Goal: Task Accomplishment & Management: Use online tool/utility

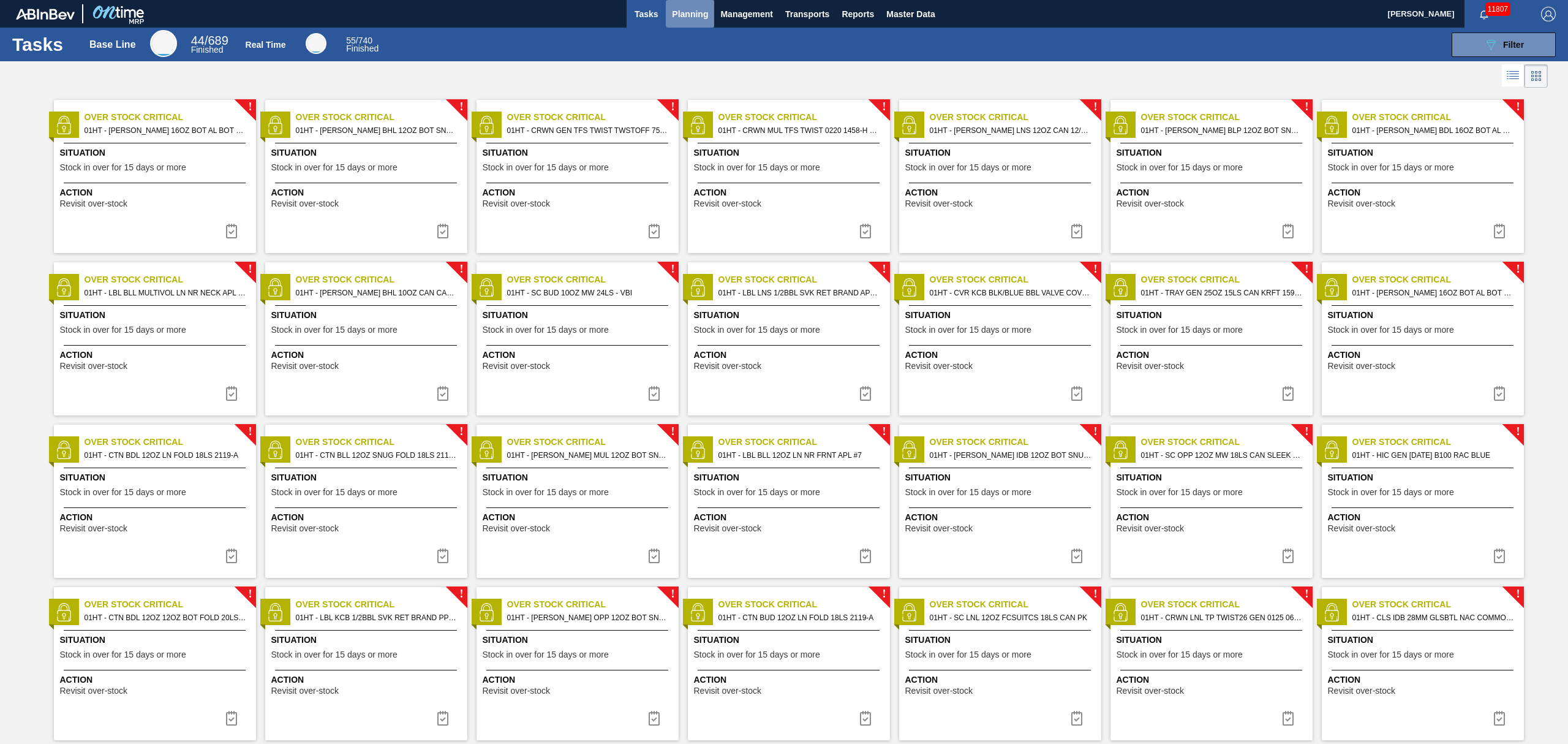
click at [694, 13] on span "Planning" at bounding box center [690, 14] width 36 height 15
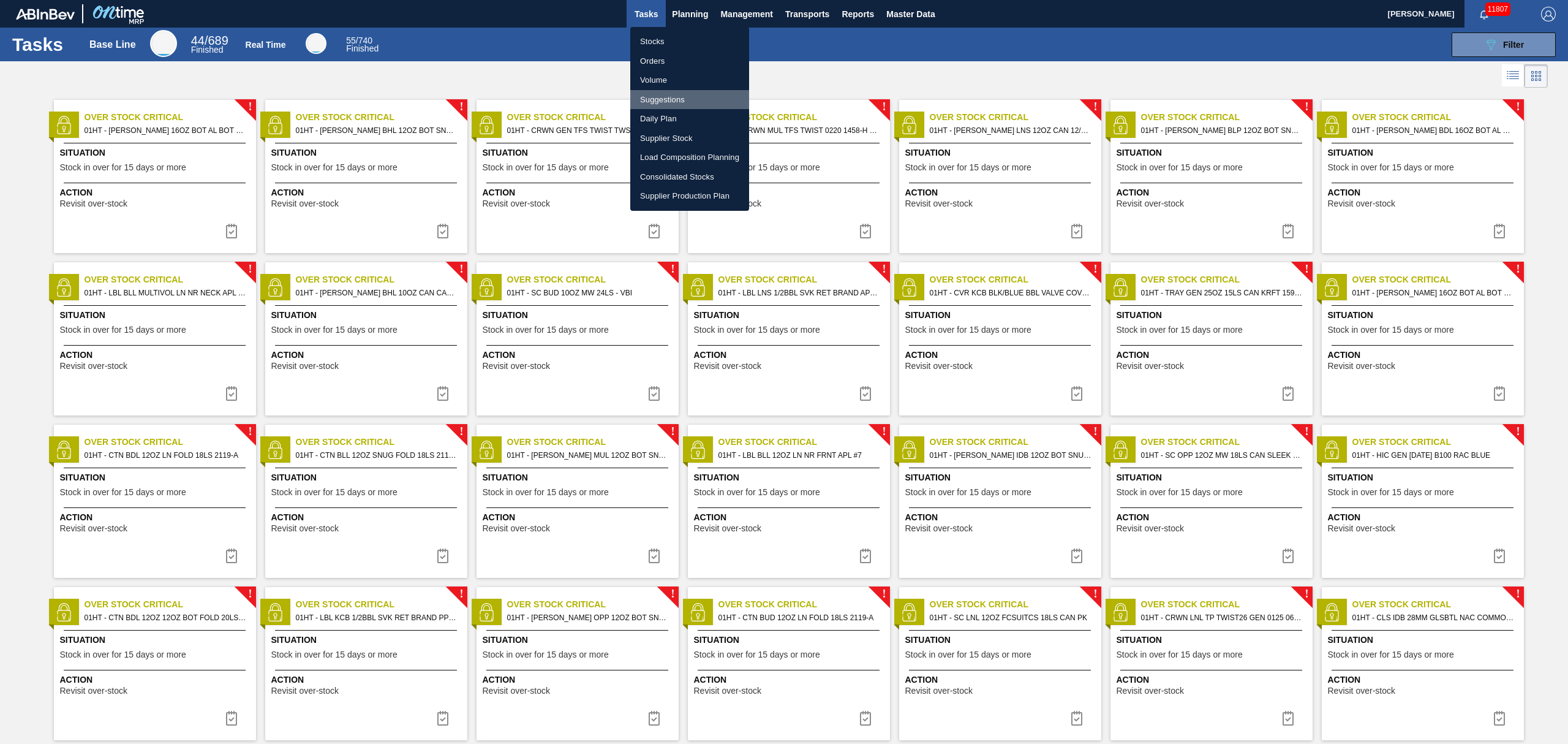
click at [657, 101] on li "Suggestions" at bounding box center [689, 99] width 119 height 19
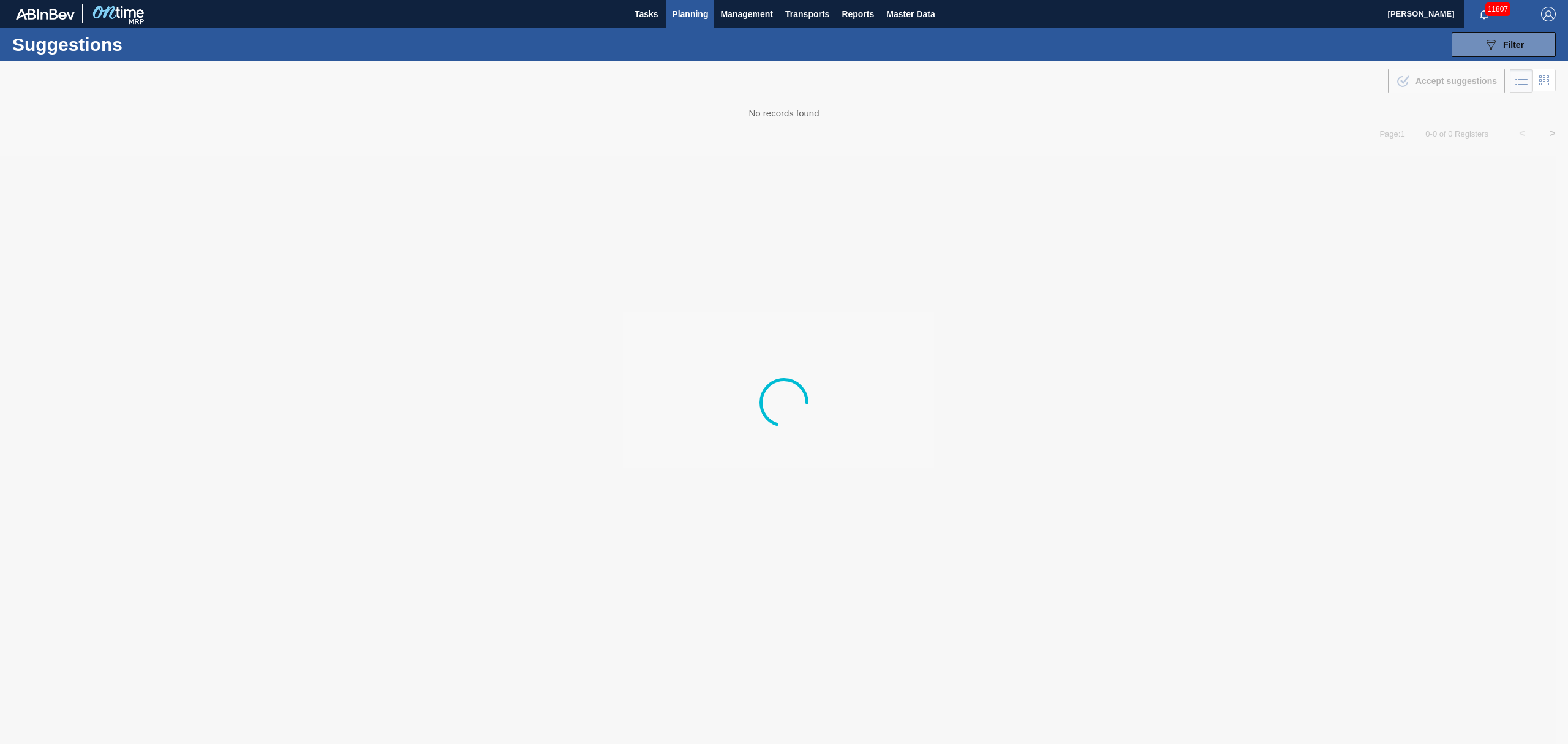
type from "[DATE]"
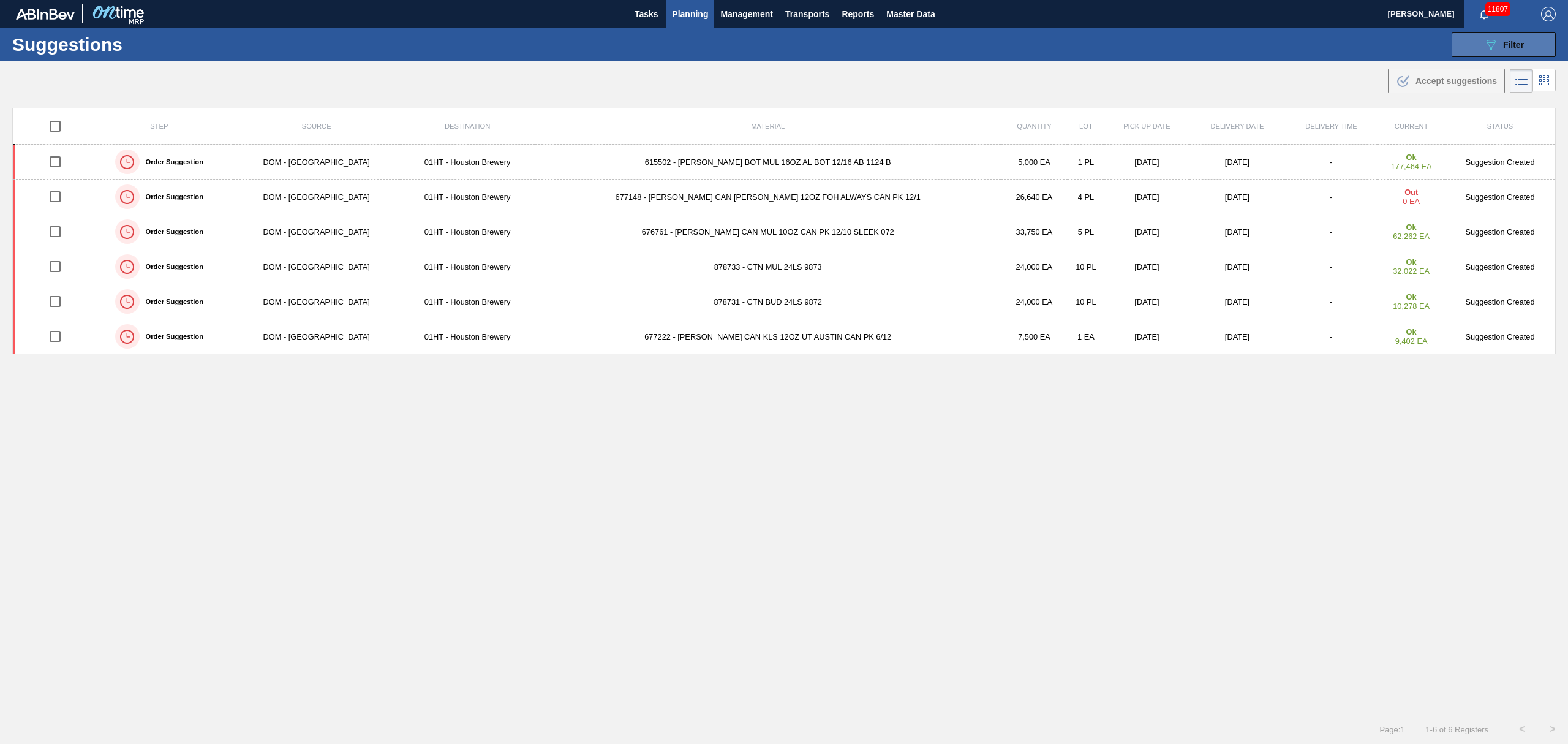
click at [1496, 49] on icon "089F7B8B-B2A5-4AFE-B5C0-19BA573D28AC" at bounding box center [1491, 45] width 15 height 15
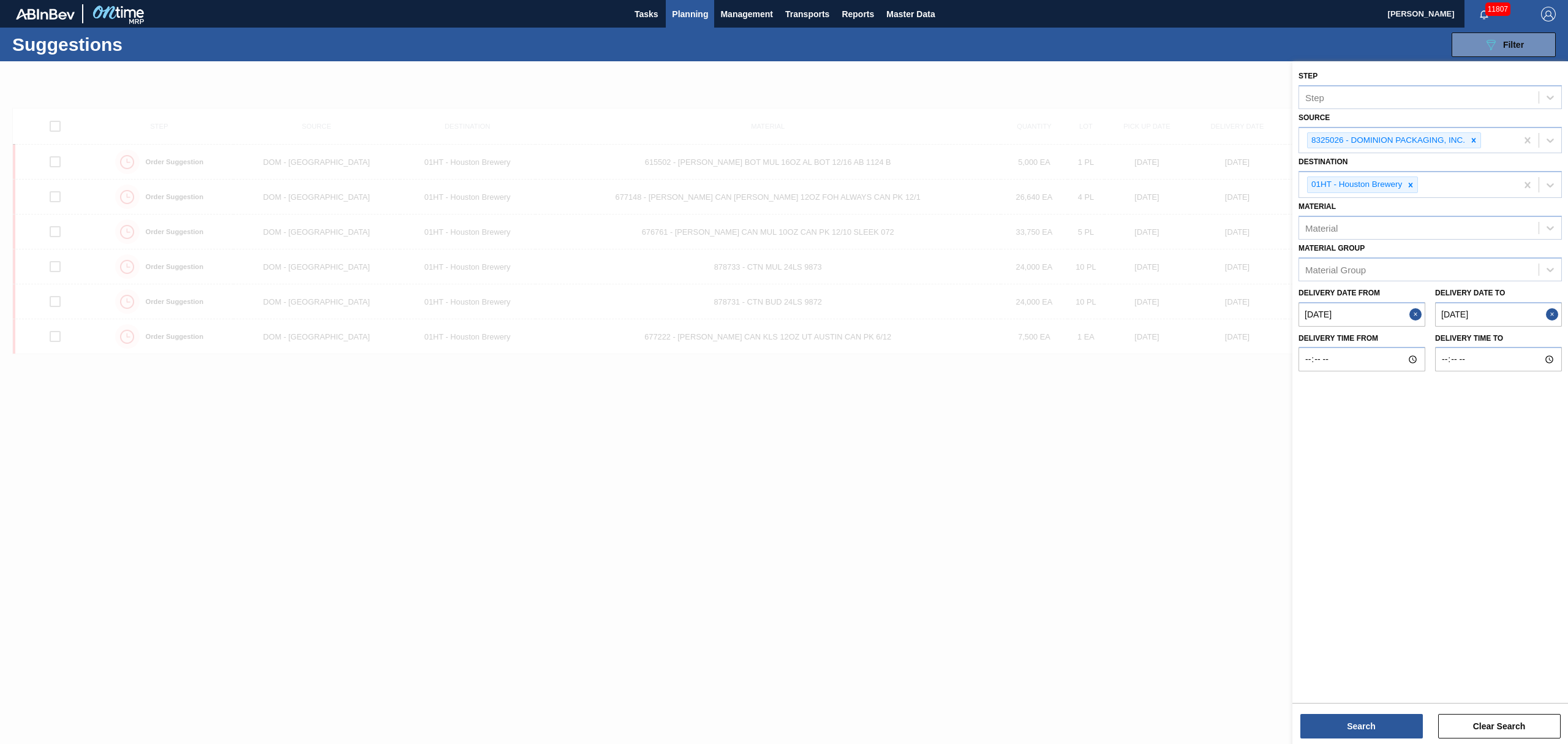
click at [1478, 317] on to "[DATE]" at bounding box center [1498, 314] width 127 height 25
click at [1423, 346] on button "Previous Month" at bounding box center [1421, 344] width 9 height 9
click at [1546, 343] on button "Next Month" at bounding box center [1548, 344] width 9 height 9
click at [1547, 402] on div "11" at bounding box center [1545, 402] width 17 height 17
type to "[DATE]"
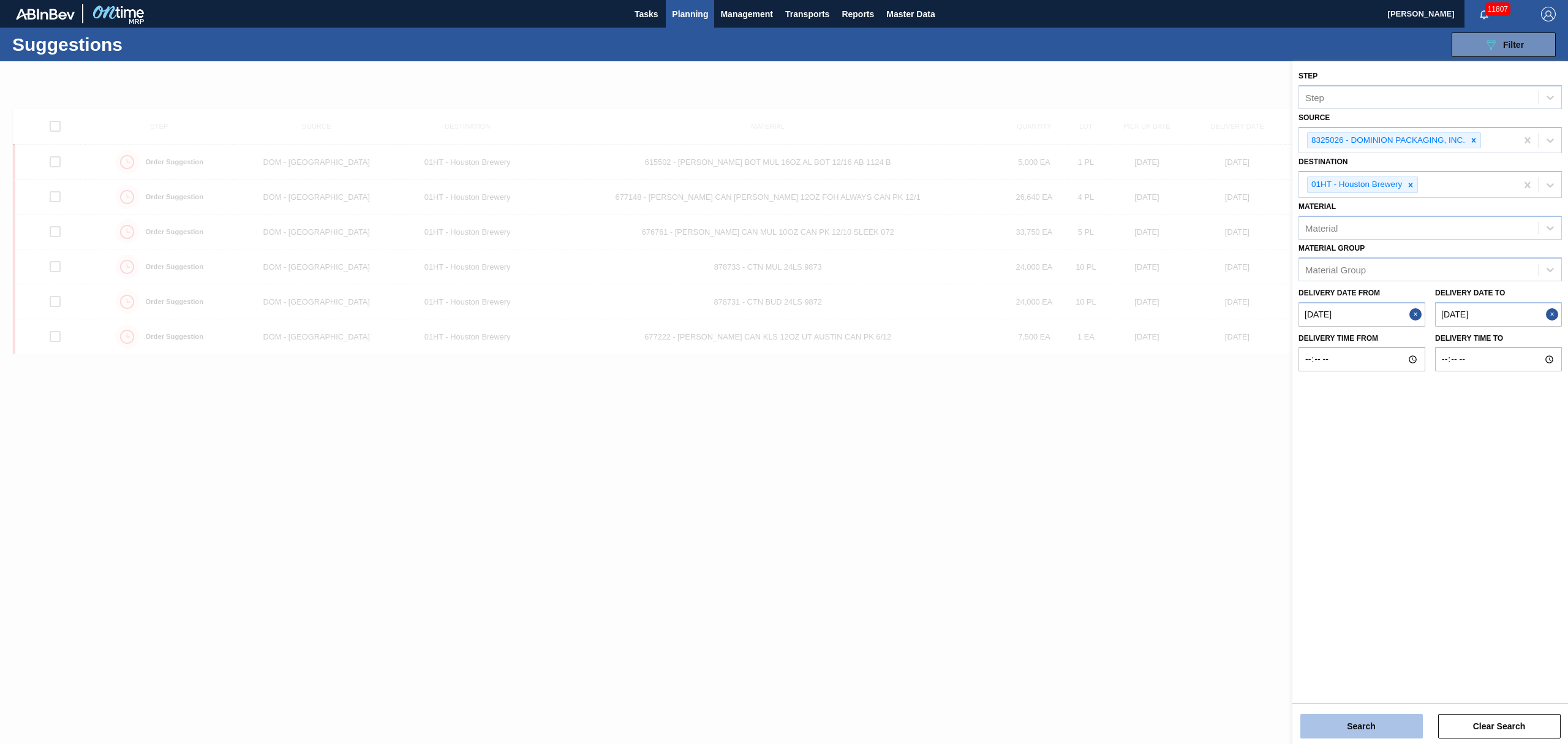
click at [1346, 718] on button "Search" at bounding box center [1361, 726] width 123 height 25
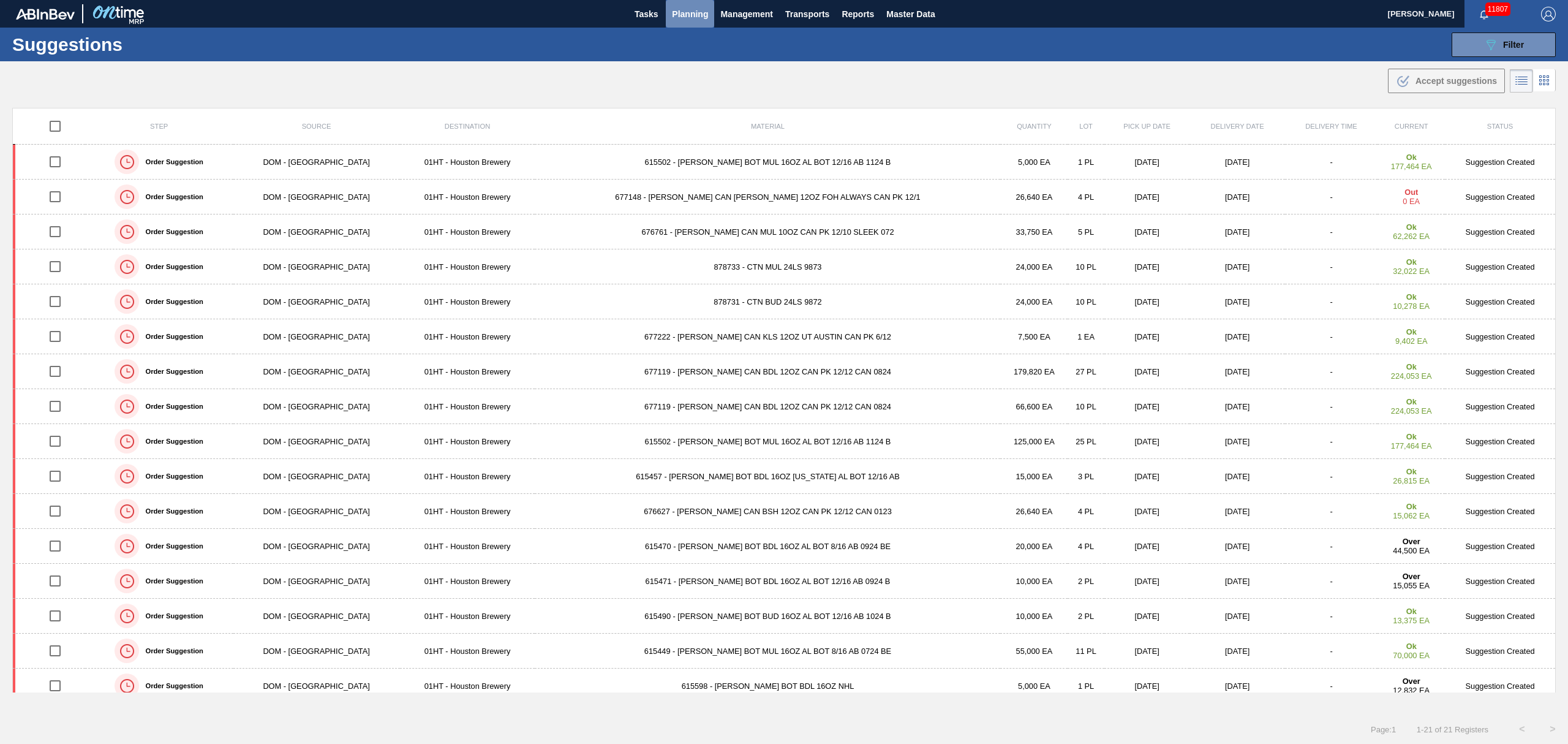
click at [690, 11] on span "Planning" at bounding box center [690, 14] width 36 height 15
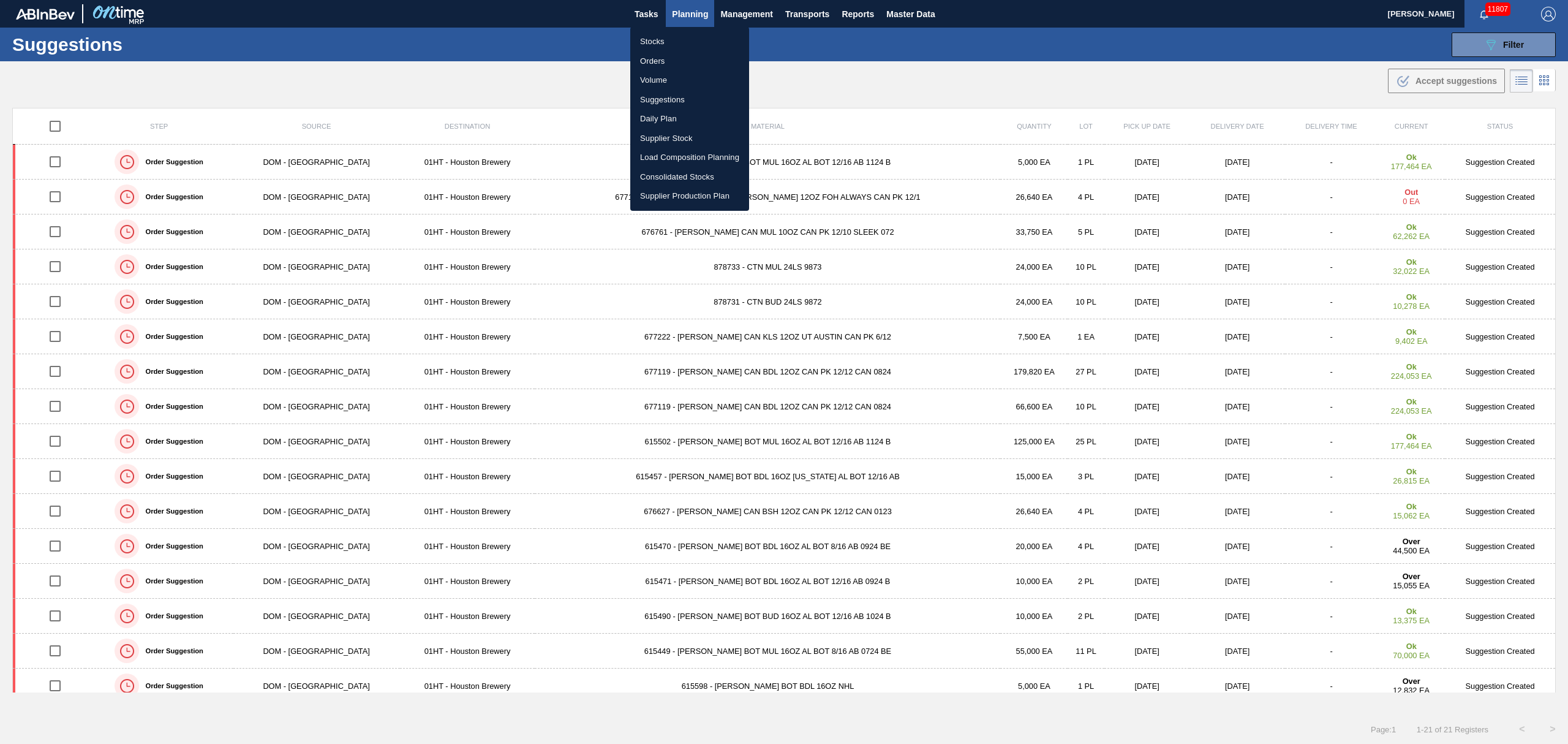
click at [1472, 44] on div at bounding box center [784, 372] width 1568 height 744
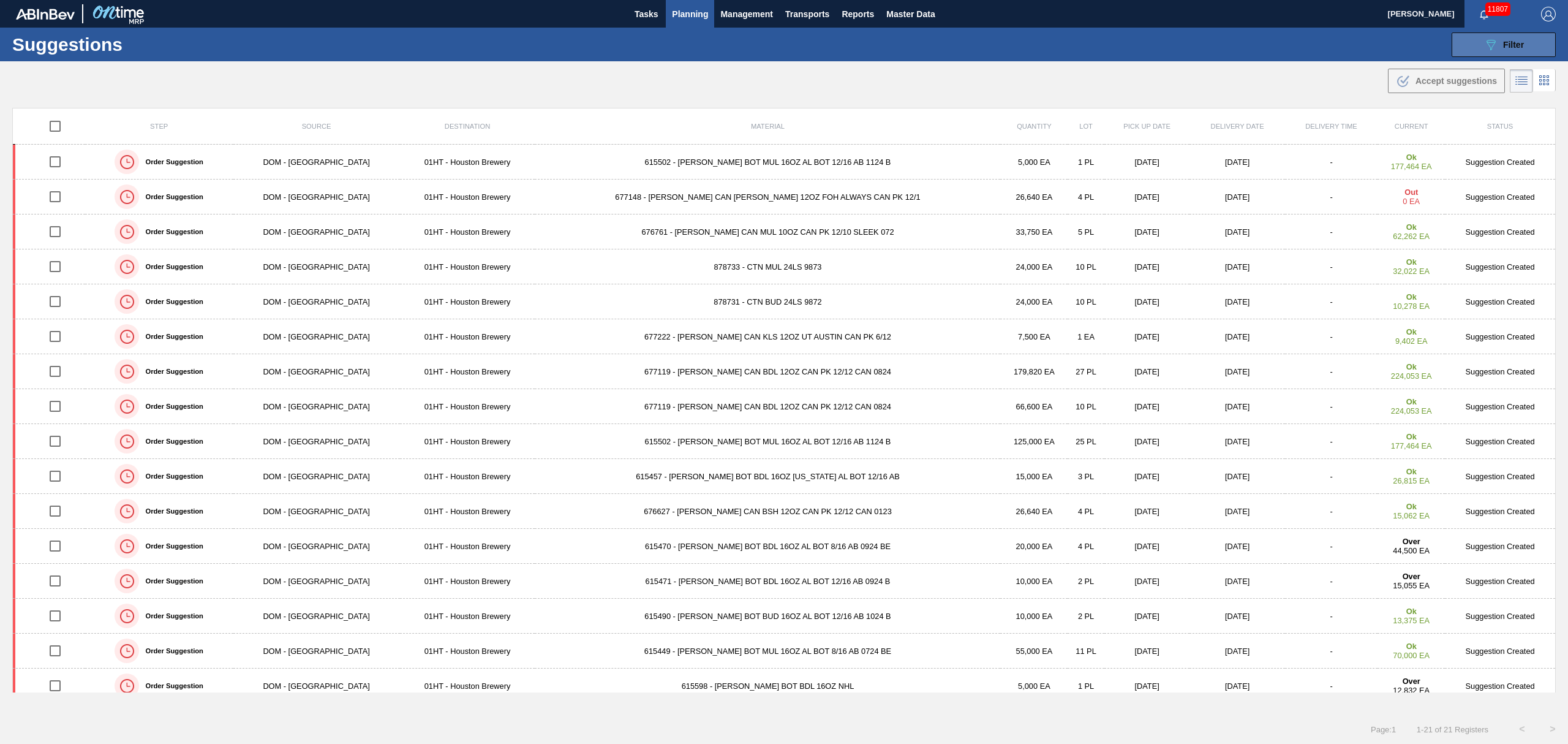
click at [1500, 40] on div "089F7B8B-B2A5-4AFE-B5C0-19BA573D28AC Filter" at bounding box center [1504, 45] width 40 height 15
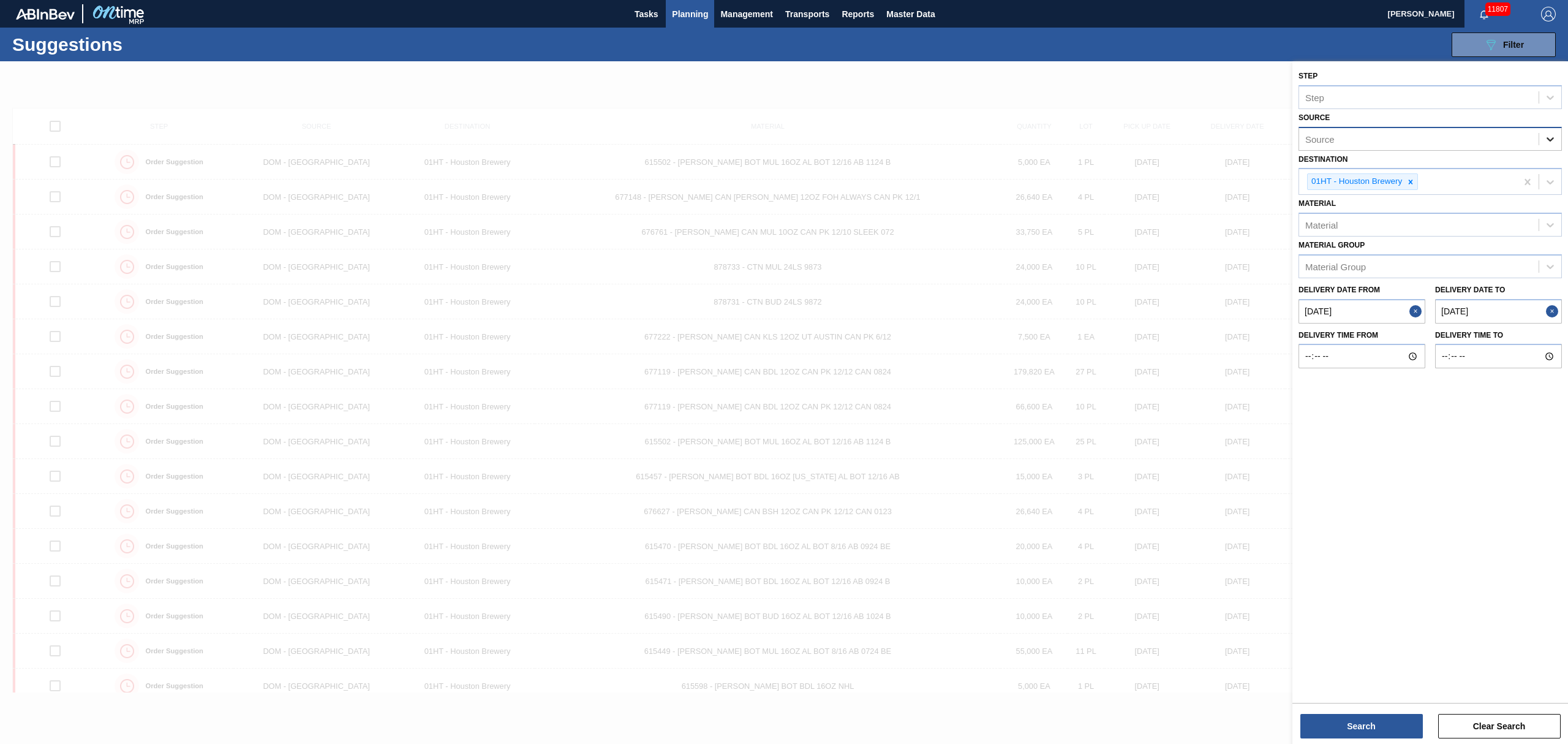
click at [1550, 140] on icon at bounding box center [1550, 139] width 7 height 4
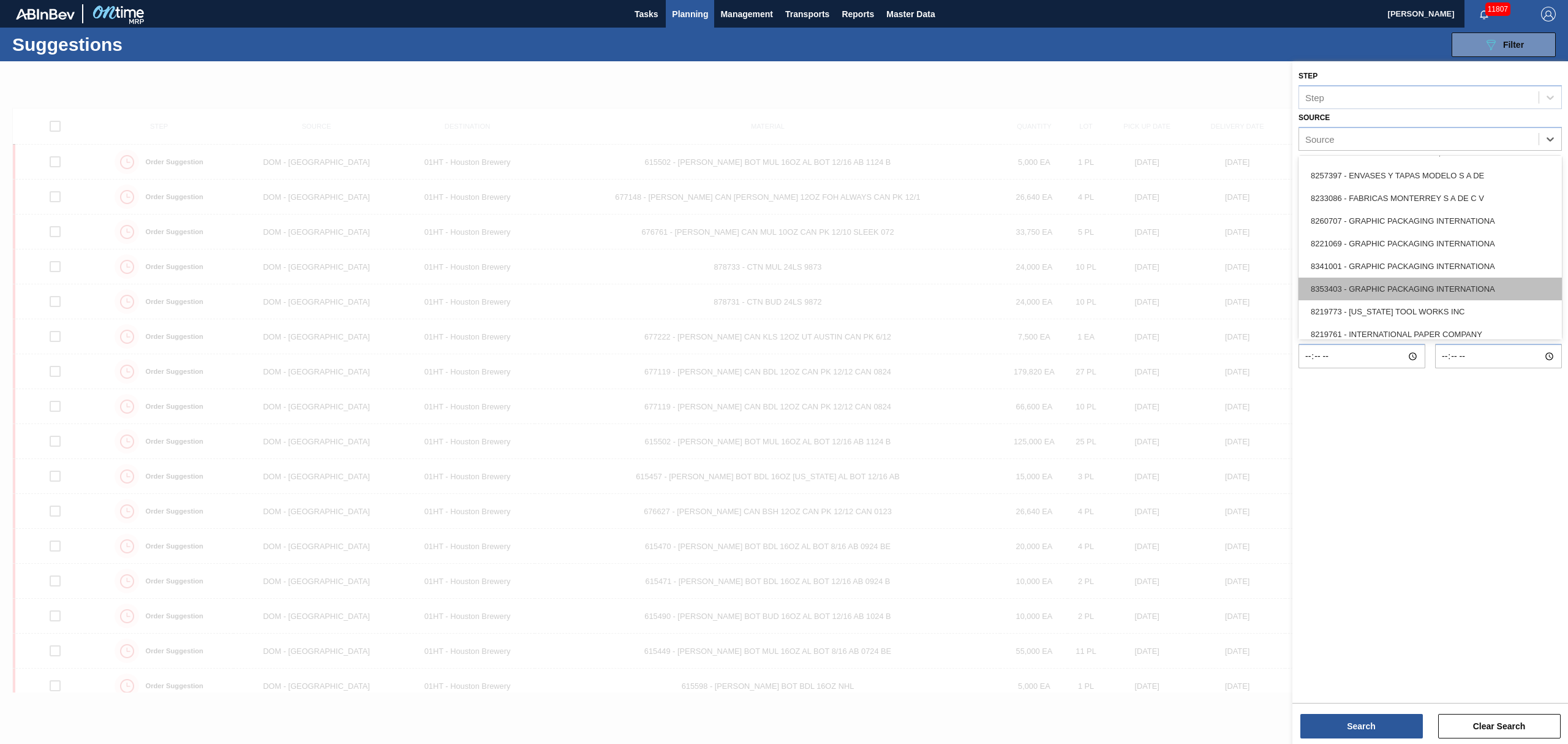
scroll to position [245, 0]
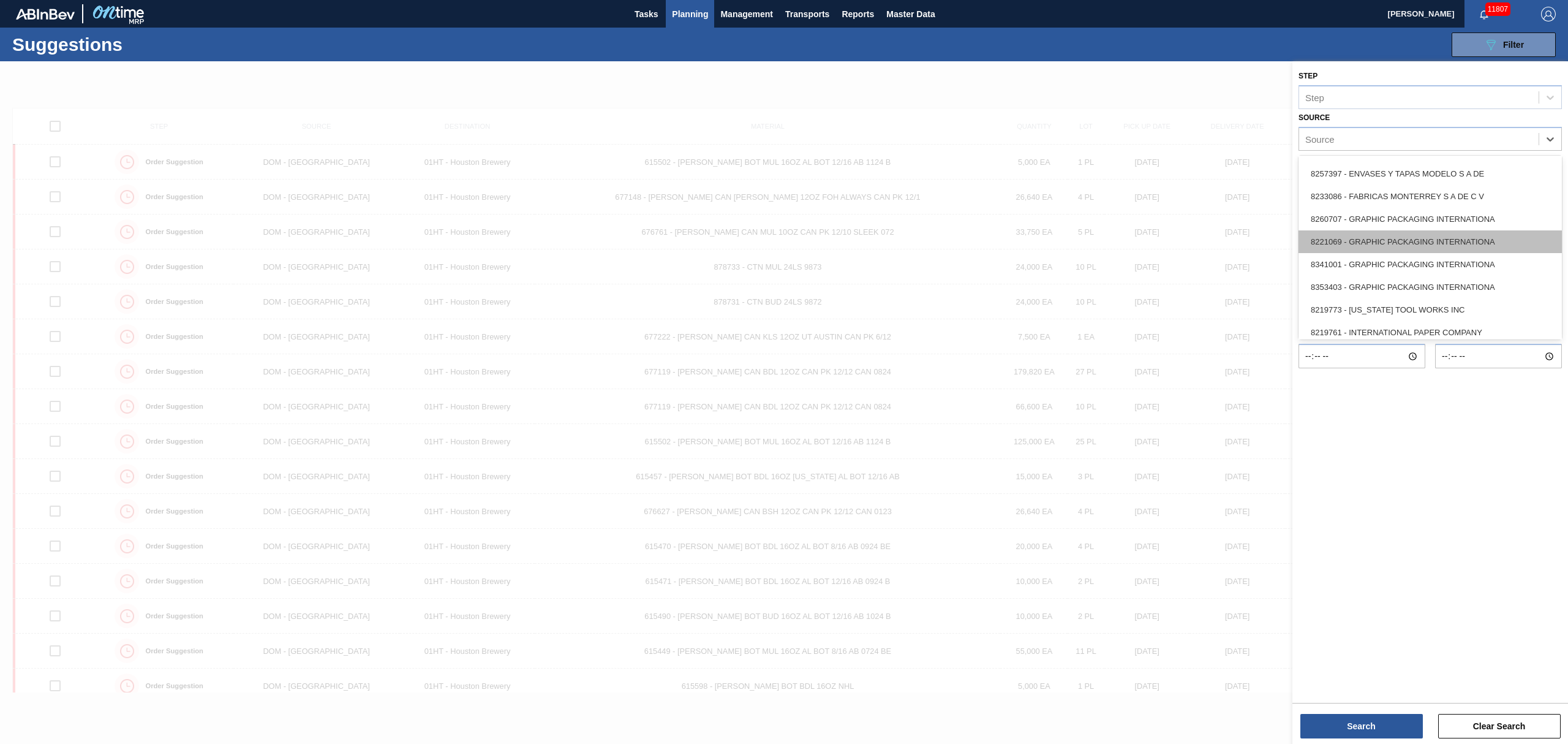
click at [1381, 244] on div "8221069 - GRAPHIC PACKAGING INTERNATIONA" at bounding box center [1430, 242] width 263 height 23
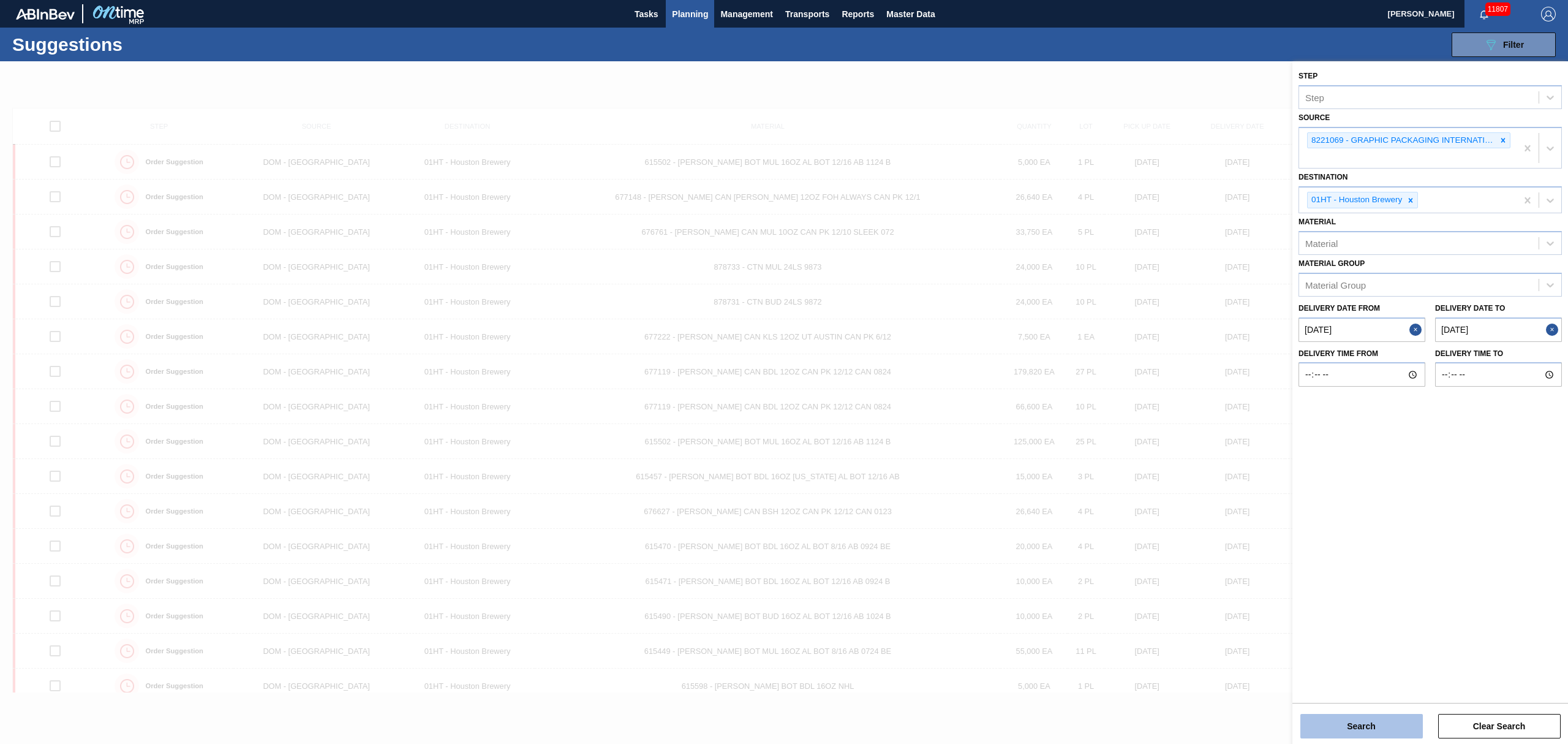
click at [1343, 727] on button "Search" at bounding box center [1361, 726] width 123 height 25
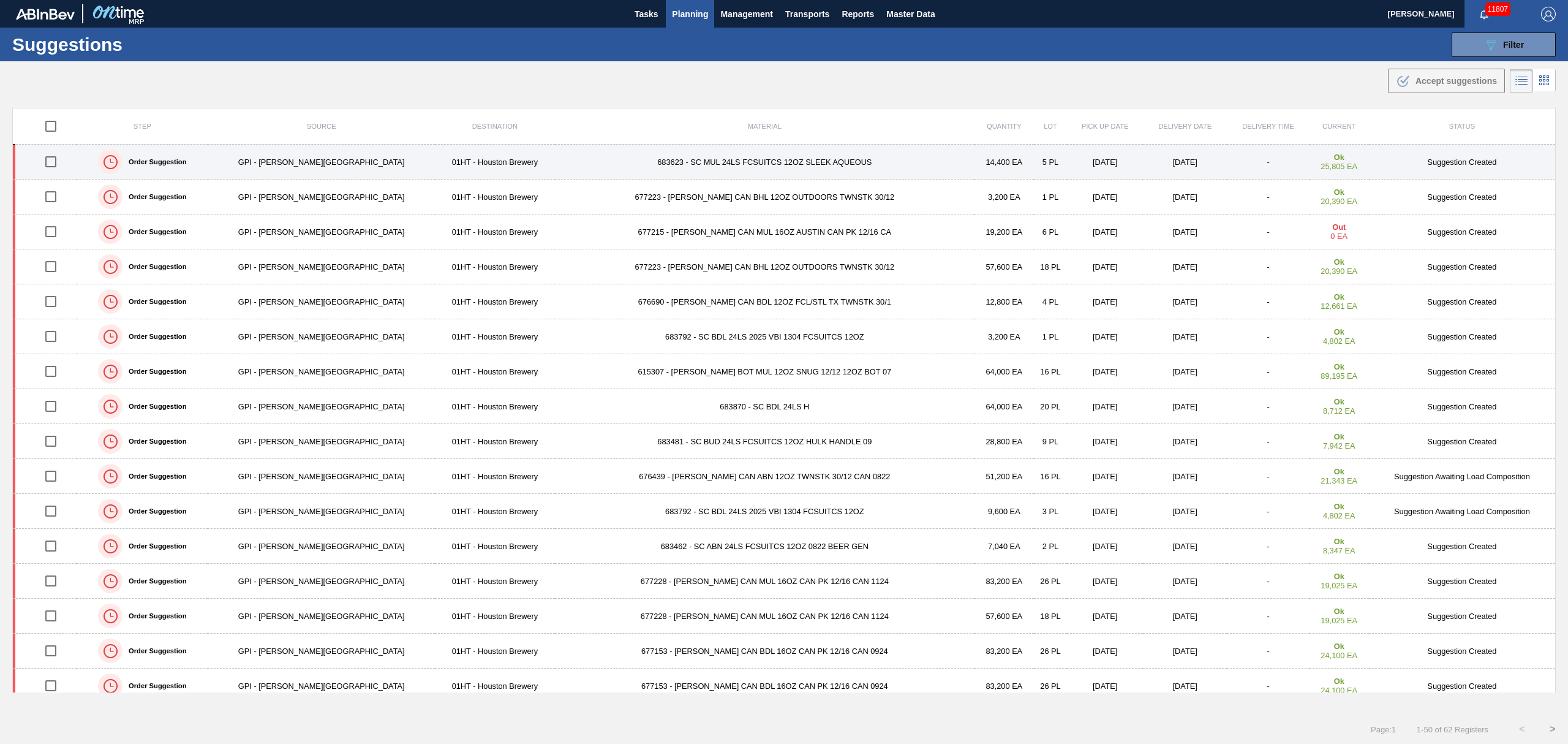
click at [54, 165] on input "checkbox" at bounding box center [51, 161] width 25 height 25
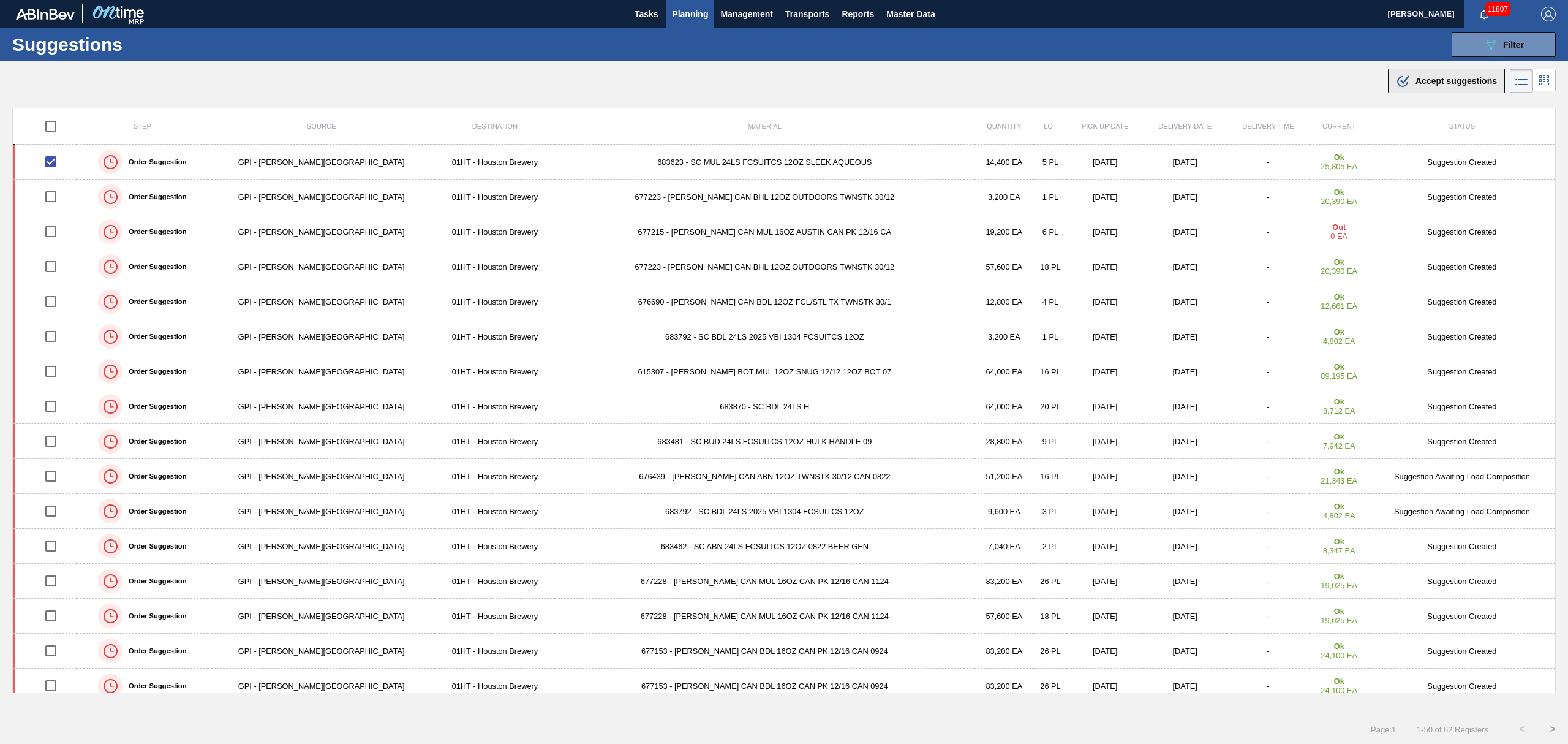
click at [1461, 76] on span "Accept suggestions" at bounding box center [1456, 80] width 82 height 10
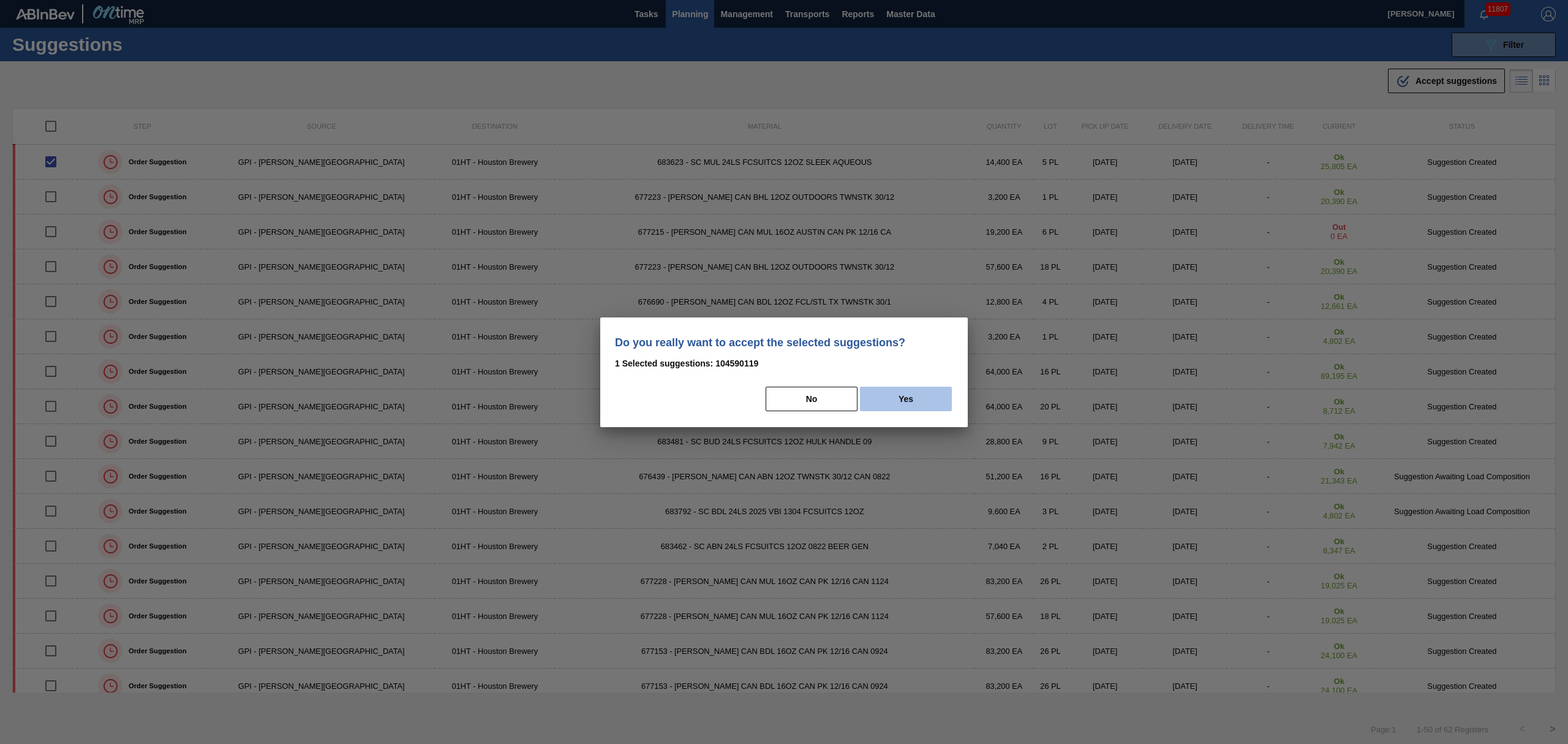
click at [884, 390] on button "Yes" at bounding box center [906, 398] width 92 height 25
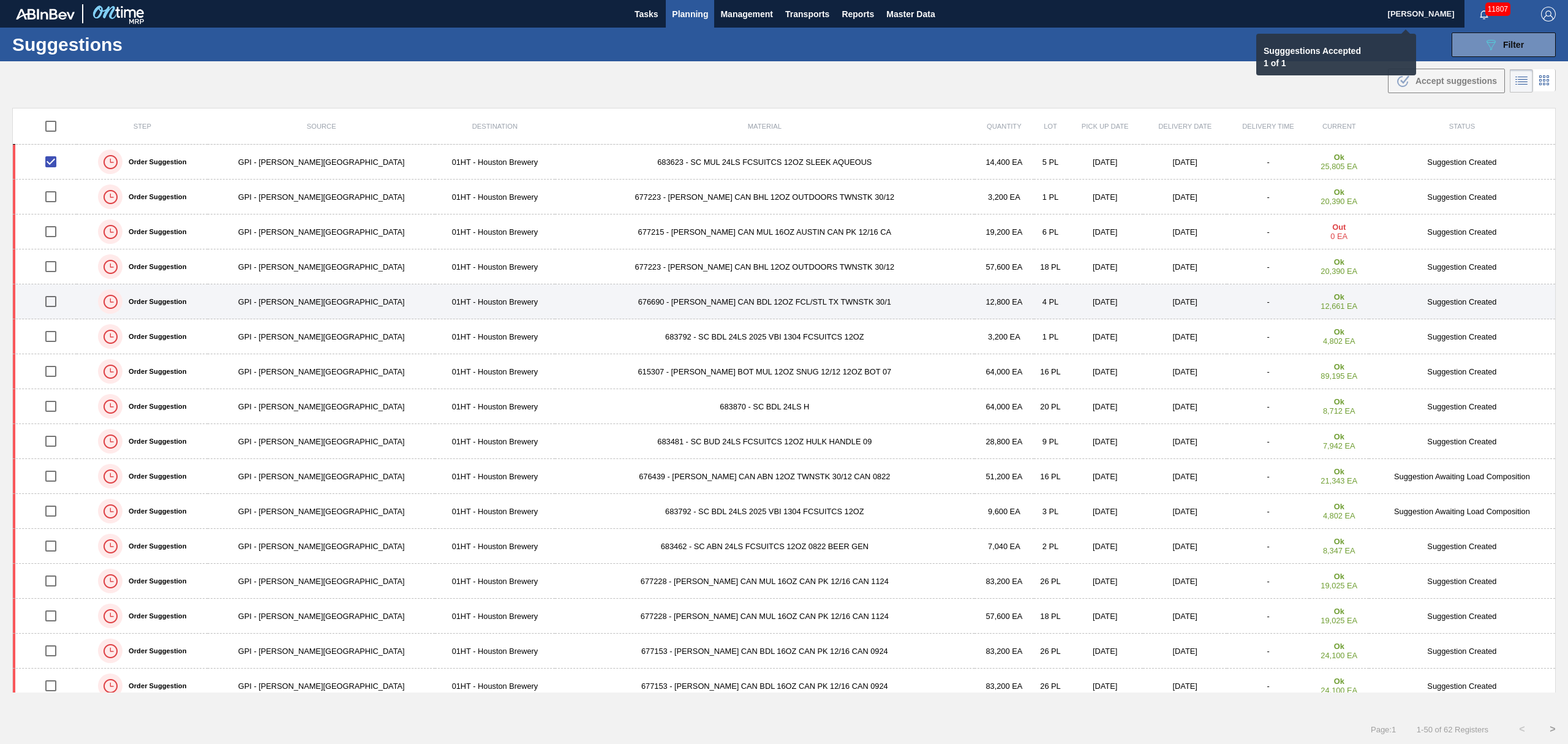
checkbox input "false"
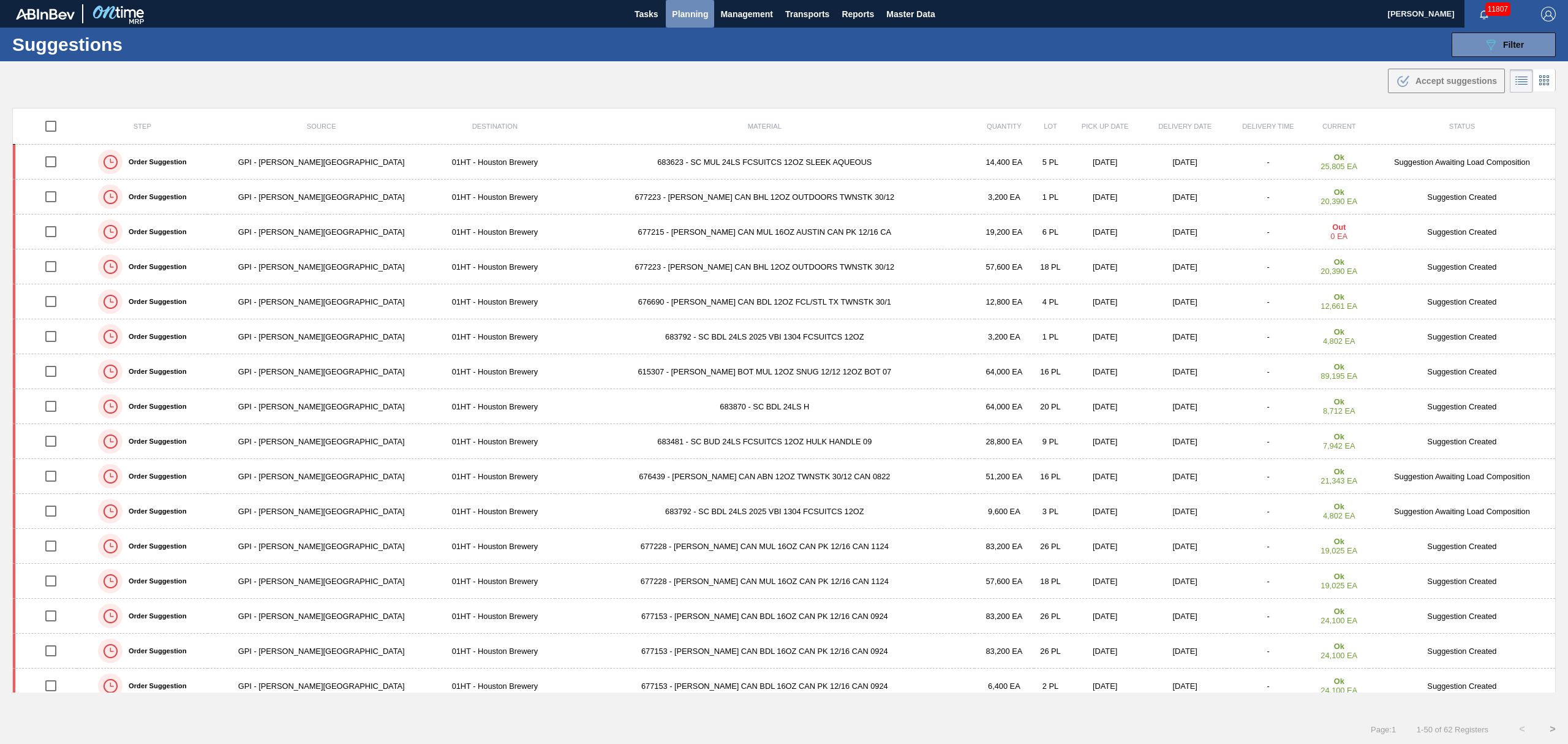
click at [698, 16] on span "Planning" at bounding box center [690, 14] width 36 height 15
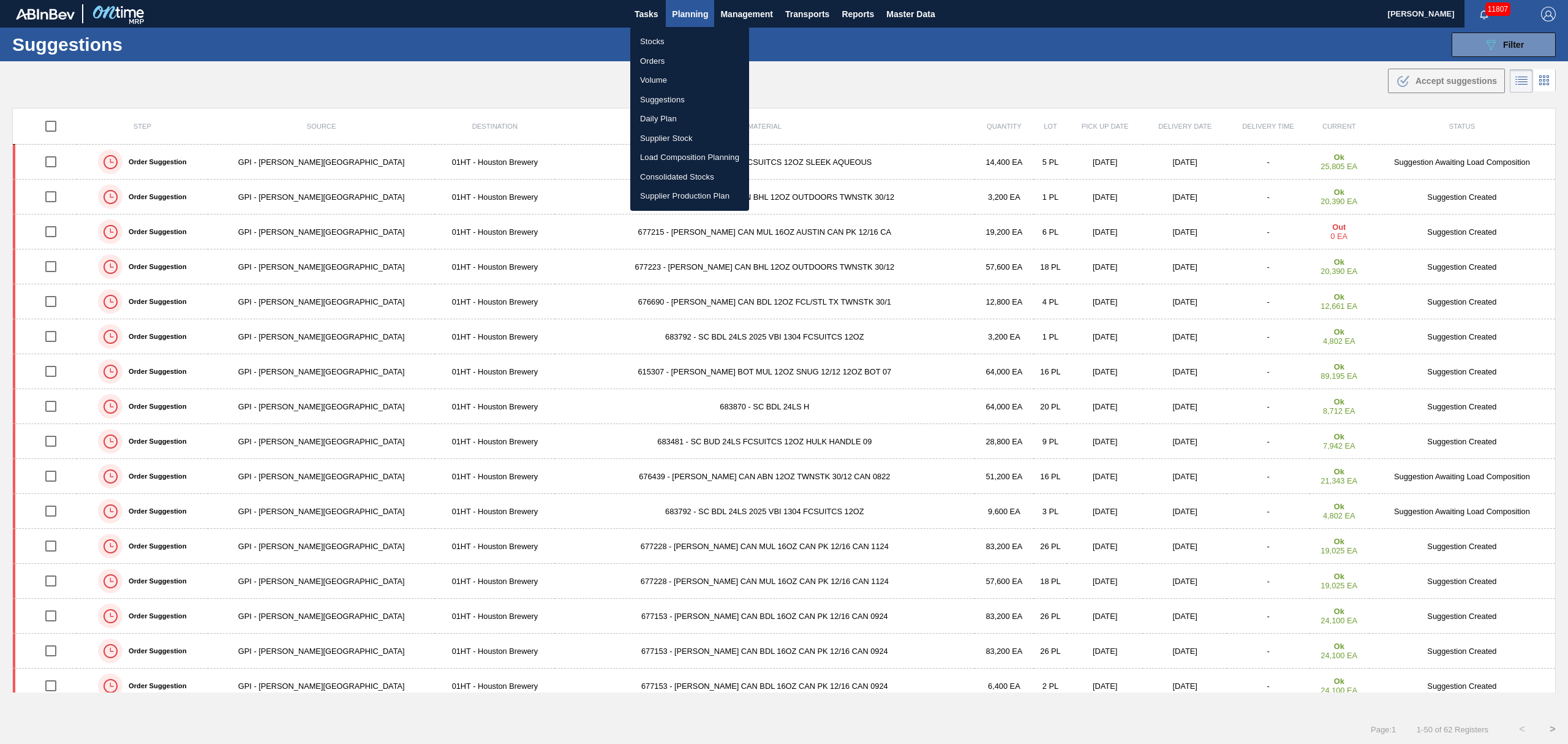
click at [662, 162] on li "Load Composition Planning" at bounding box center [689, 157] width 119 height 19
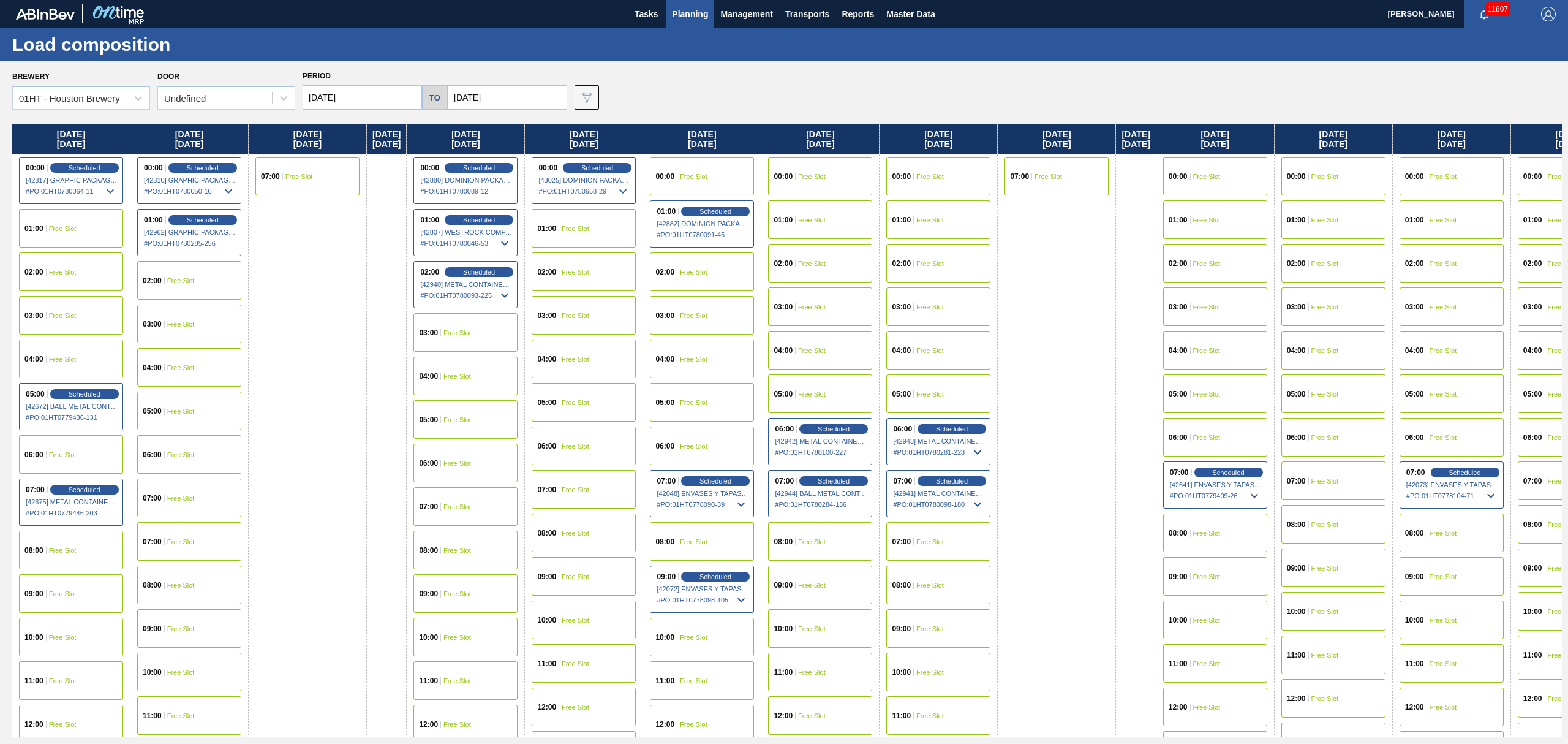
click at [204, 278] on div "02:00 Free Slot" at bounding box center [189, 281] width 104 height 39
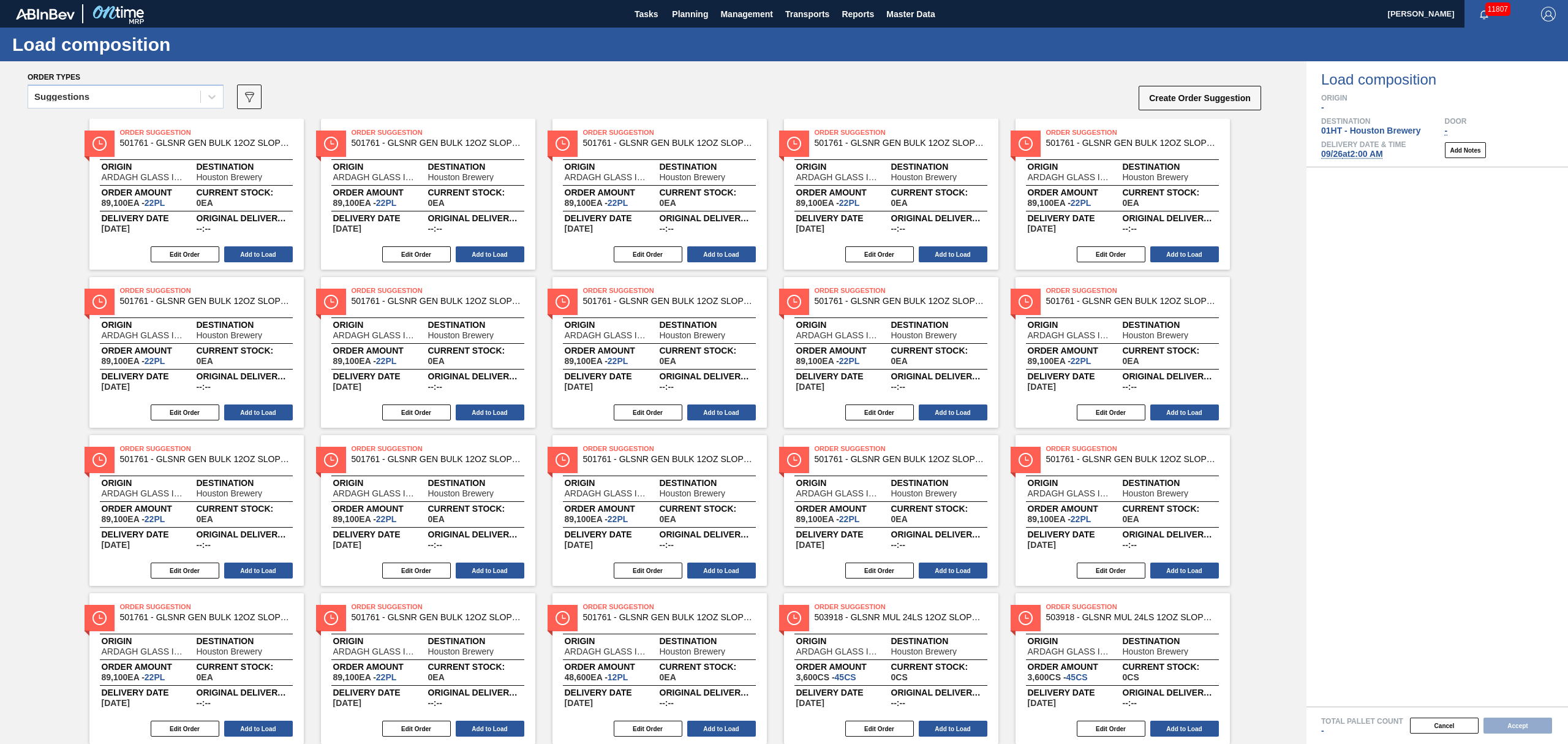
click at [104, 97] on div "Suggestions" at bounding box center [114, 97] width 172 height 18
click at [97, 117] on div "Awaiting load composition" at bounding box center [125, 127] width 196 height 23
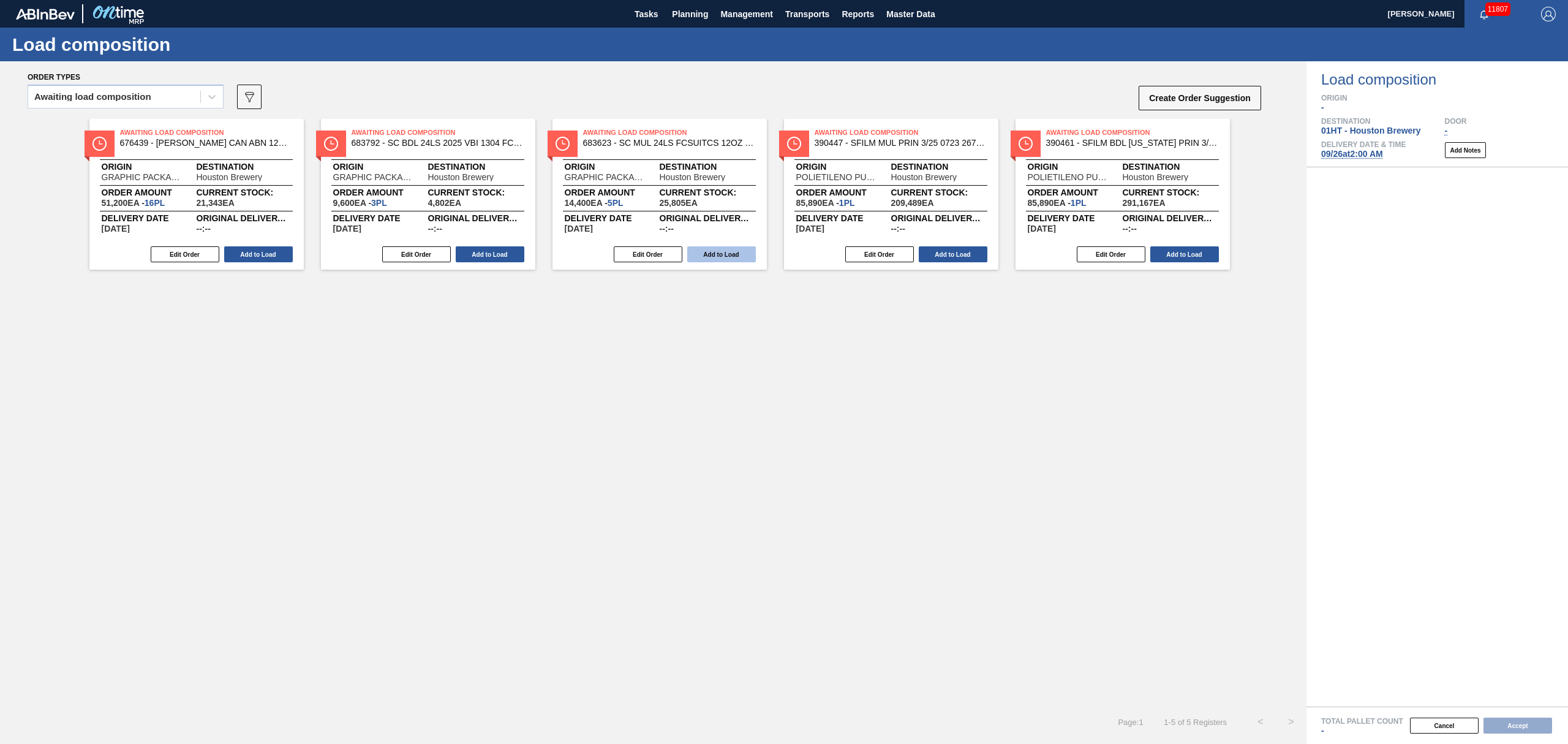
click at [738, 256] on button "Add to Load" at bounding box center [722, 254] width 68 height 16
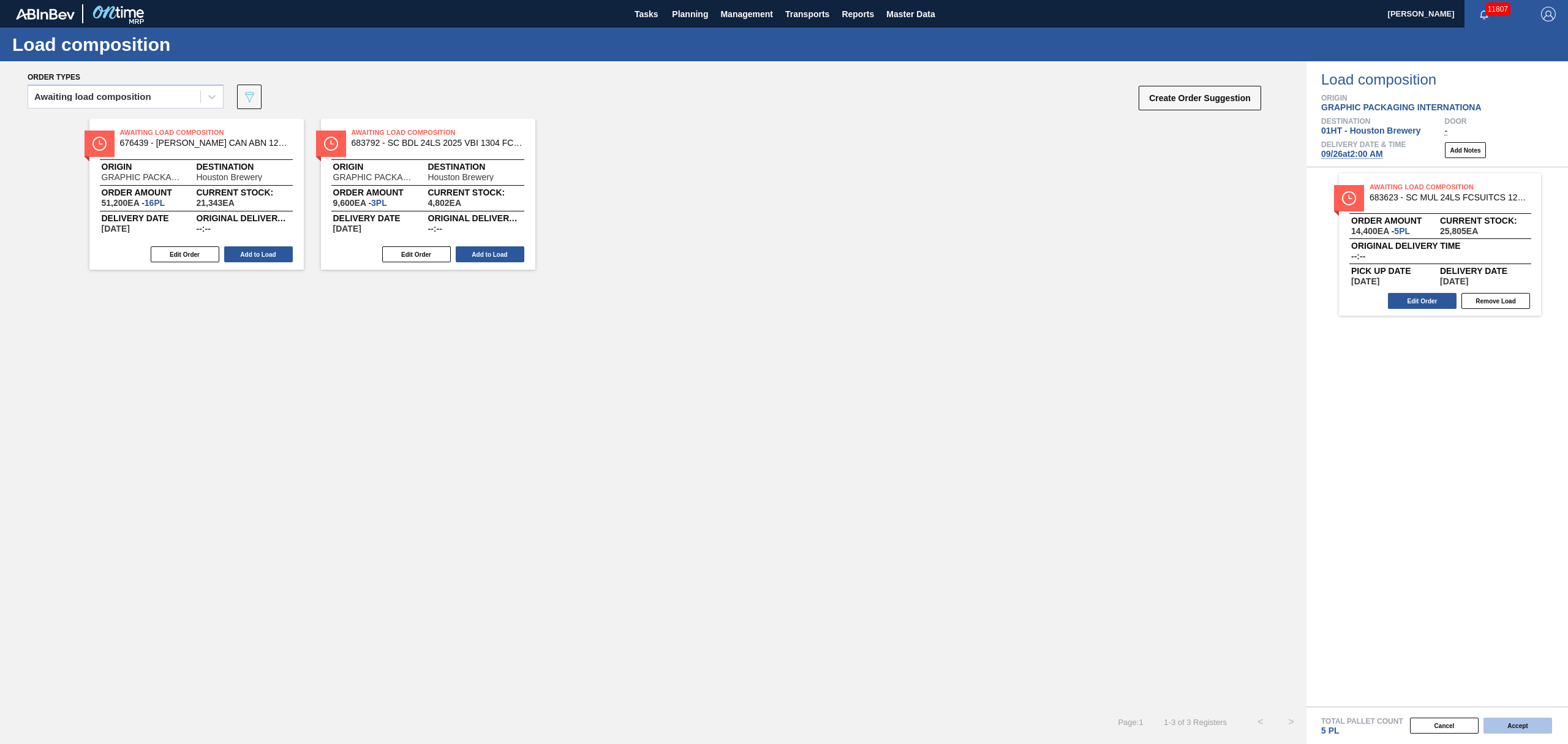
click at [1519, 724] on button "Accept" at bounding box center [1518, 725] width 68 height 16
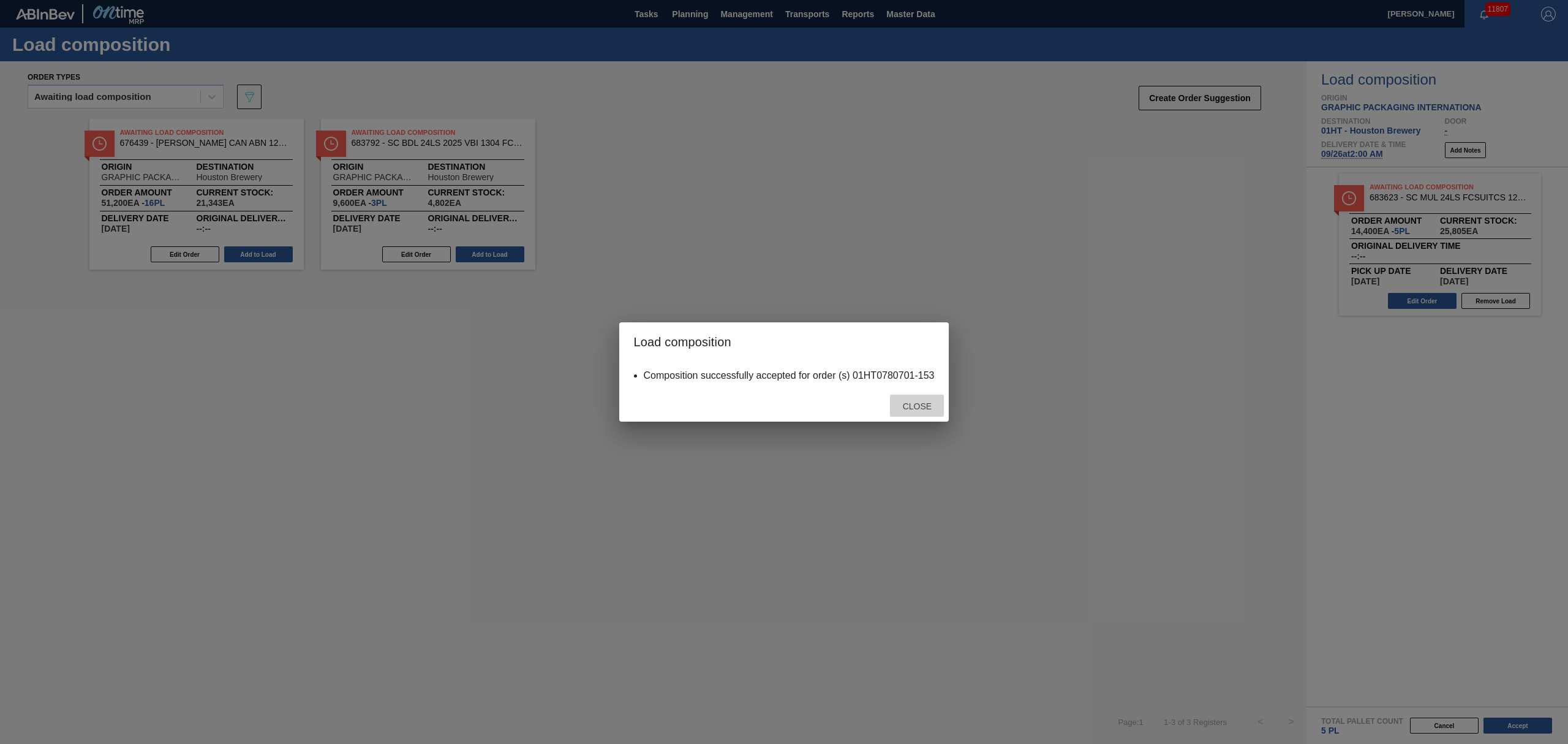
click at [914, 413] on div "Close" at bounding box center [917, 406] width 54 height 23
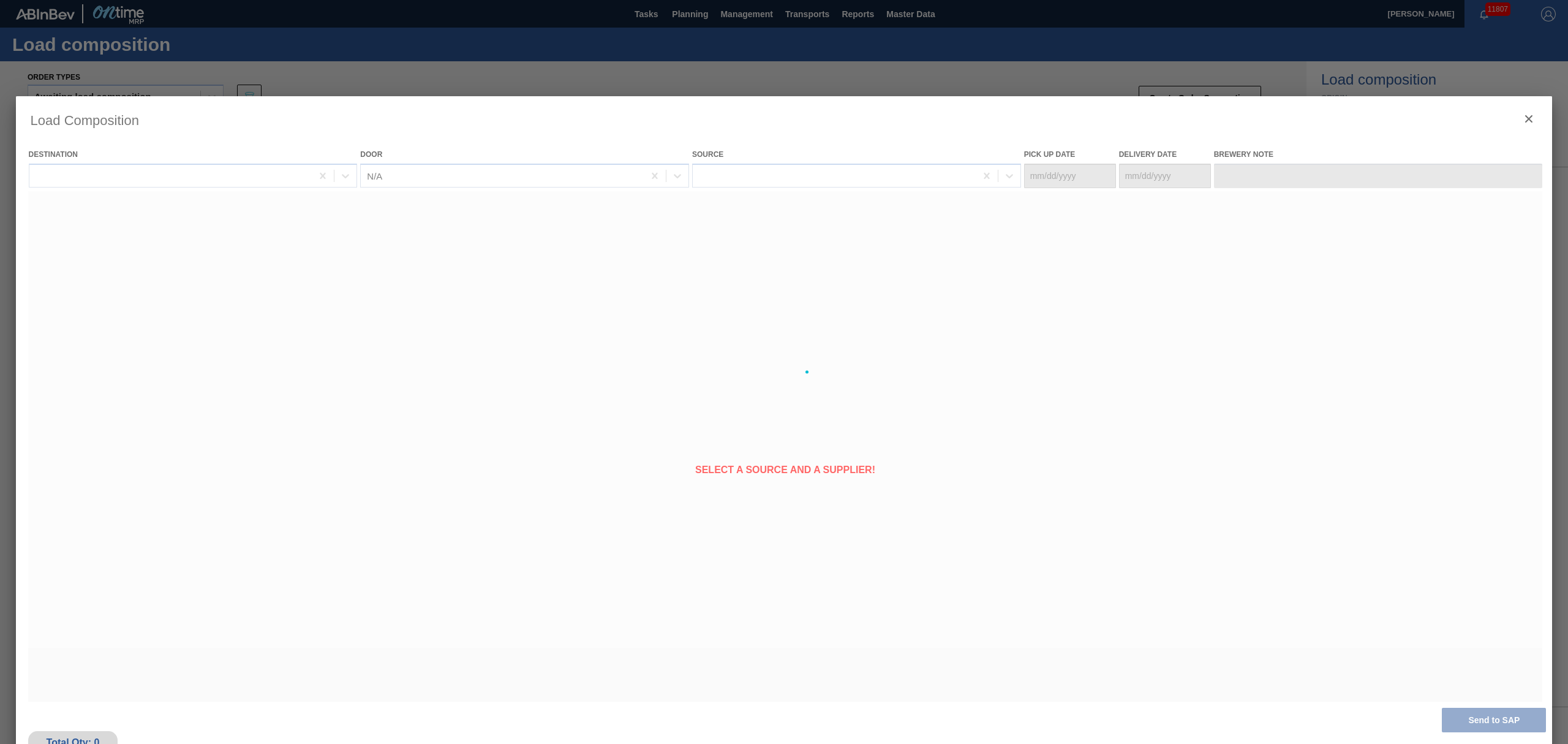
type Date "[DATE]"
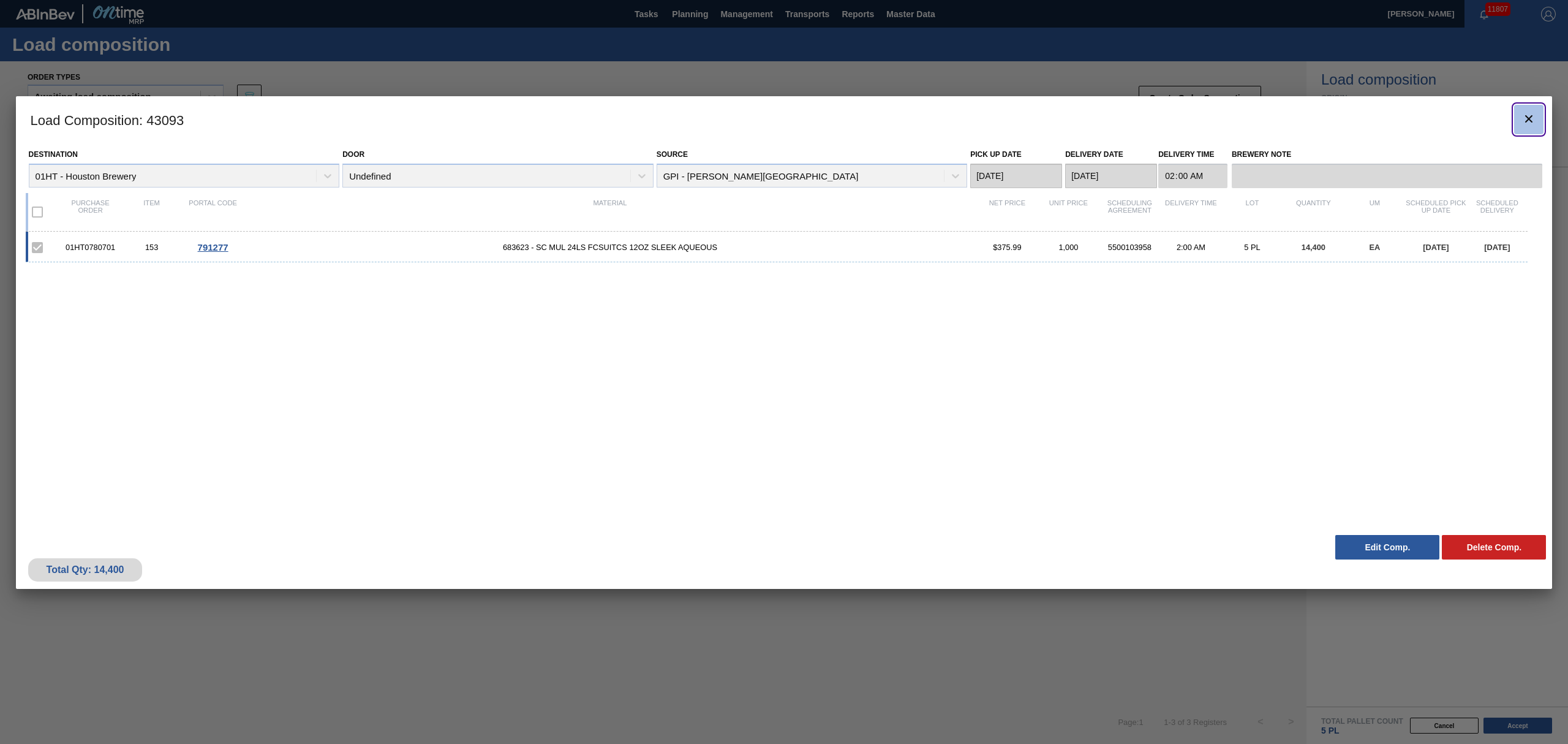
click at [1524, 114] on icon "botão de ícone" at bounding box center [1529, 119] width 15 height 15
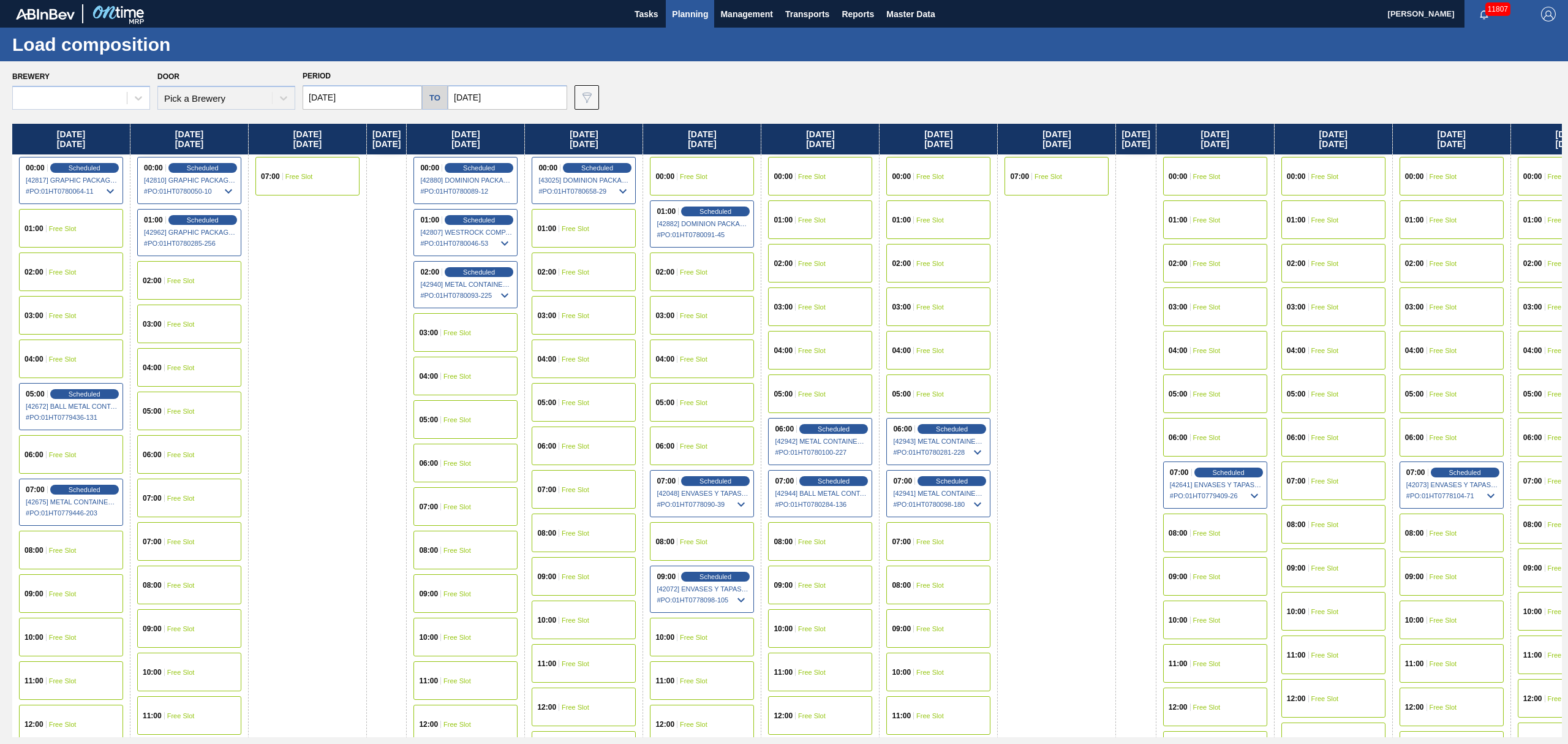
type input "[DATE]"
click at [699, 16] on span "Planning" at bounding box center [690, 14] width 36 height 15
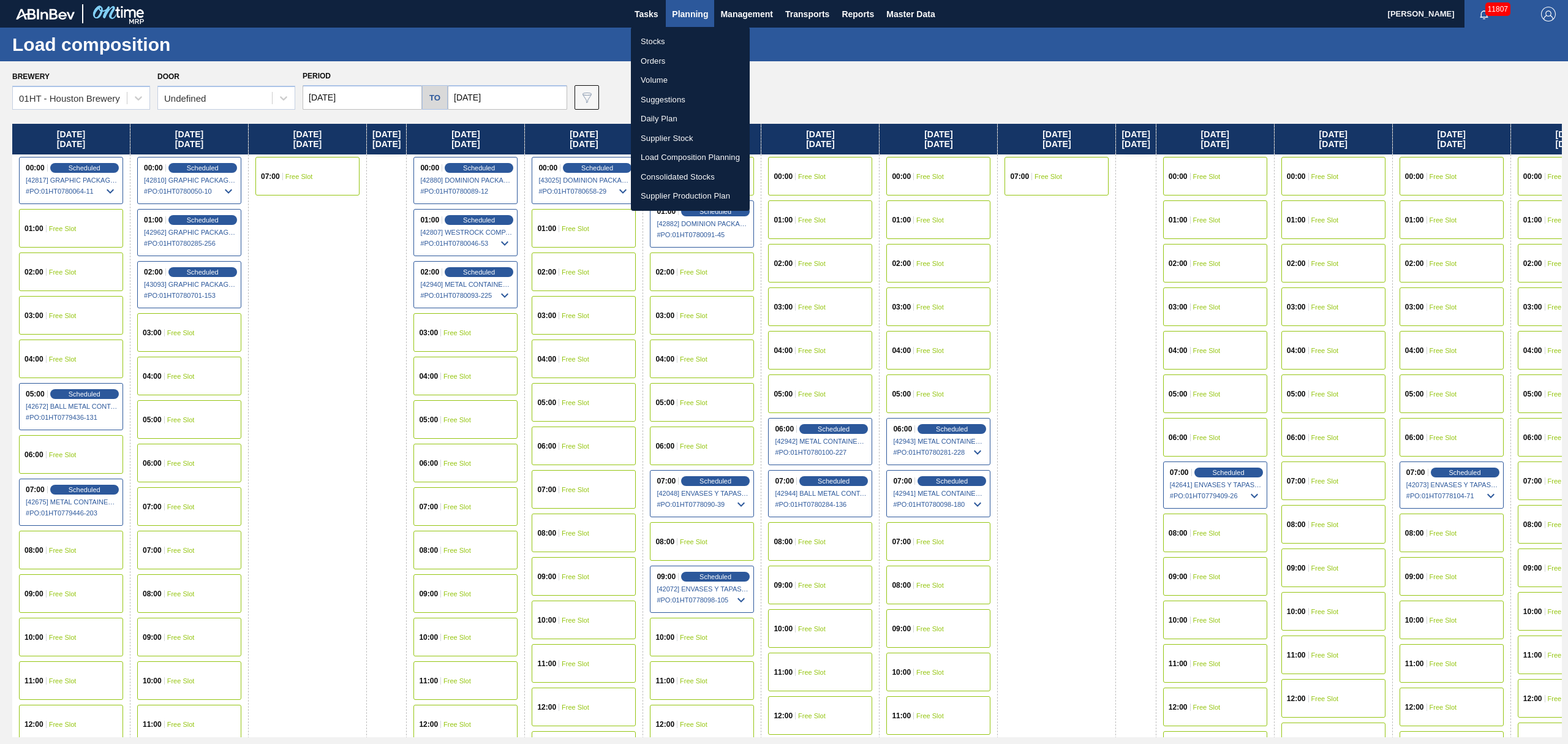
click at [662, 93] on li "Suggestions" at bounding box center [690, 99] width 119 height 19
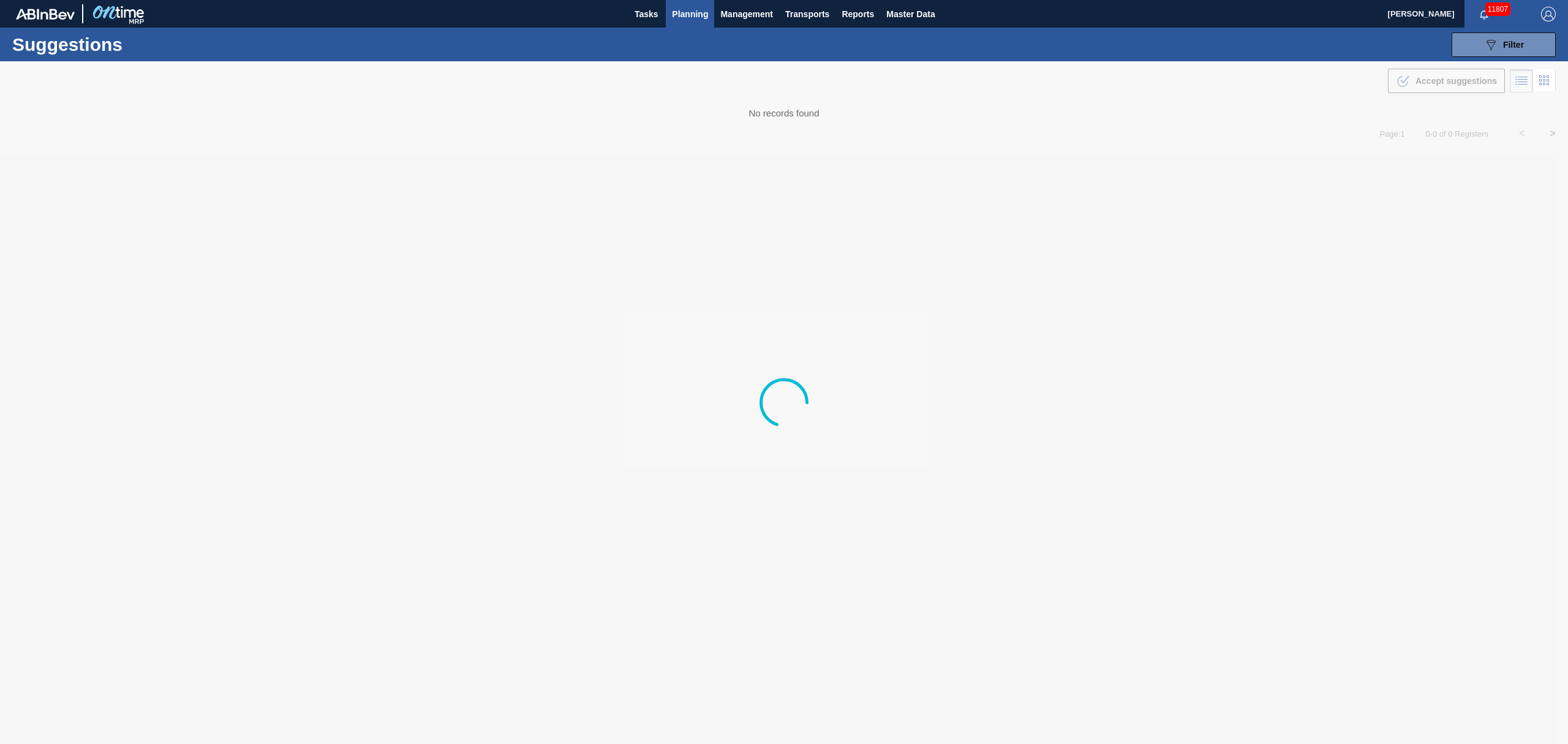
type from "[DATE]"
type to "[DATE]"
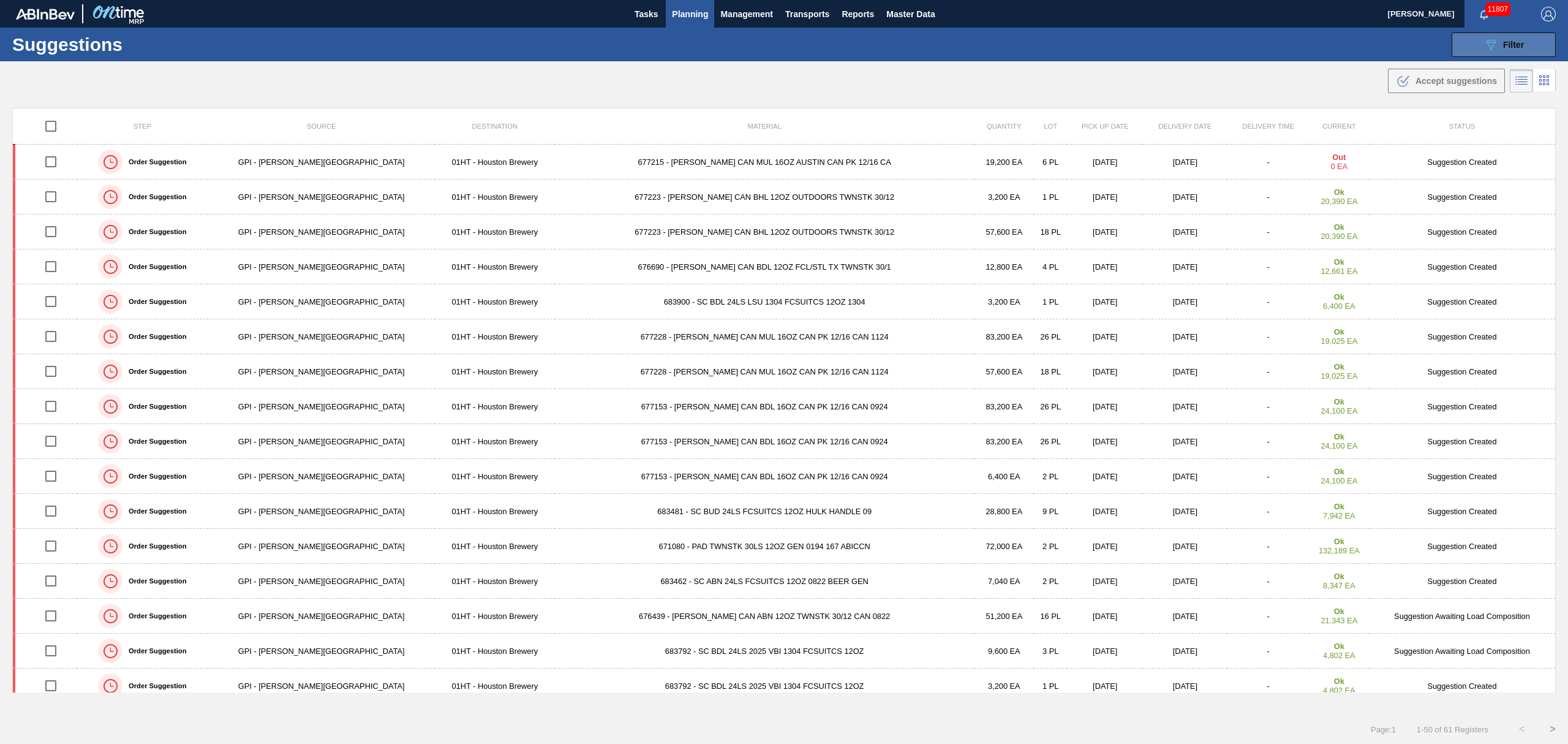
click at [1469, 40] on button "089F7B8B-B2A5-4AFE-B5C0-19BA573D28AC Filter" at bounding box center [1504, 44] width 104 height 25
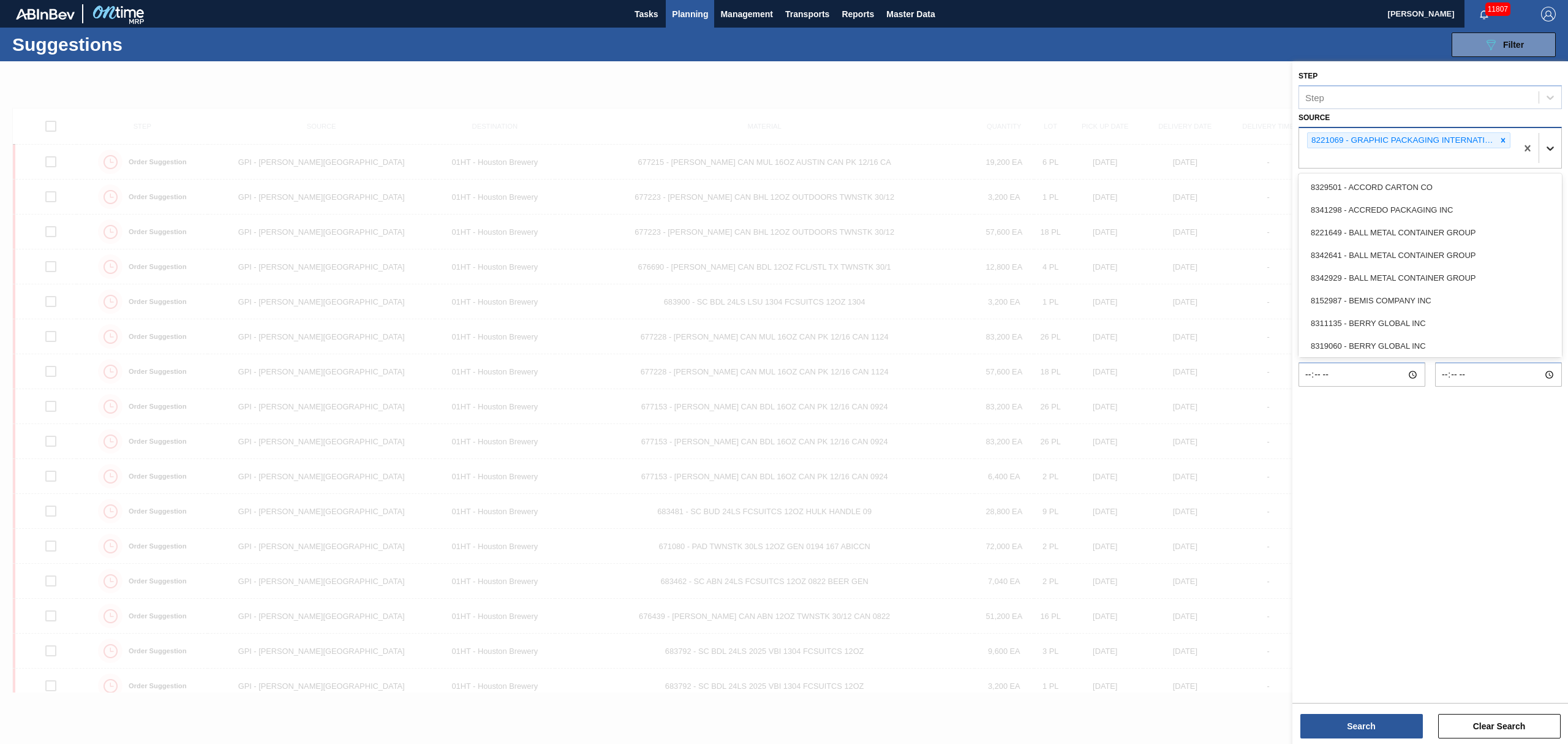
click at [1555, 157] on div at bounding box center [1550, 148] width 22 height 22
click at [1422, 344] on div "8219776 - WESTROCK COMPANY - FOLDING CAR" at bounding box center [1430, 344] width 263 height 23
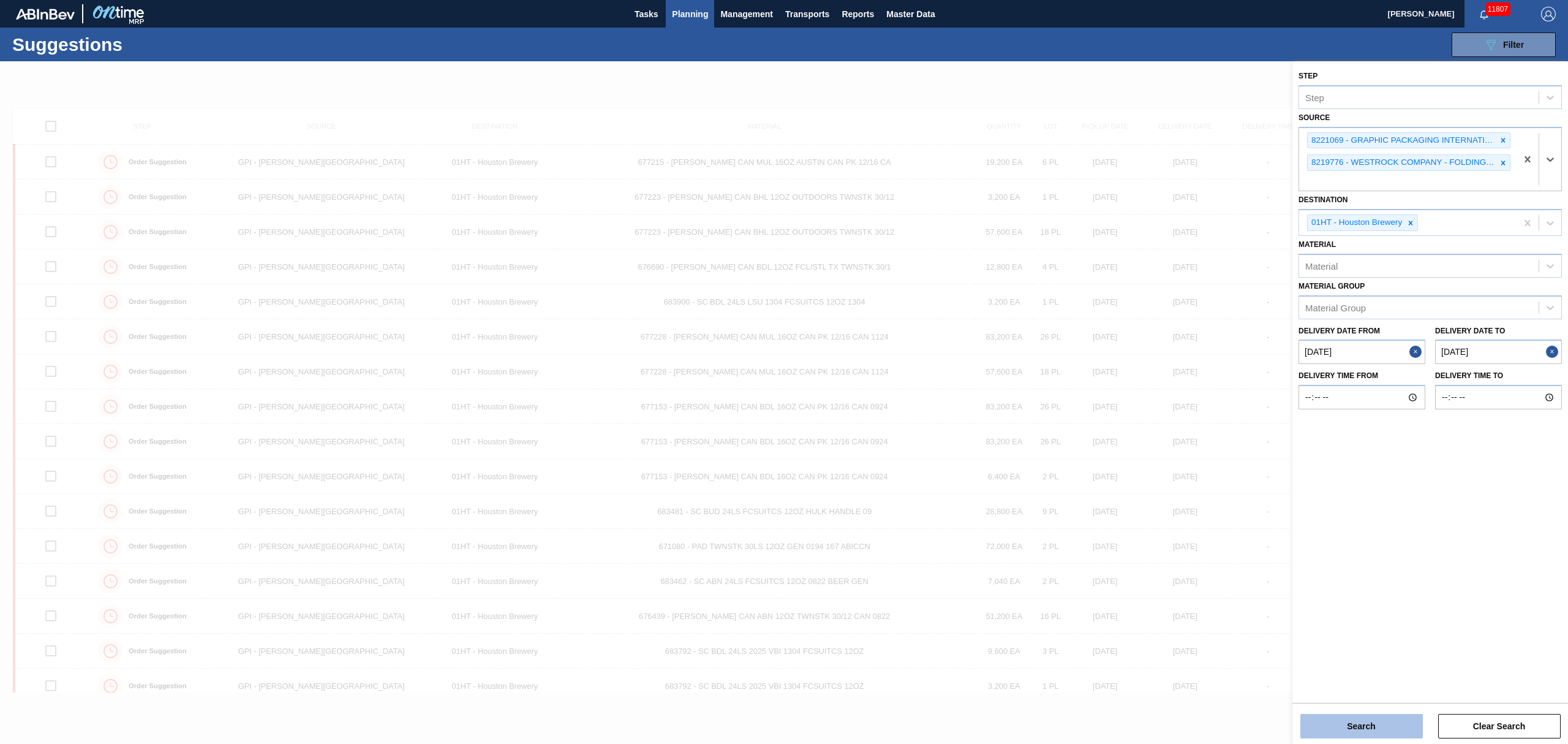
click at [1356, 718] on button "Search" at bounding box center [1361, 726] width 123 height 25
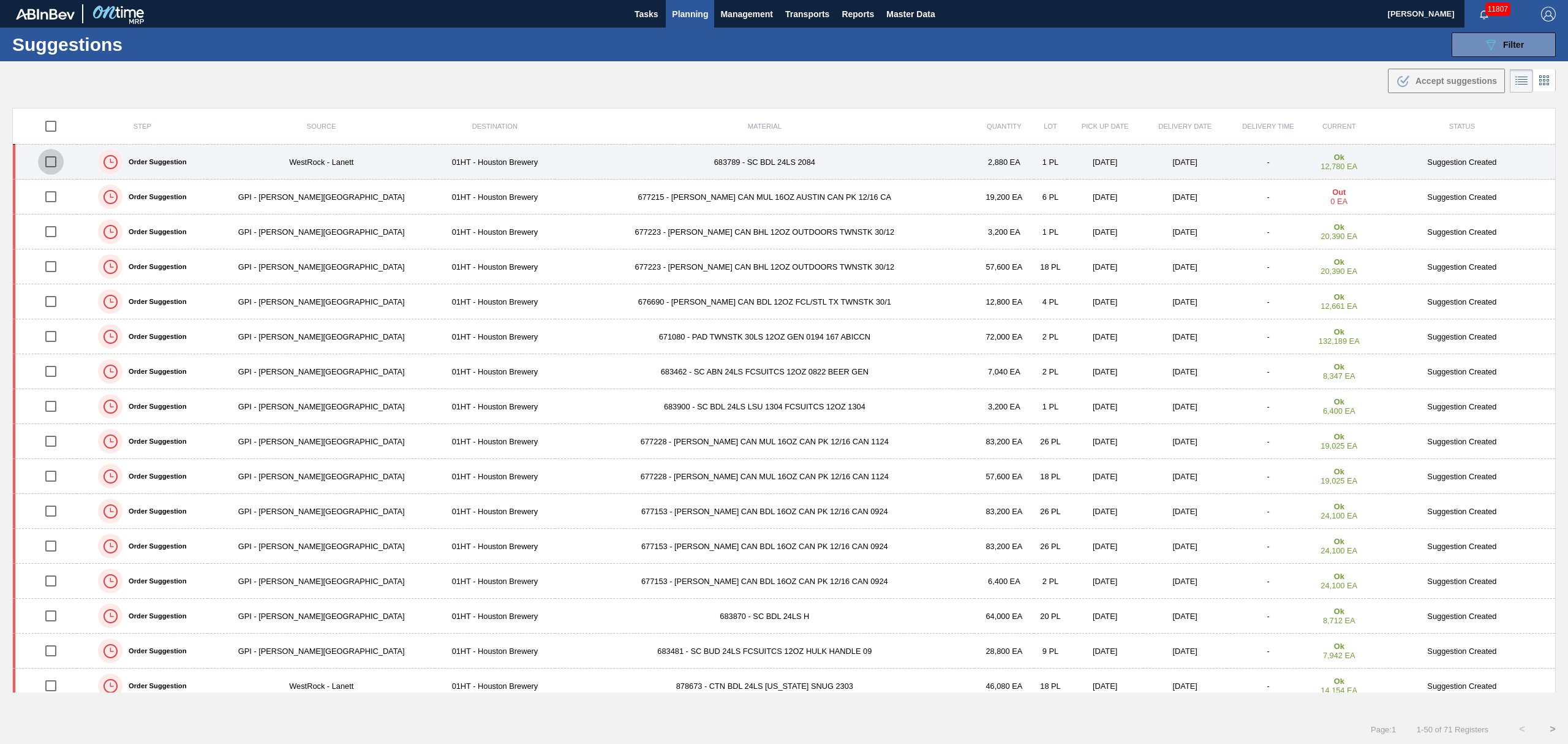
click at [54, 162] on input "checkbox" at bounding box center [51, 161] width 25 height 25
checkbox input "true"
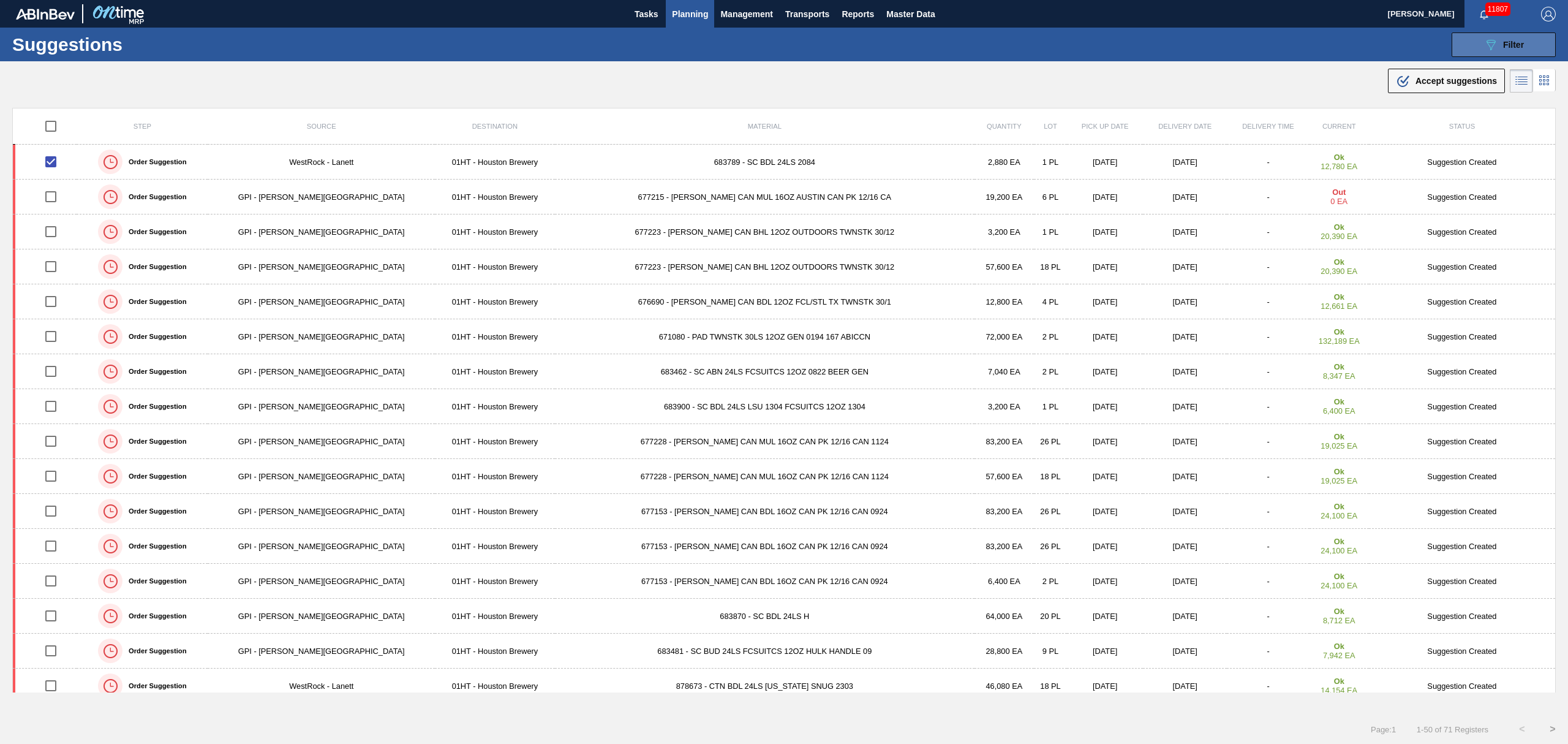
click at [1516, 38] on div "089F7B8B-B2A5-4AFE-B5C0-19BA573D28AC Filter" at bounding box center [1504, 45] width 40 height 15
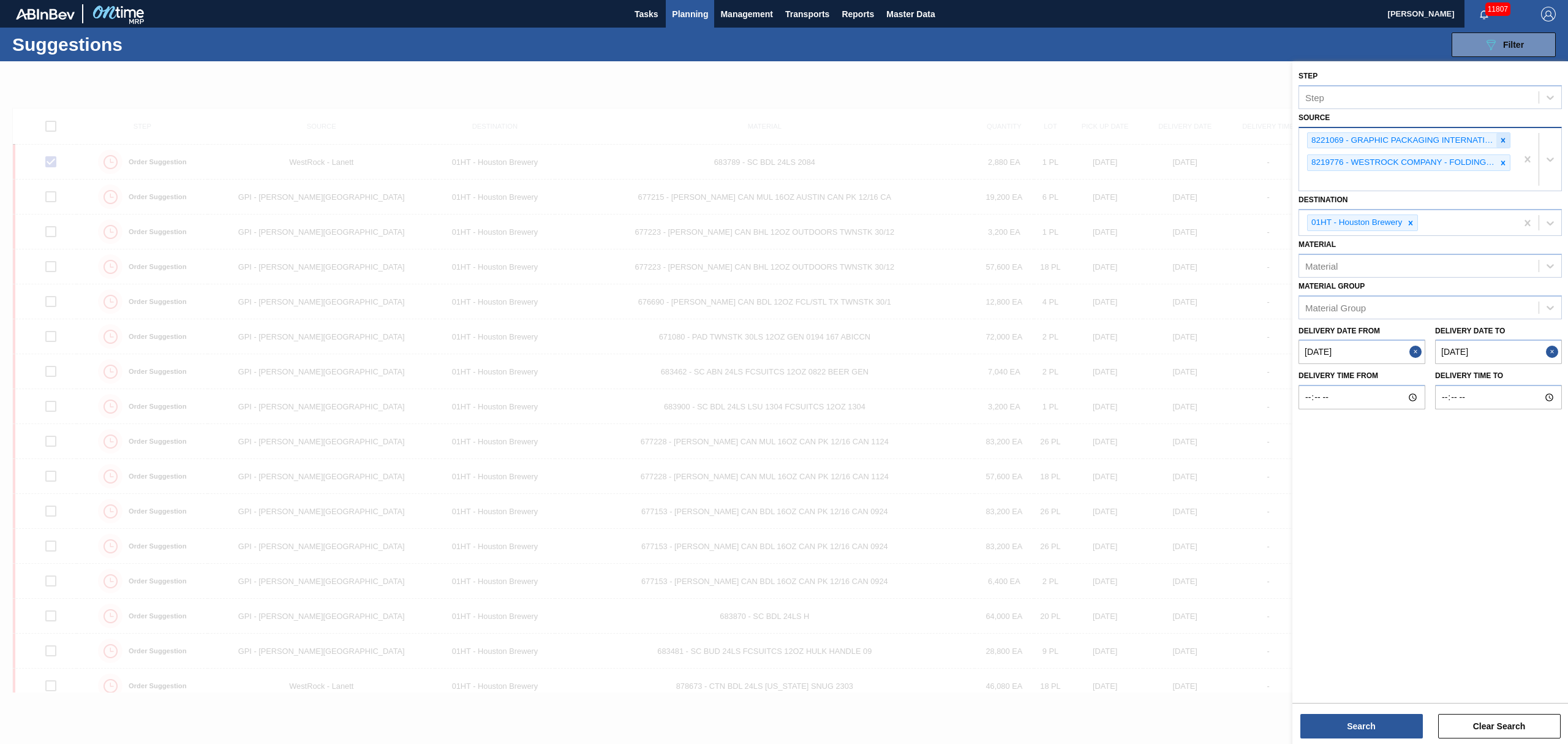
click at [1503, 141] on icon at bounding box center [1503, 140] width 4 height 4
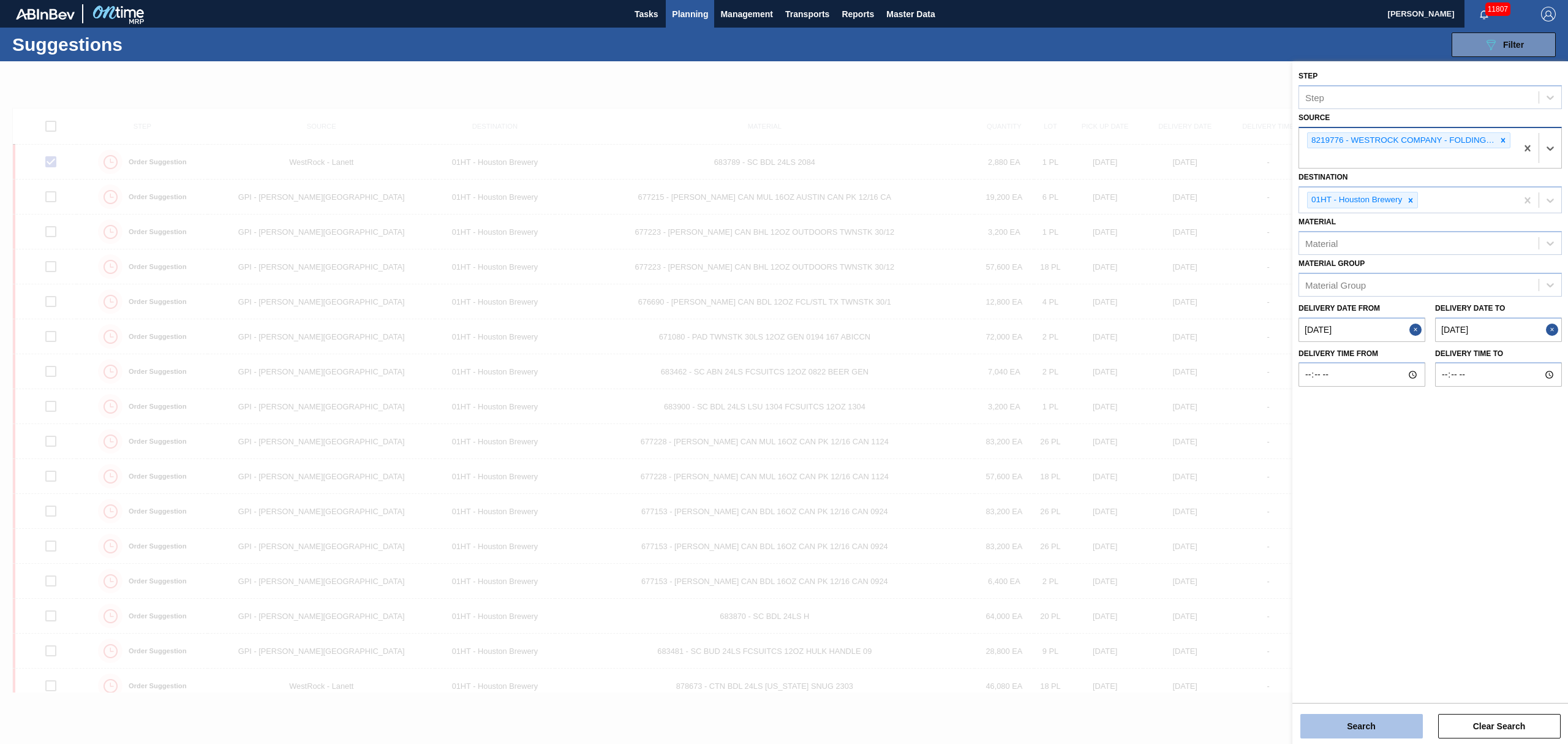
click at [1350, 726] on button "Search" at bounding box center [1361, 726] width 123 height 25
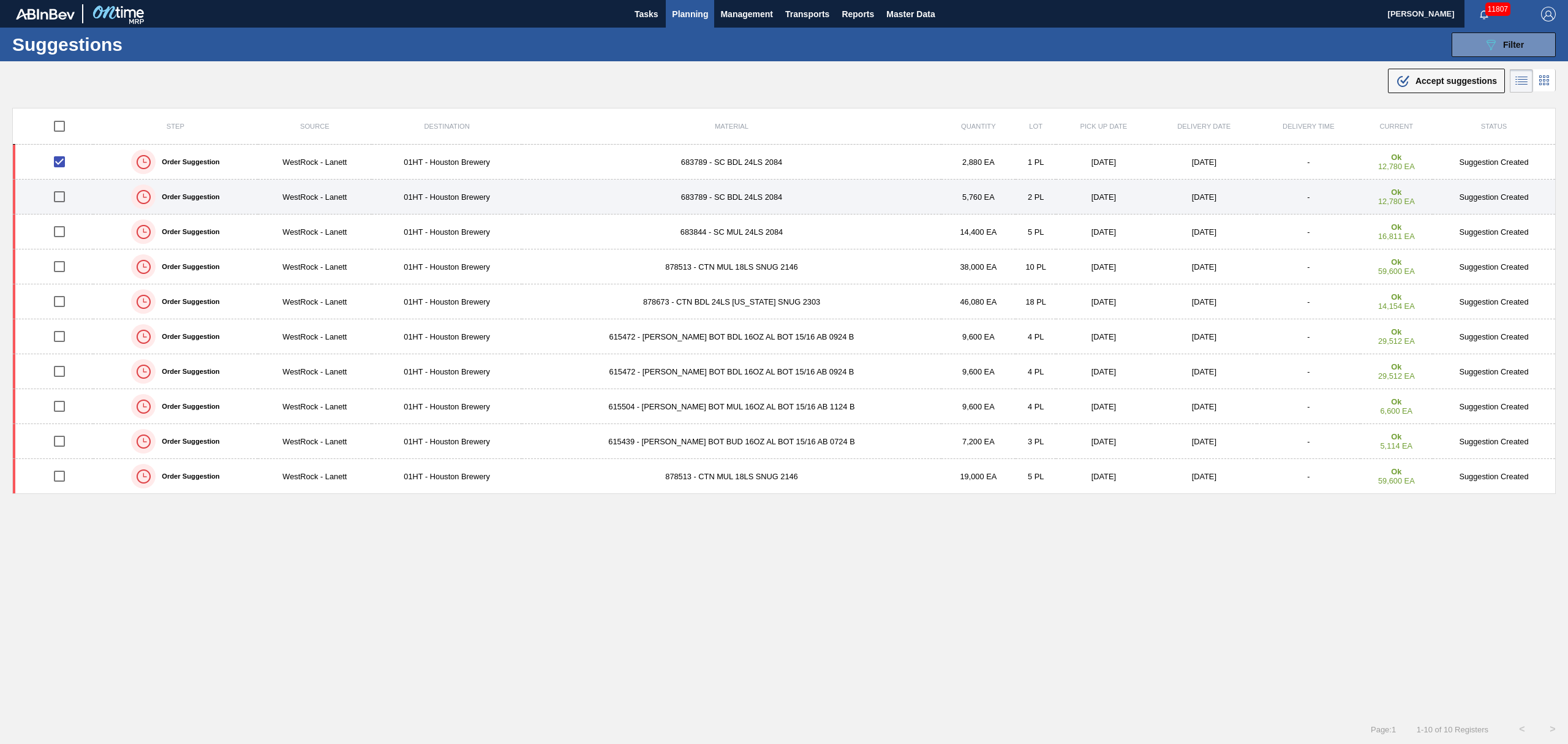
click at [60, 197] on input "checkbox" at bounding box center [60, 196] width 25 height 25
checkbox input "true"
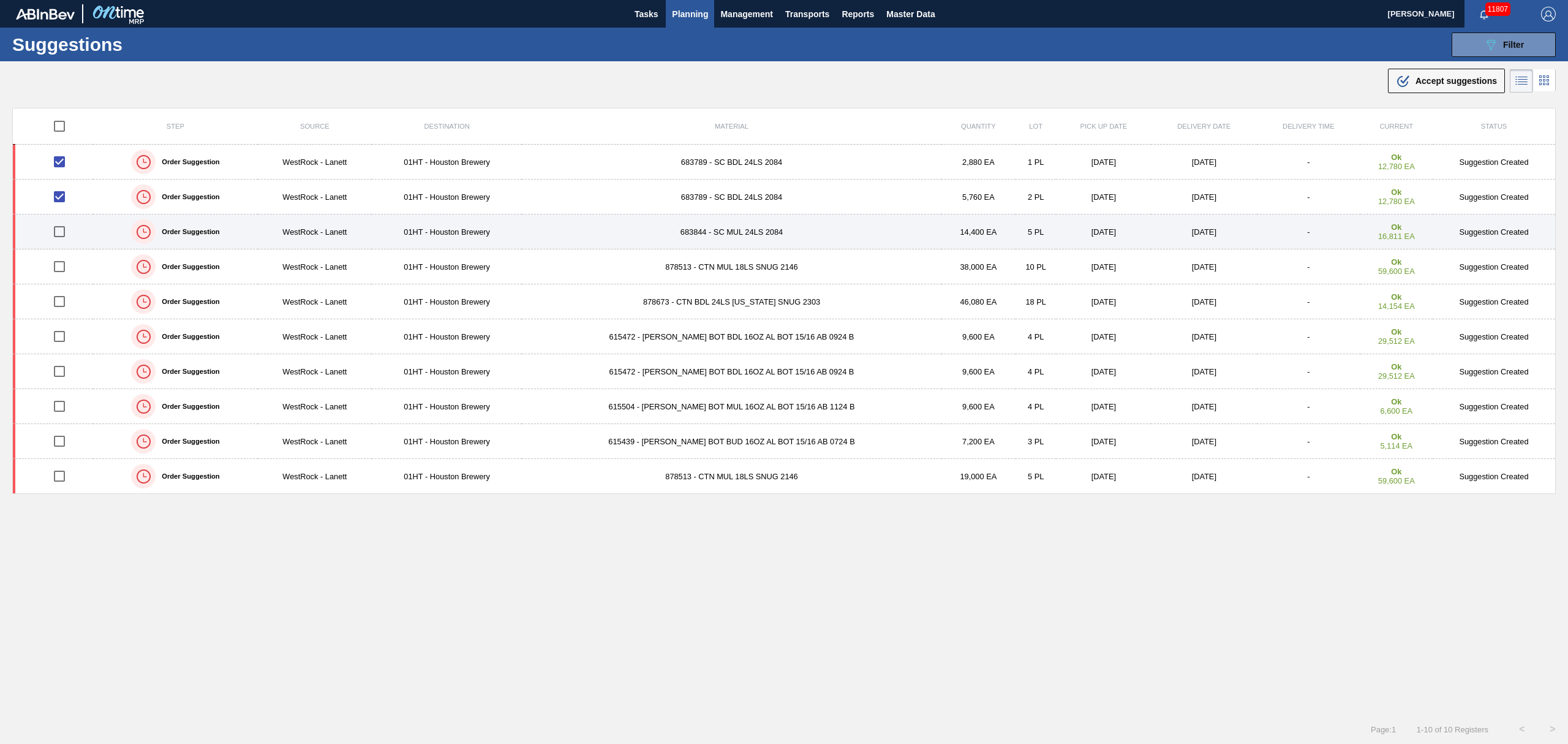
click at [60, 234] on input "checkbox" at bounding box center [60, 232] width 25 height 25
checkbox input "true"
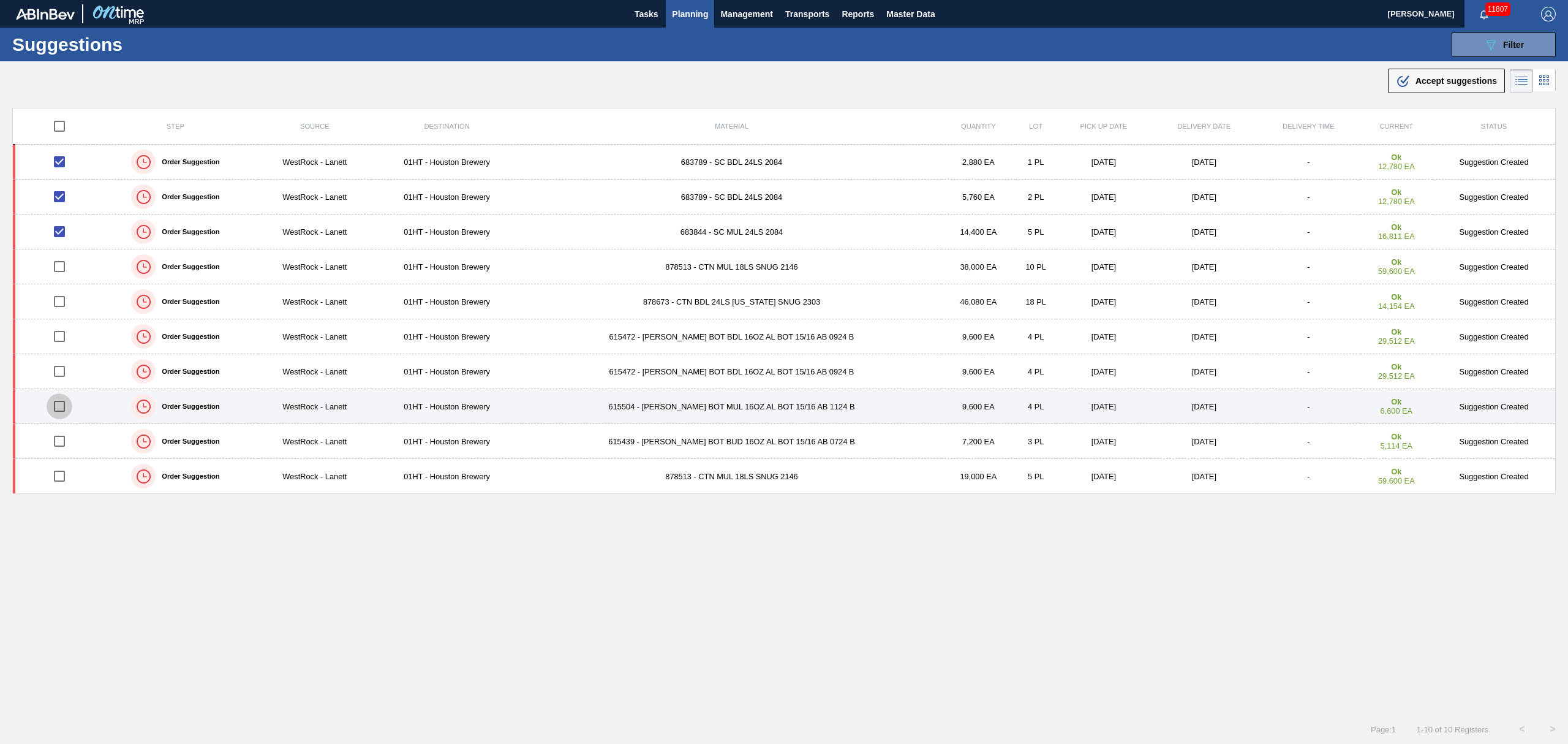
click at [56, 410] on input "checkbox" at bounding box center [60, 406] width 25 height 25
checkbox input "true"
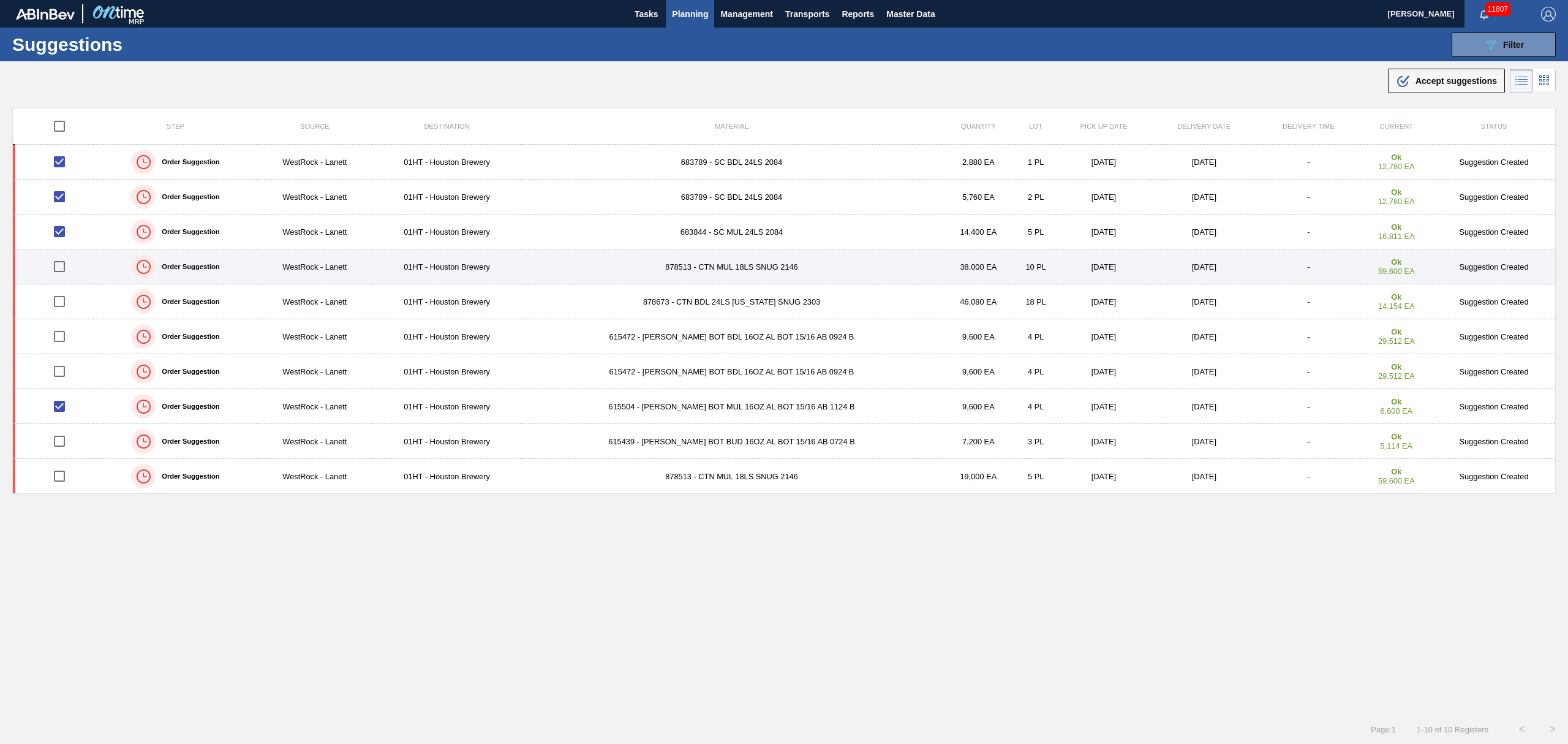
click at [55, 269] on input "checkbox" at bounding box center [60, 267] width 25 height 25
checkbox input "true"
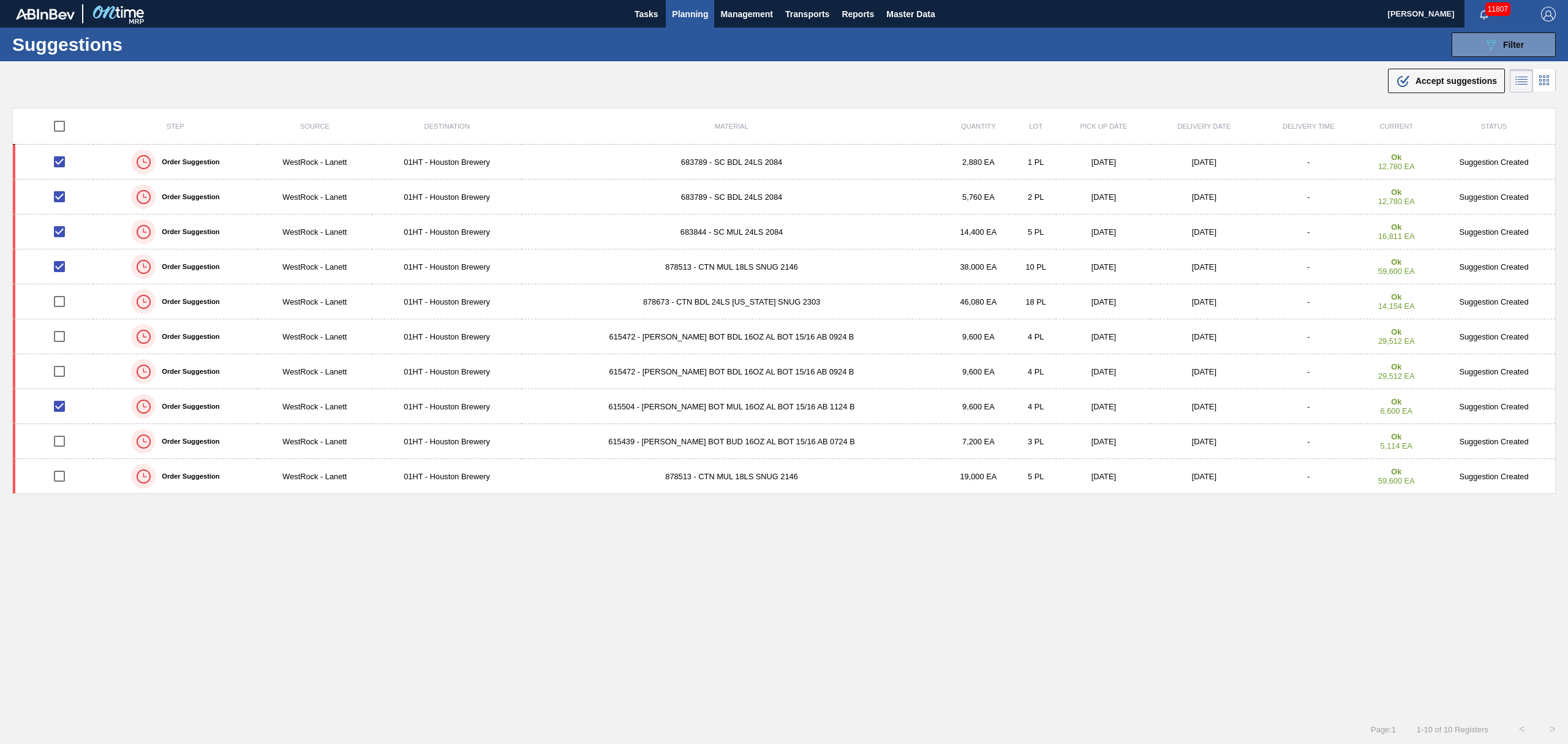
click at [1445, 76] on span "Accept suggestions" at bounding box center [1456, 80] width 82 height 10
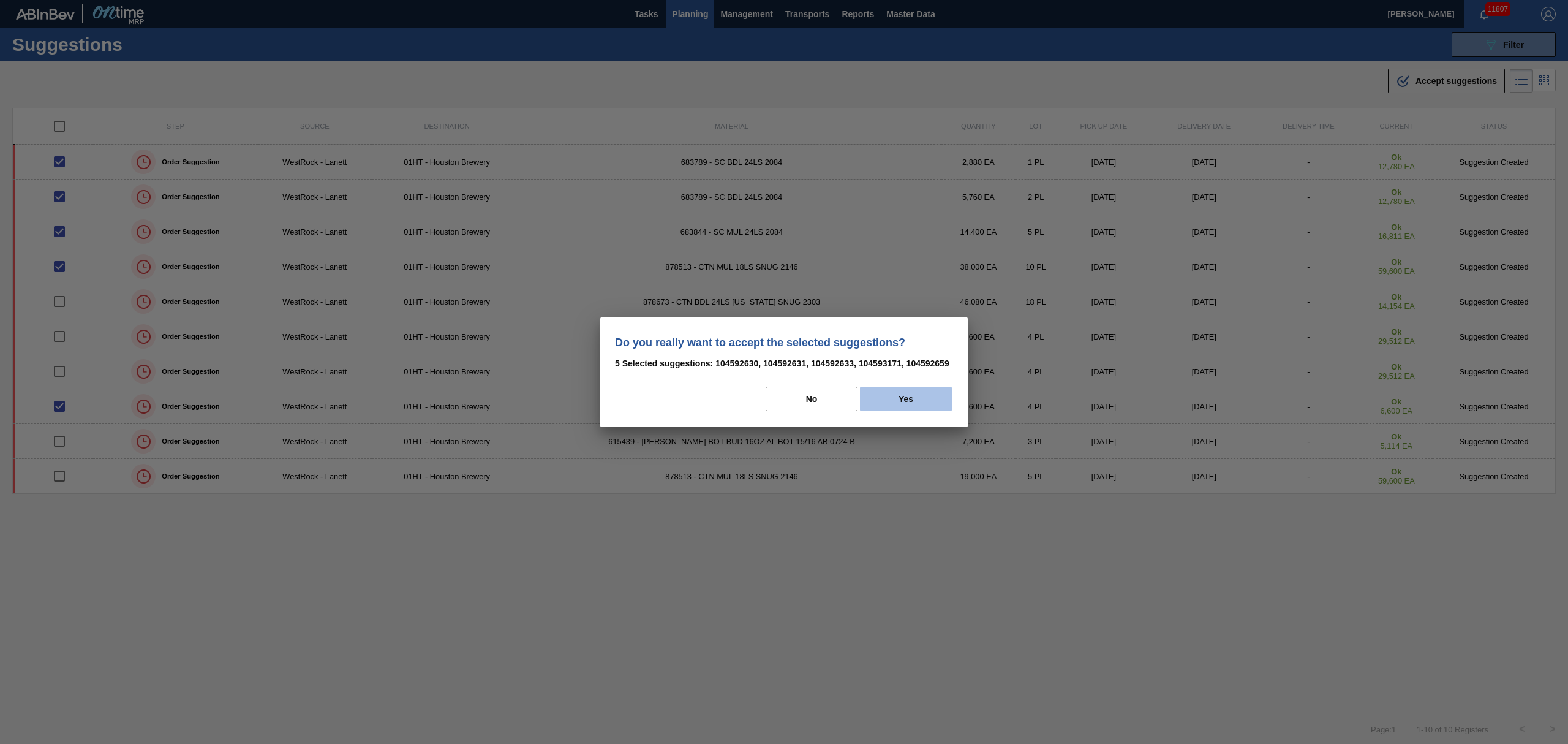
click at [897, 398] on button "Yes" at bounding box center [906, 398] width 92 height 25
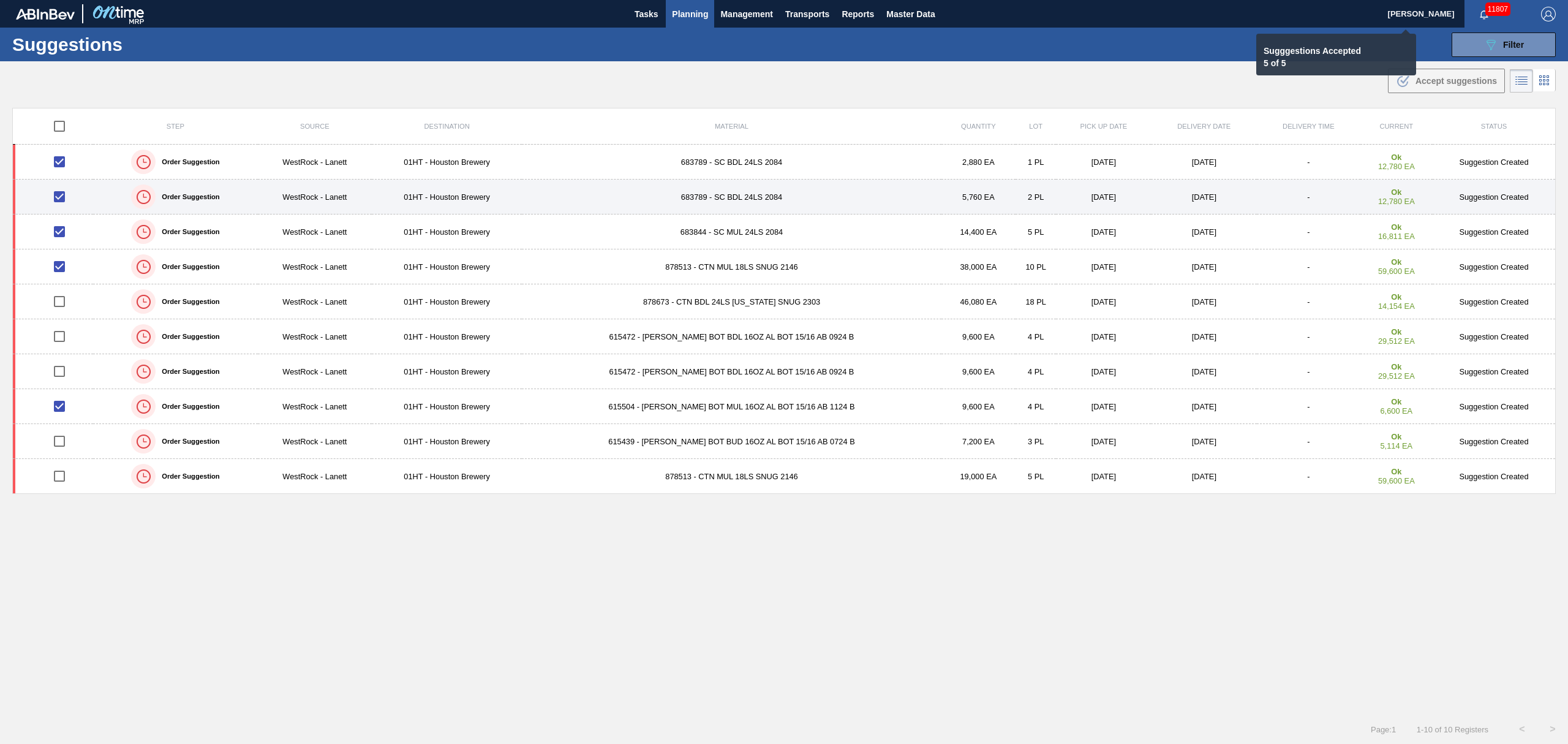
checkbox input "false"
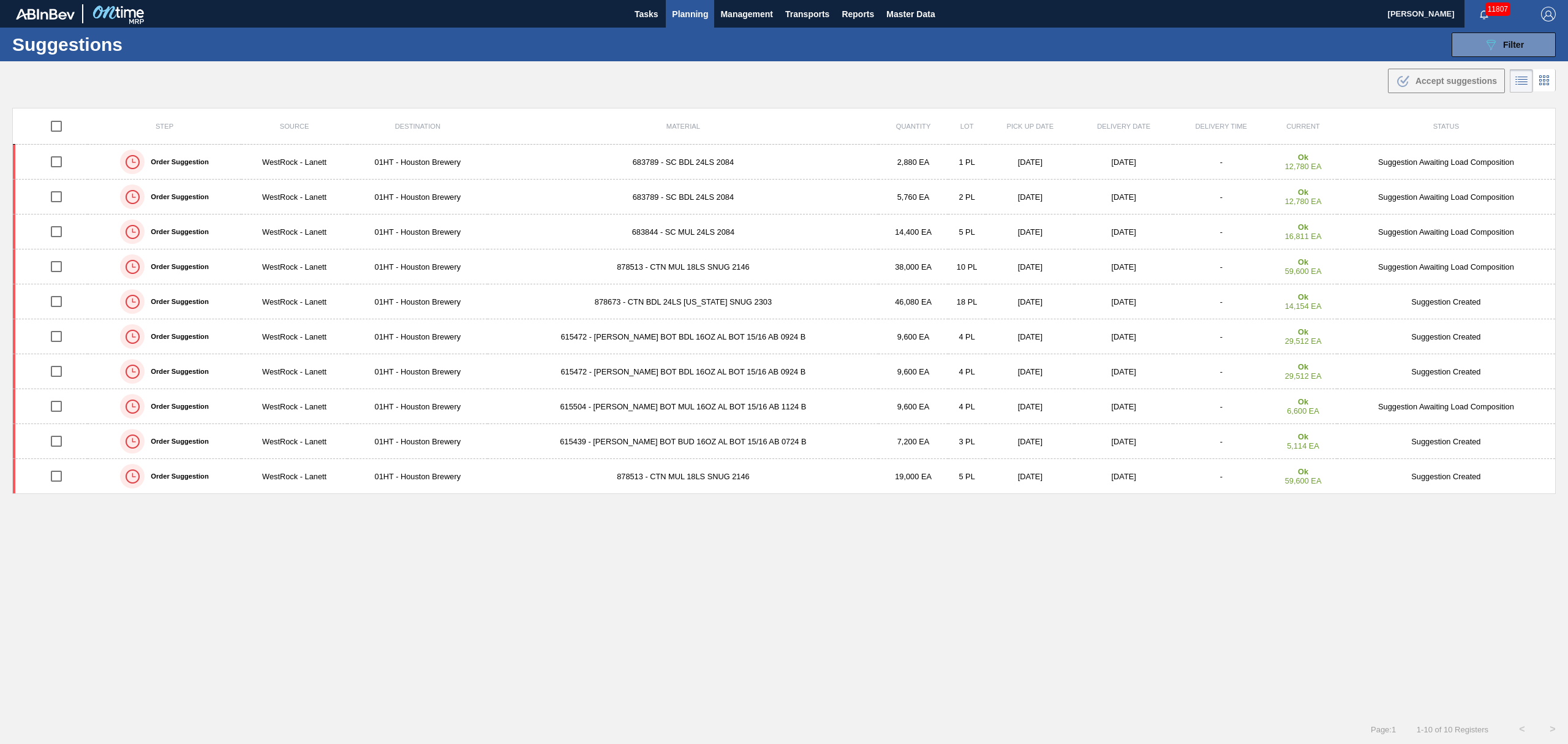
click at [680, 11] on span "Planning" at bounding box center [690, 14] width 36 height 15
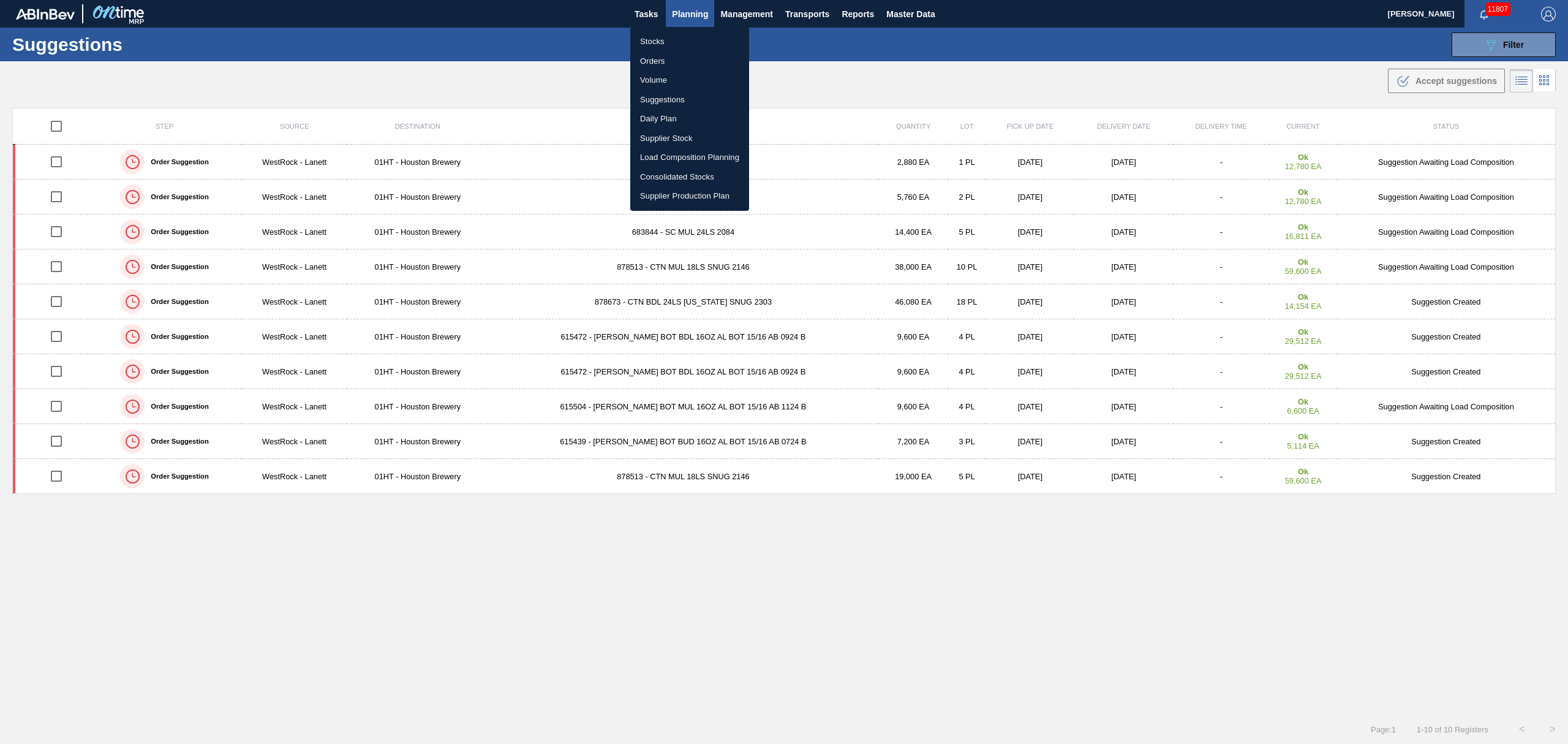
click at [649, 40] on li "Stocks" at bounding box center [689, 42] width 119 height 19
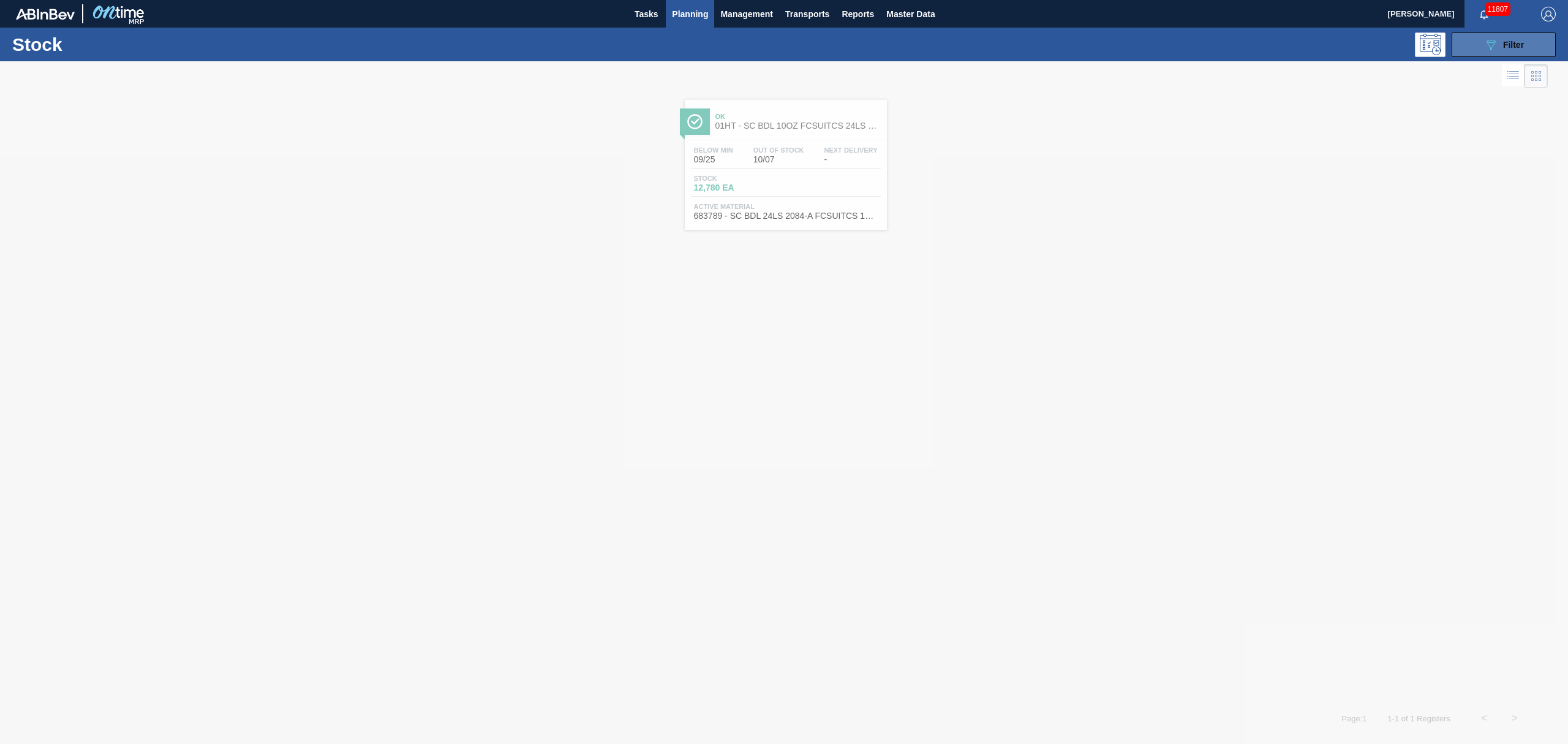
click at [1494, 49] on icon "089F7B8B-B2A5-4AFE-B5C0-19BA573D28AC" at bounding box center [1491, 45] width 15 height 15
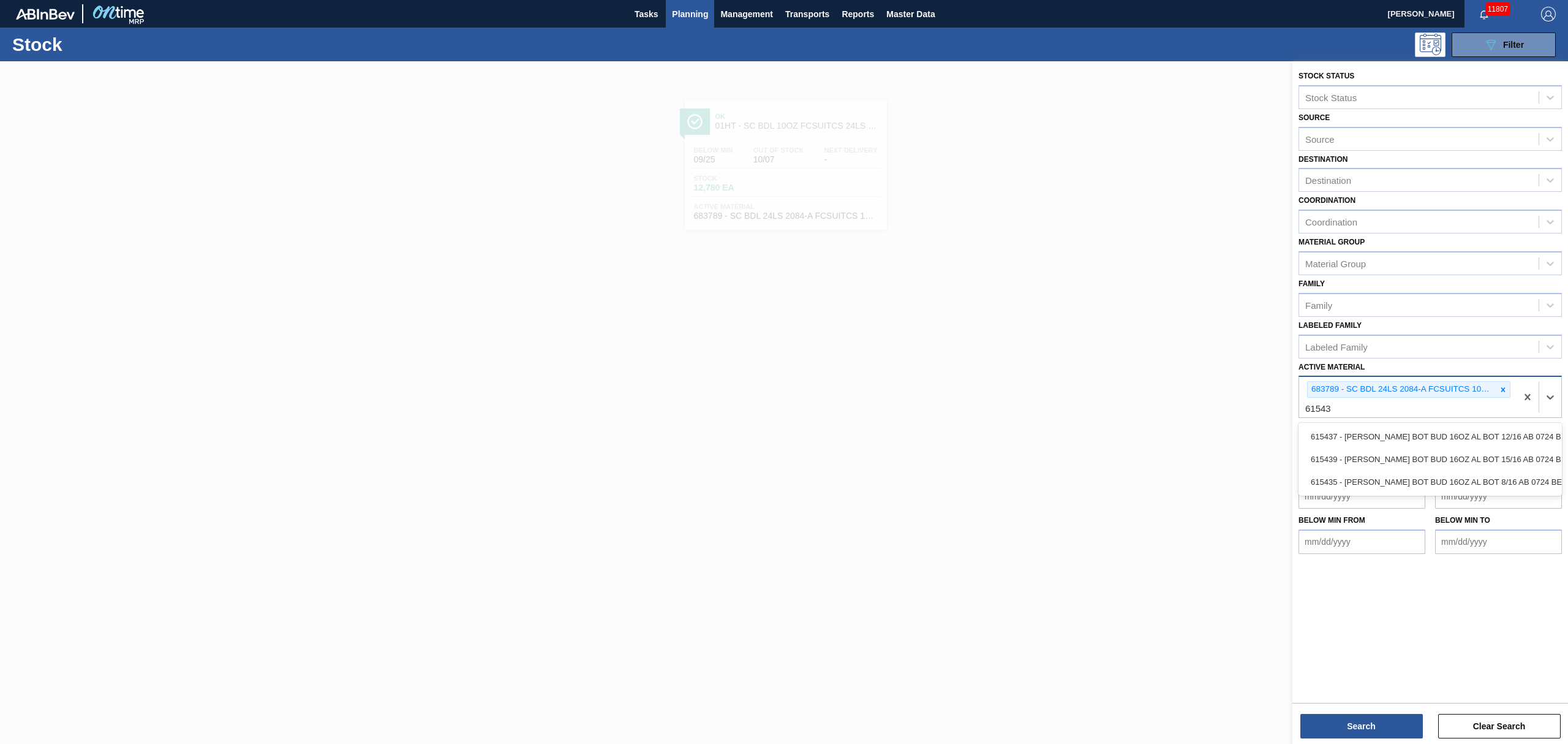
type Material "615439"
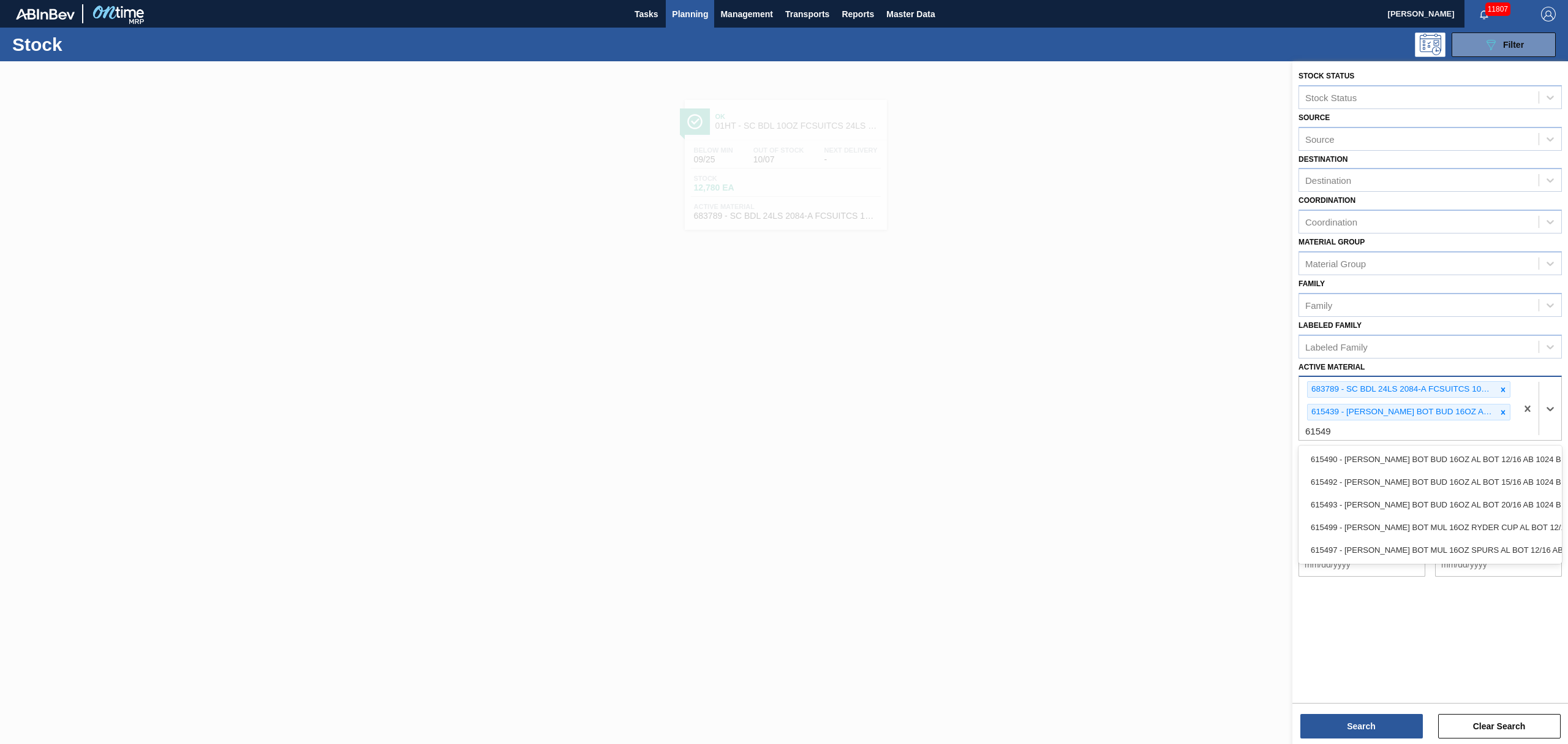
type Material "615492"
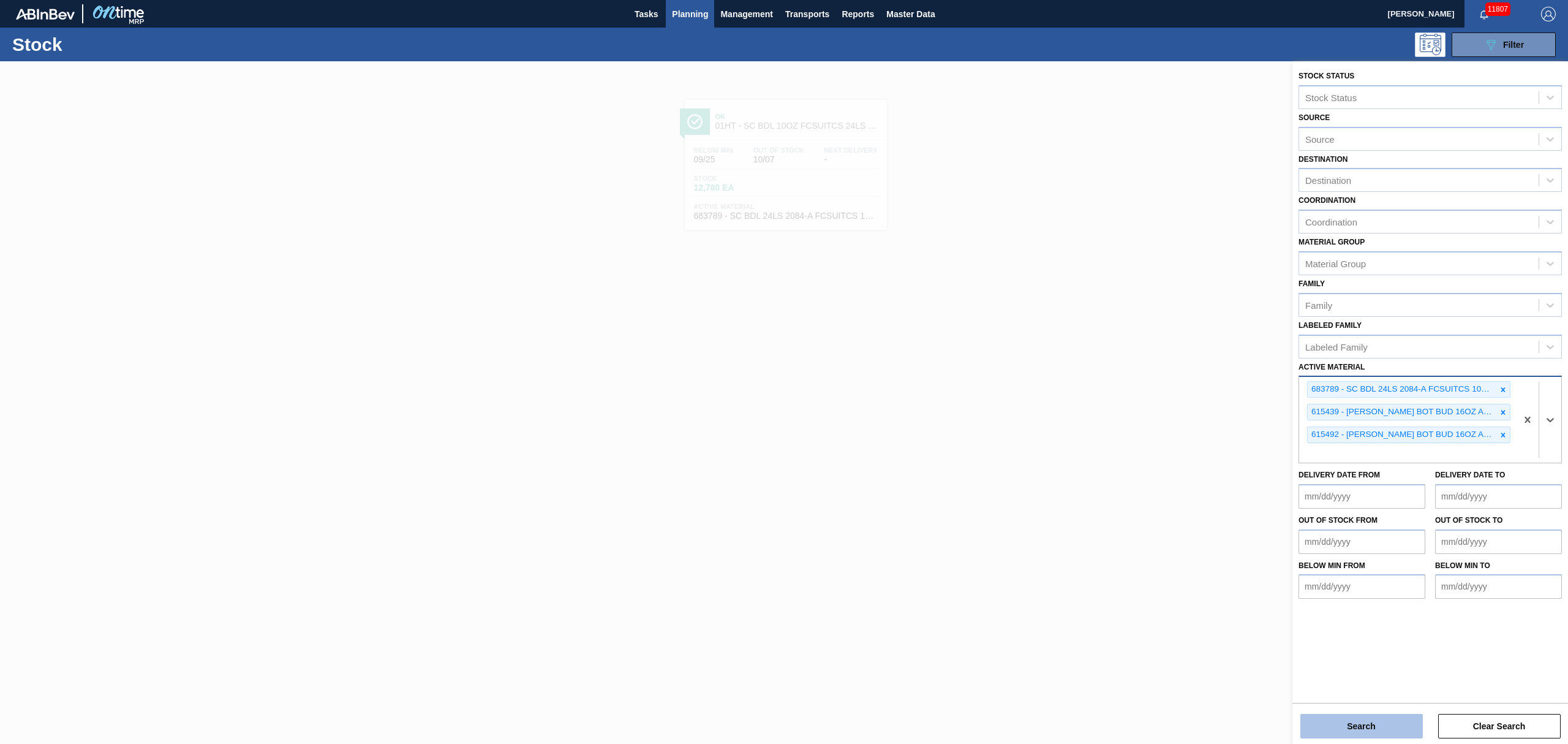
click at [1381, 724] on button "Search" at bounding box center [1361, 726] width 123 height 25
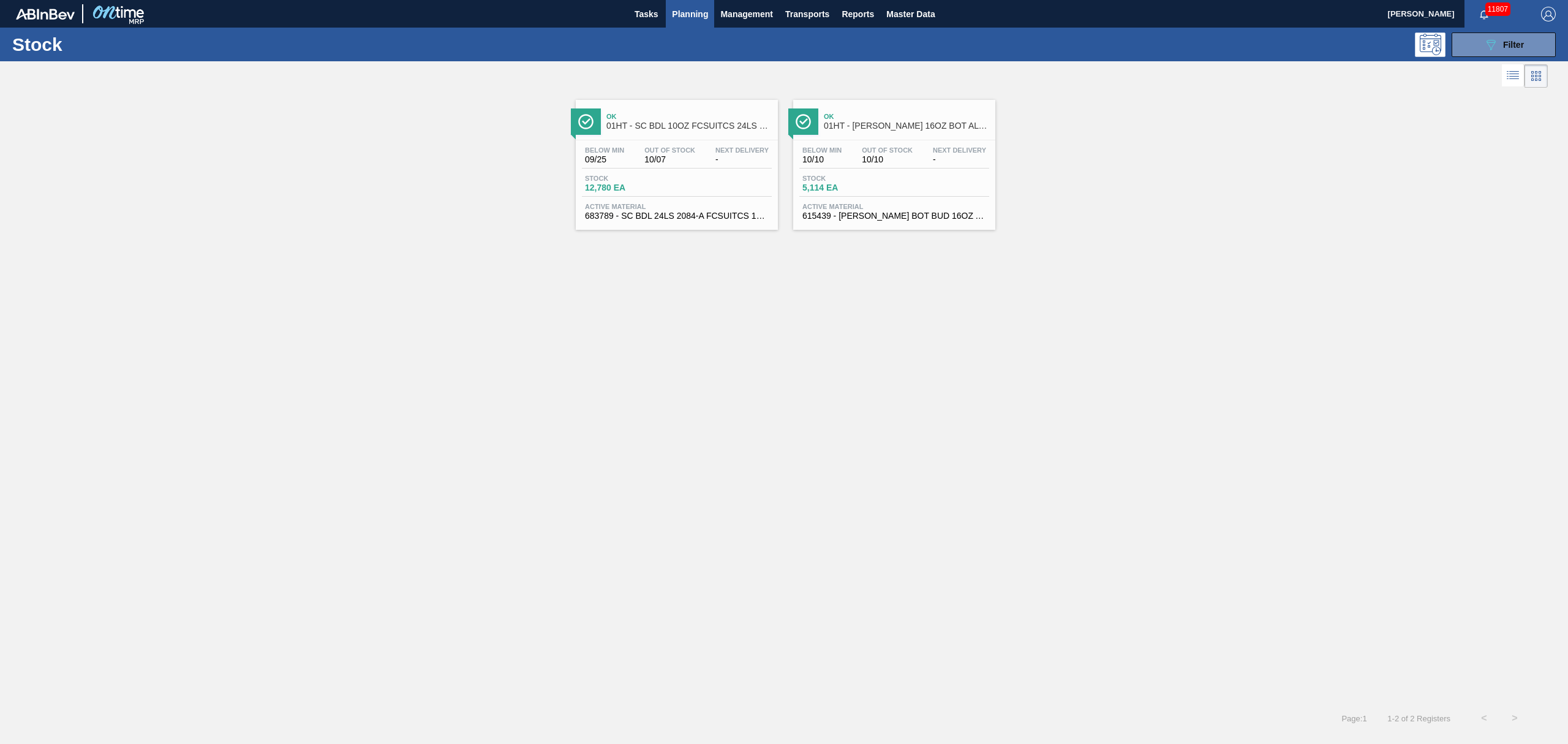
drag, startPoint x: 710, startPoint y: 171, endPoint x: 704, endPoint y: 171, distance: 6.0
click at [710, 171] on div "Below Min 09/25 Out Of Stock 10/07 Next Delivery - Stock 12,780 EA Active Mater…" at bounding box center [677, 182] width 202 height 83
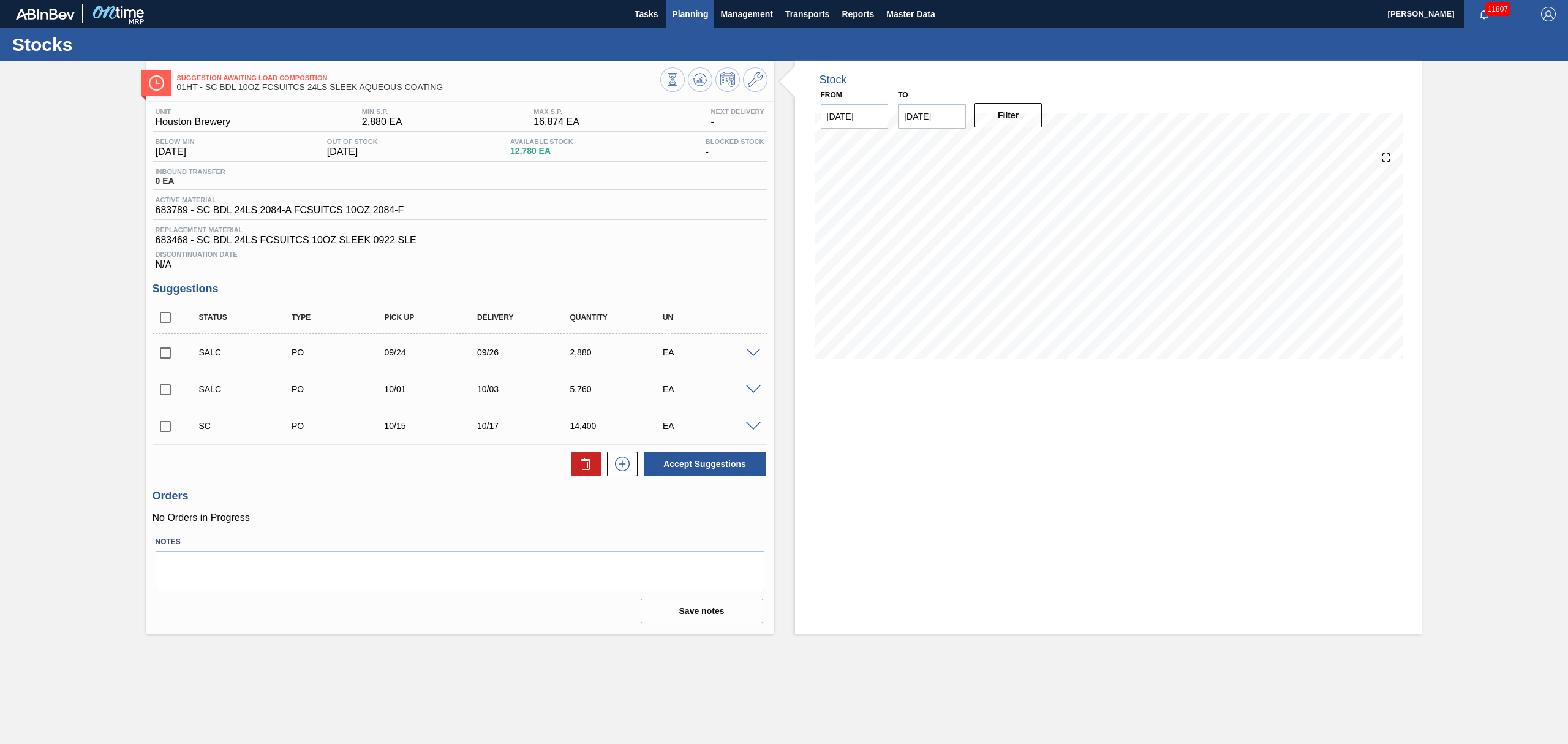
click at [692, 17] on span "Planning" at bounding box center [690, 14] width 36 height 15
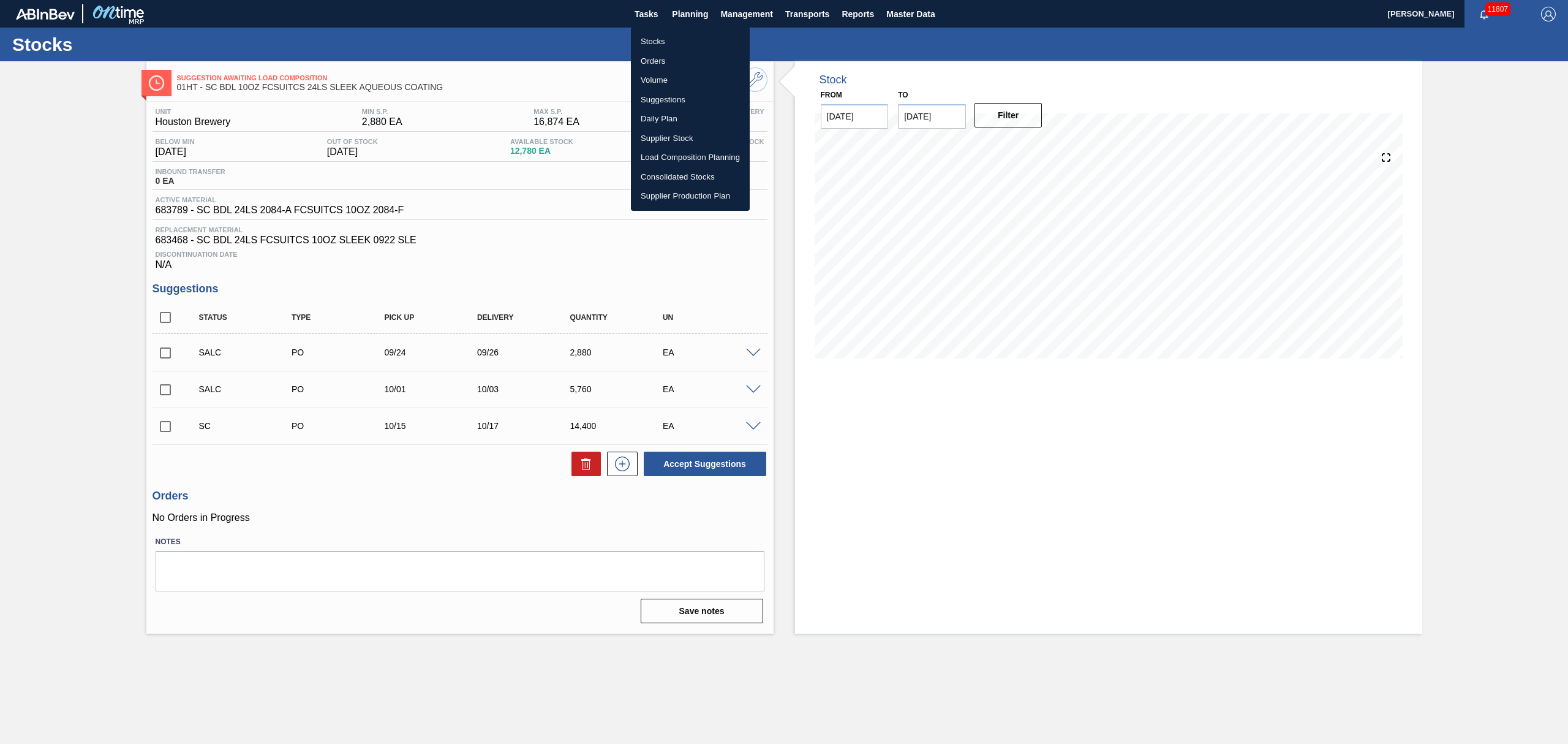
click at [659, 38] on li "Stocks" at bounding box center [690, 42] width 119 height 19
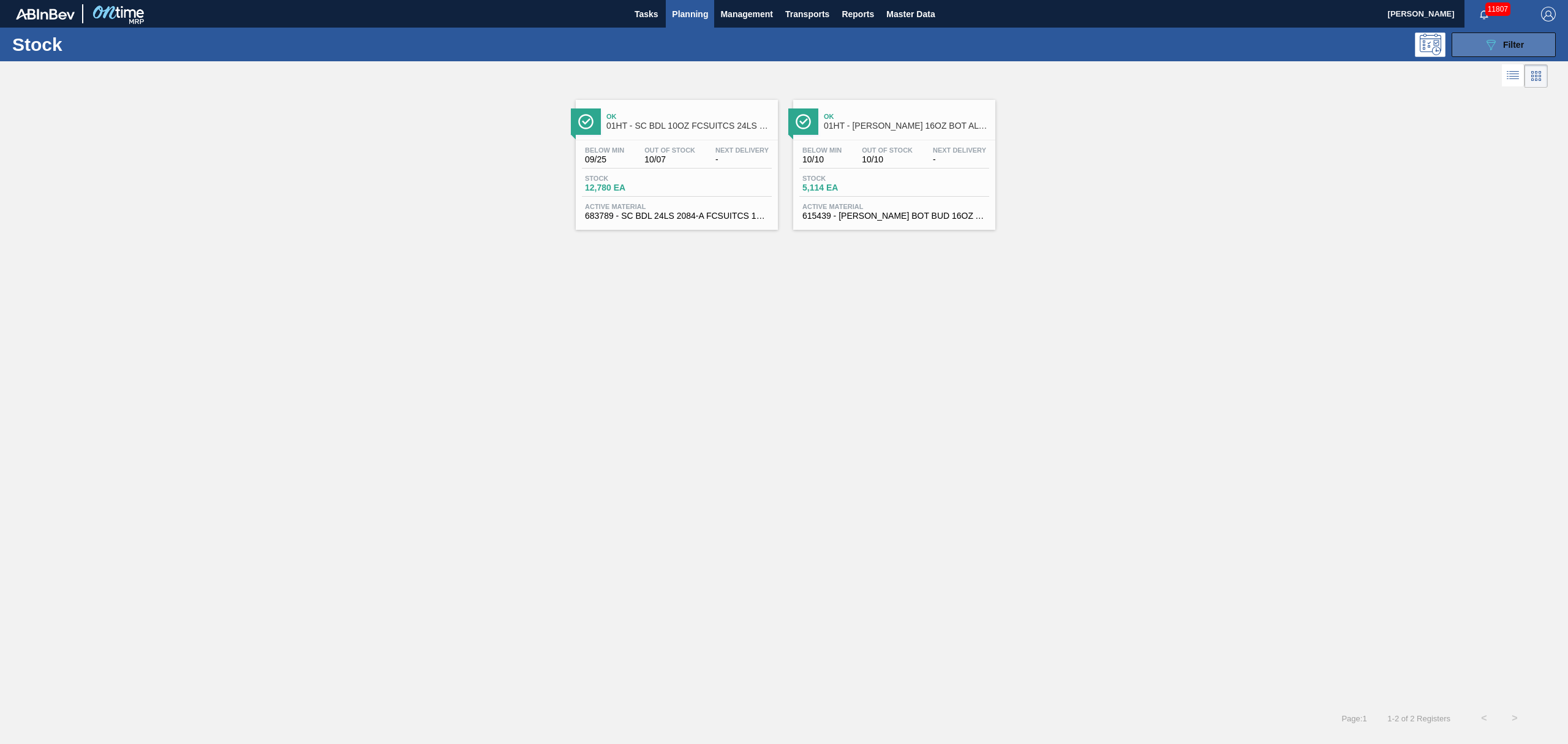
click at [1500, 40] on div "089F7B8B-B2A5-4AFE-B5C0-19BA573D28AC Filter" at bounding box center [1504, 45] width 40 height 15
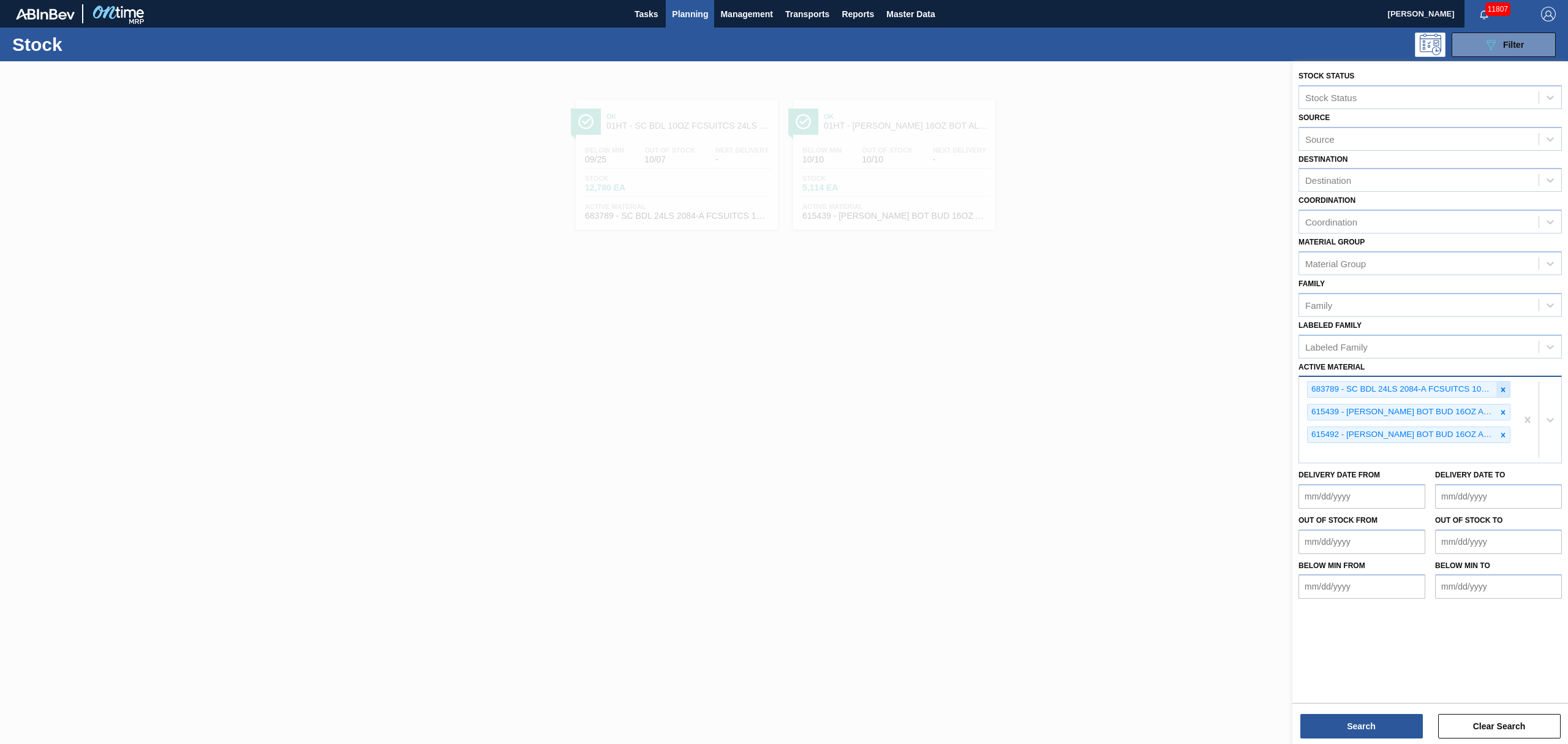
click at [1507, 390] on icon at bounding box center [1503, 389] width 9 height 9
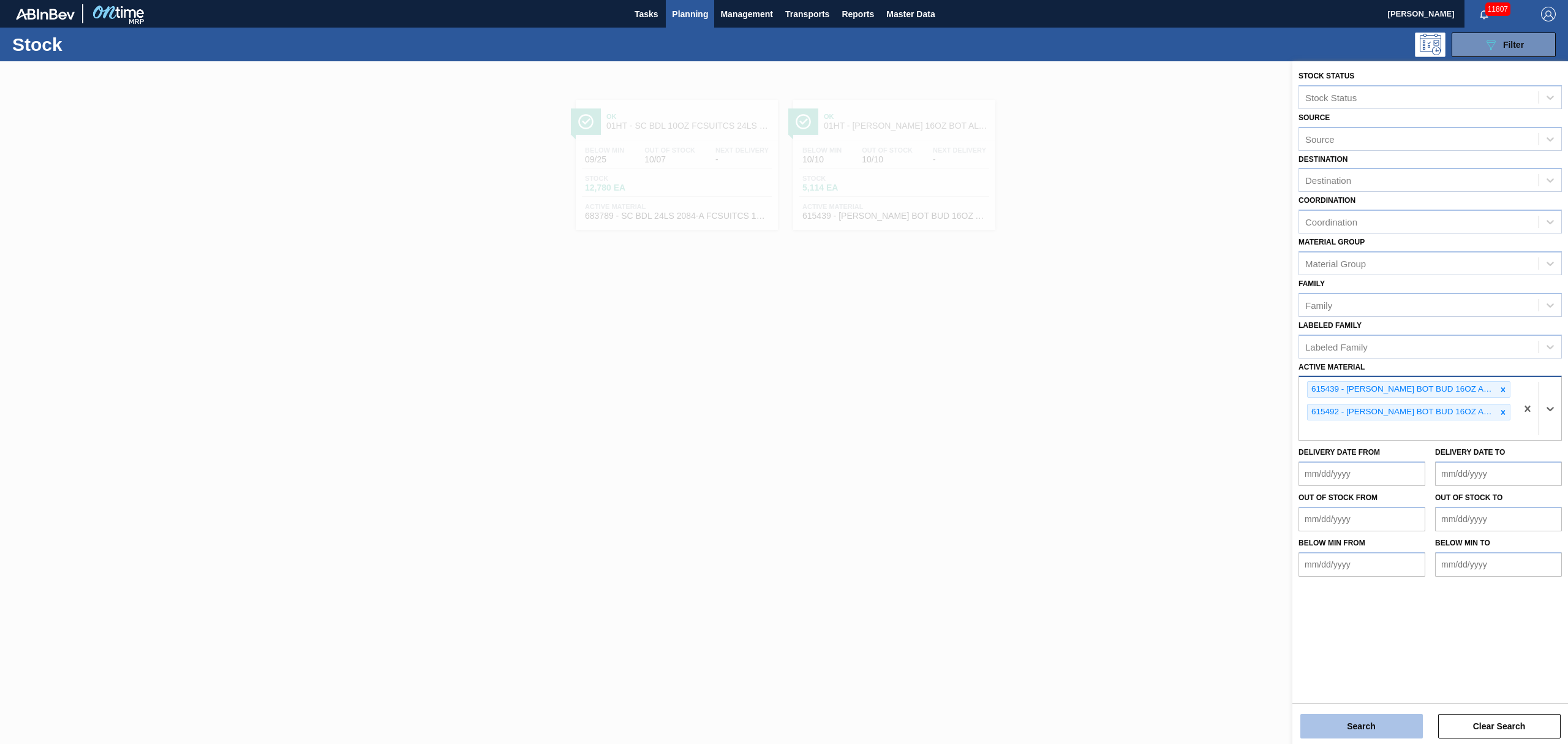
click at [1387, 724] on button "Search" at bounding box center [1361, 726] width 123 height 25
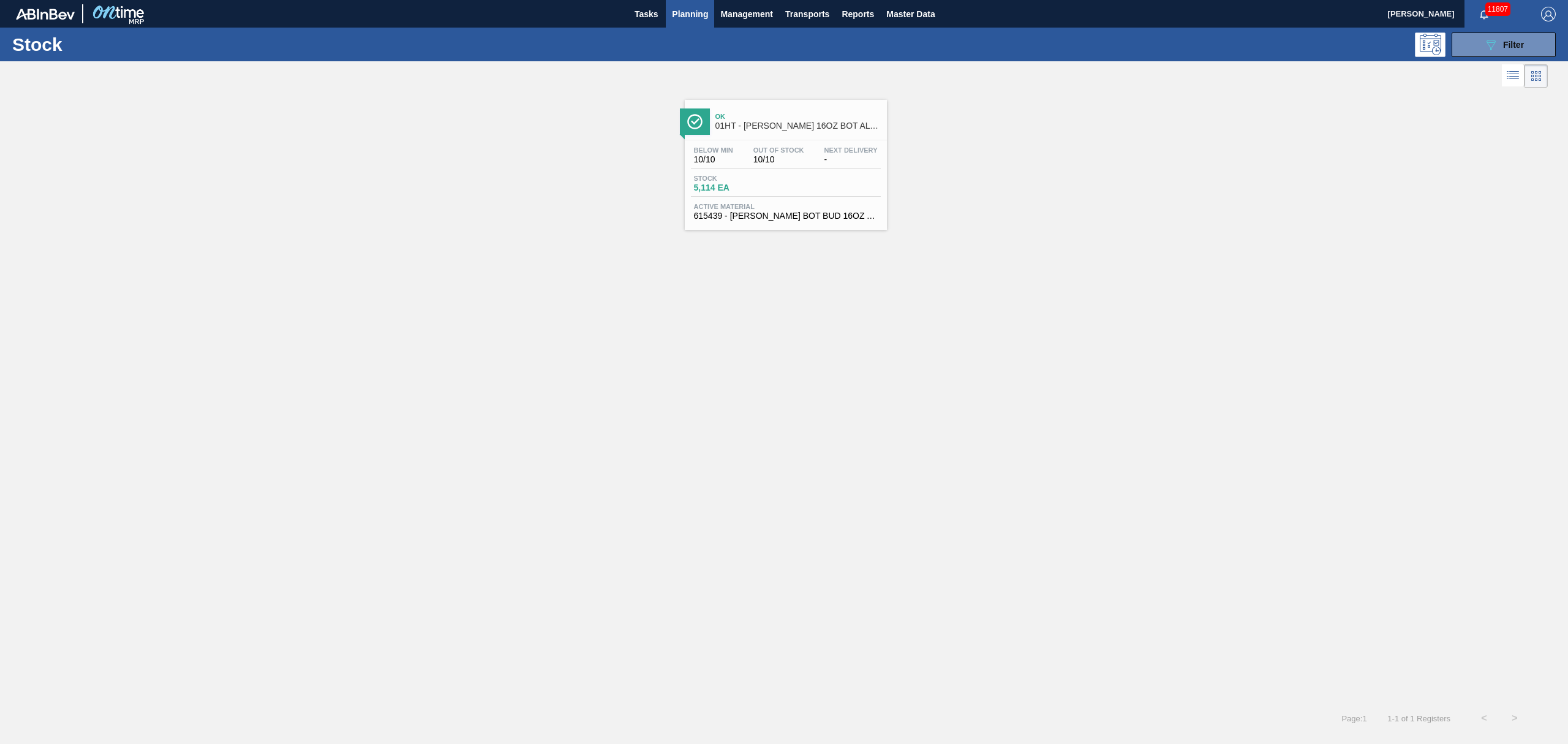
click at [801, 212] on span "615439 - [PERSON_NAME] BOT BUD 16OZ AL BOT 15/16 AB 0724 B" at bounding box center [786, 216] width 183 height 9
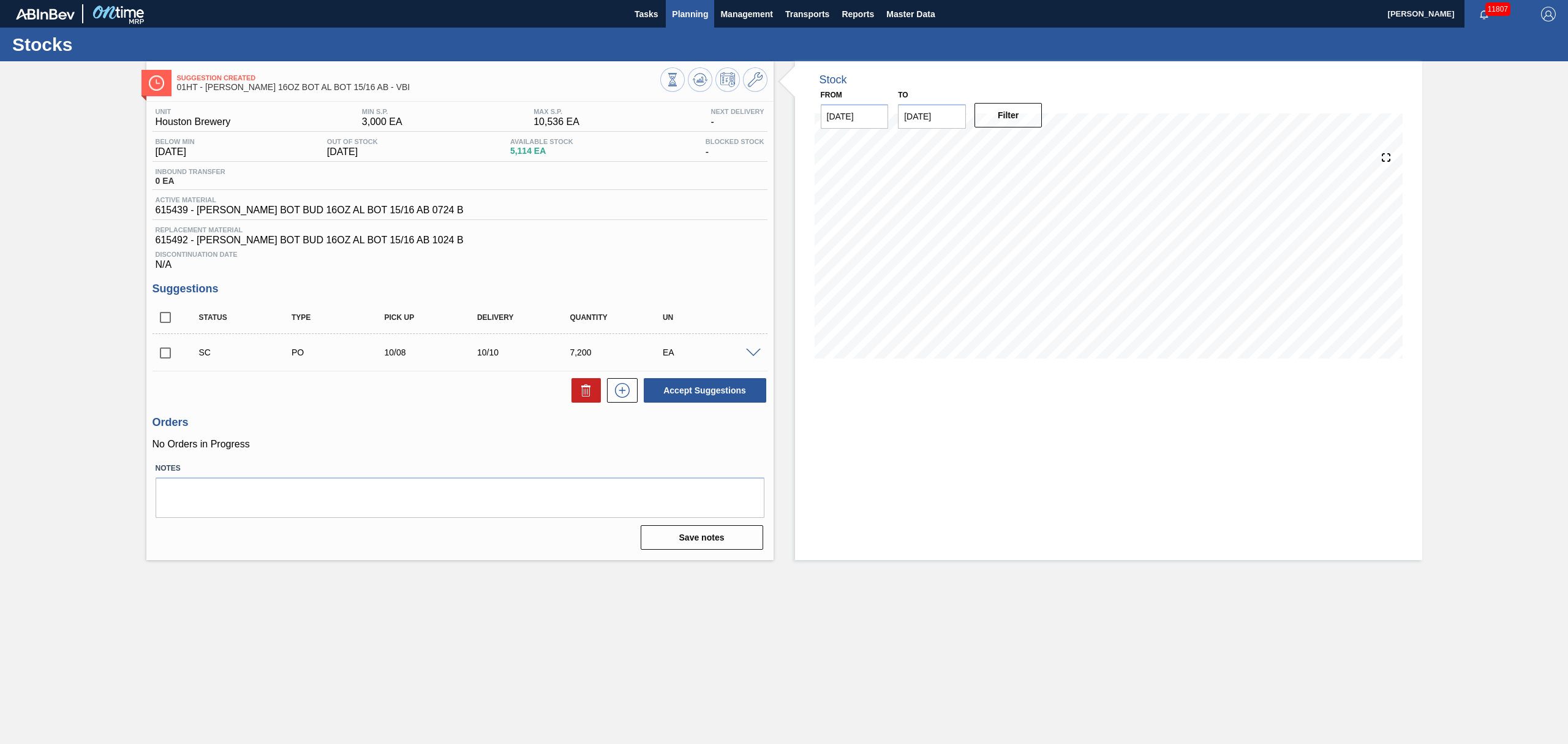
click at [690, 12] on span "Planning" at bounding box center [690, 14] width 36 height 15
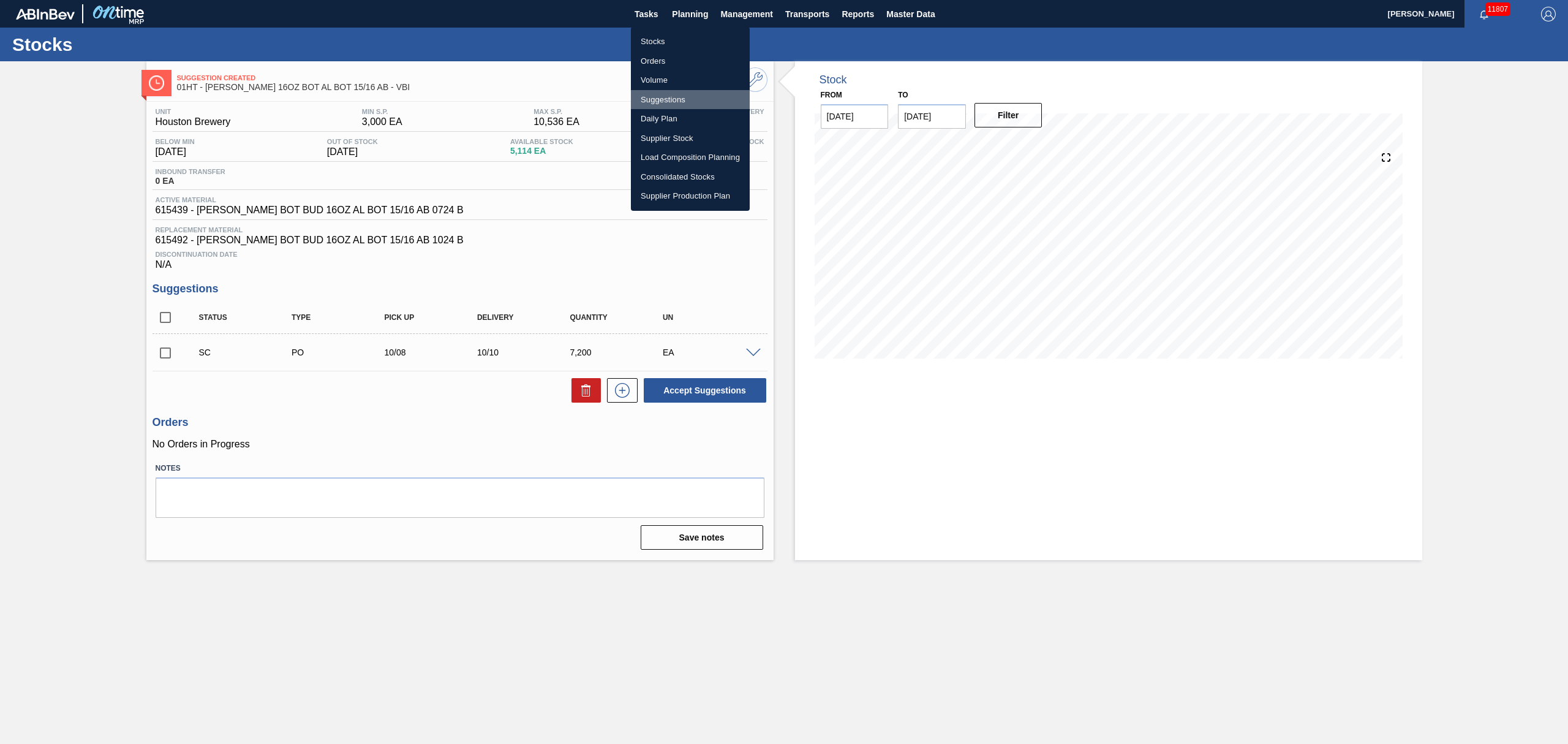
click at [658, 98] on li "Suggestions" at bounding box center [690, 99] width 119 height 19
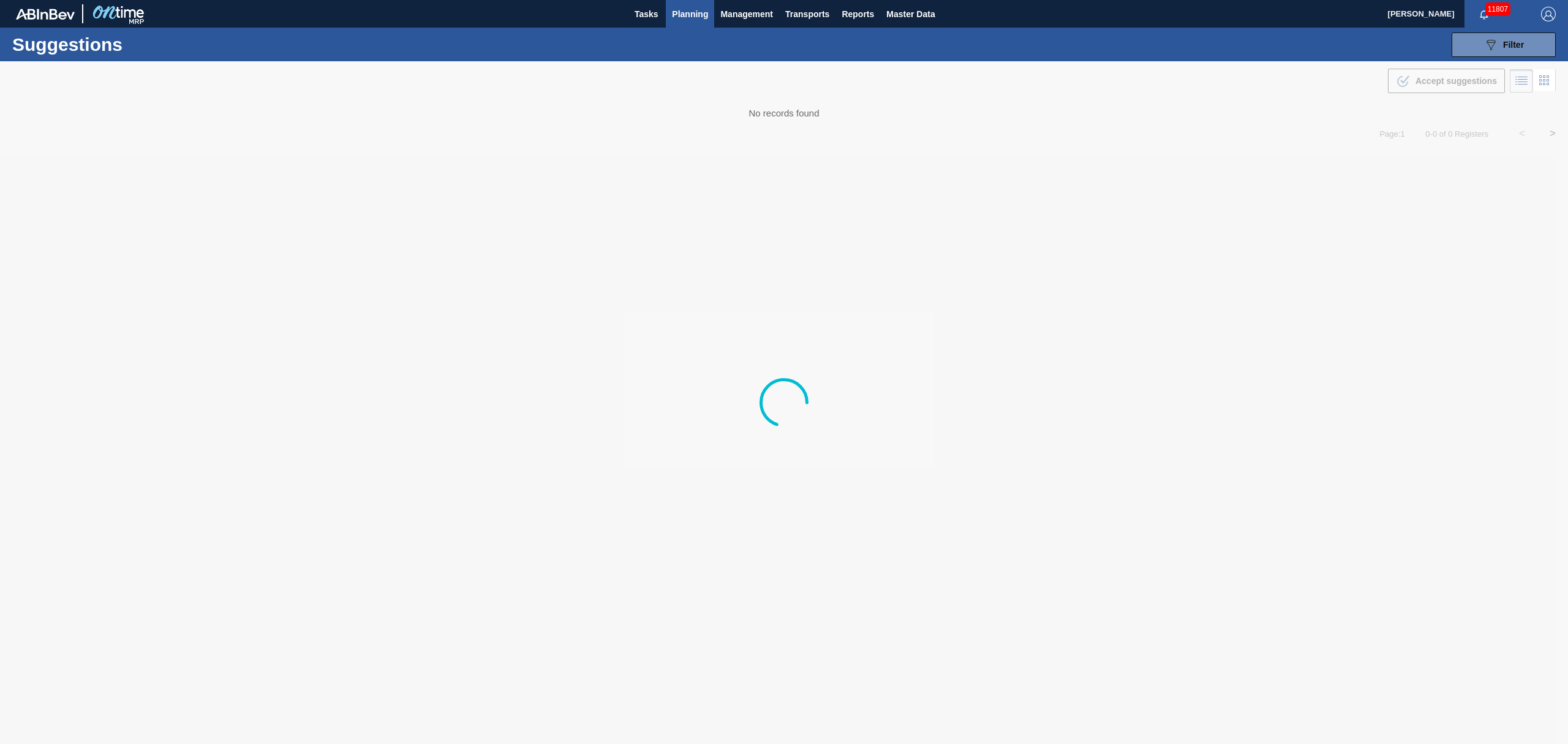
type from "[DATE]"
type to "[DATE]"
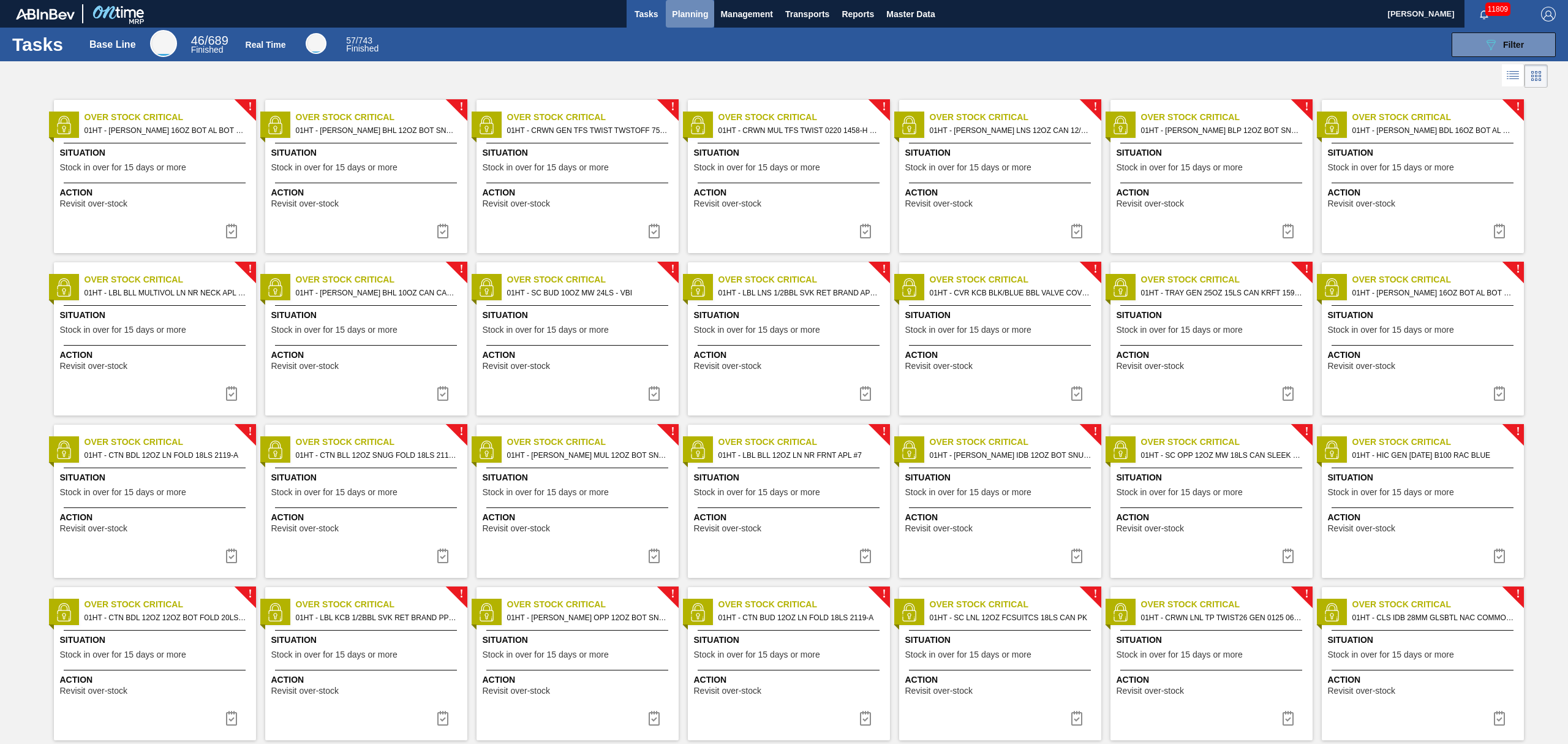
click at [690, 13] on span "Planning" at bounding box center [690, 14] width 36 height 15
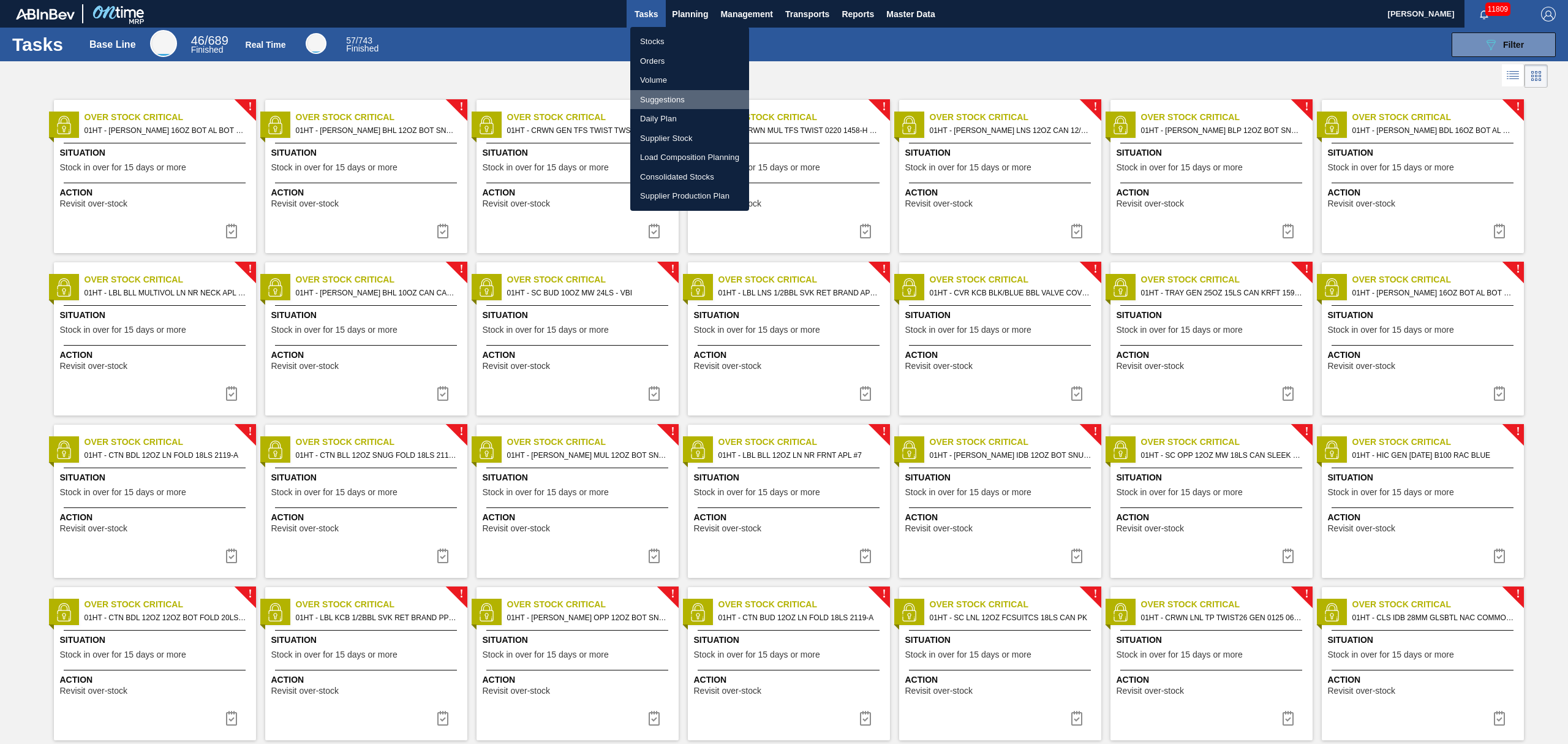
click at [660, 97] on li "Suggestions" at bounding box center [689, 99] width 119 height 19
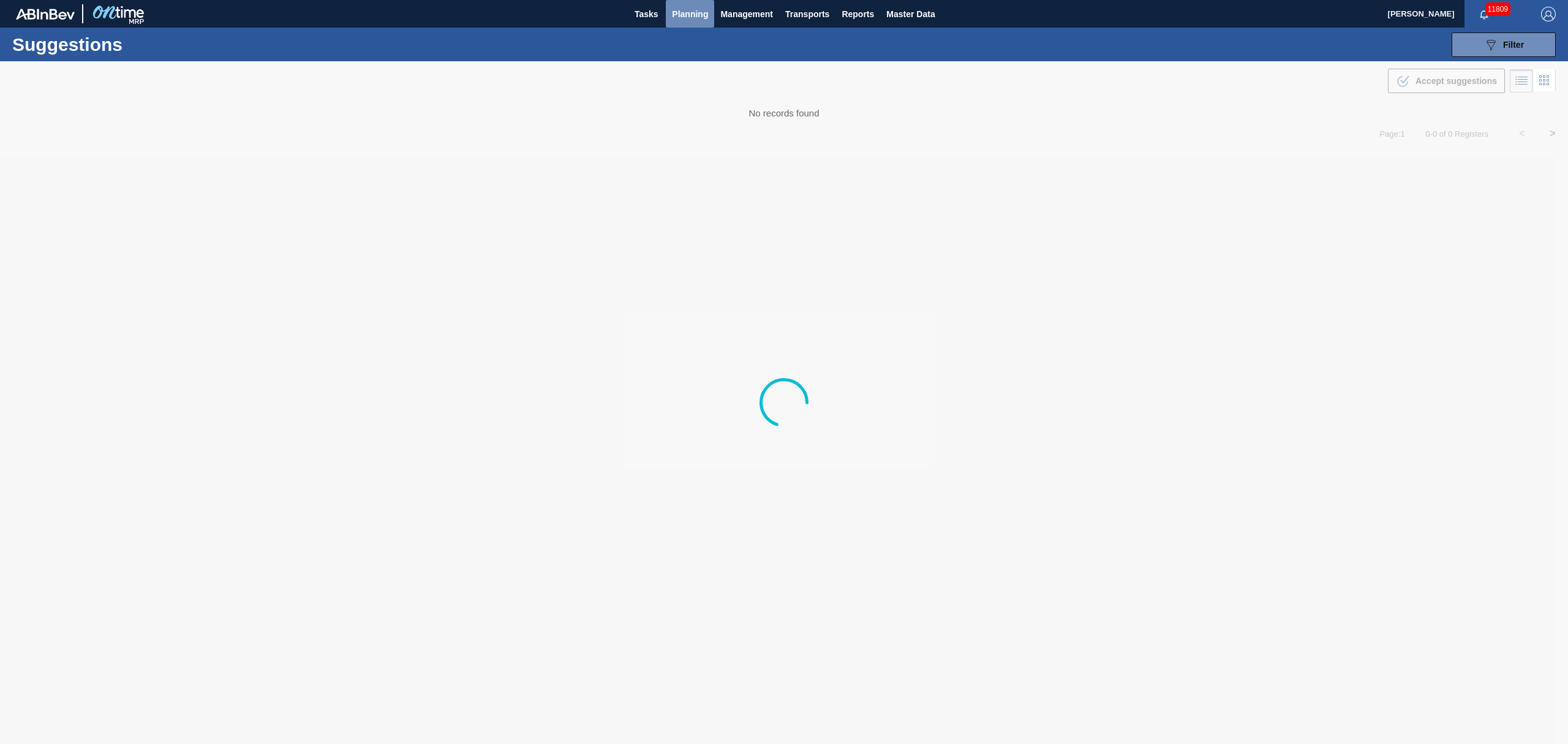
drag, startPoint x: 682, startPoint y: 15, endPoint x: 682, endPoint y: 31, distance: 16.0
click at [682, 15] on span "Planning" at bounding box center [690, 14] width 36 height 15
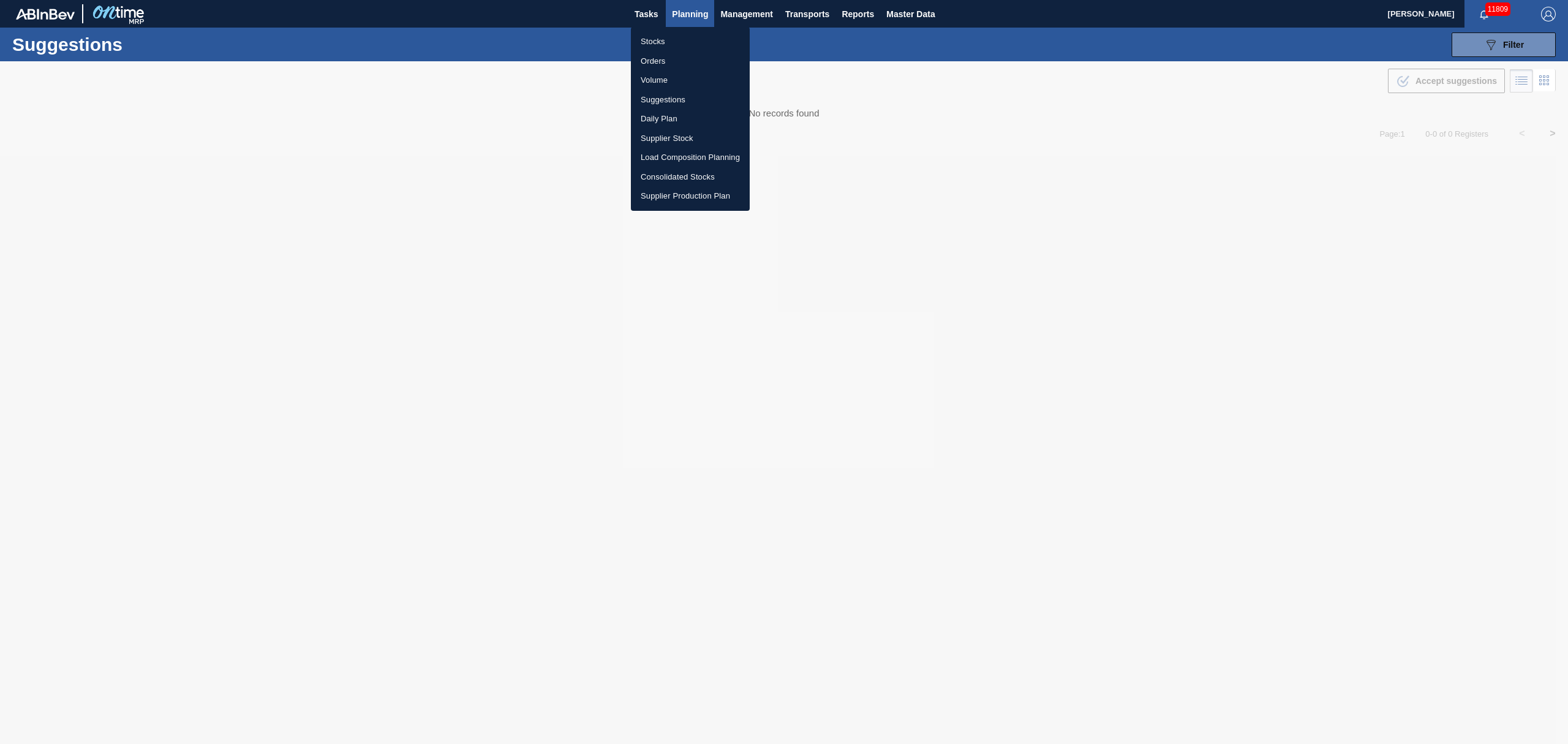
type from "[DATE]"
type to "[DATE]"
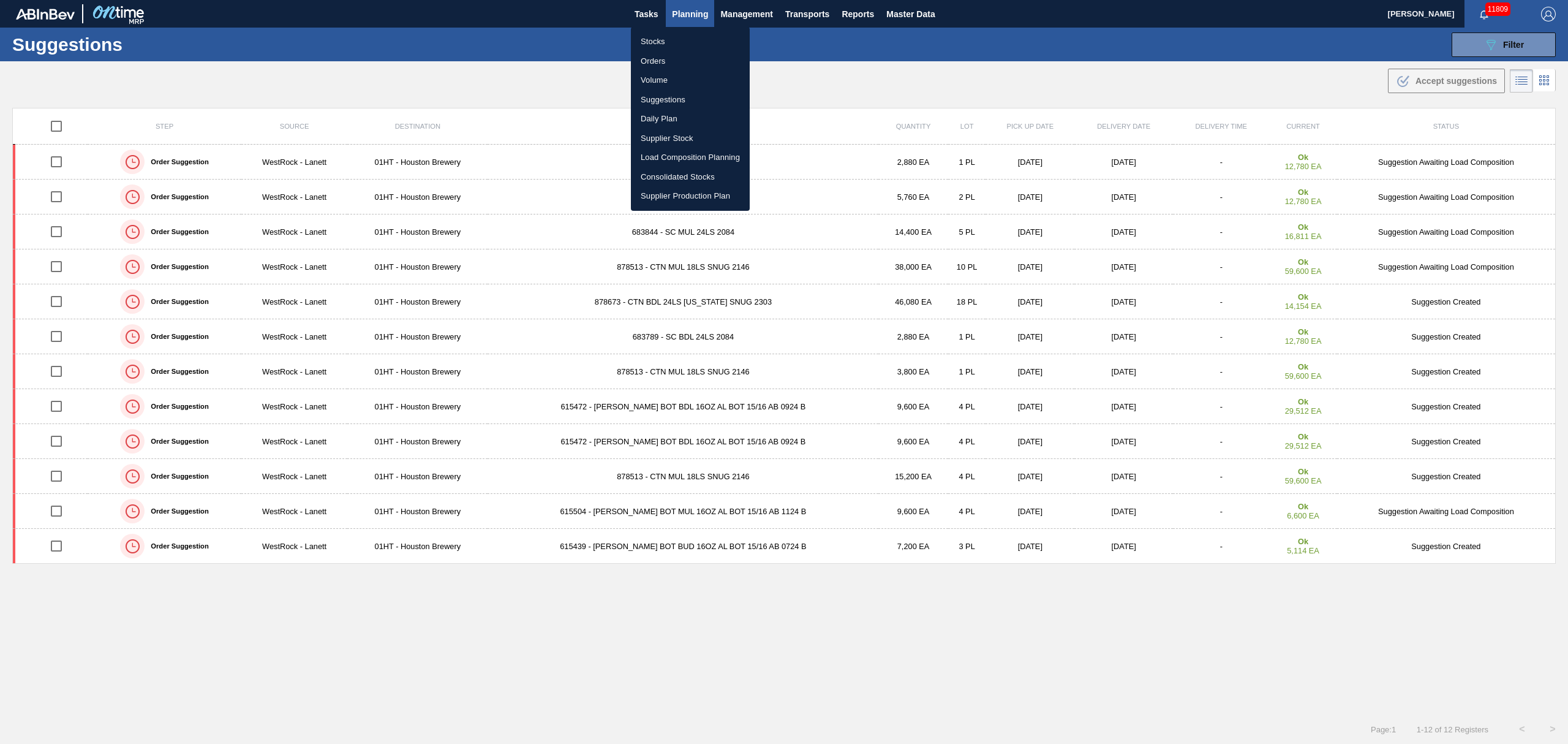
click at [687, 155] on li "Load Composition Planning" at bounding box center [690, 157] width 119 height 19
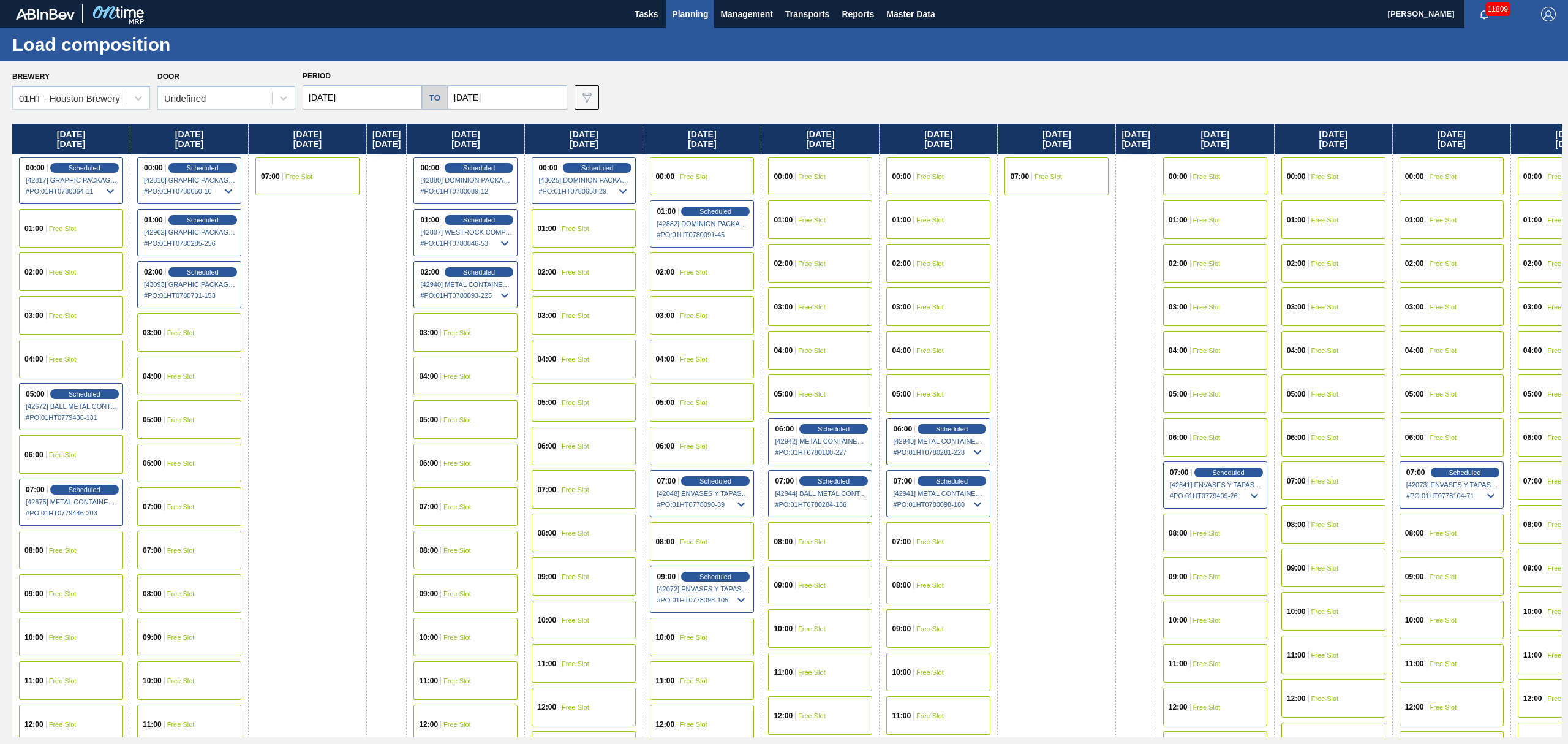
click at [811, 344] on div "04:00 Free Slot" at bounding box center [820, 350] width 104 height 39
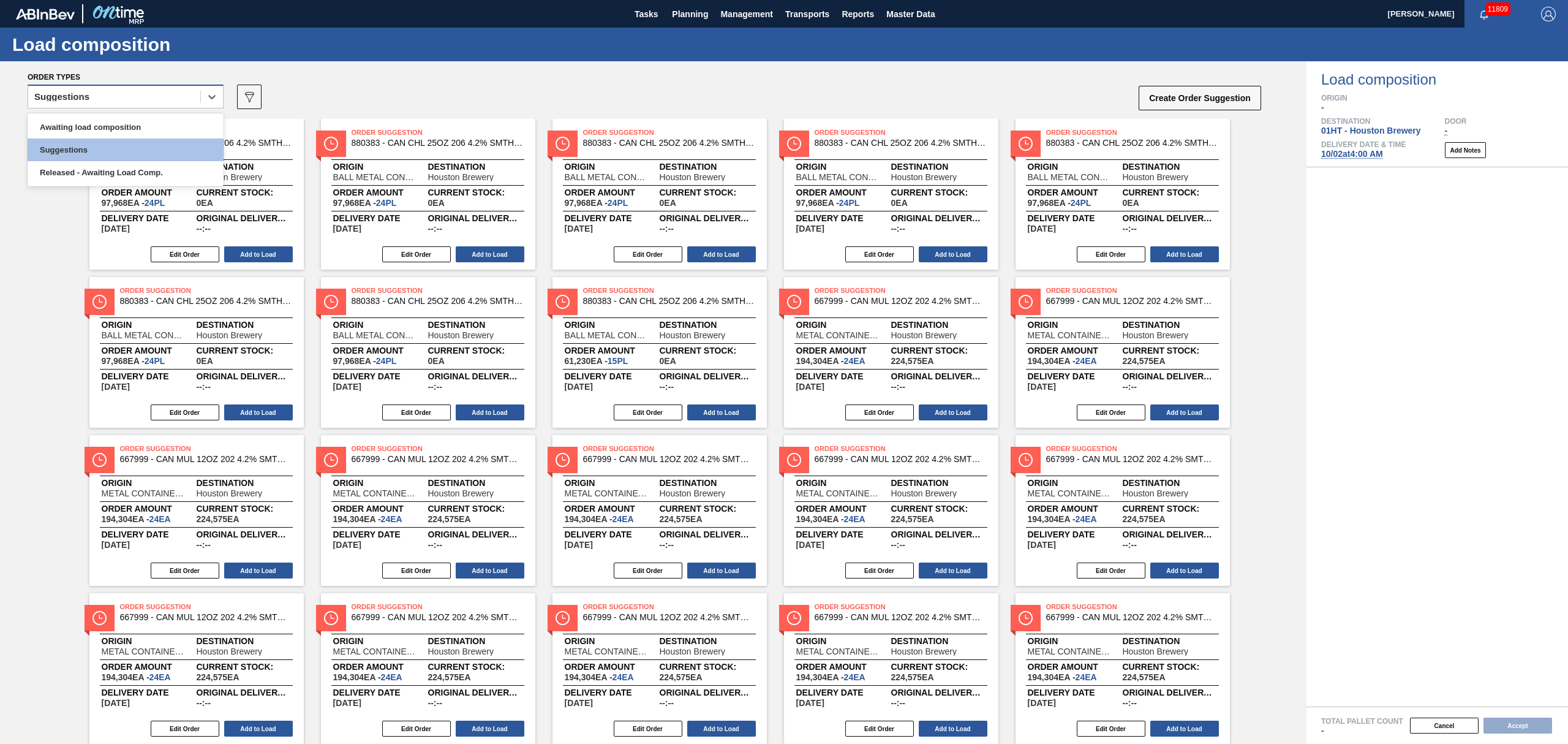
click at [179, 100] on div "Suggestions" at bounding box center [114, 97] width 172 height 18
click at [126, 126] on div "Awaiting load composition" at bounding box center [125, 127] width 196 height 23
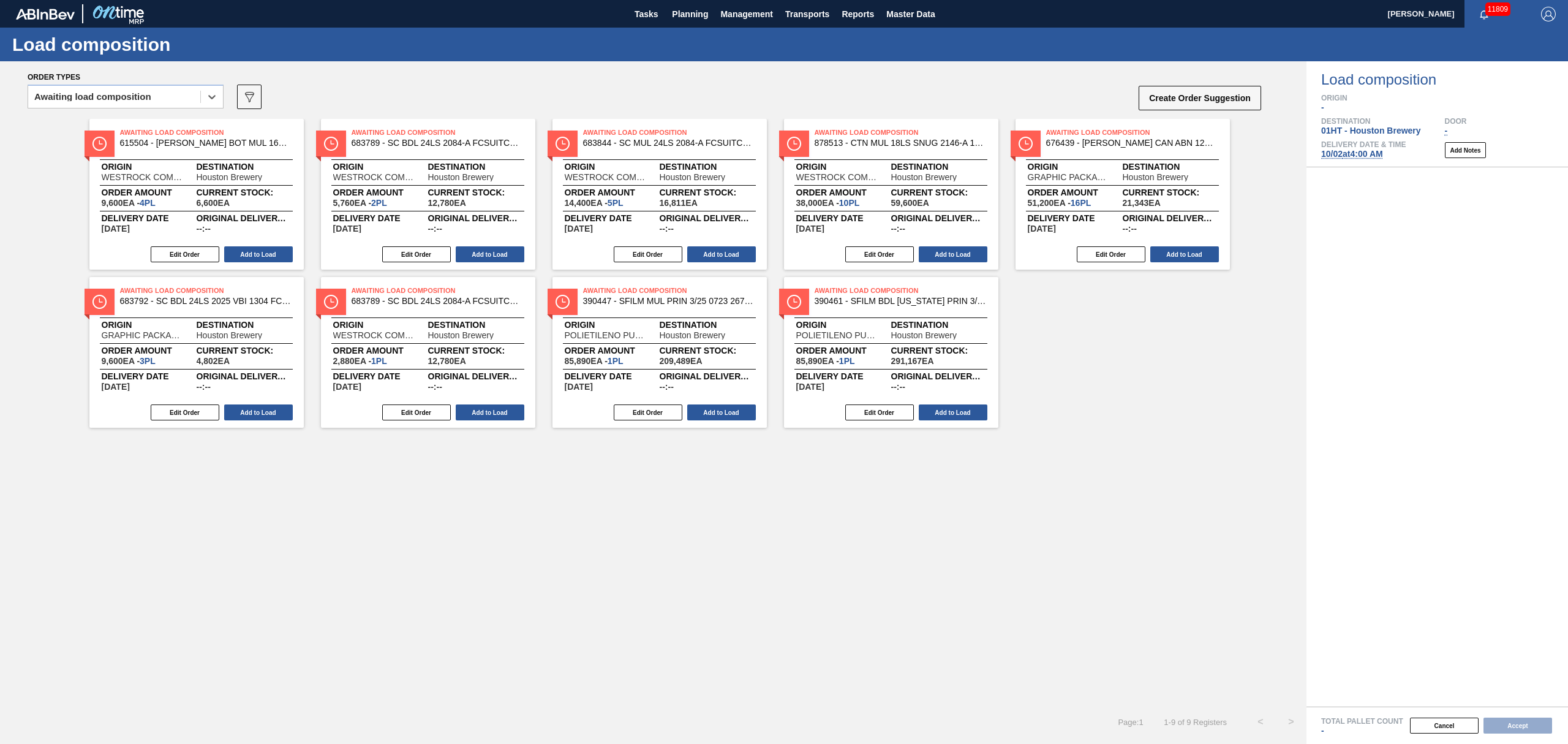
click at [958, 246] on div "Edit Order Add to Load" at bounding box center [886, 254] width 205 height 18
click at [961, 251] on button "Add to Load" at bounding box center [953, 254] width 68 height 16
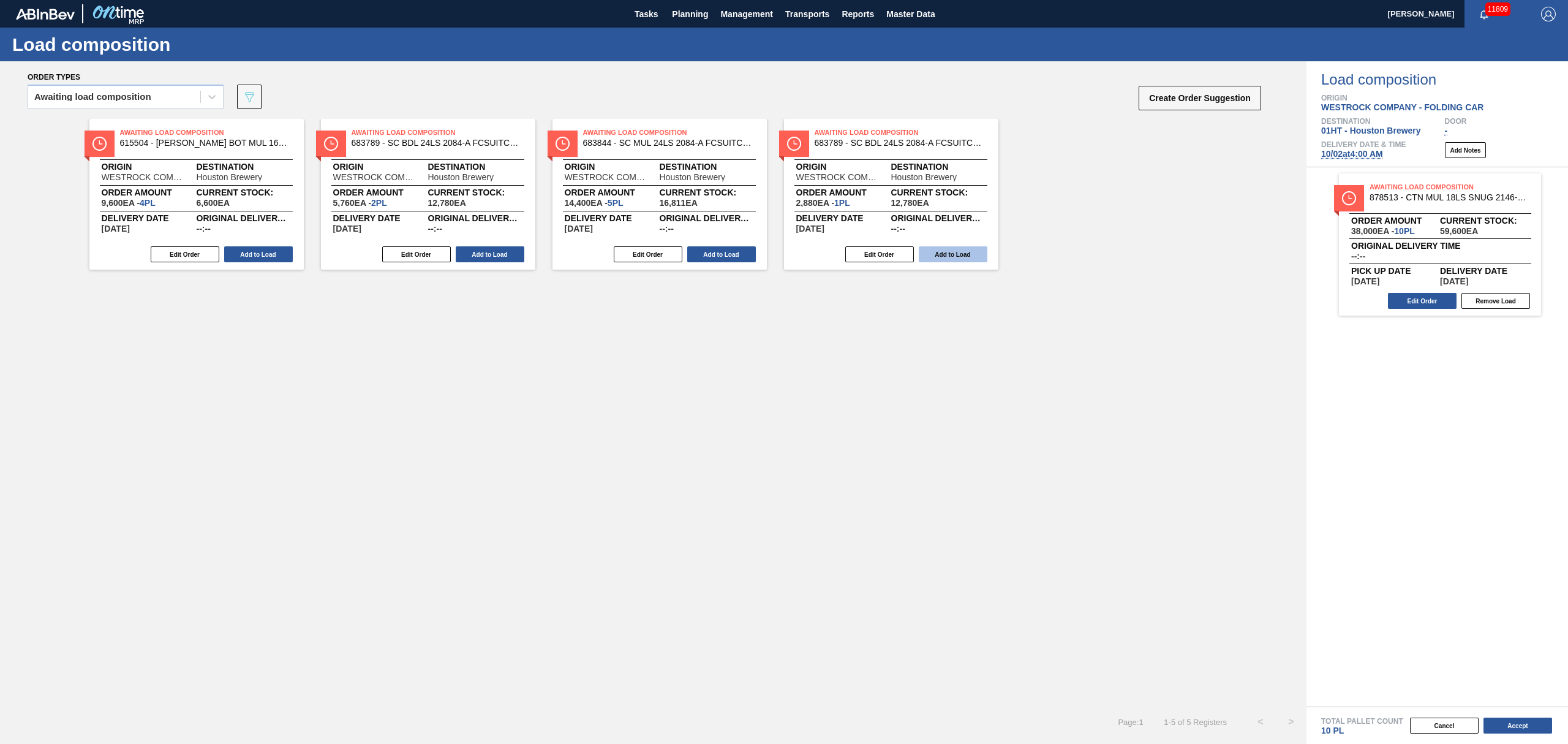
click at [933, 258] on button "Add to Load" at bounding box center [953, 254] width 68 height 16
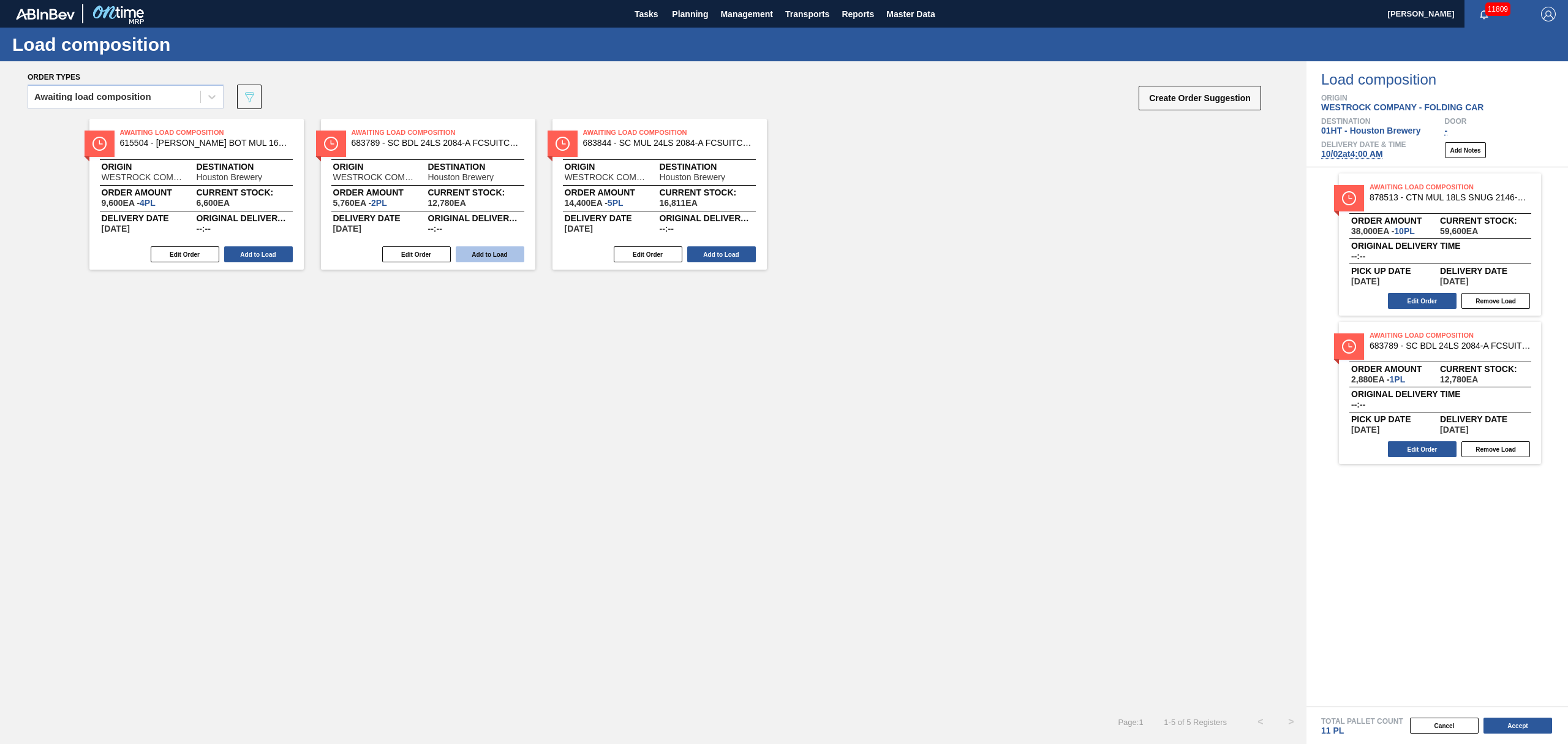
click at [515, 256] on button "Add to Load" at bounding box center [490, 254] width 68 height 16
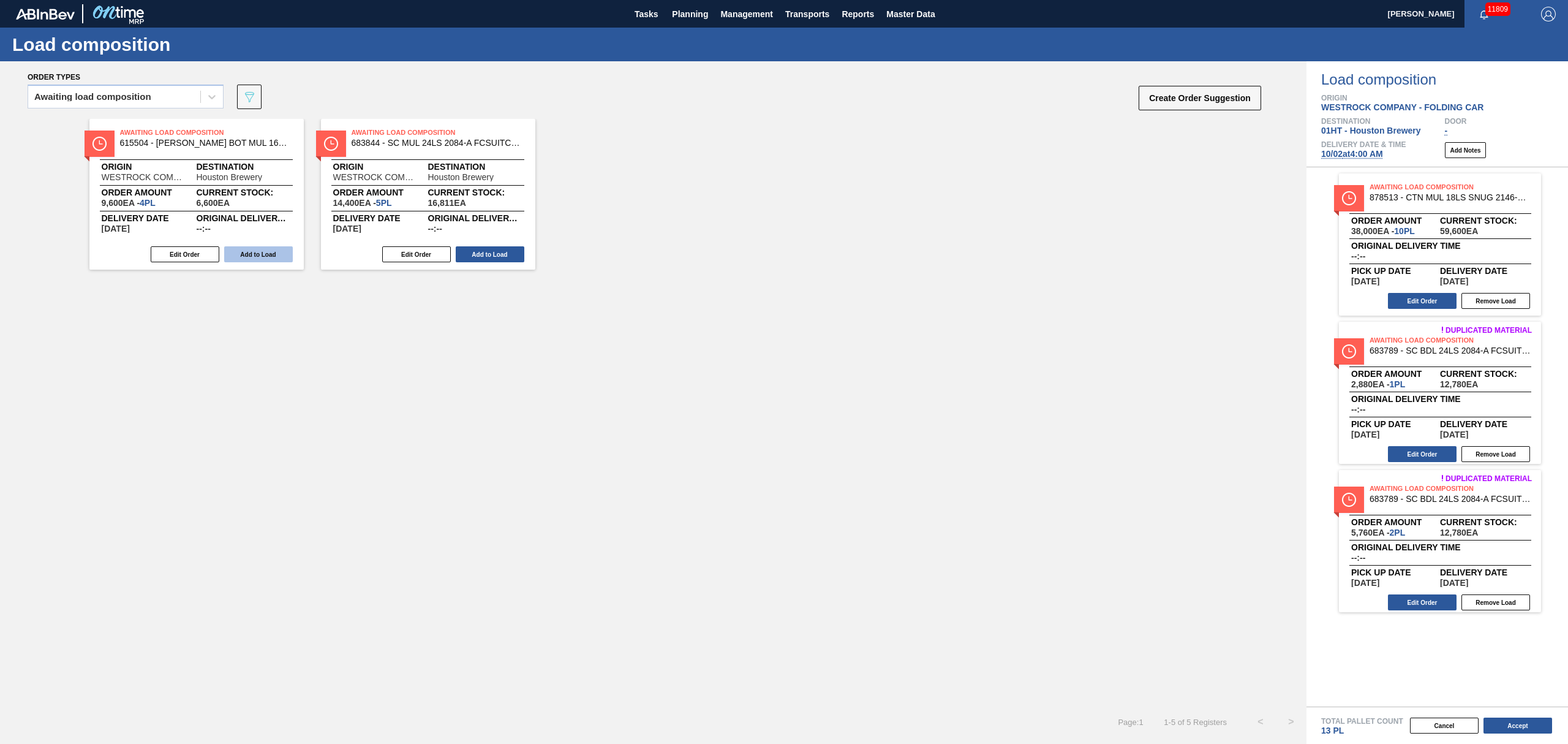
click at [273, 250] on button "Add to Load" at bounding box center [258, 254] width 68 height 16
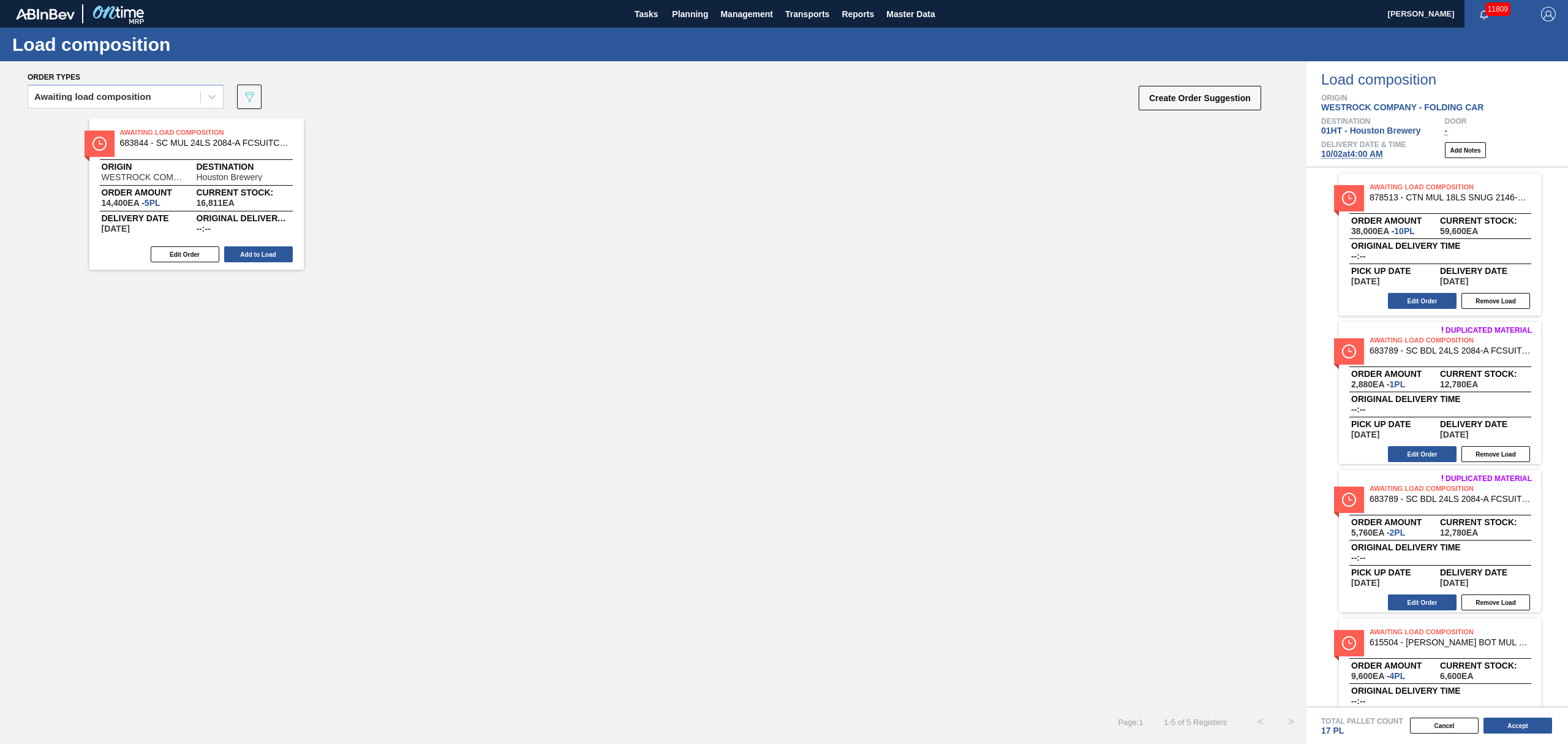
click at [244, 244] on div "Awaiting Load Composition 683844 - SC MUL 24LS 2084-A FCSUITCS 10OZ 2084-E Orig…" at bounding box center [197, 194] width 214 height 151
click at [256, 250] on button "Add to Load" at bounding box center [258, 254] width 68 height 16
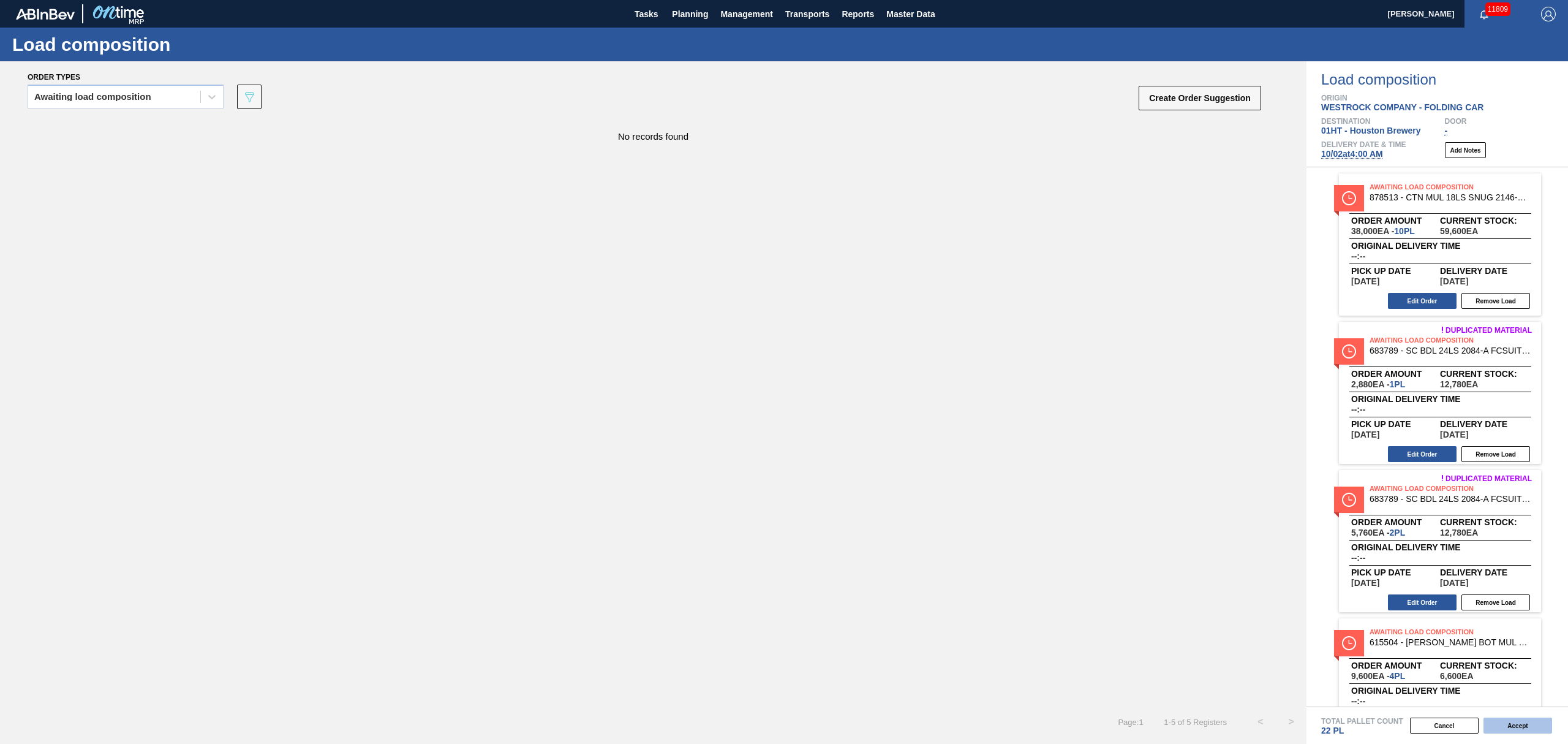
click at [1502, 726] on button "Accept" at bounding box center [1518, 725] width 68 height 16
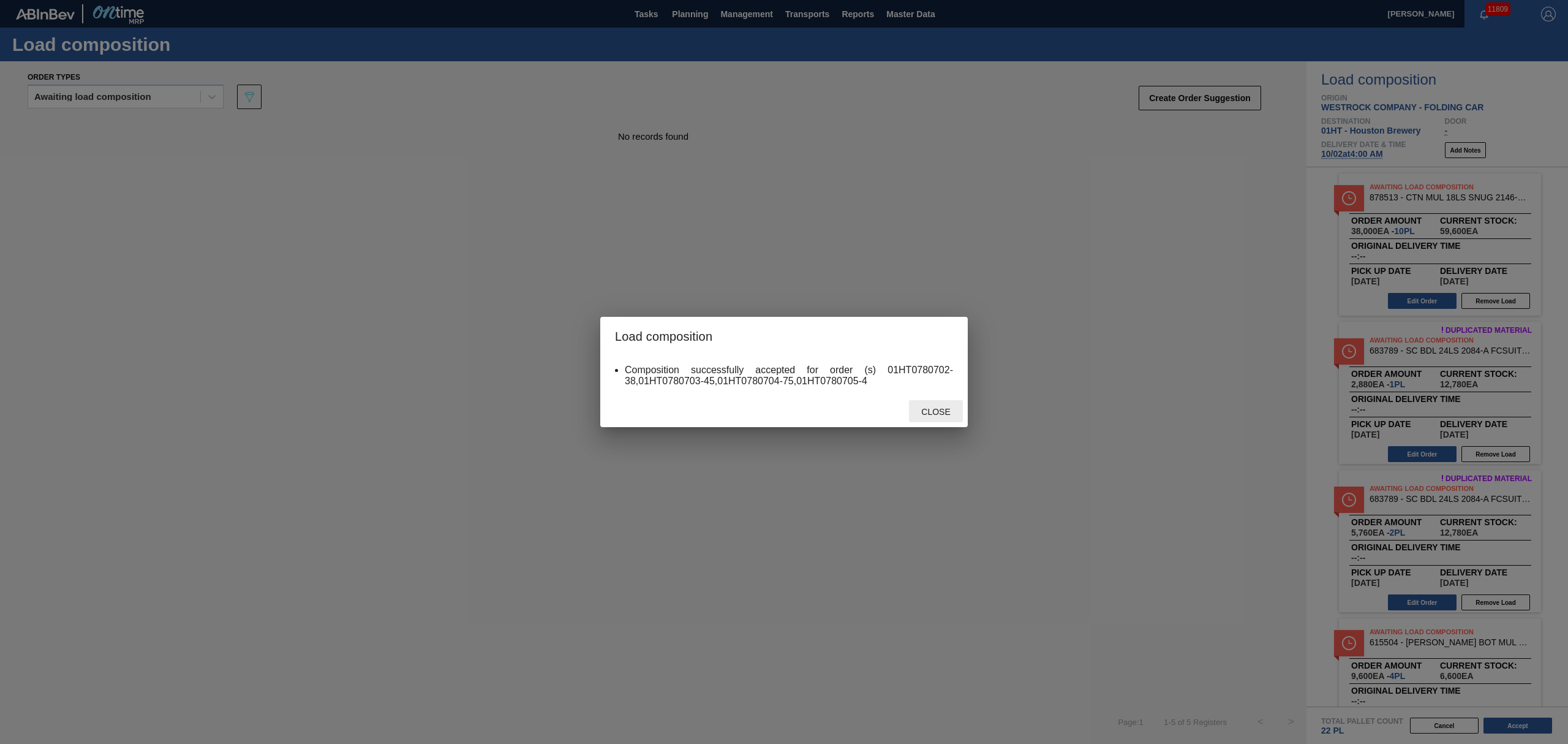
click at [926, 414] on span "Close" at bounding box center [935, 412] width 48 height 10
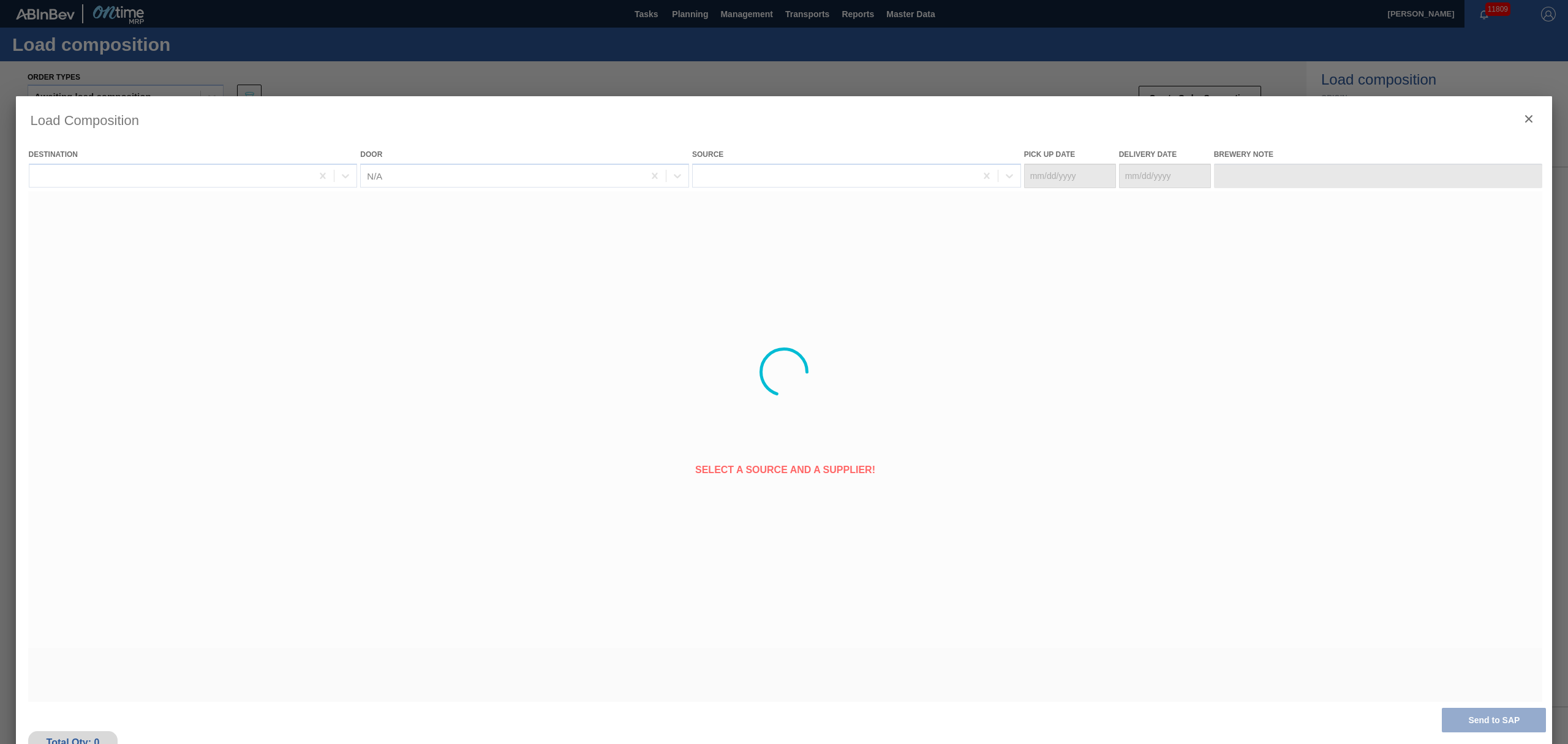
type Date "[DATE]"
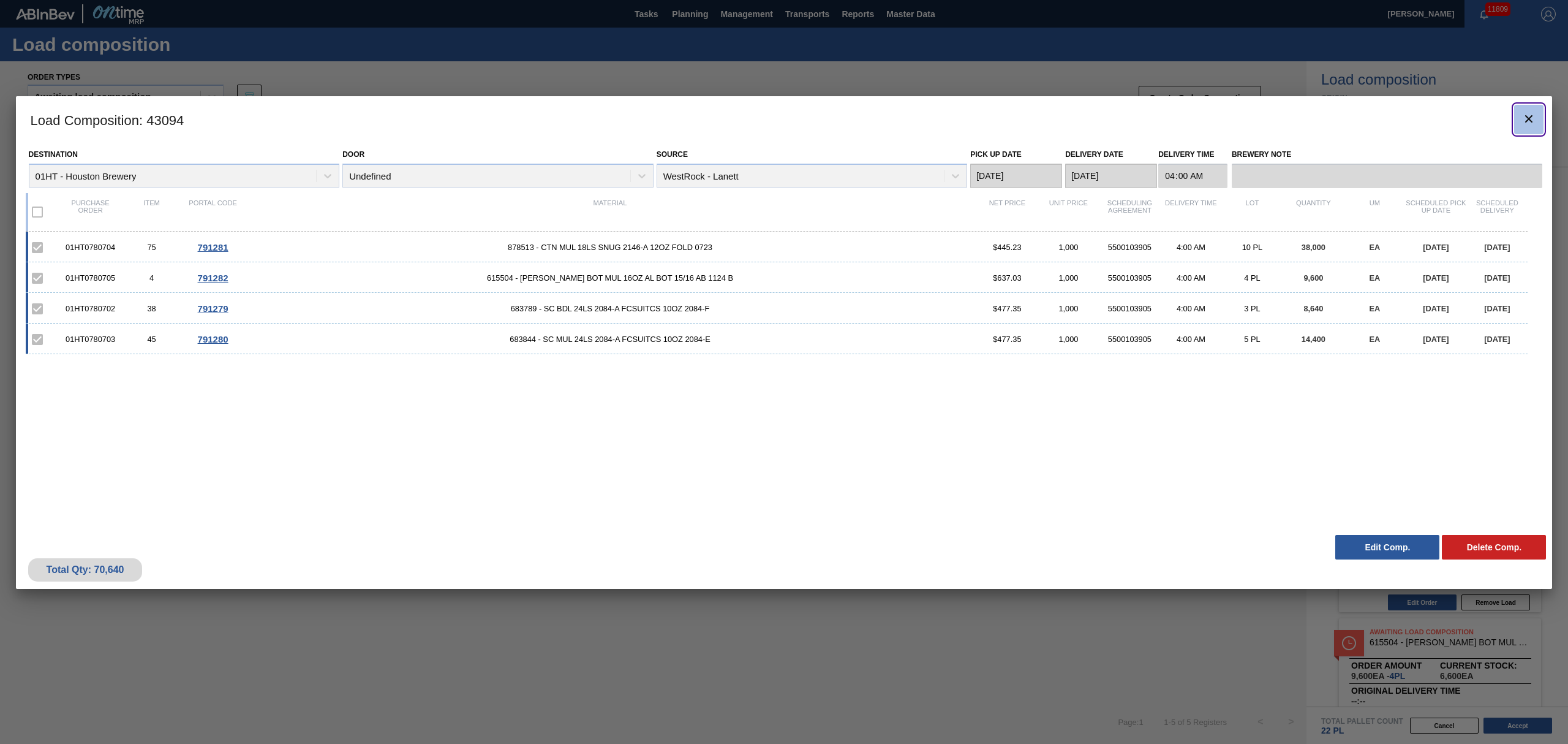
click at [1537, 113] on button "botão de ícone" at bounding box center [1529, 119] width 29 height 29
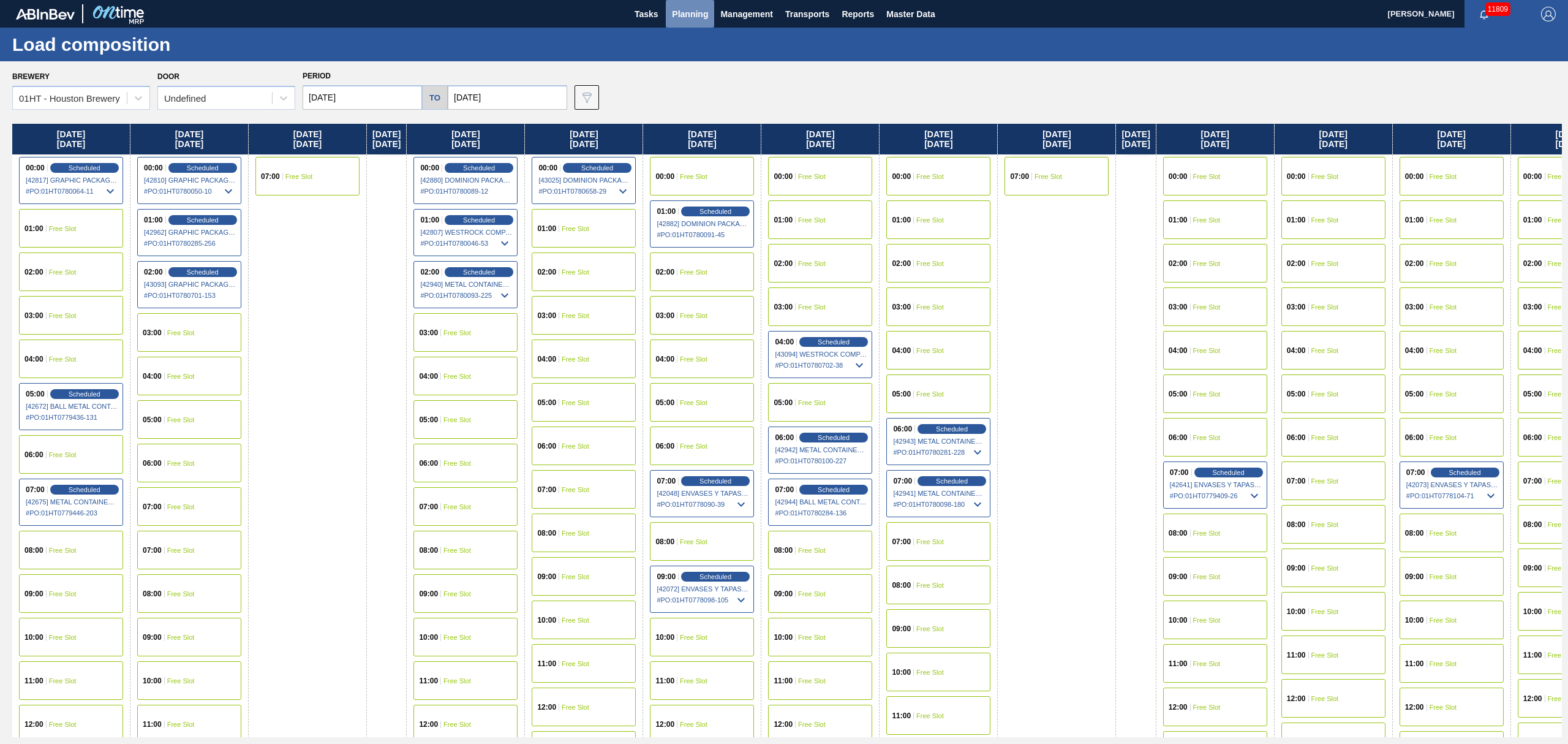
click at [691, 8] on span "Planning" at bounding box center [690, 14] width 36 height 15
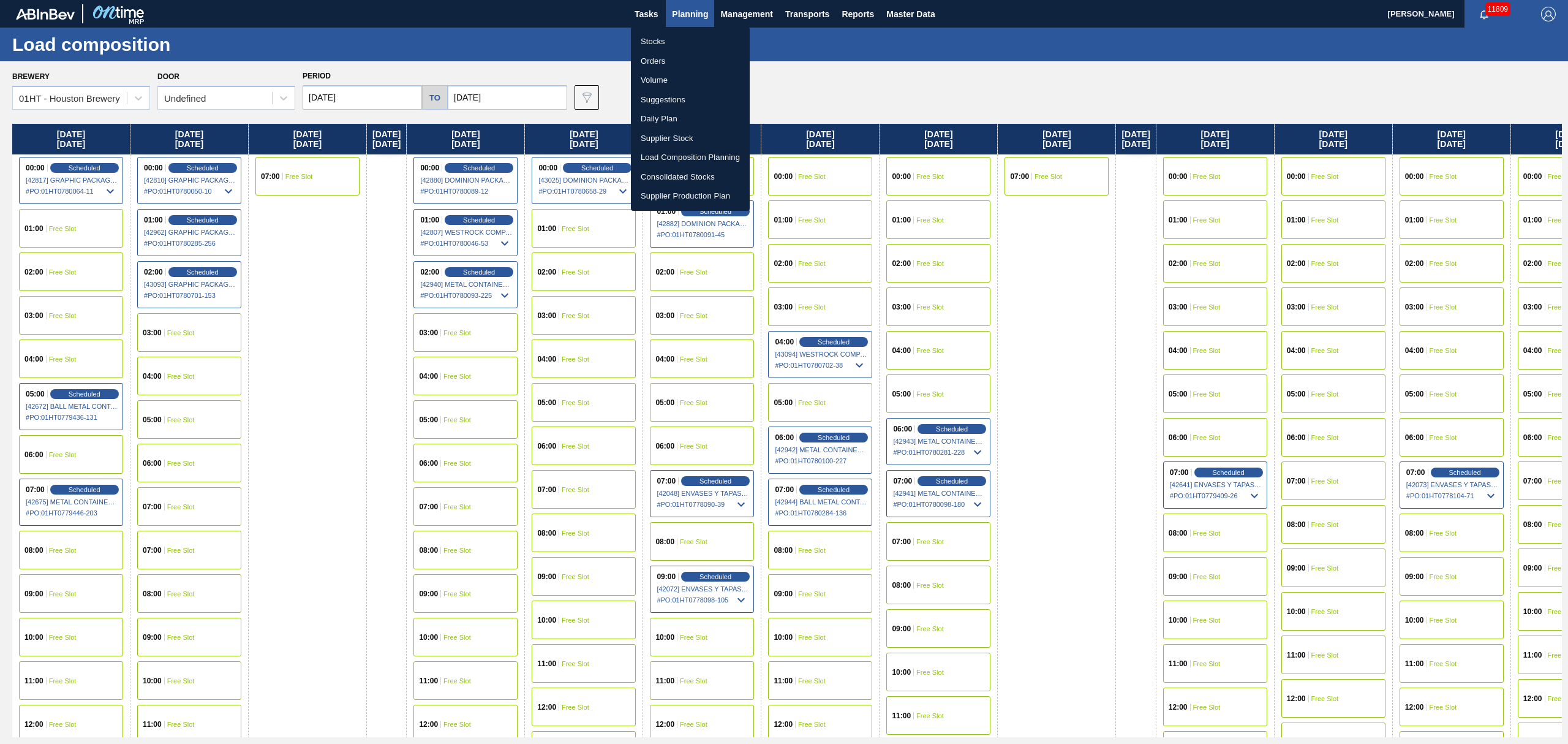
click at [665, 96] on li "Suggestions" at bounding box center [690, 99] width 119 height 19
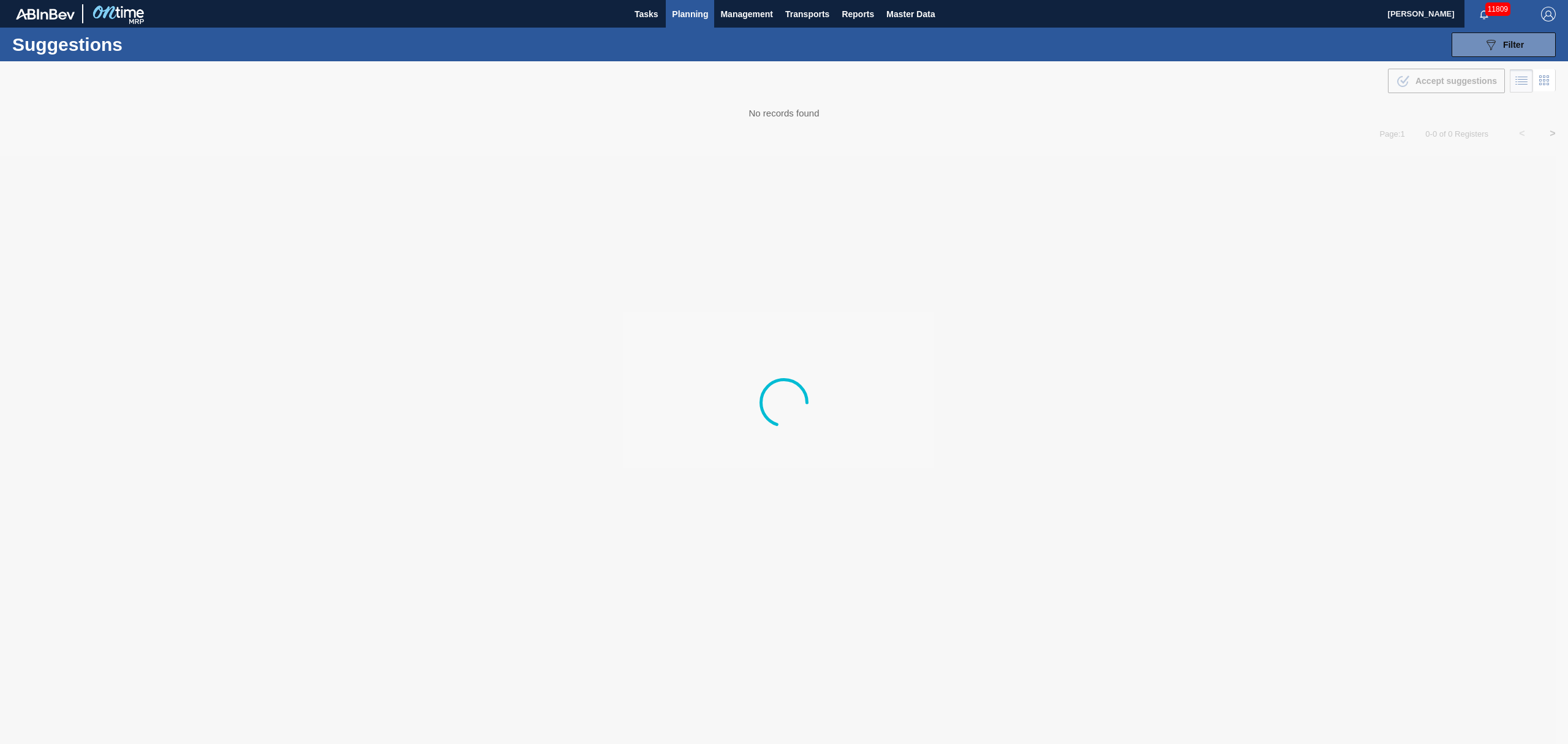
type from "[DATE]"
type to "[DATE]"
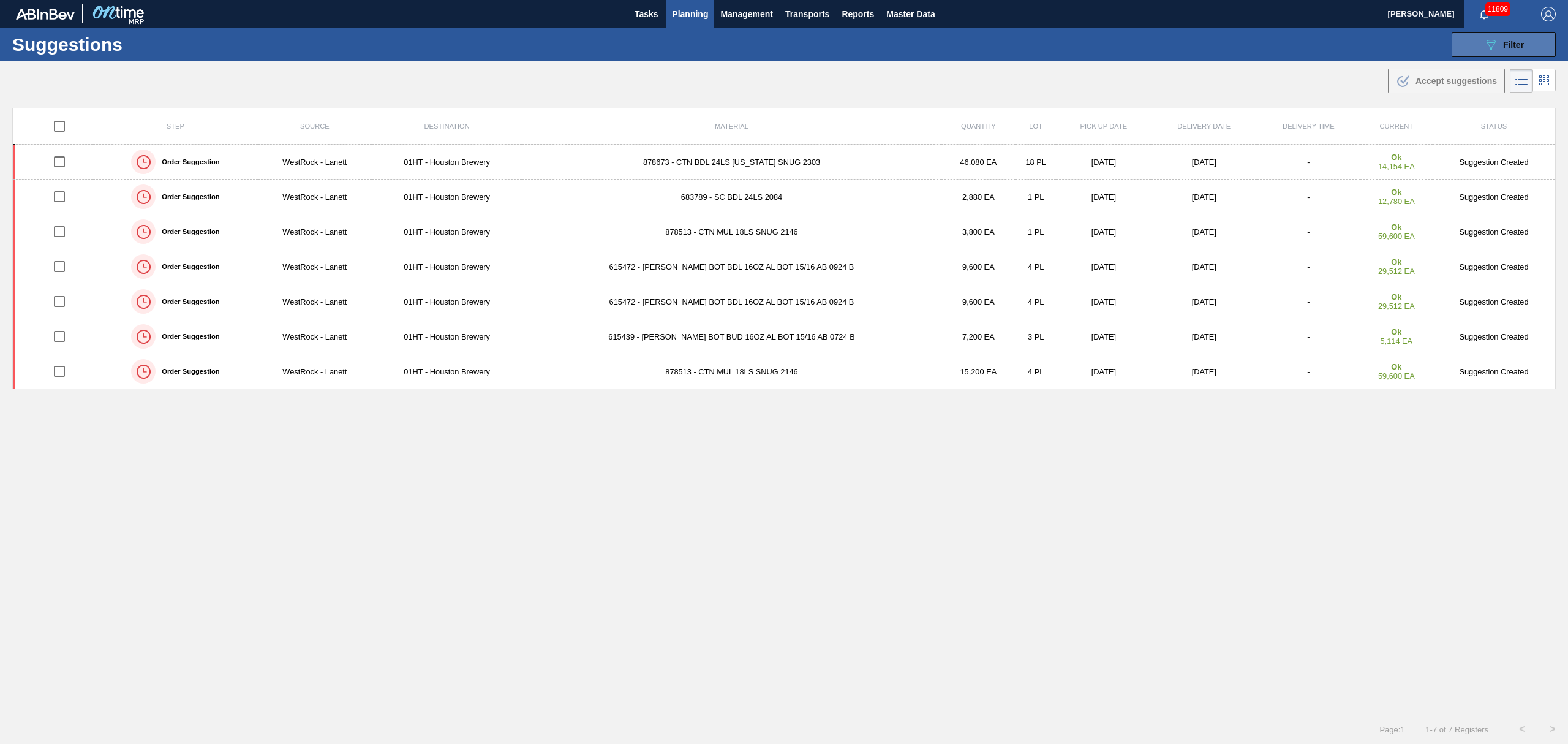
click at [1498, 45] on div "089F7B8B-B2A5-4AFE-B5C0-19BA573D28AC Filter" at bounding box center [1504, 45] width 40 height 15
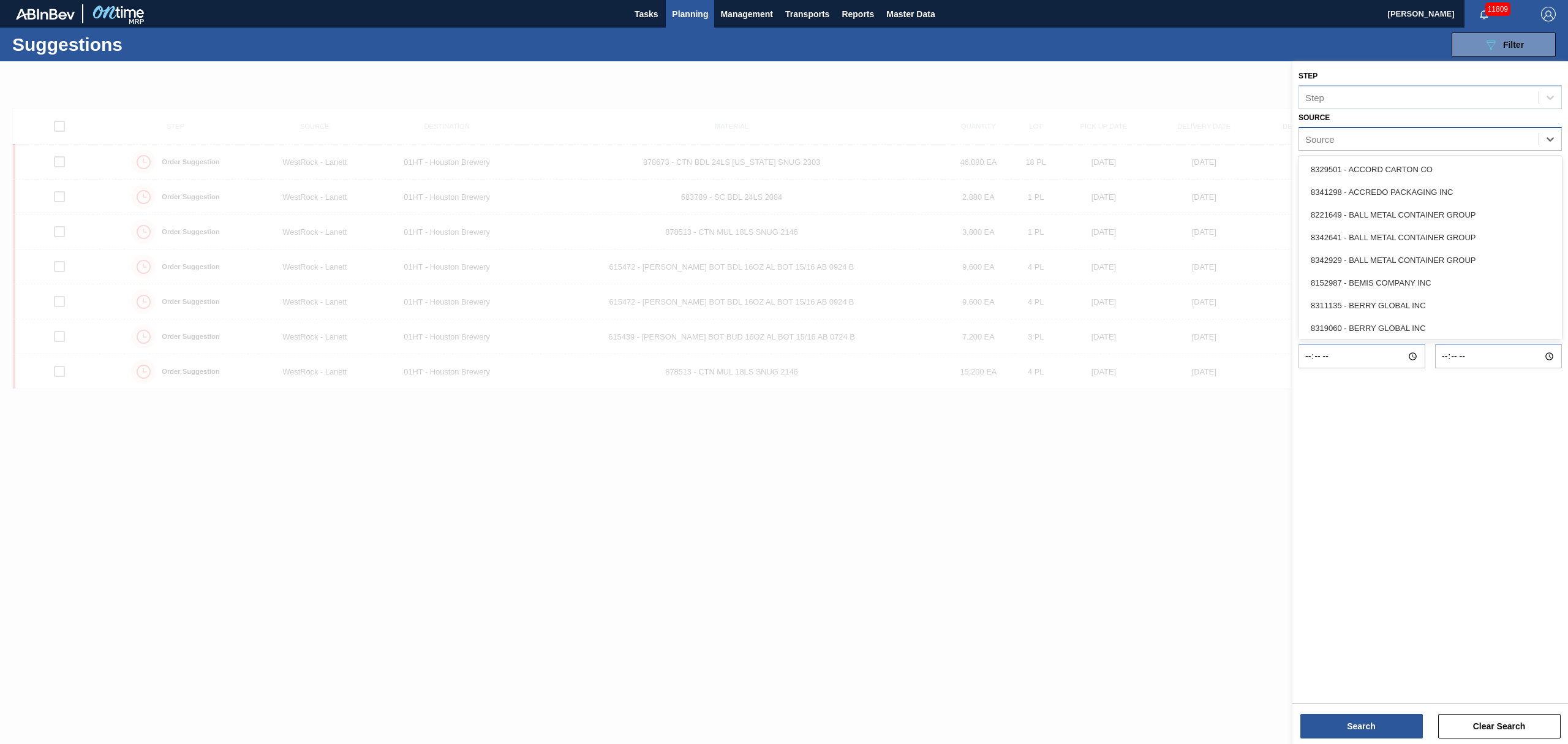
drag, startPoint x: 1547, startPoint y: 143, endPoint x: 1529, endPoint y: 147, distance: 18.4
click at [1547, 143] on icon at bounding box center [1551, 139] width 12 height 12
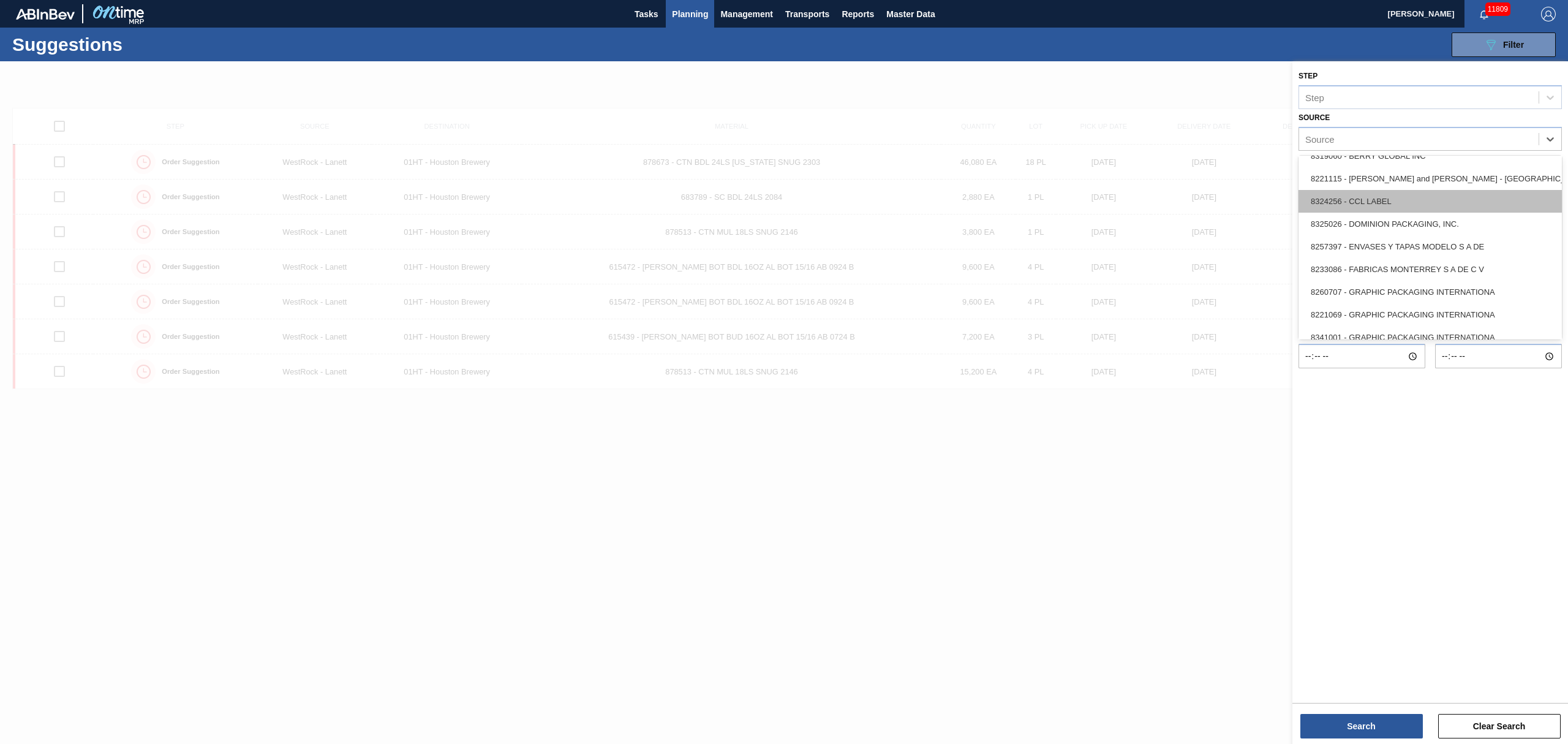
scroll to position [197, 0]
click at [1386, 202] on div "8325026 - DOMINION PACKAGING, INC." at bounding box center [1430, 200] width 263 height 23
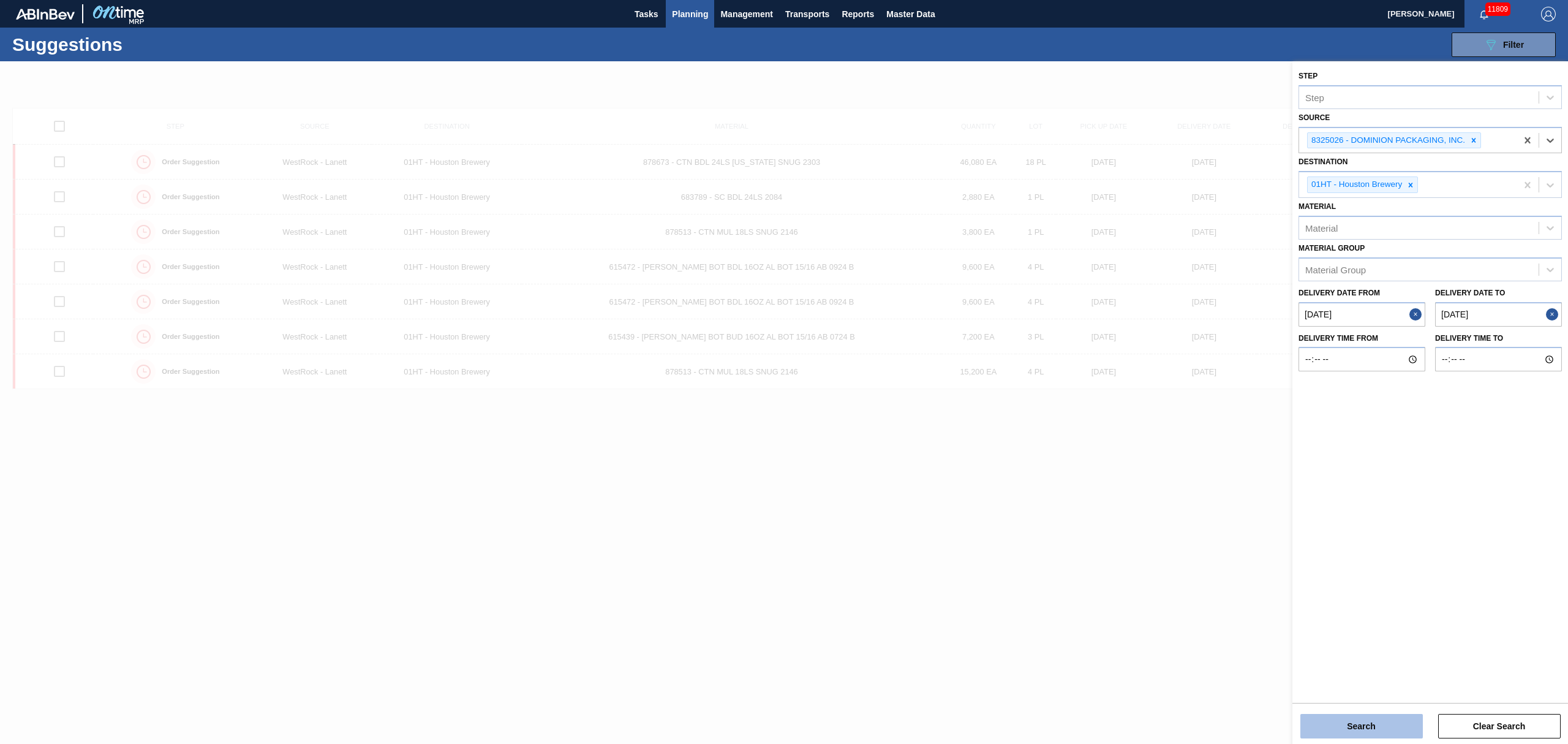
click at [1348, 726] on button "Search" at bounding box center [1361, 726] width 123 height 25
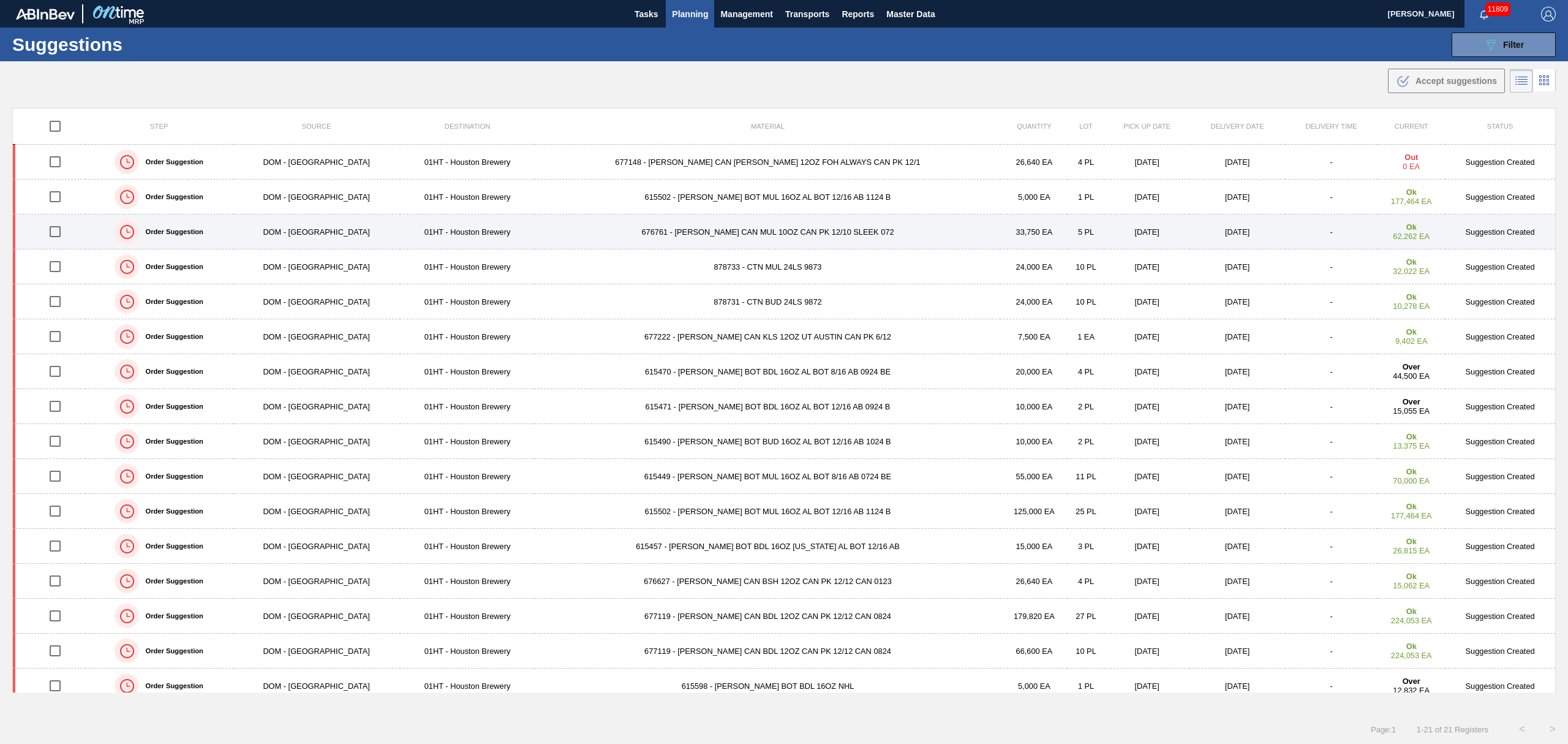
click at [60, 229] on input "checkbox" at bounding box center [55, 232] width 25 height 25
checkbox input "true"
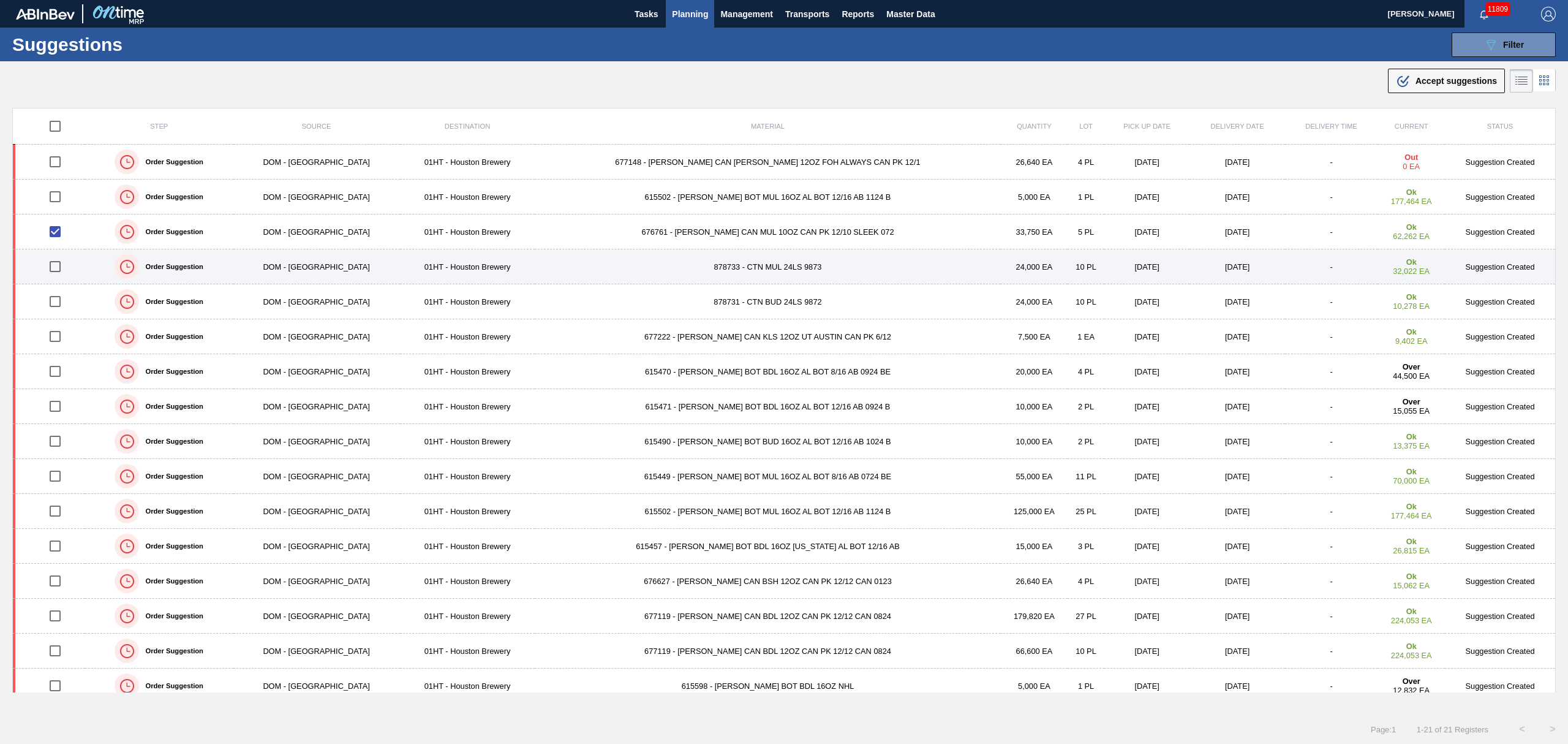
click at [59, 263] on input "checkbox" at bounding box center [55, 267] width 25 height 25
checkbox input "true"
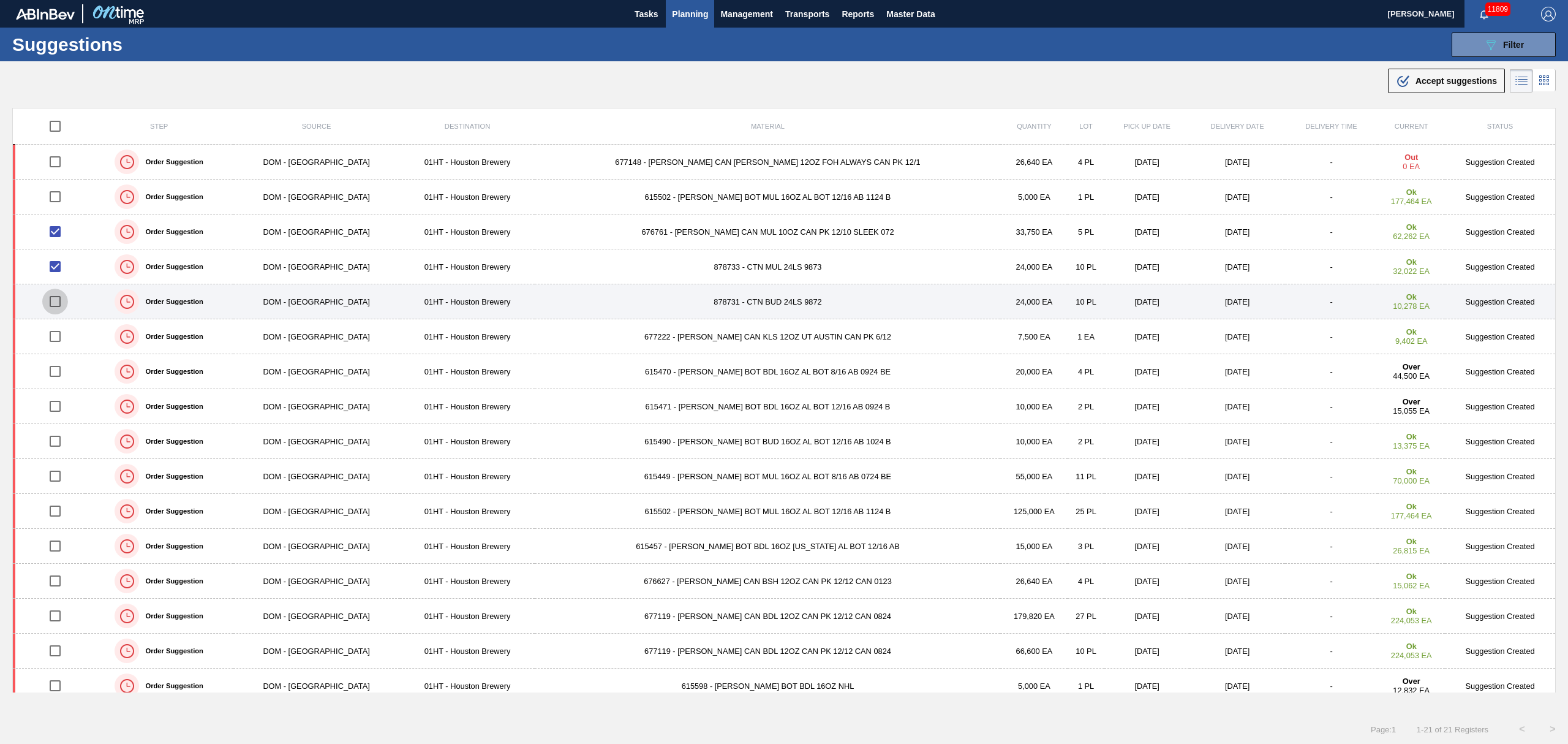
click at [64, 306] on input "checkbox" at bounding box center [55, 301] width 25 height 25
checkbox input "true"
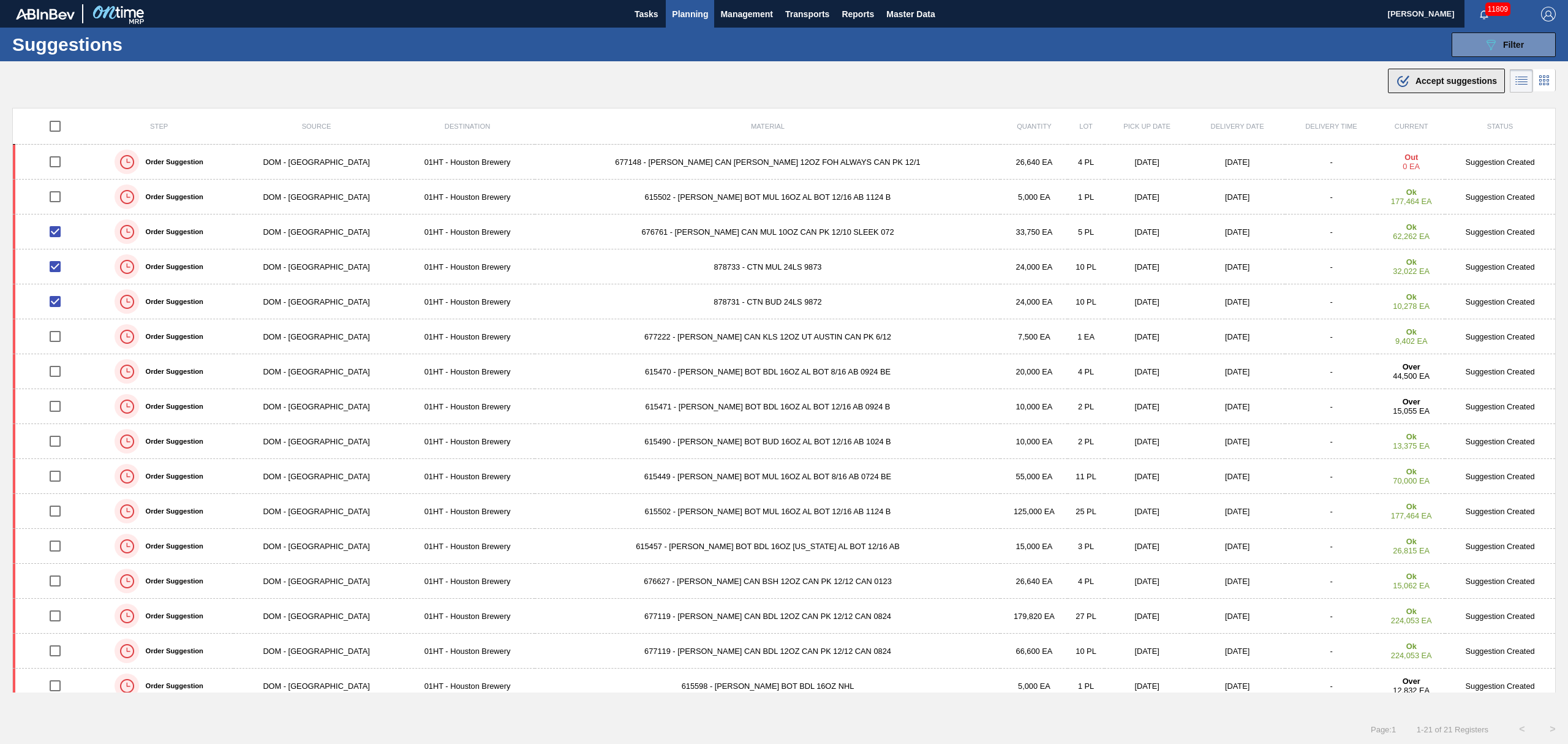
click at [1459, 79] on span "Accept suggestions" at bounding box center [1456, 80] width 82 height 10
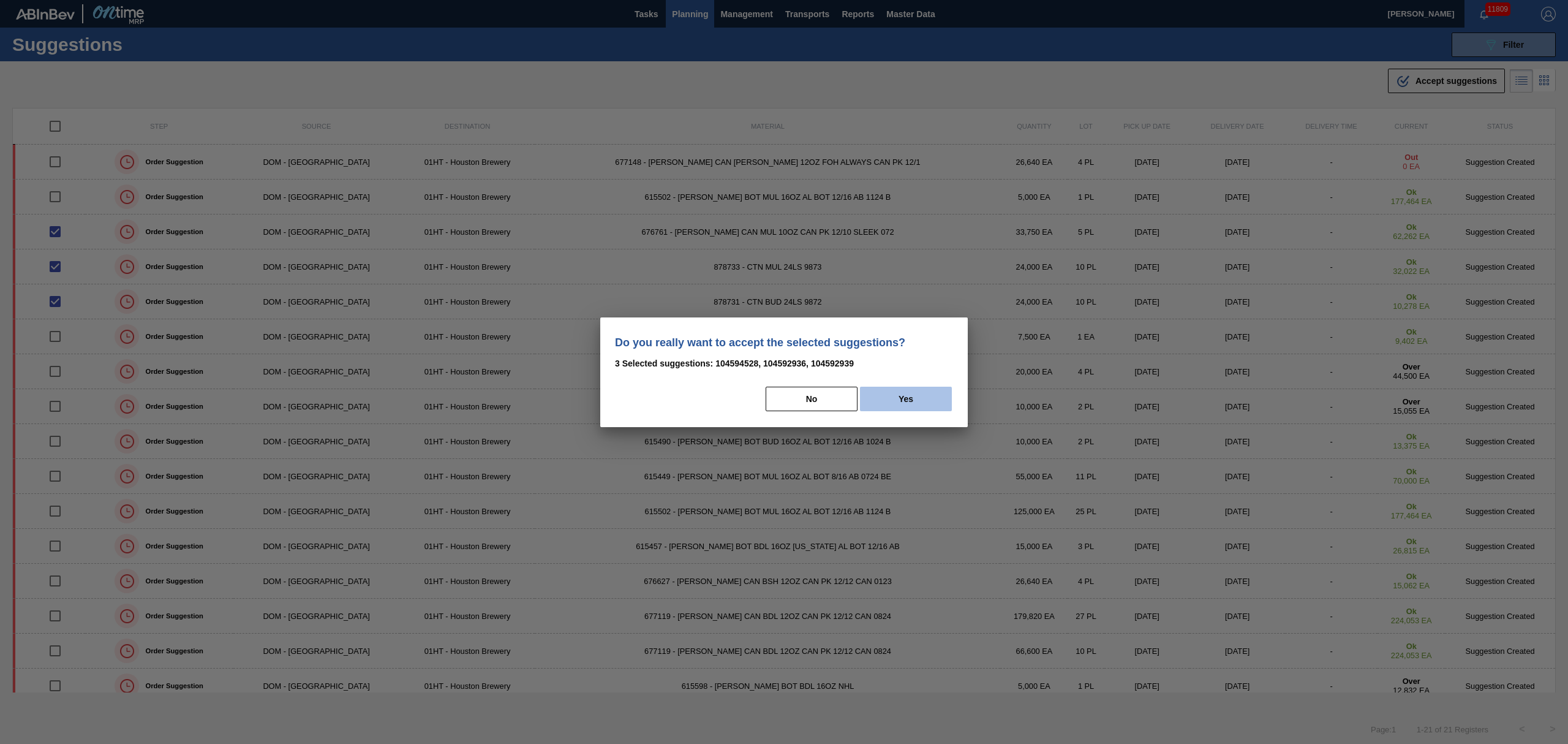
click at [895, 394] on button "Yes" at bounding box center [906, 398] width 92 height 25
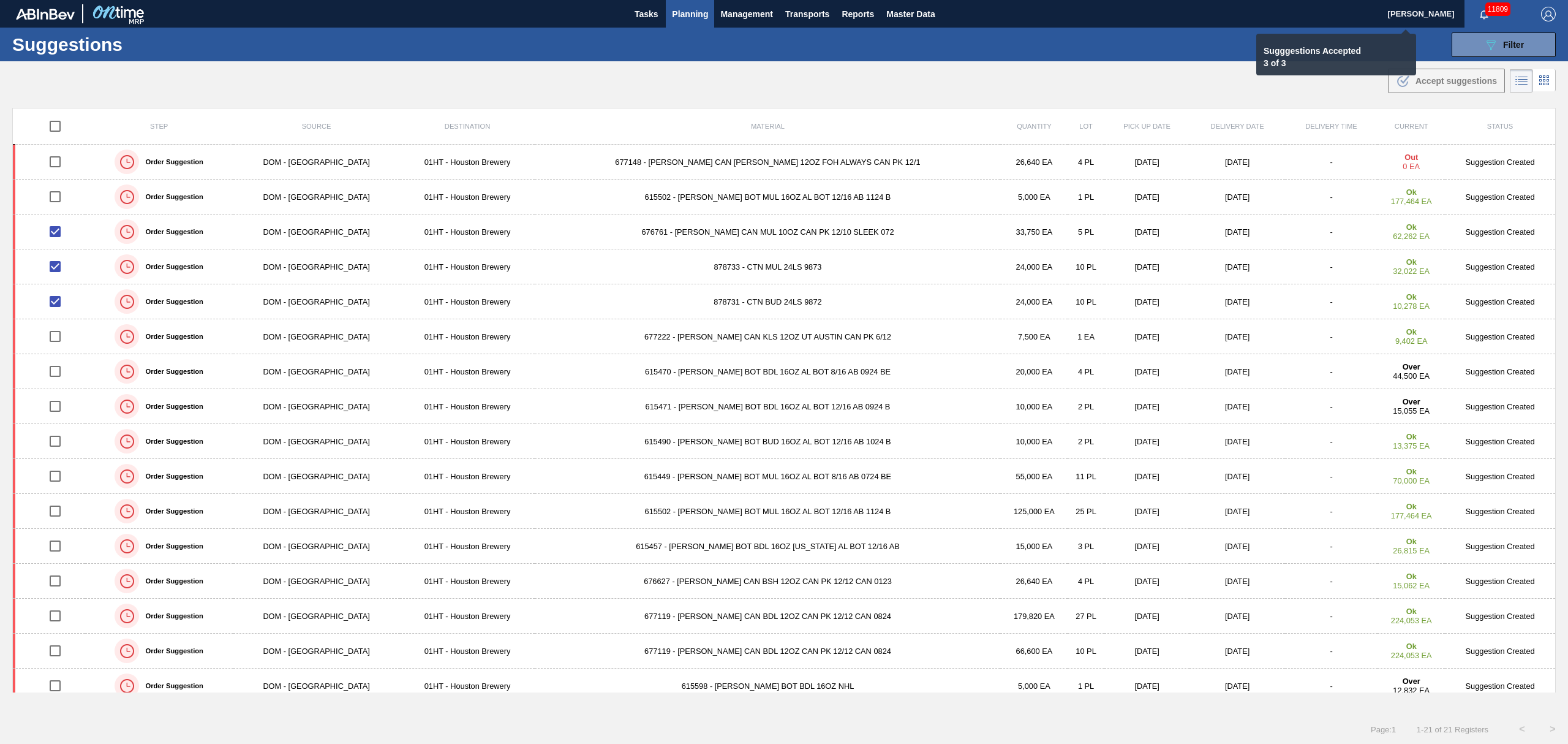
checkbox input "false"
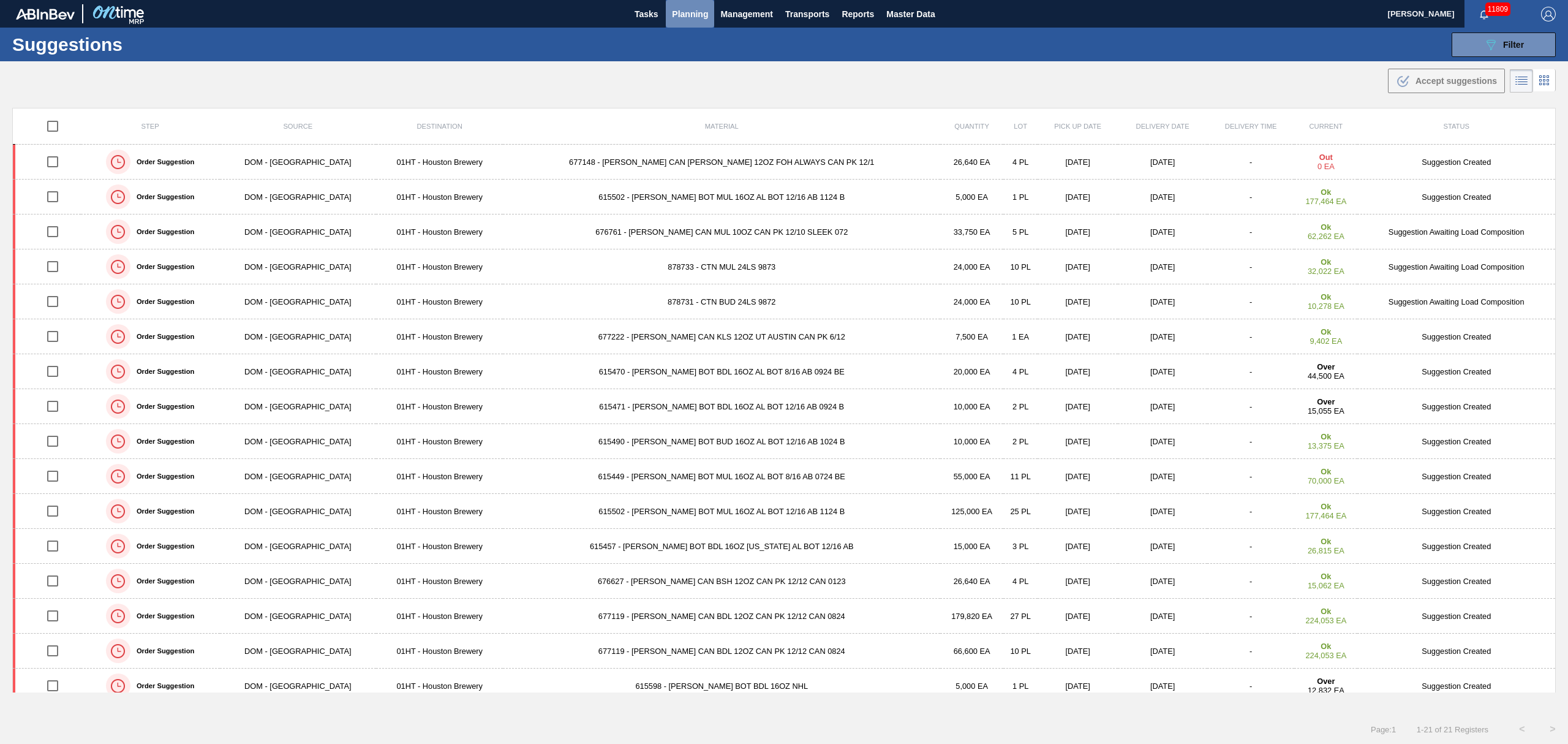
click at [688, 13] on span "Planning" at bounding box center [690, 14] width 36 height 15
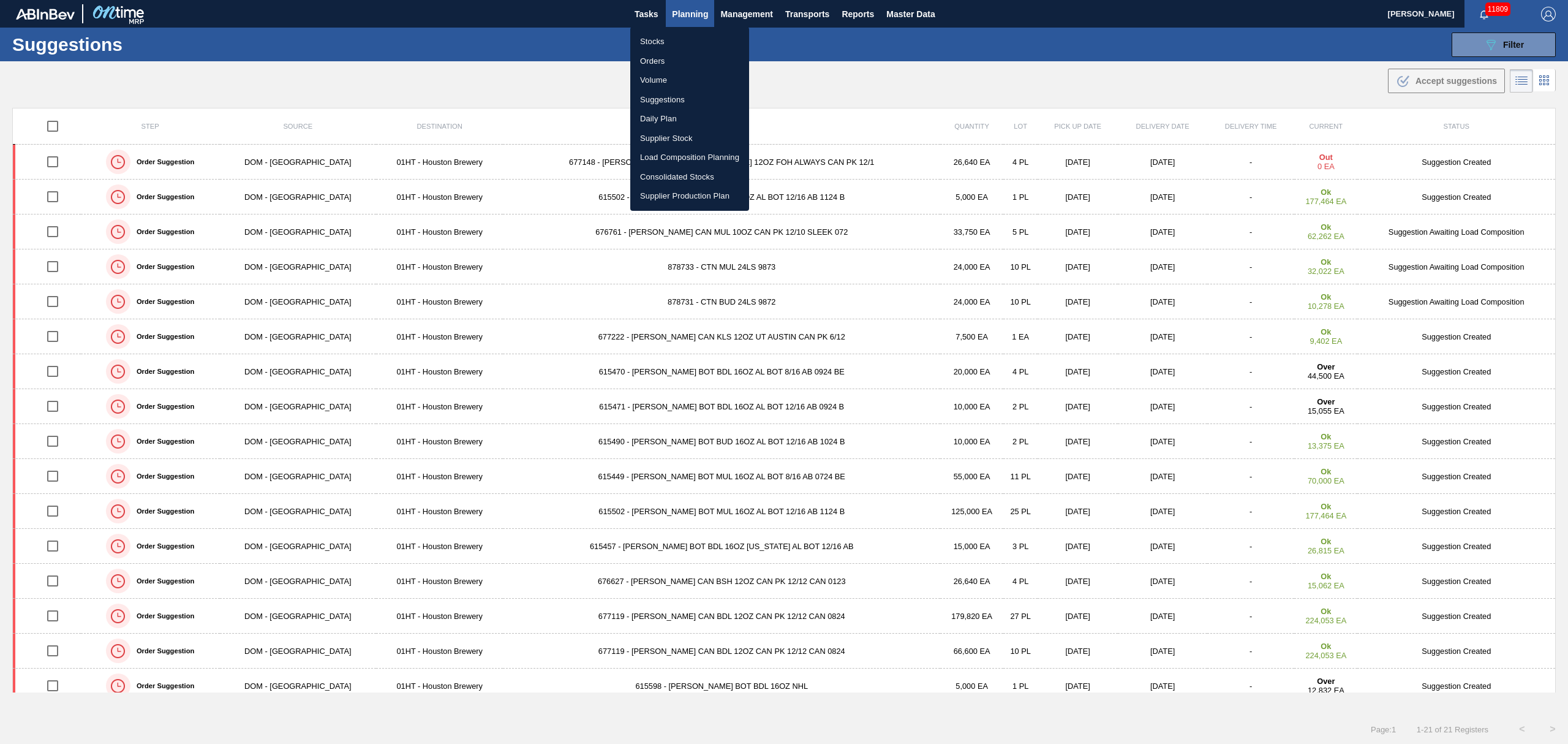
click at [670, 152] on li "Load Composition Planning" at bounding box center [689, 157] width 119 height 19
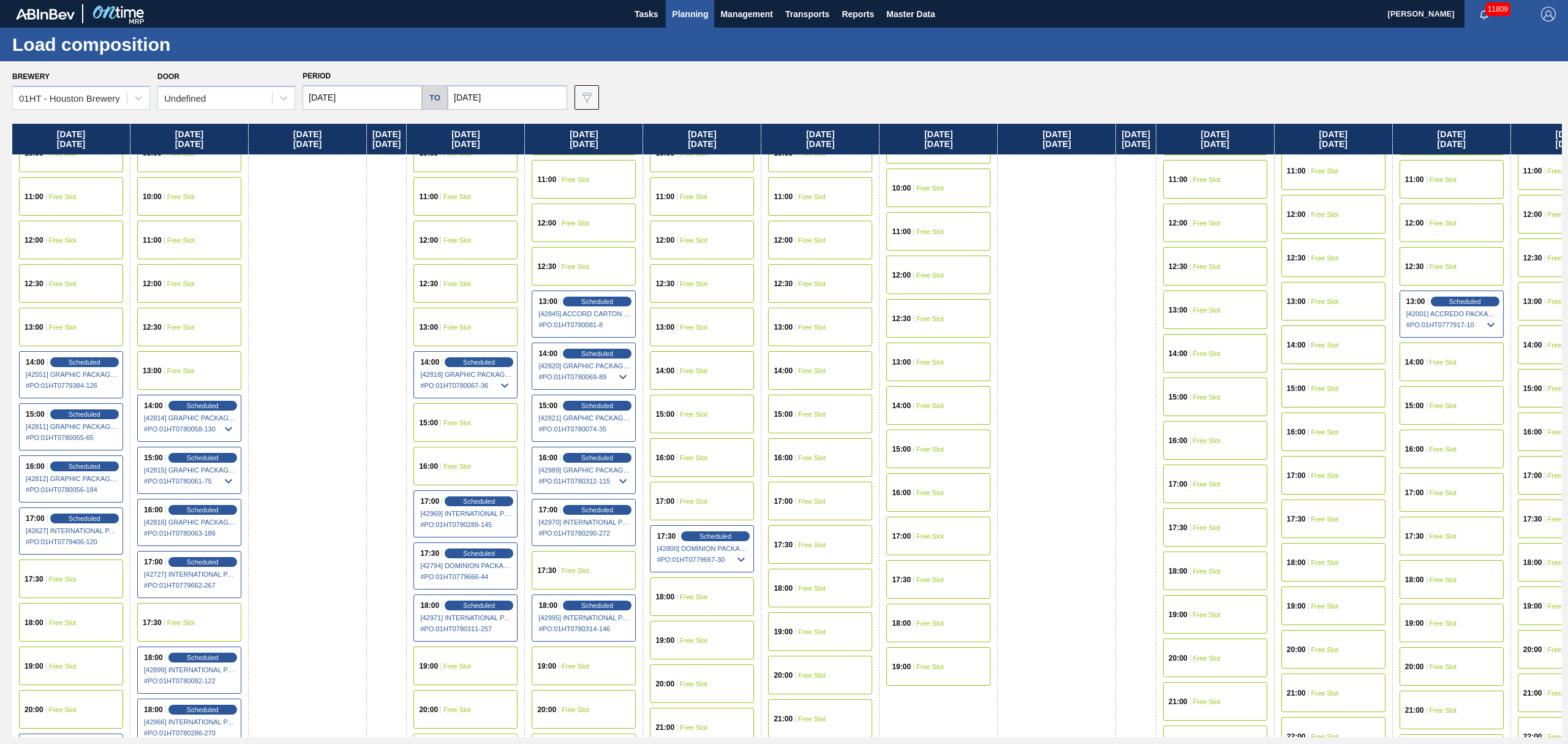
scroll to position [620, 0]
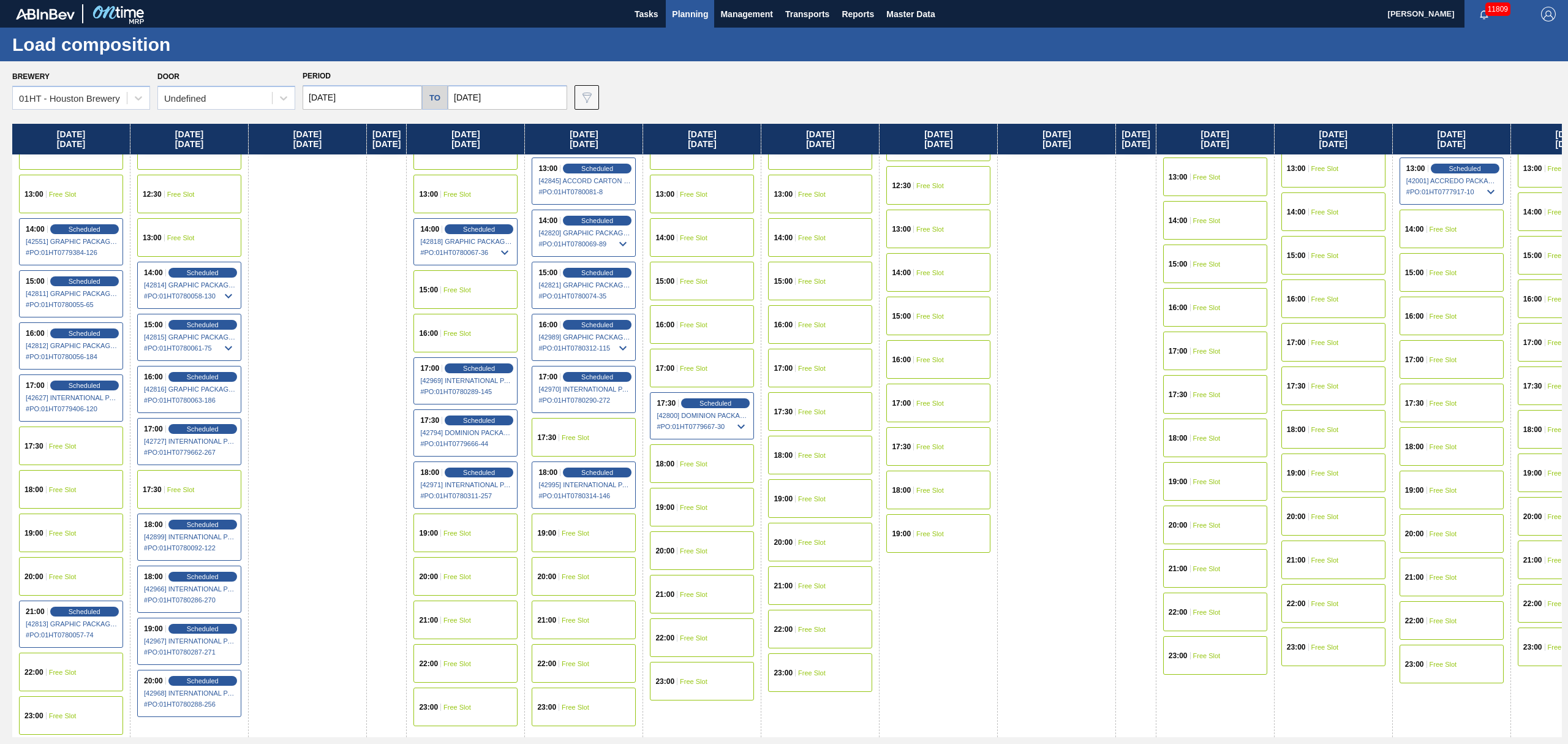
click at [718, 554] on div "20:00 Free Slot" at bounding box center [702, 550] width 104 height 39
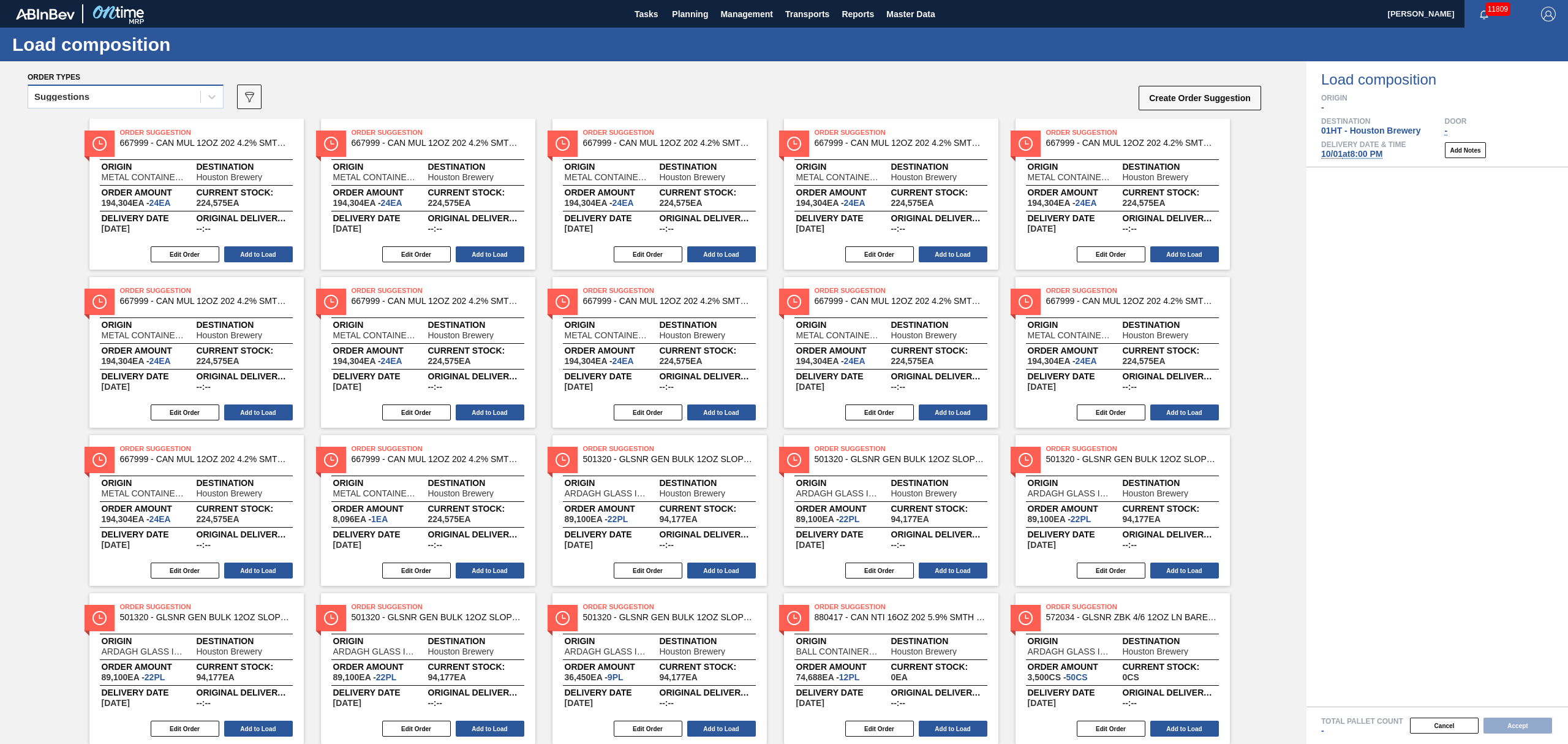
click at [170, 96] on div "Suggestions" at bounding box center [114, 97] width 172 height 18
click at [153, 124] on div "Awaiting load composition" at bounding box center [125, 127] width 196 height 23
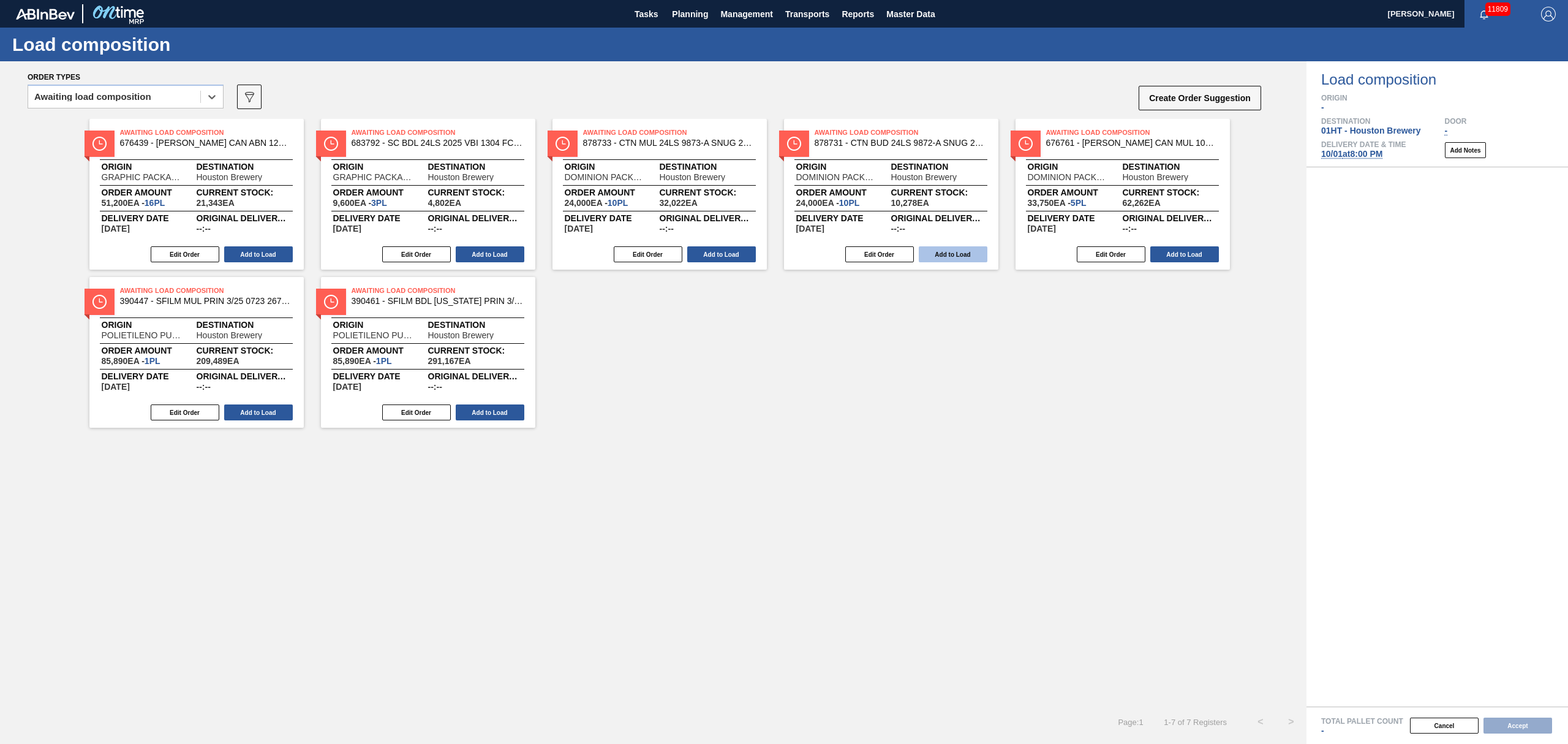
click at [959, 256] on button "Add to Load" at bounding box center [953, 254] width 68 height 16
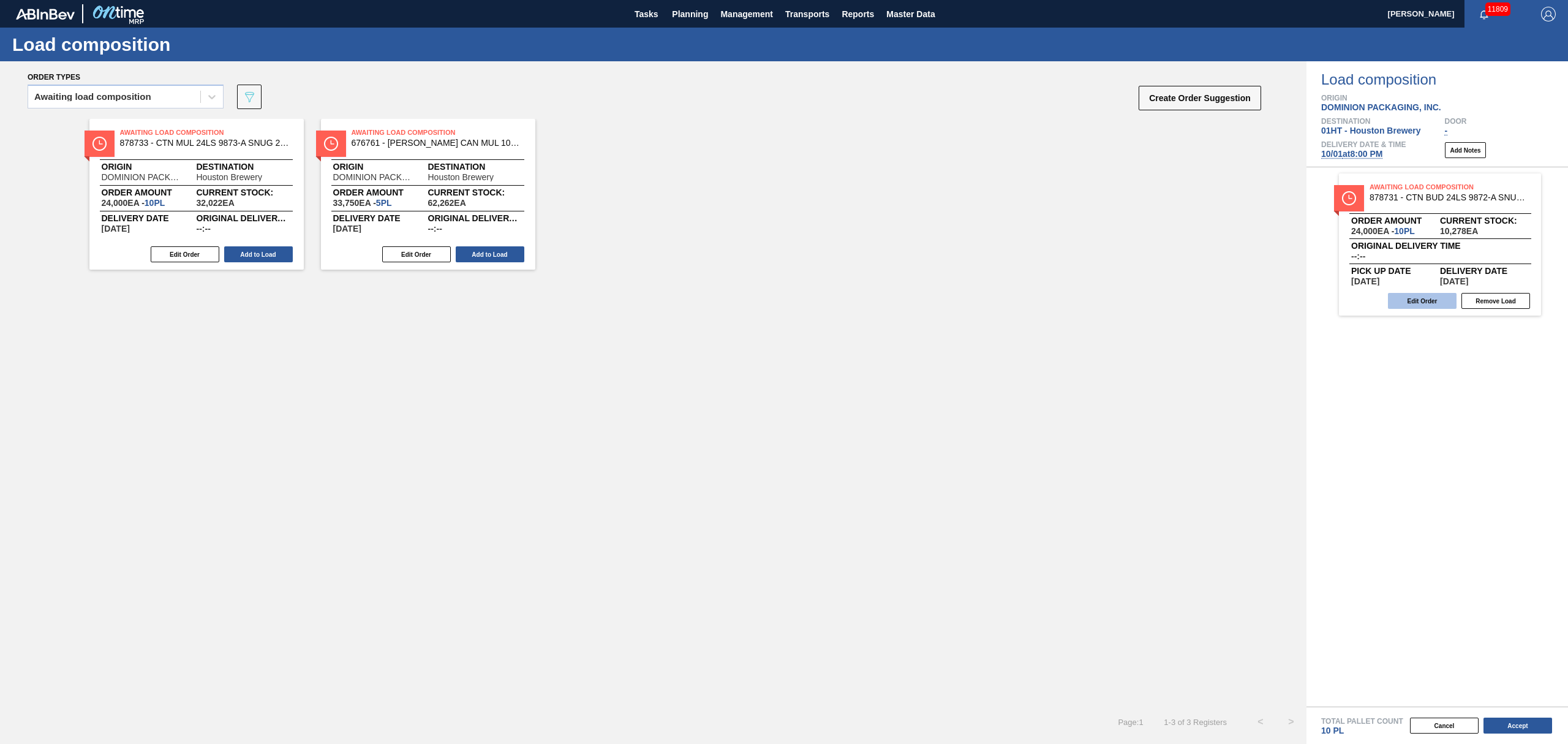
click at [1429, 302] on button "Edit Order" at bounding box center [1422, 301] width 68 height 16
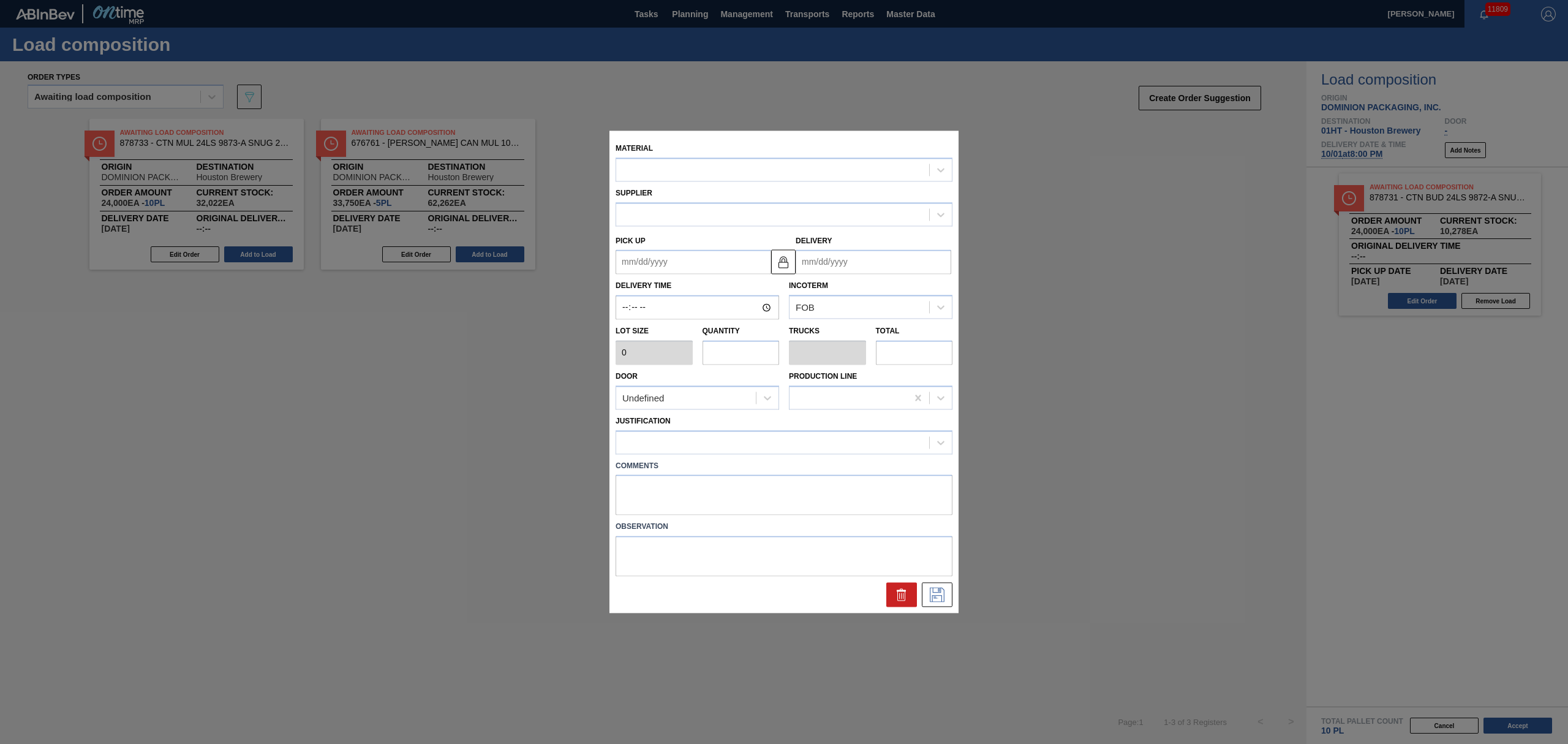
type input "2,400"
type input "10"
type input "0.417"
type input "24,000"
type up "[DATE]"
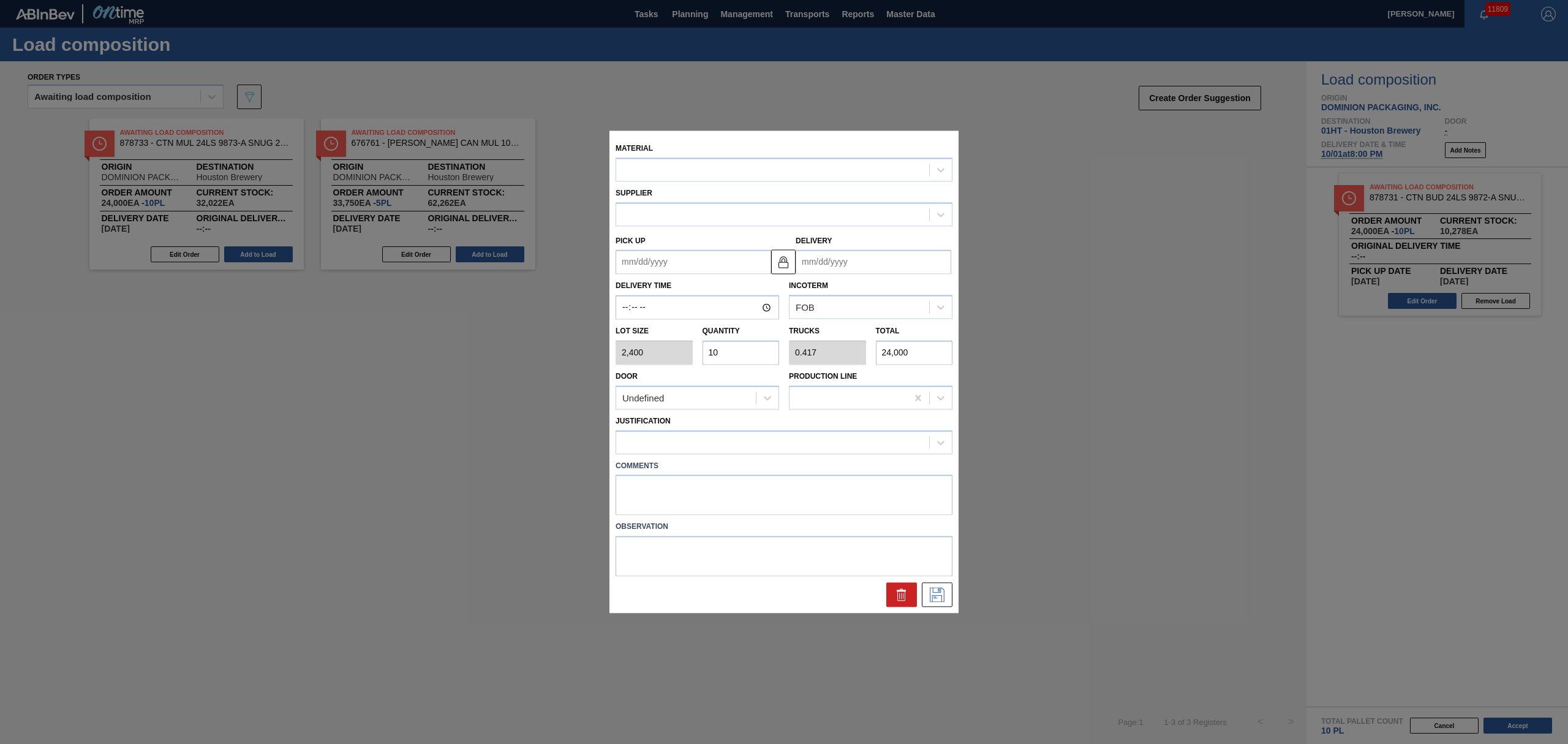
type input "[DATE]"
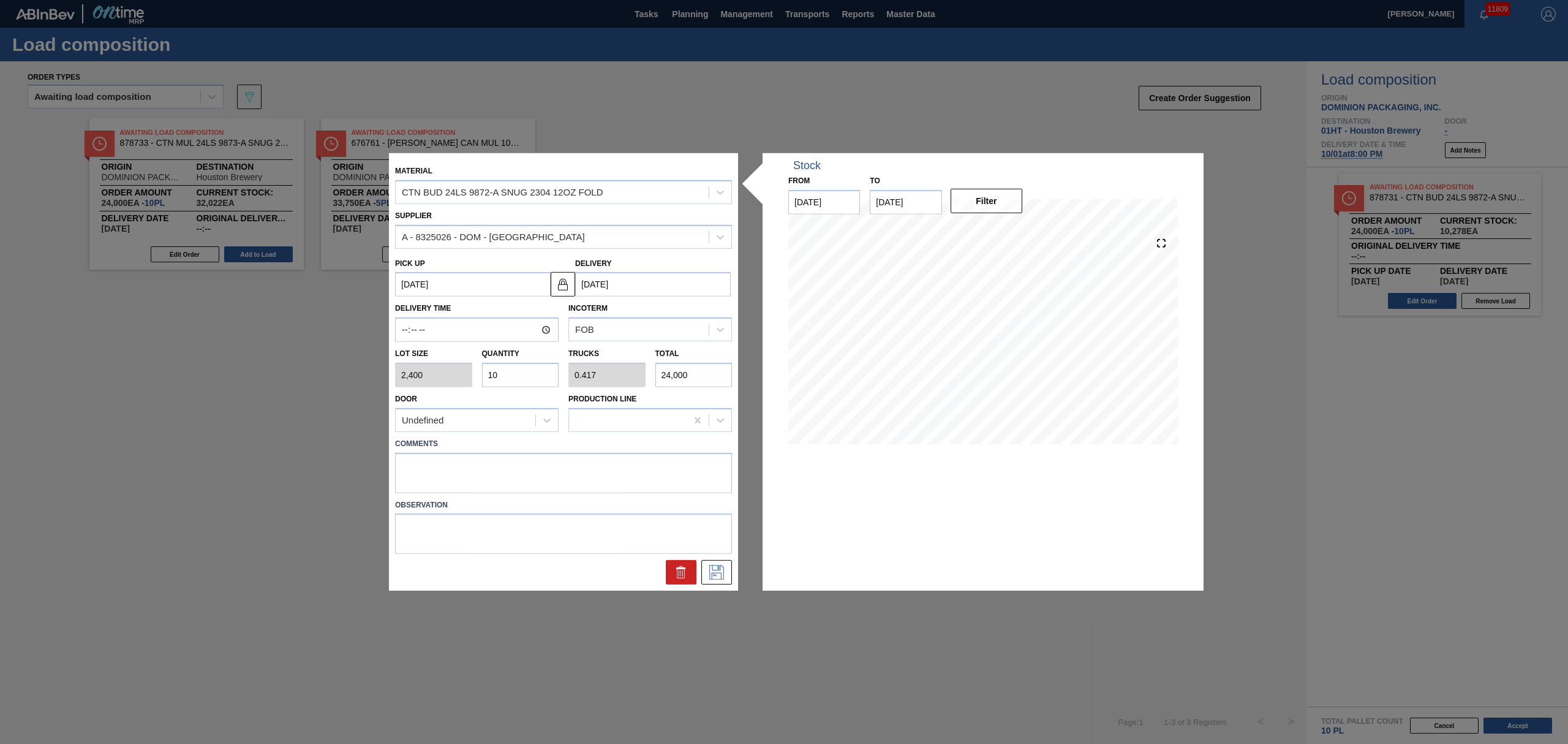
click at [507, 375] on input "10" at bounding box center [520, 375] width 77 height 25
type input "1"
type input "0.042"
type input "2,400"
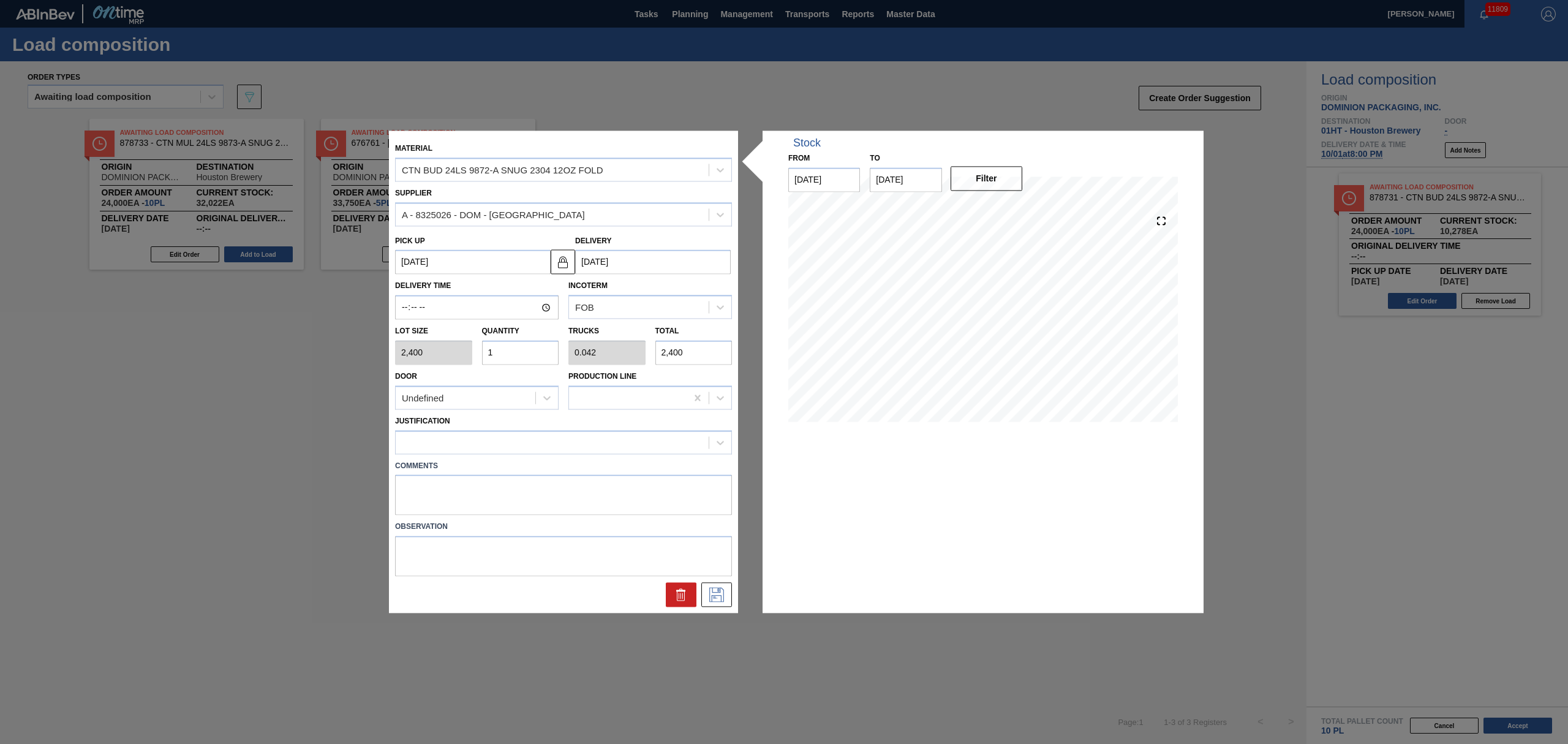
type input "0"
type input "9"
type input "0.375"
type input "21,600"
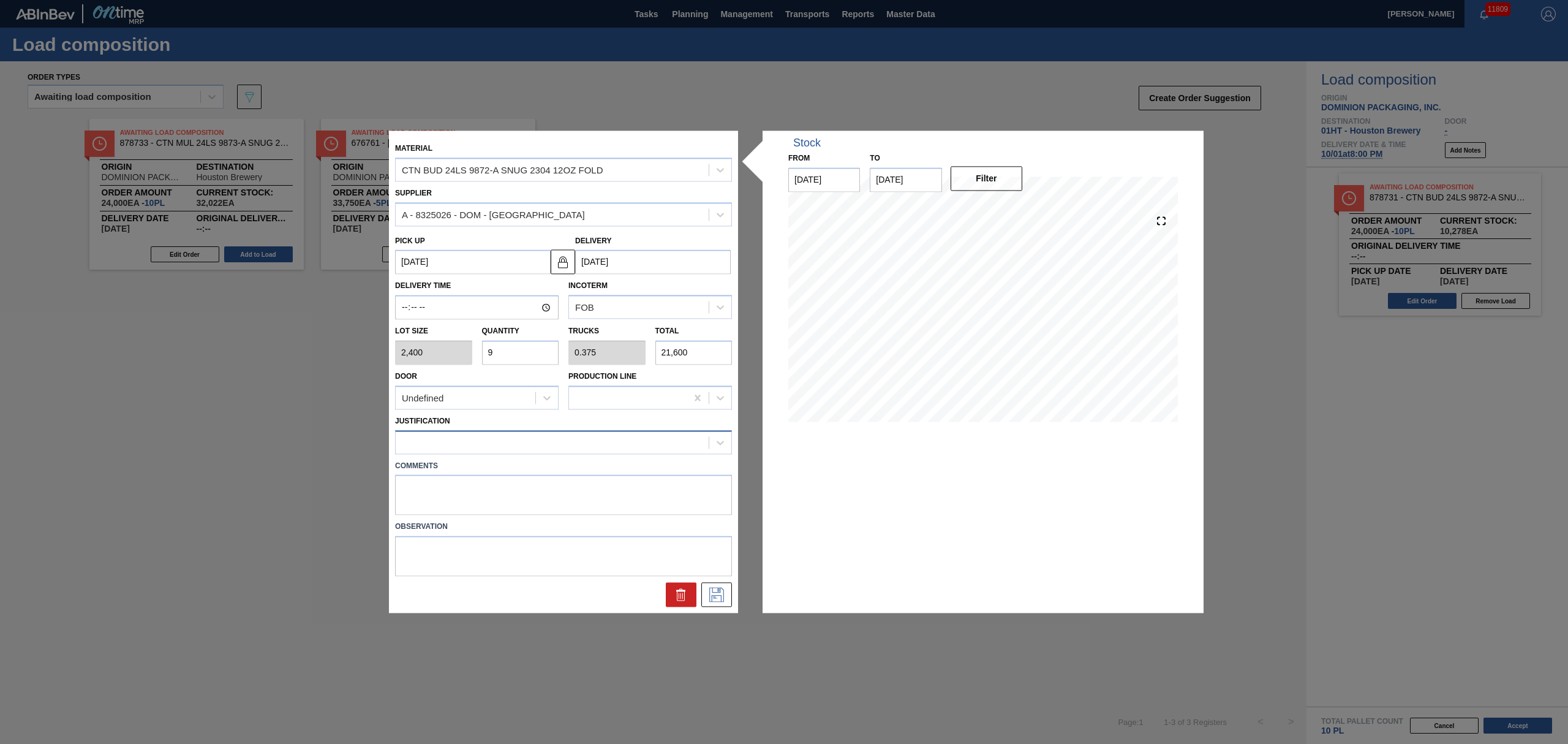
type input "9"
click at [596, 439] on div at bounding box center [552, 442] width 313 height 18
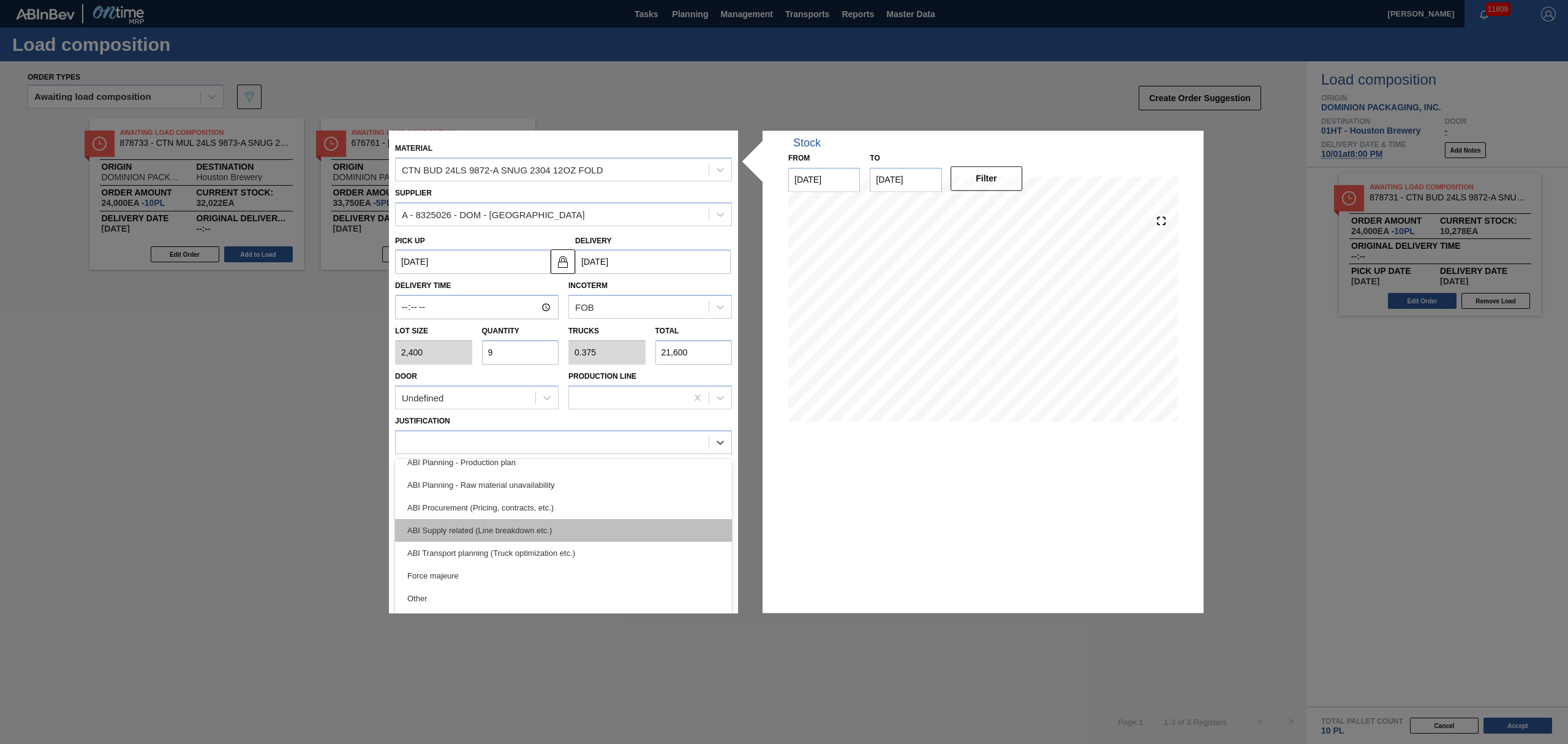
scroll to position [163, 0]
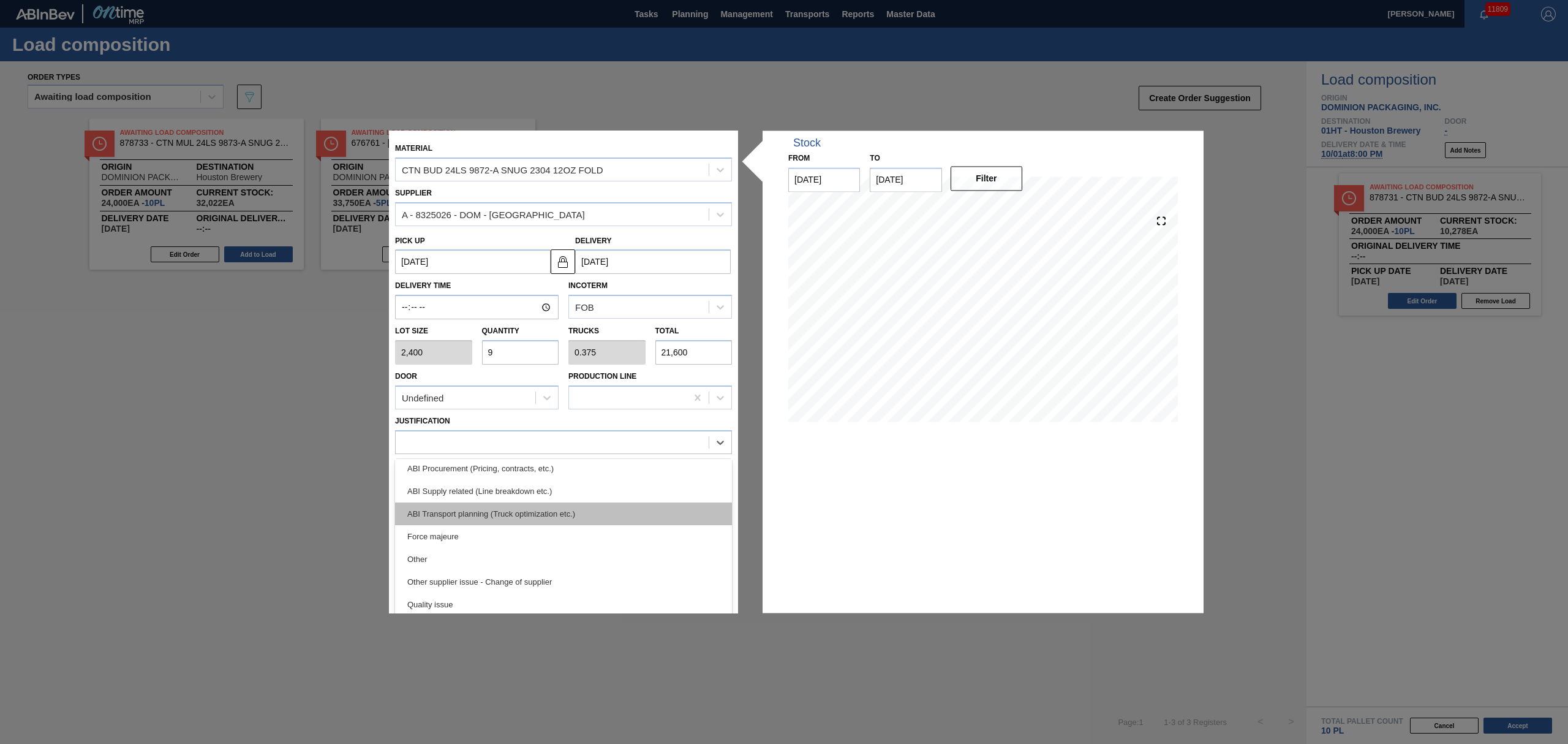
click at [559, 516] on div "ABI Transport planning (Truck optimization etc.)" at bounding box center [563, 514] width 337 height 23
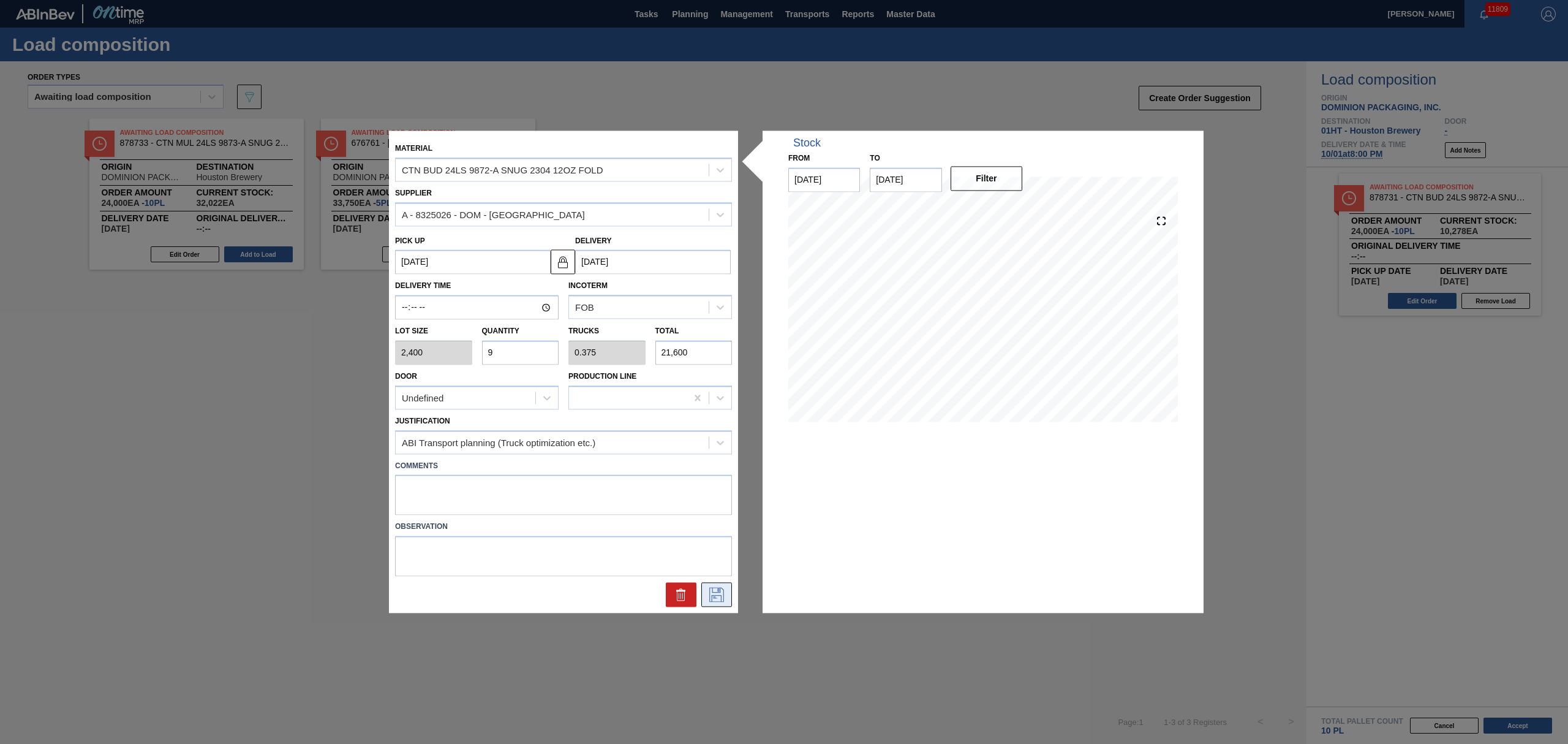
click at [711, 591] on icon at bounding box center [716, 595] width 19 height 15
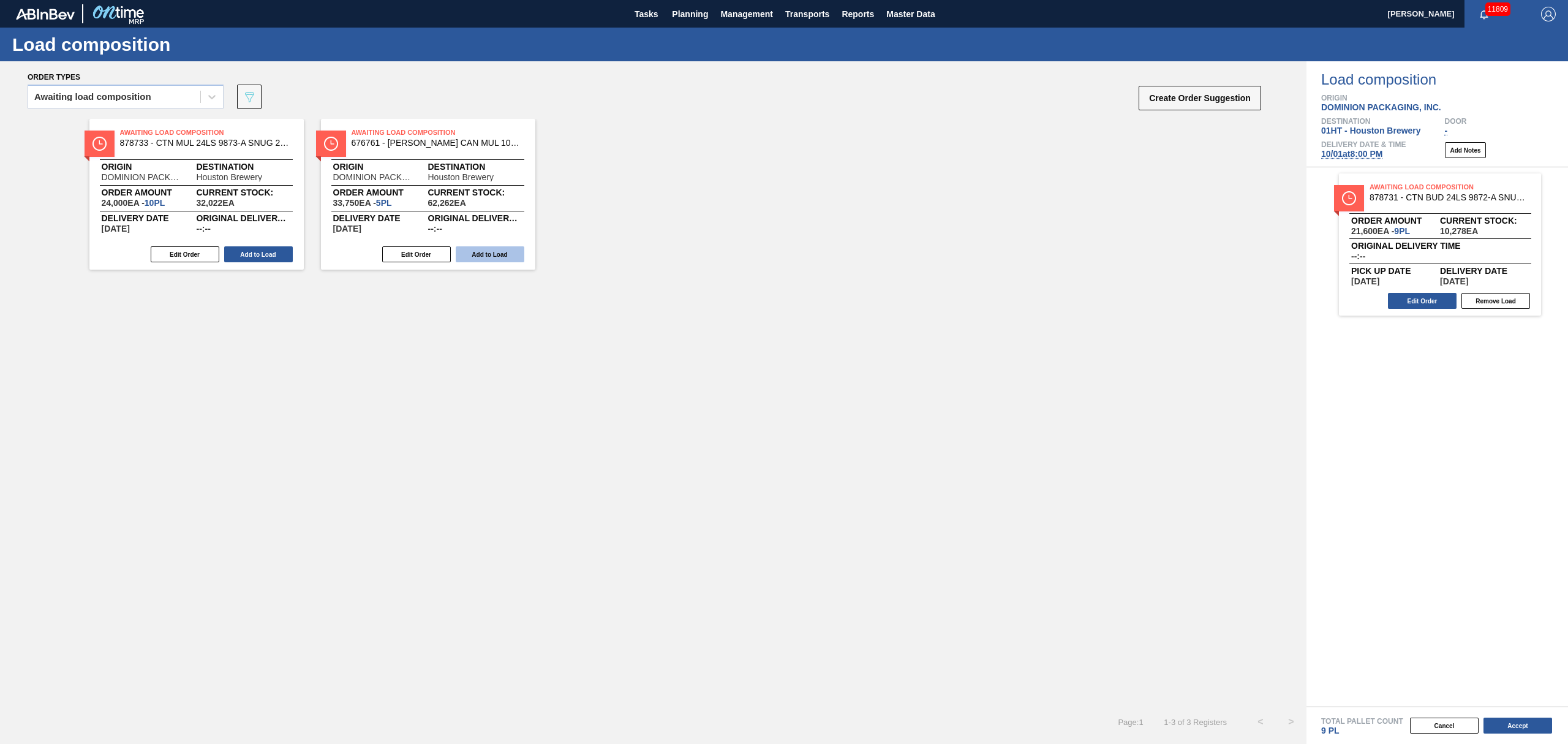
click at [484, 254] on button "Add to Load" at bounding box center [490, 254] width 68 height 16
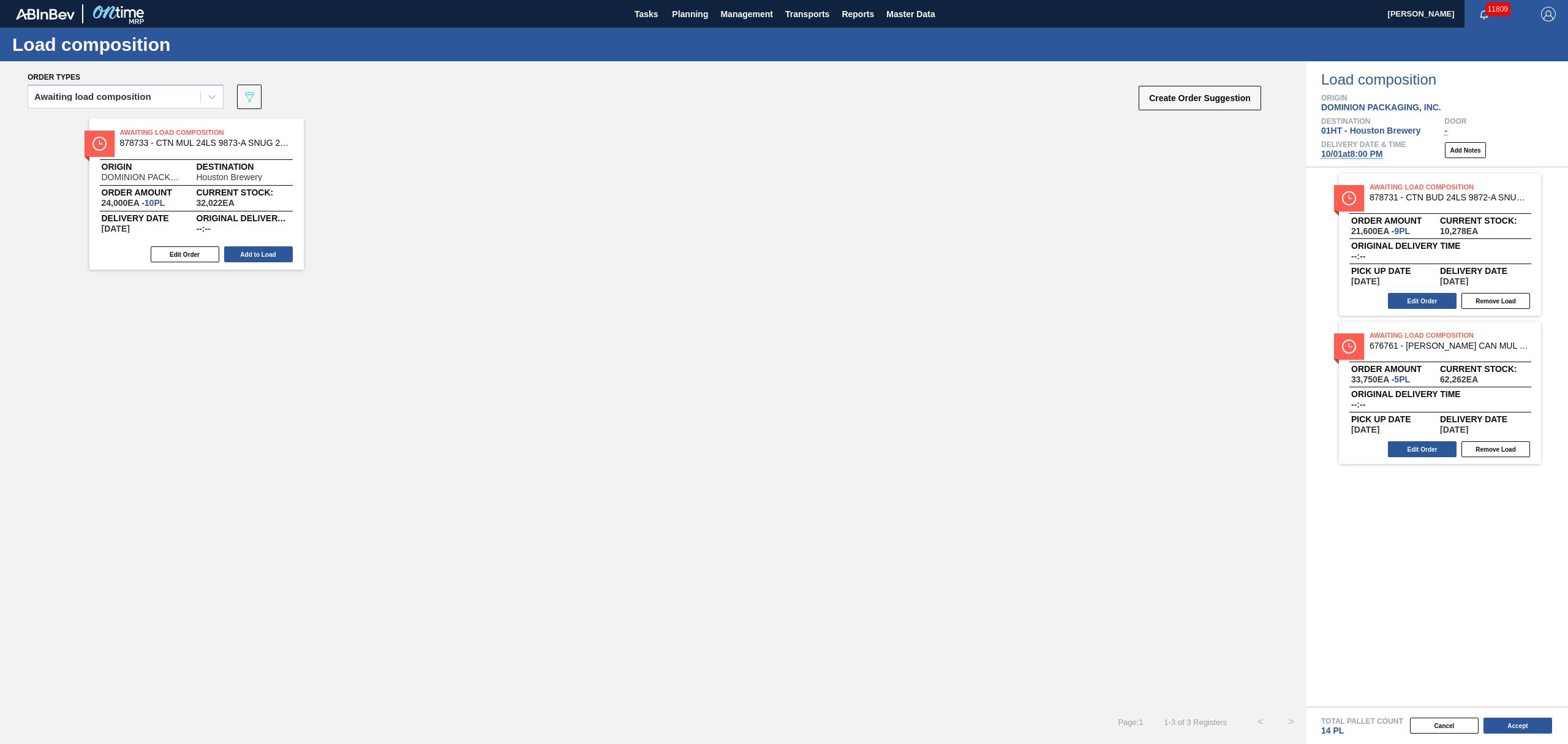
click at [268, 245] on div "Edit Order Add to Load" at bounding box center [192, 254] width 205 height 18
click at [260, 256] on button "Add to Load" at bounding box center [258, 254] width 68 height 16
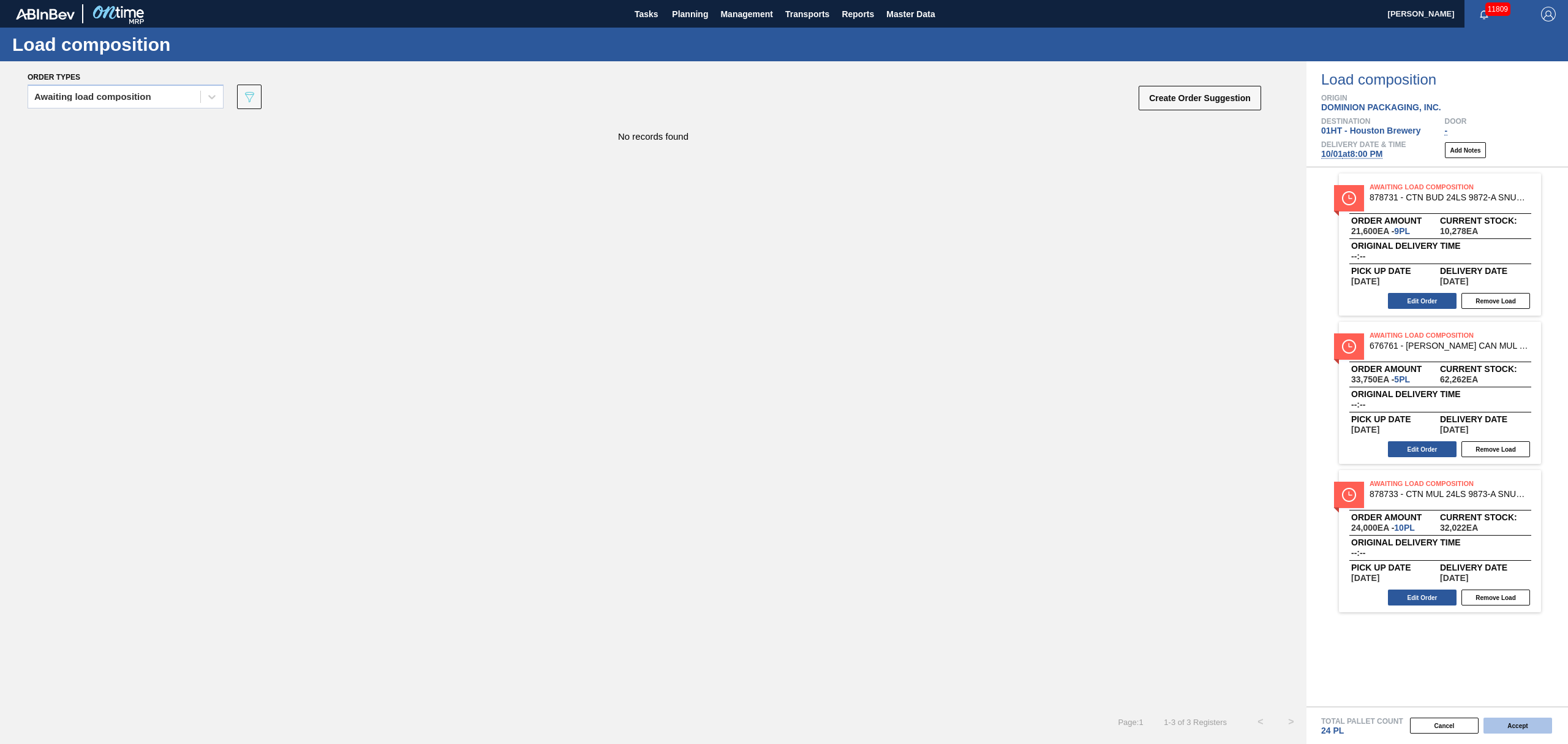
click at [1513, 719] on button "Accept" at bounding box center [1518, 725] width 68 height 16
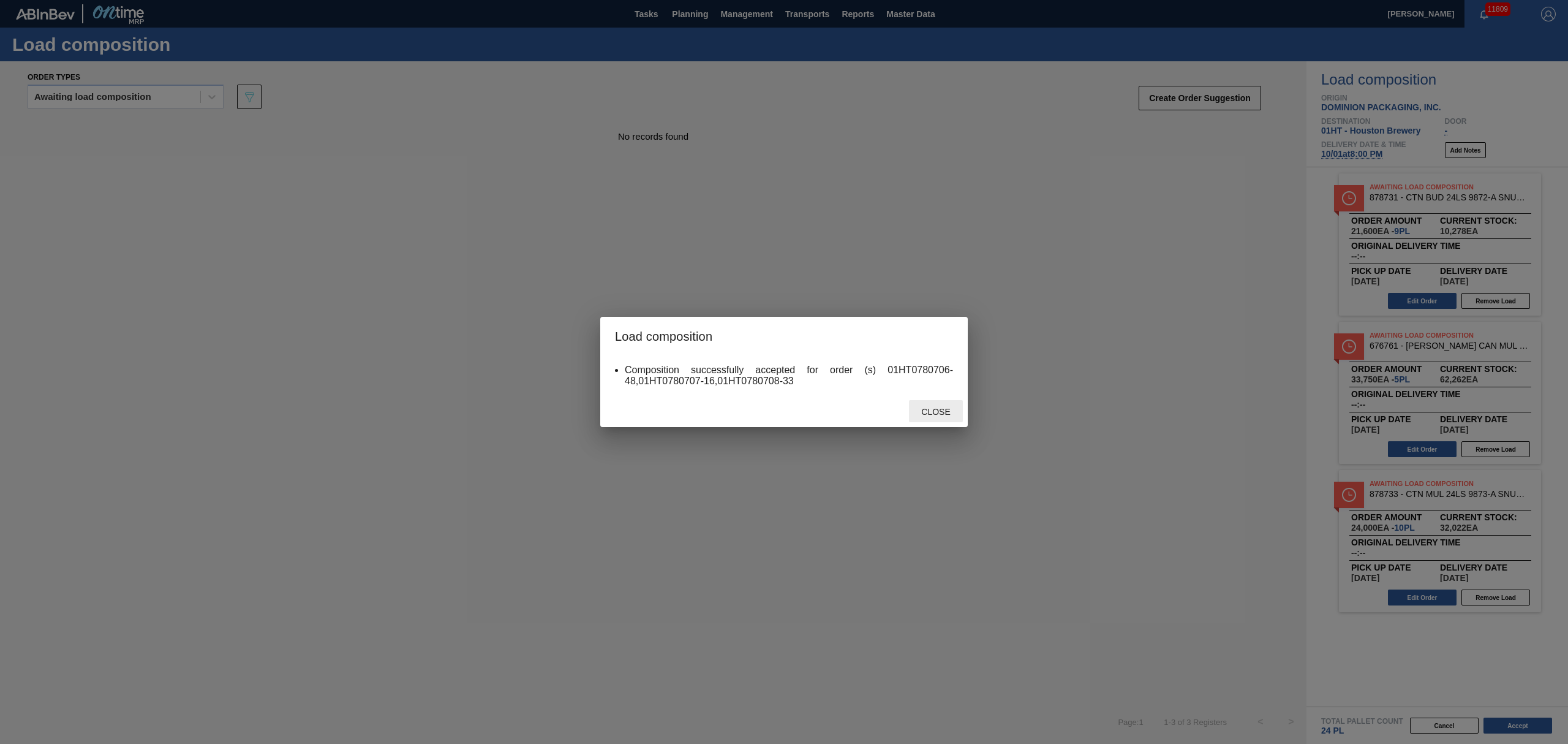
click at [929, 405] on div "Close" at bounding box center [936, 411] width 54 height 23
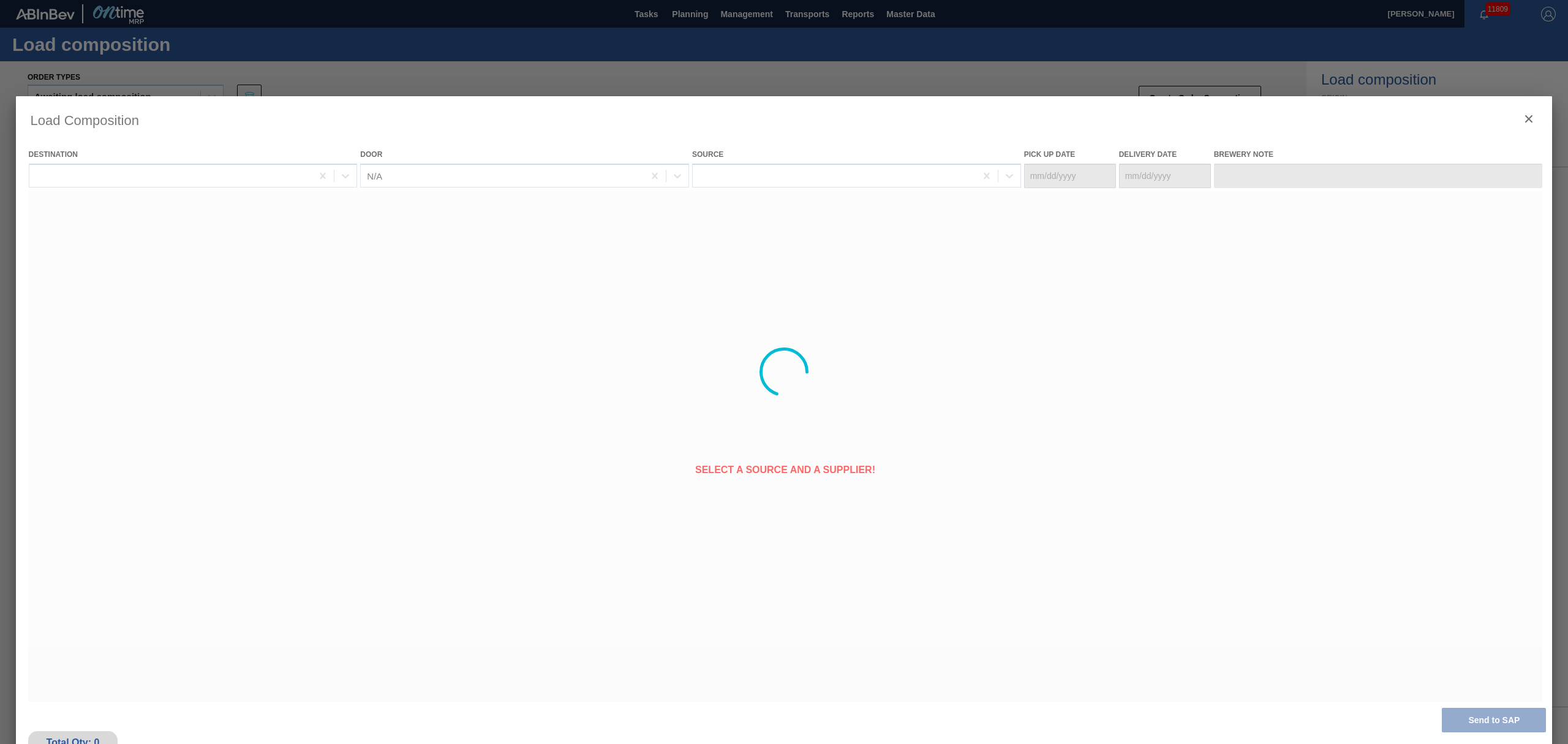
type Date "[DATE]"
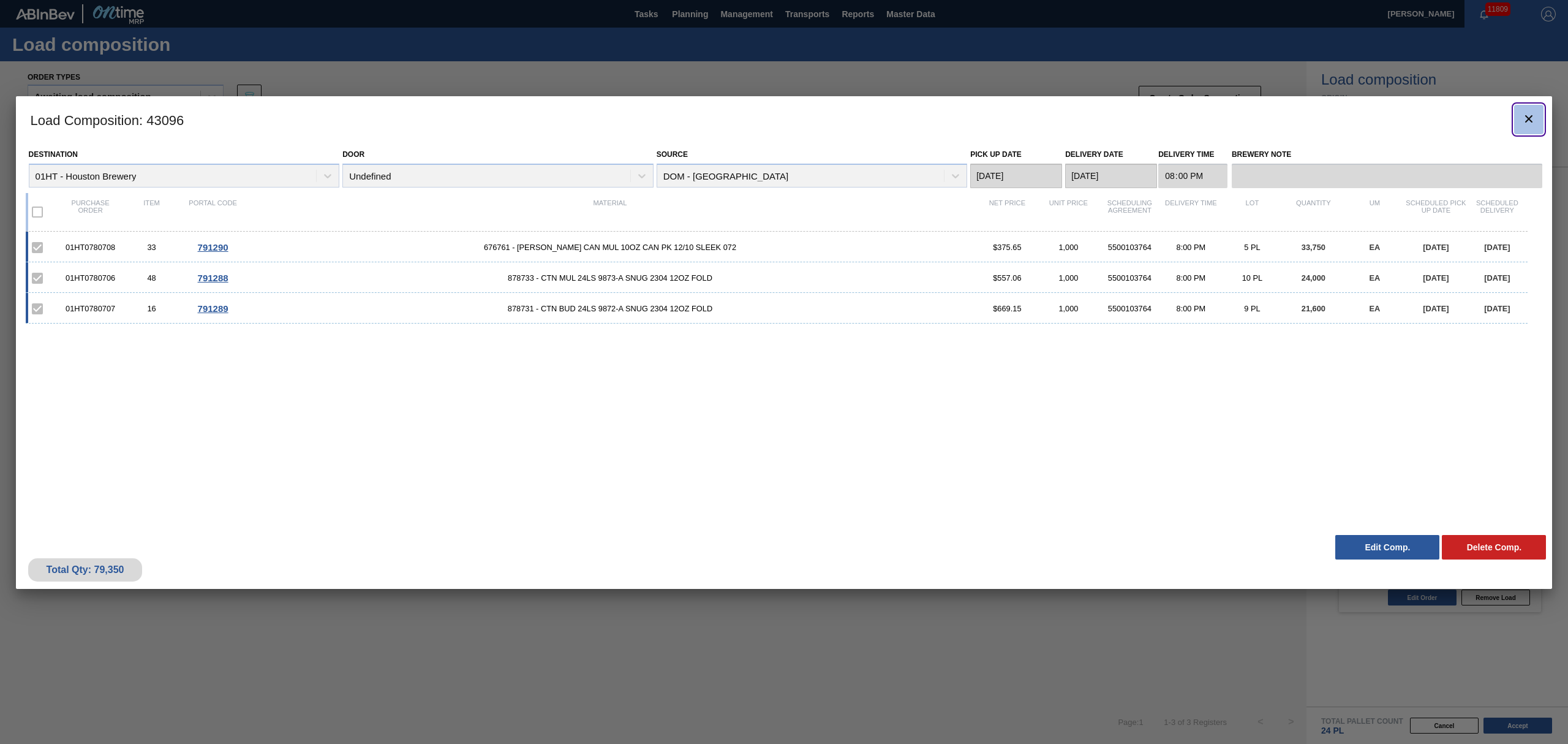
click at [1525, 117] on icon "botão de ícone" at bounding box center [1529, 119] width 15 height 15
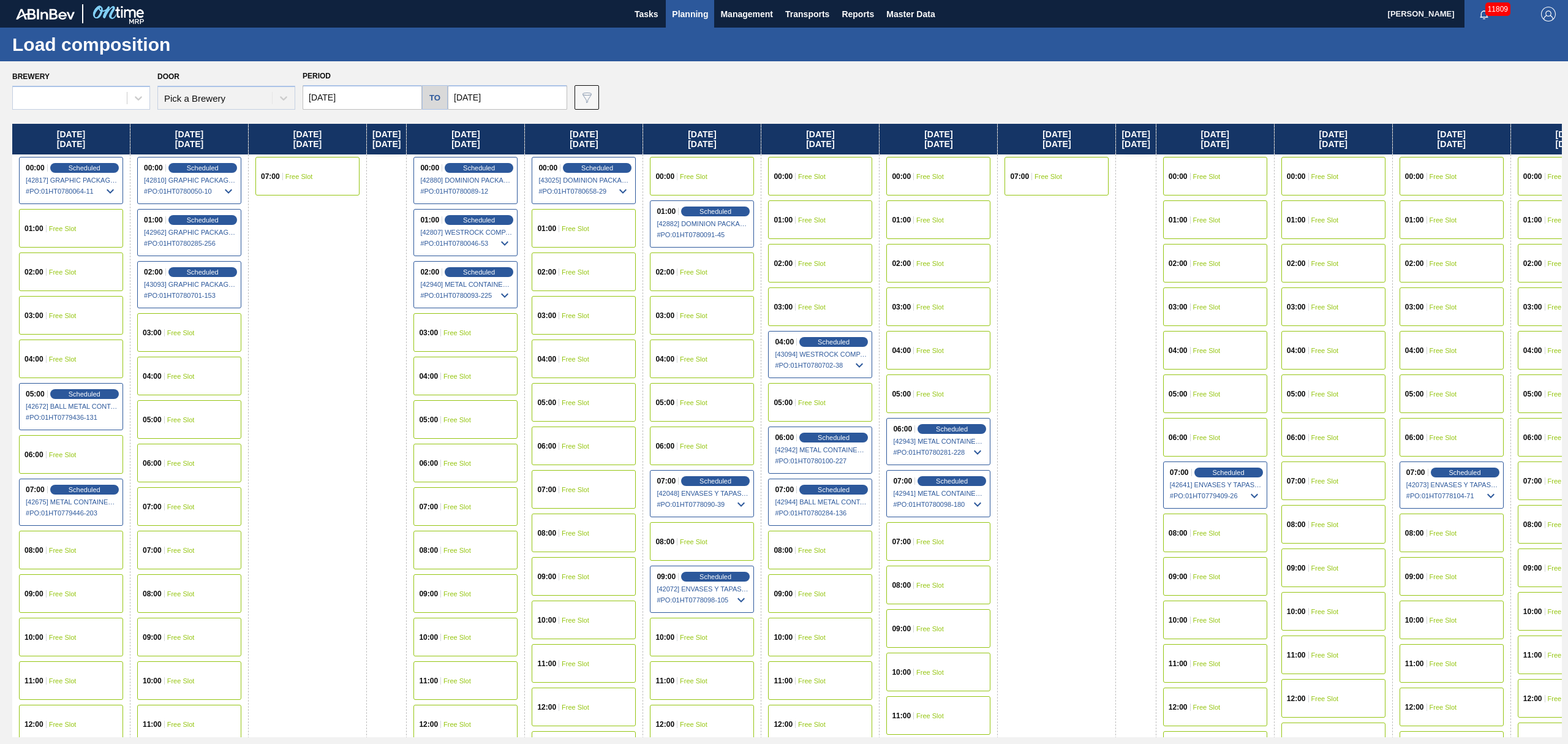
type input "[DATE]"
click at [682, 11] on span "Planning" at bounding box center [690, 14] width 36 height 15
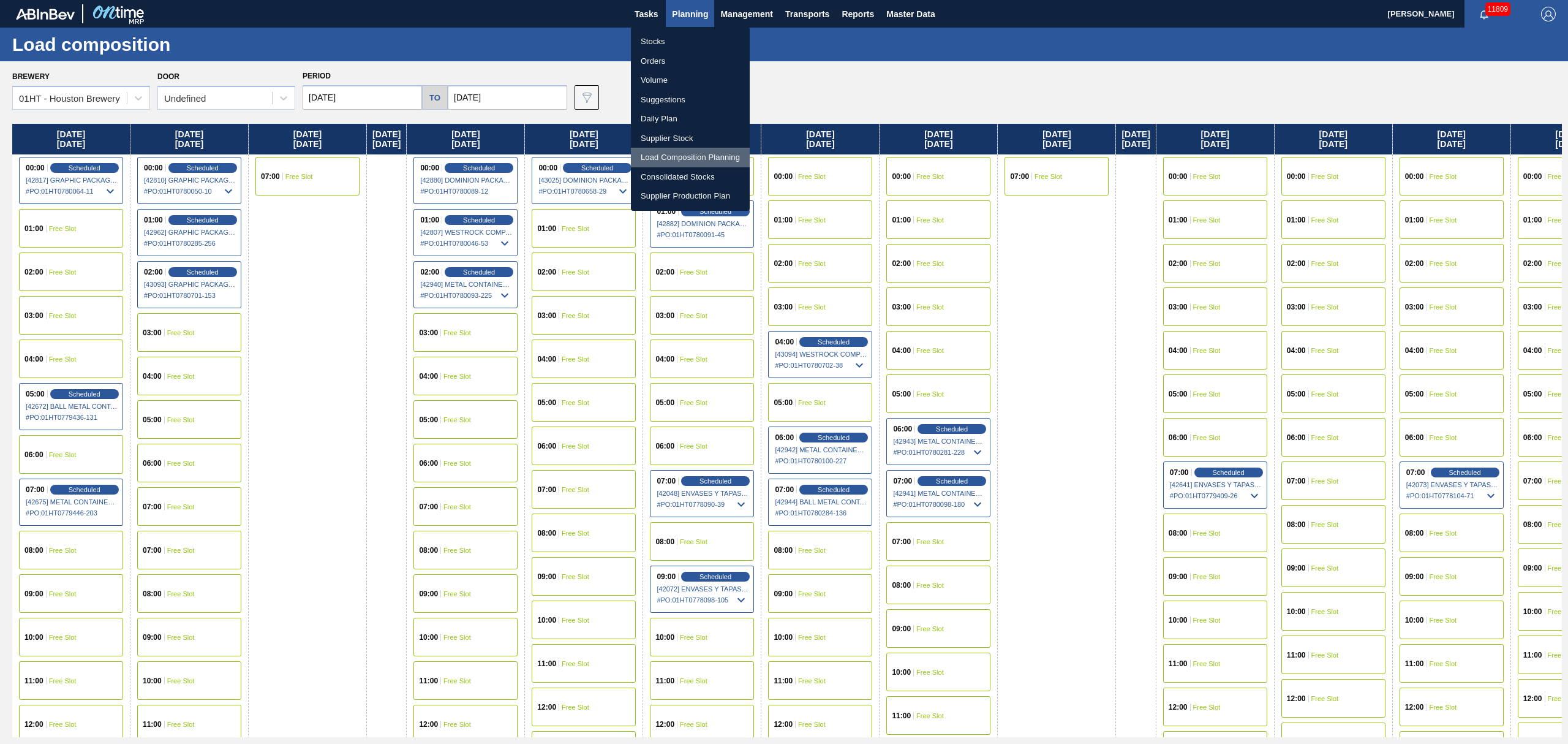
click at [679, 155] on li "Load Composition Planning" at bounding box center [690, 157] width 119 height 19
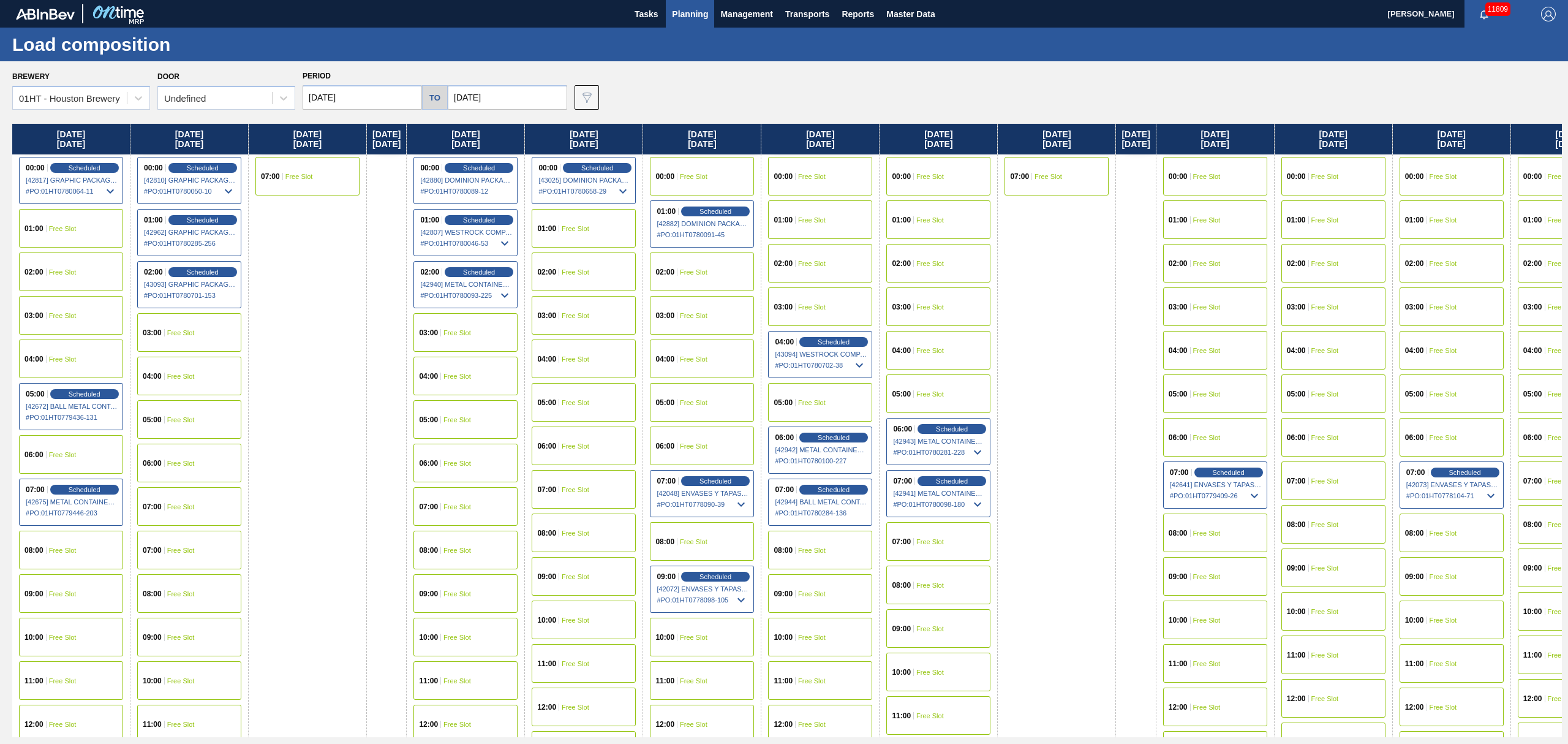
click at [692, 10] on span "Planning" at bounding box center [690, 14] width 36 height 15
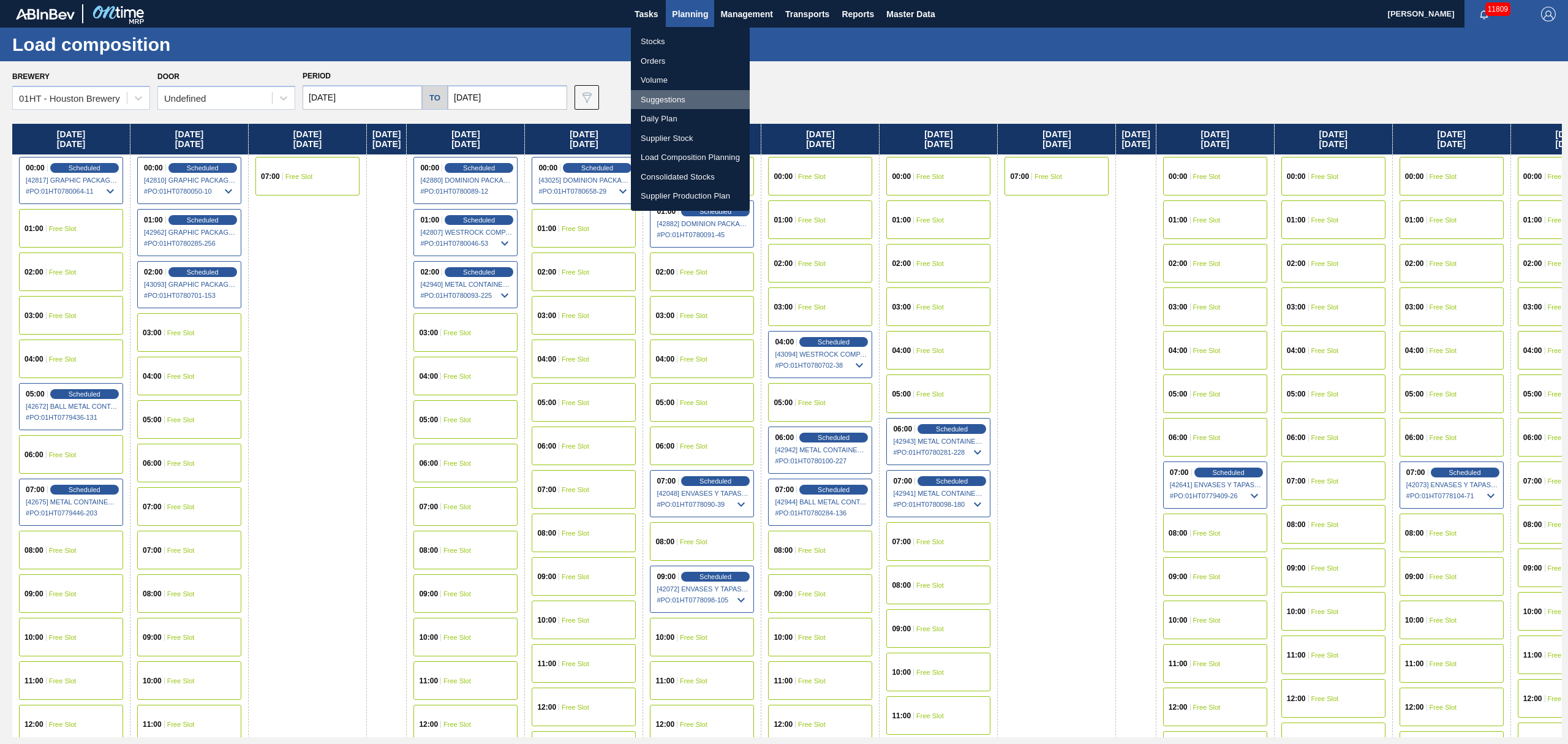
click at [660, 98] on li "Suggestions" at bounding box center [690, 99] width 119 height 19
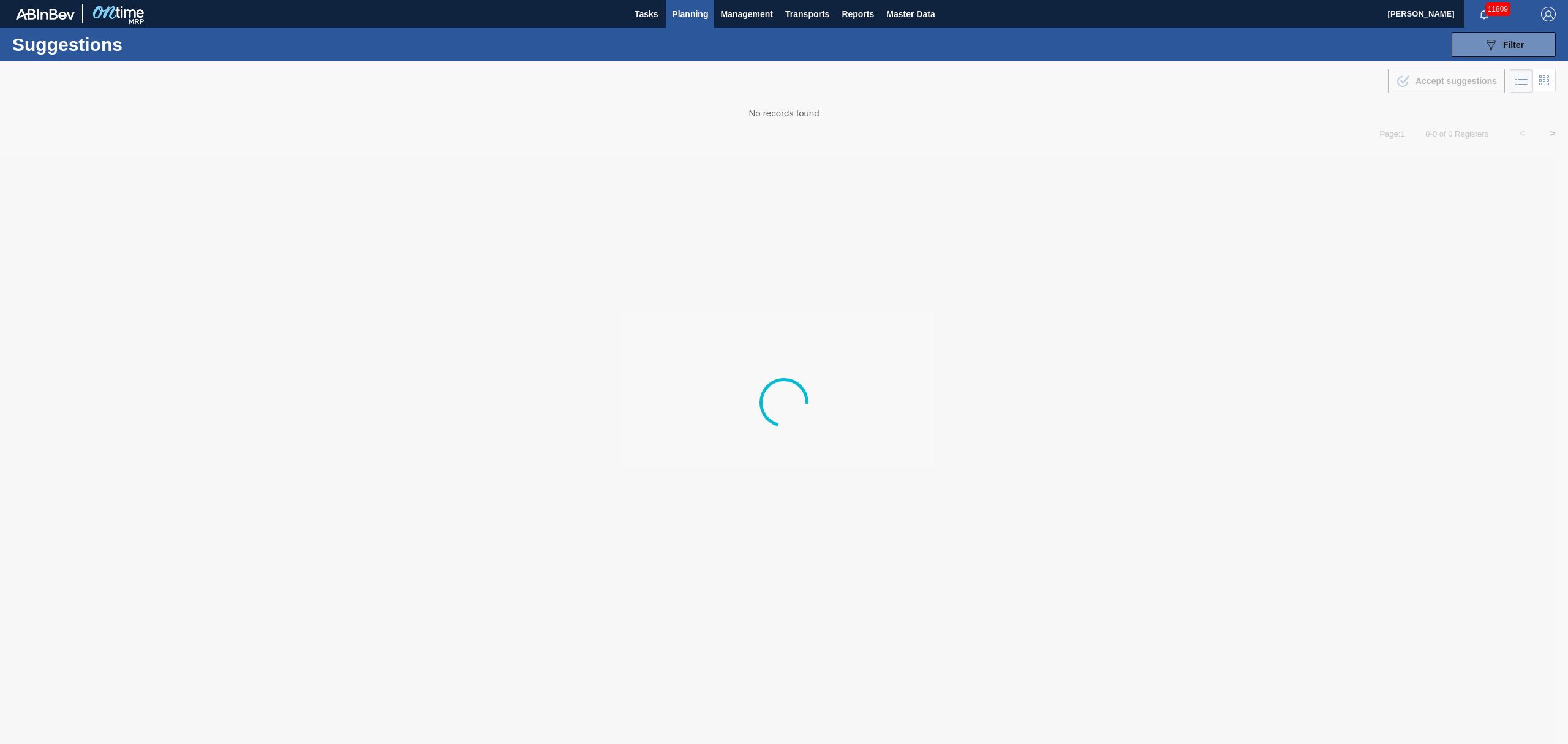
type from "[DATE]"
type to "[DATE]"
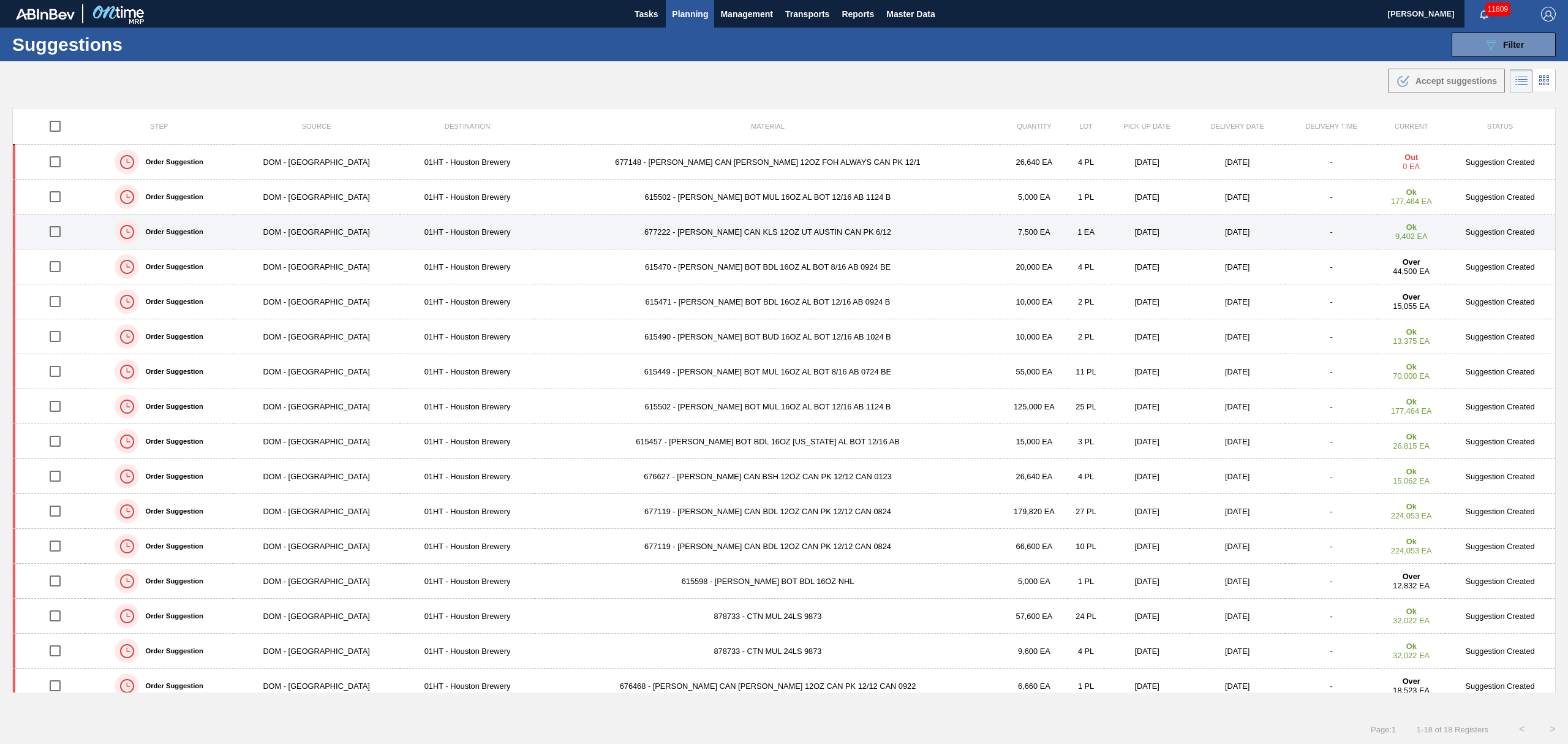
click at [67, 231] on input "checkbox" at bounding box center [55, 232] width 25 height 25
checkbox input "true"
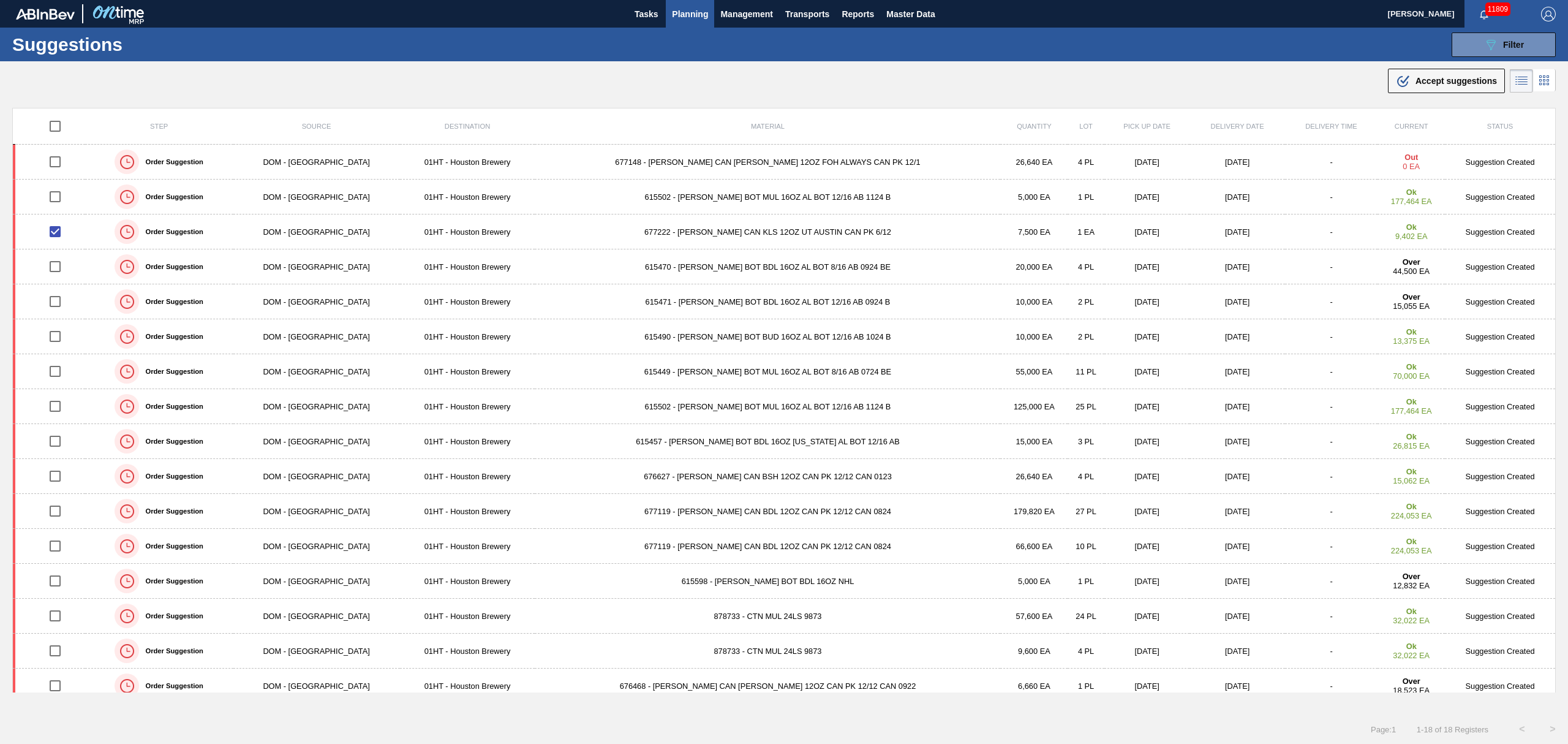
click at [660, 552] on td "677119 - [PERSON_NAME] CAN BDL 12OZ CAN PK 12/12 CAN 0824" at bounding box center [767, 546] width 465 height 35
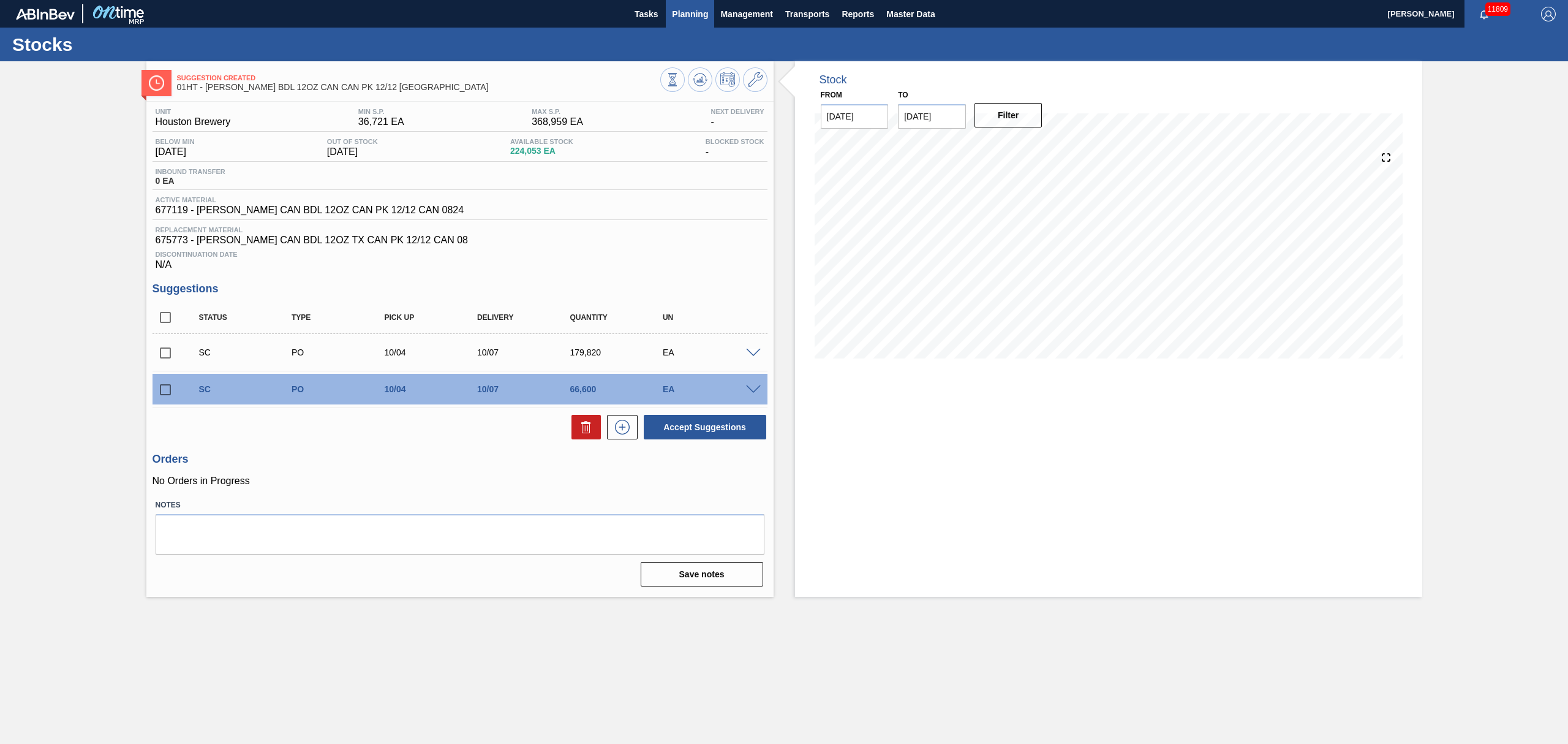
click at [696, 8] on span "Planning" at bounding box center [690, 14] width 36 height 15
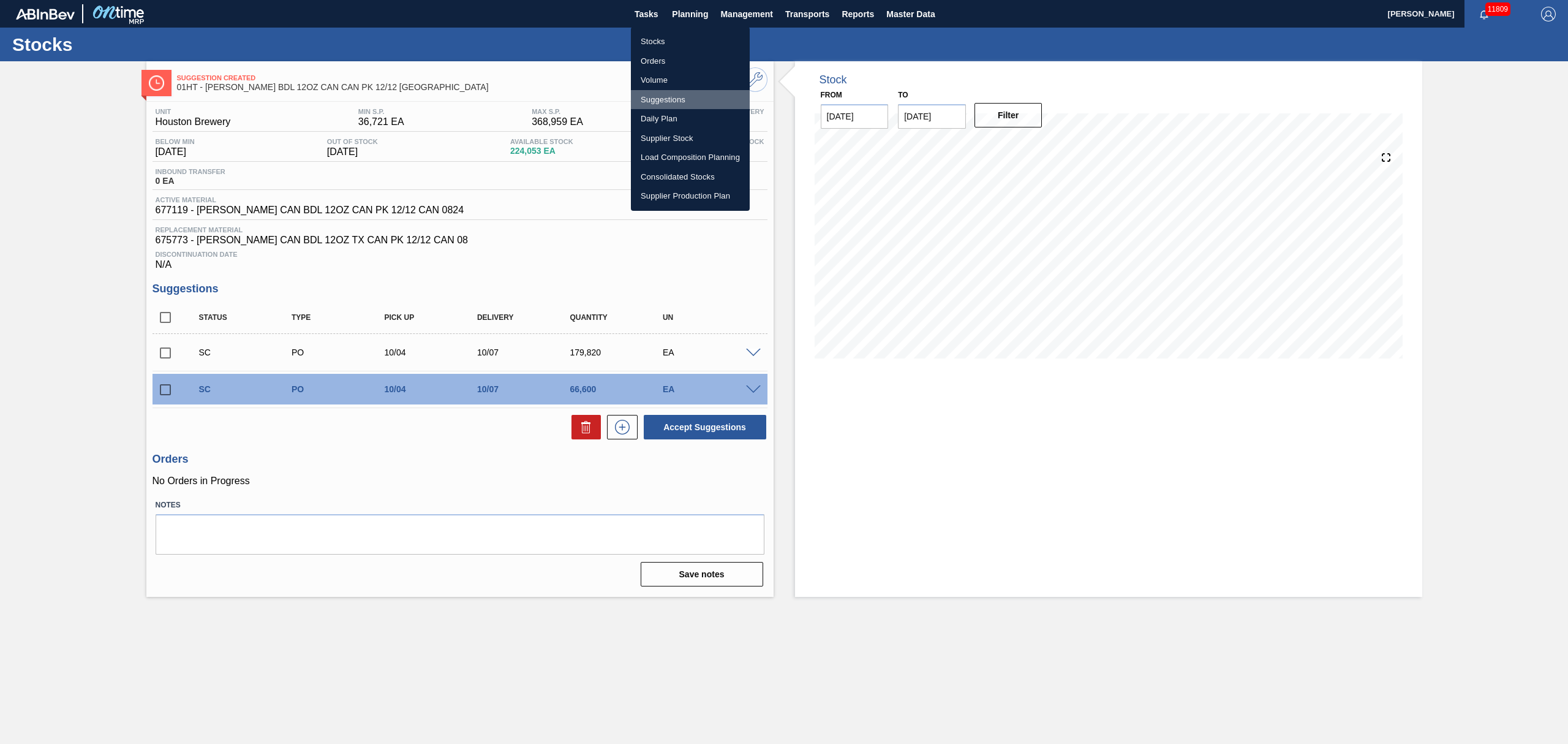
click at [657, 94] on li "Suggestions" at bounding box center [690, 99] width 119 height 19
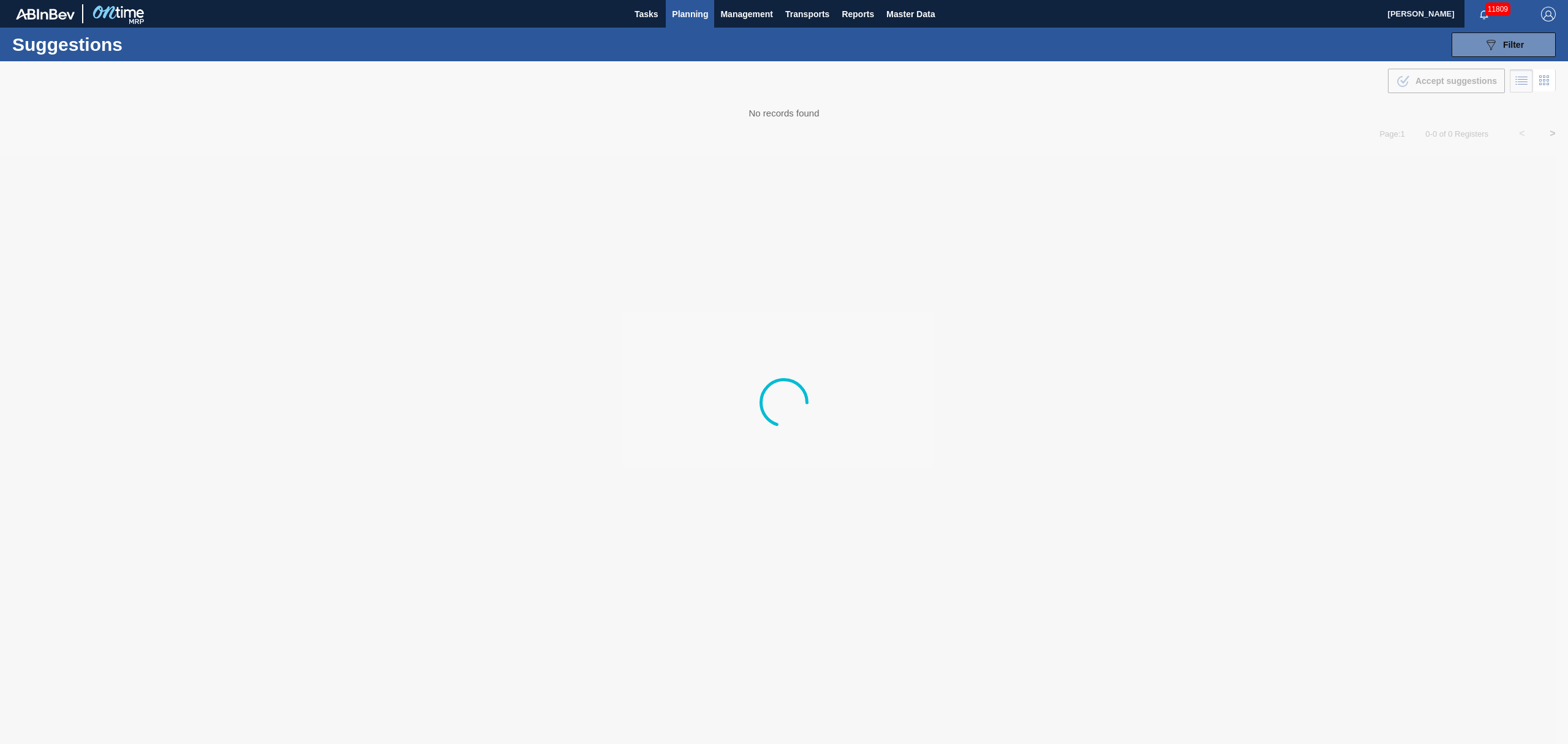
type from "[DATE]"
type to "[DATE]"
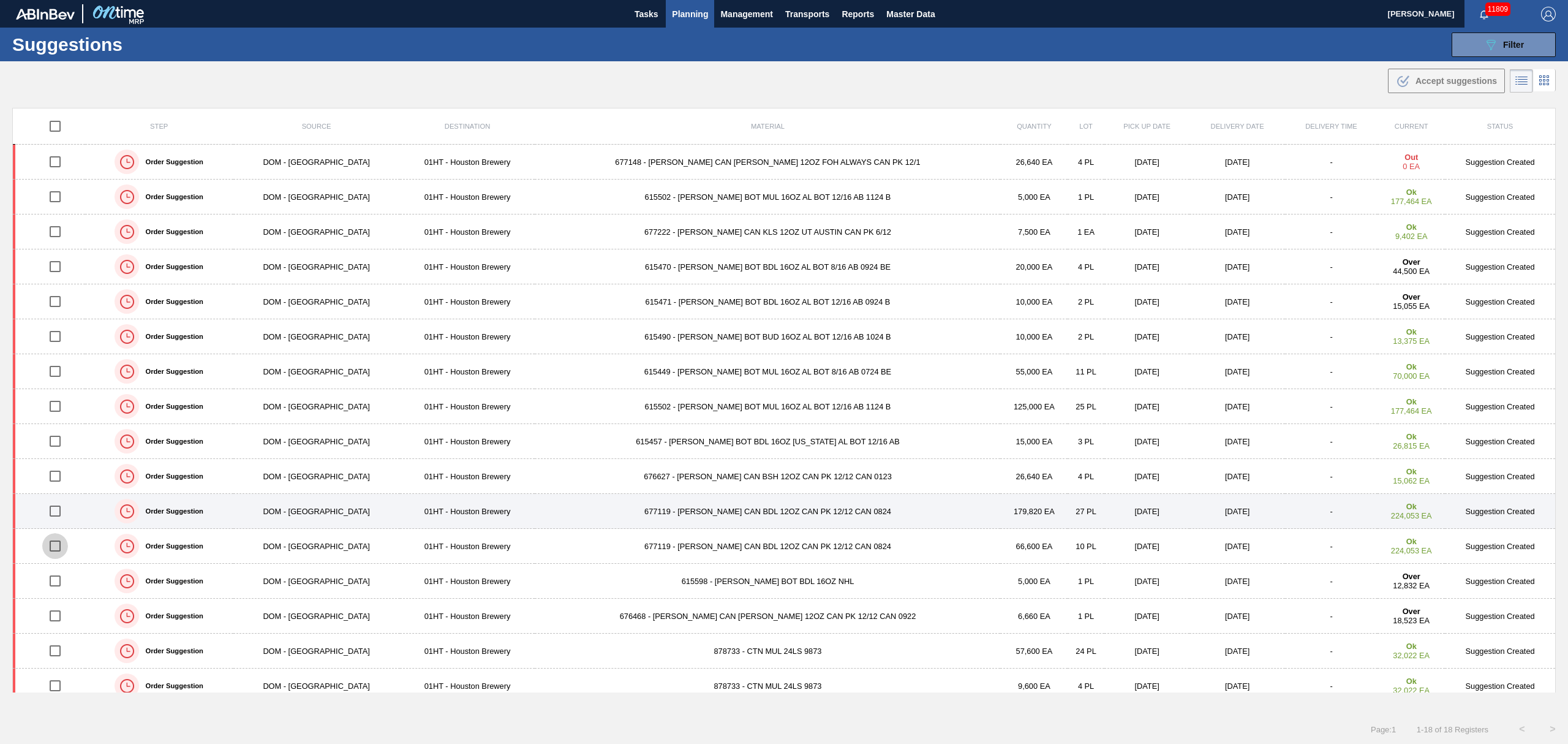
drag, startPoint x: 61, startPoint y: 549, endPoint x: 236, endPoint y: 517, distance: 177.9
click at [61, 548] on input "checkbox" at bounding box center [55, 546] width 25 height 25
checkbox input "true"
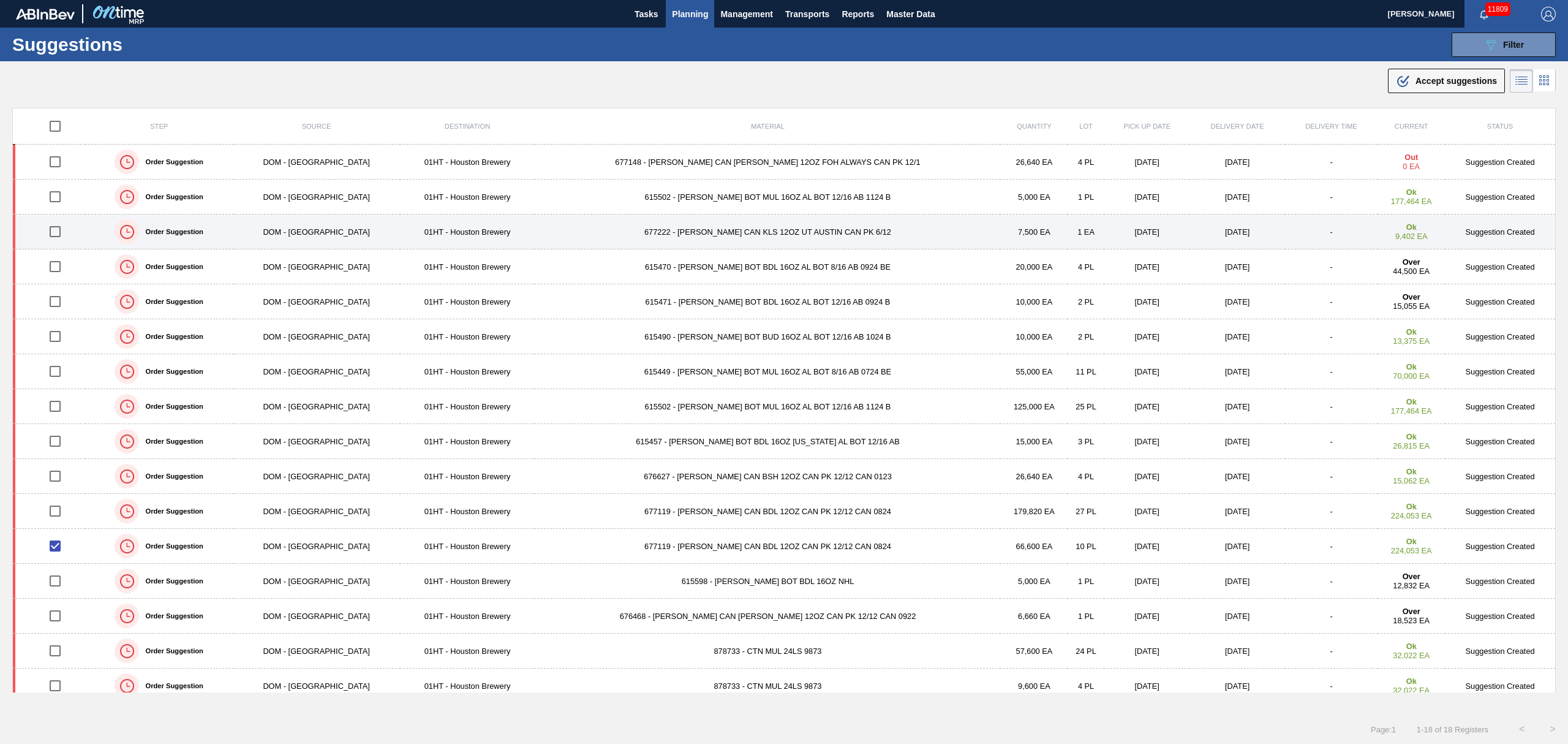
click at [59, 229] on input "checkbox" at bounding box center [55, 232] width 25 height 25
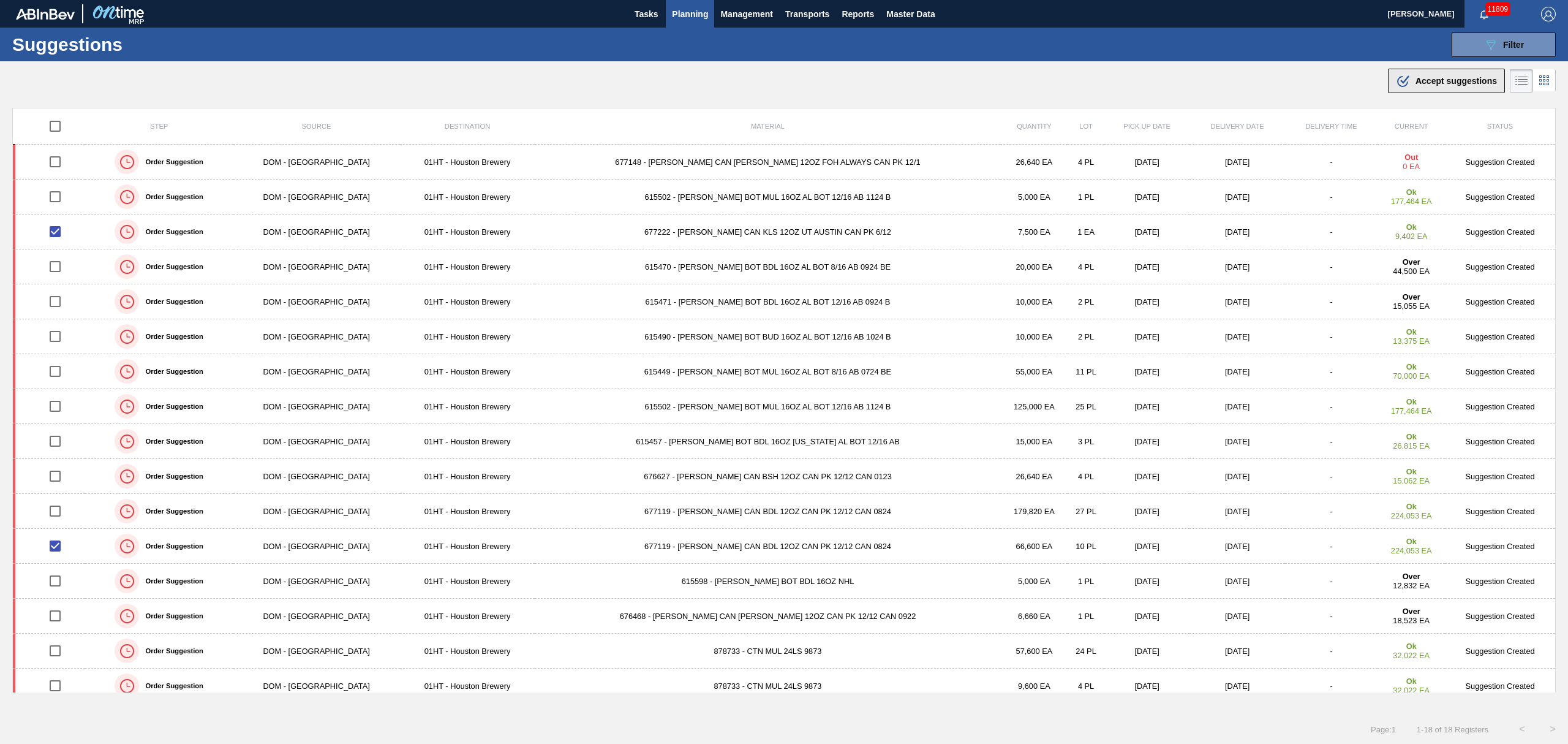
click at [1478, 82] on span "Accept suggestions" at bounding box center [1456, 80] width 82 height 10
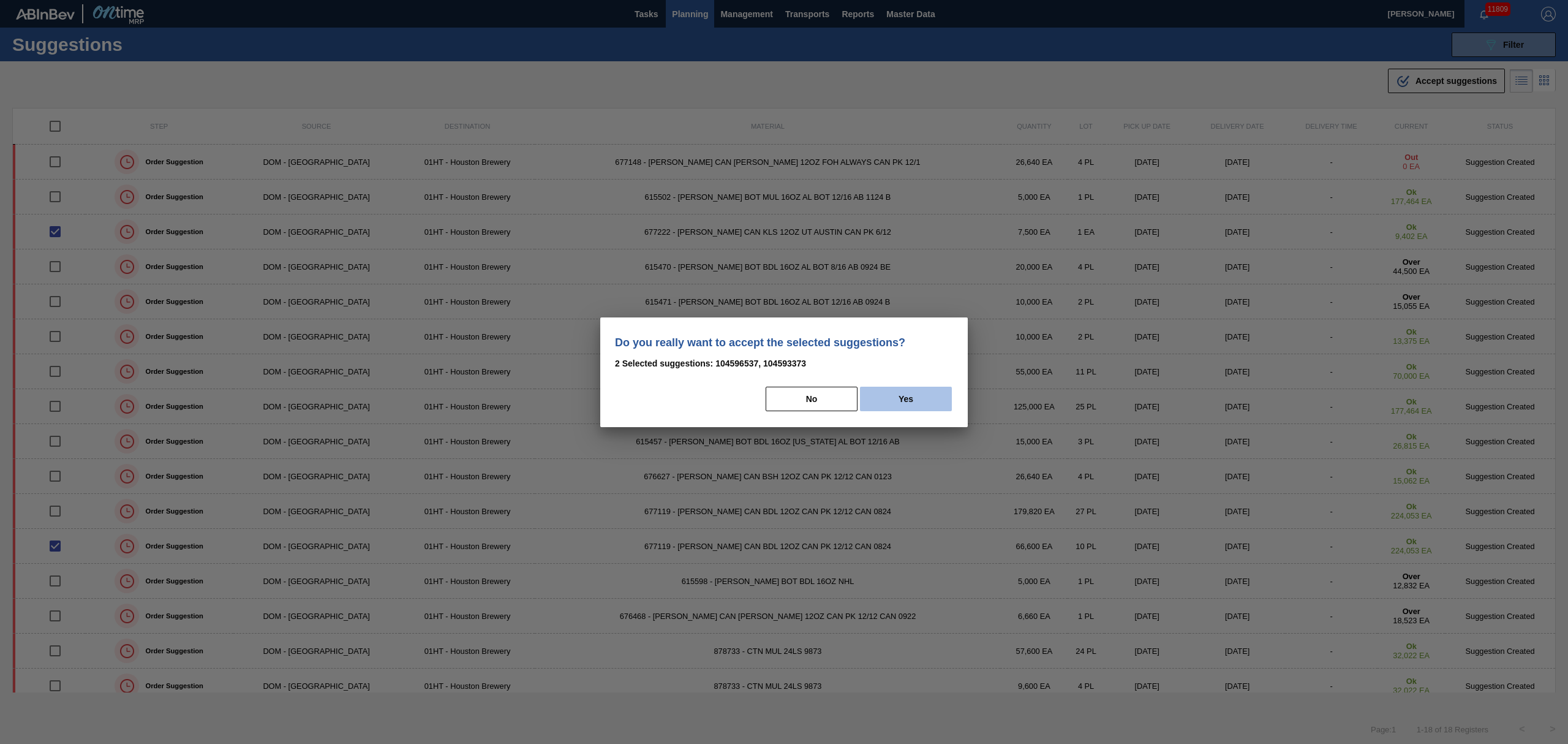
drag, startPoint x: 929, startPoint y: 397, endPoint x: 896, endPoint y: 392, distance: 33.4
click at [927, 395] on button "Yes" at bounding box center [906, 398] width 92 height 25
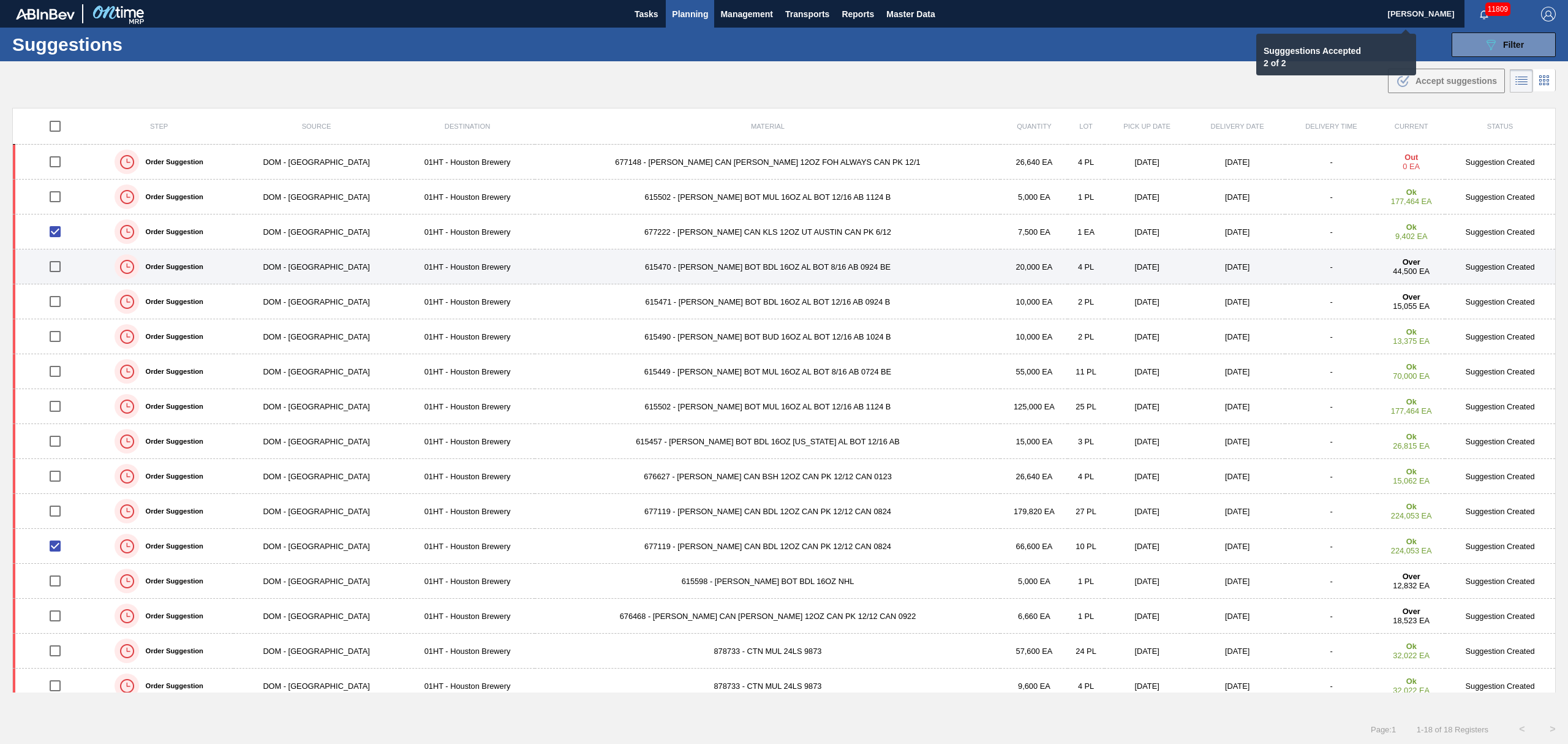
checkbox input "false"
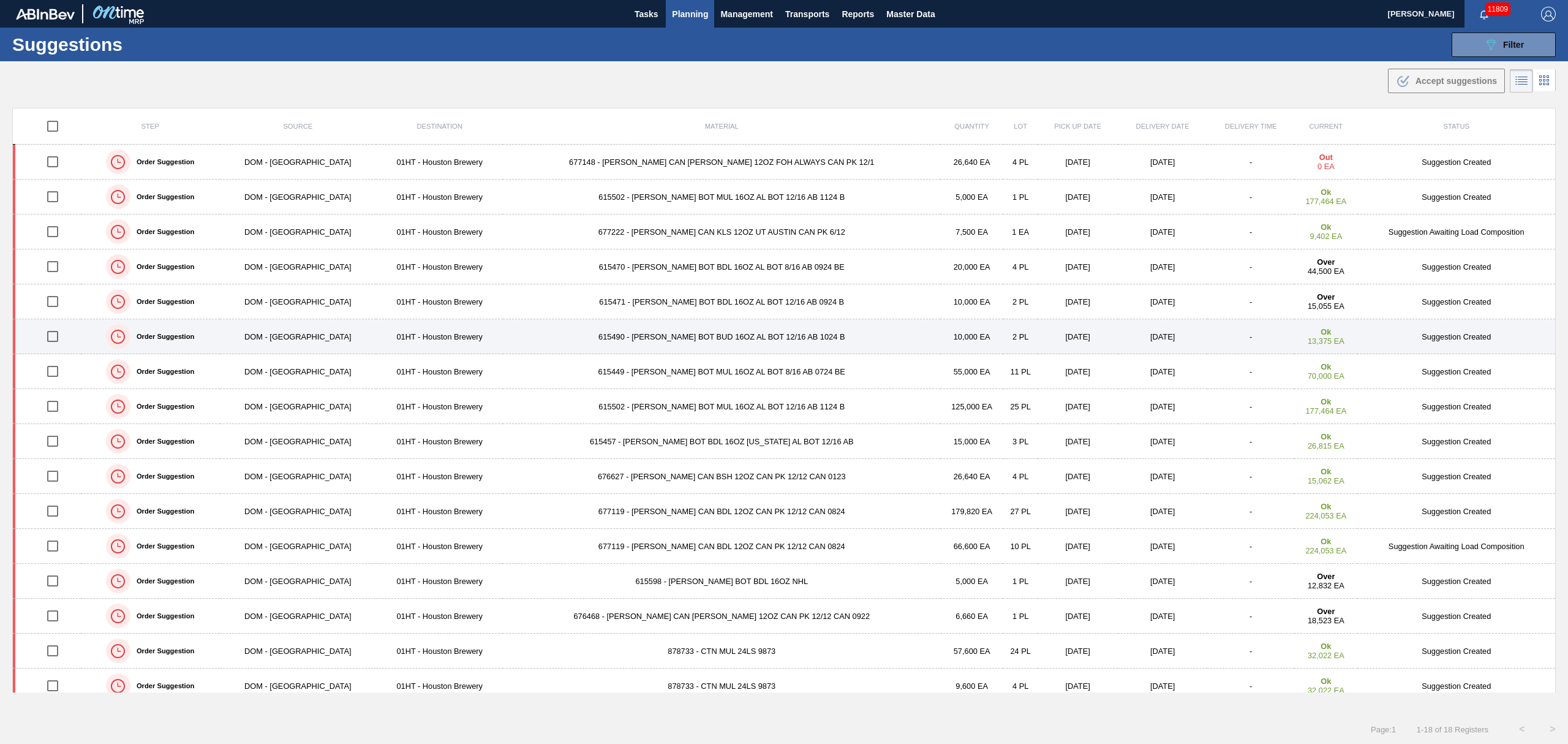
click at [640, 336] on td "615490 - [PERSON_NAME] BOT BUD 16OZ AL BOT 12/16 AB 1024 B" at bounding box center [721, 337] width 437 height 35
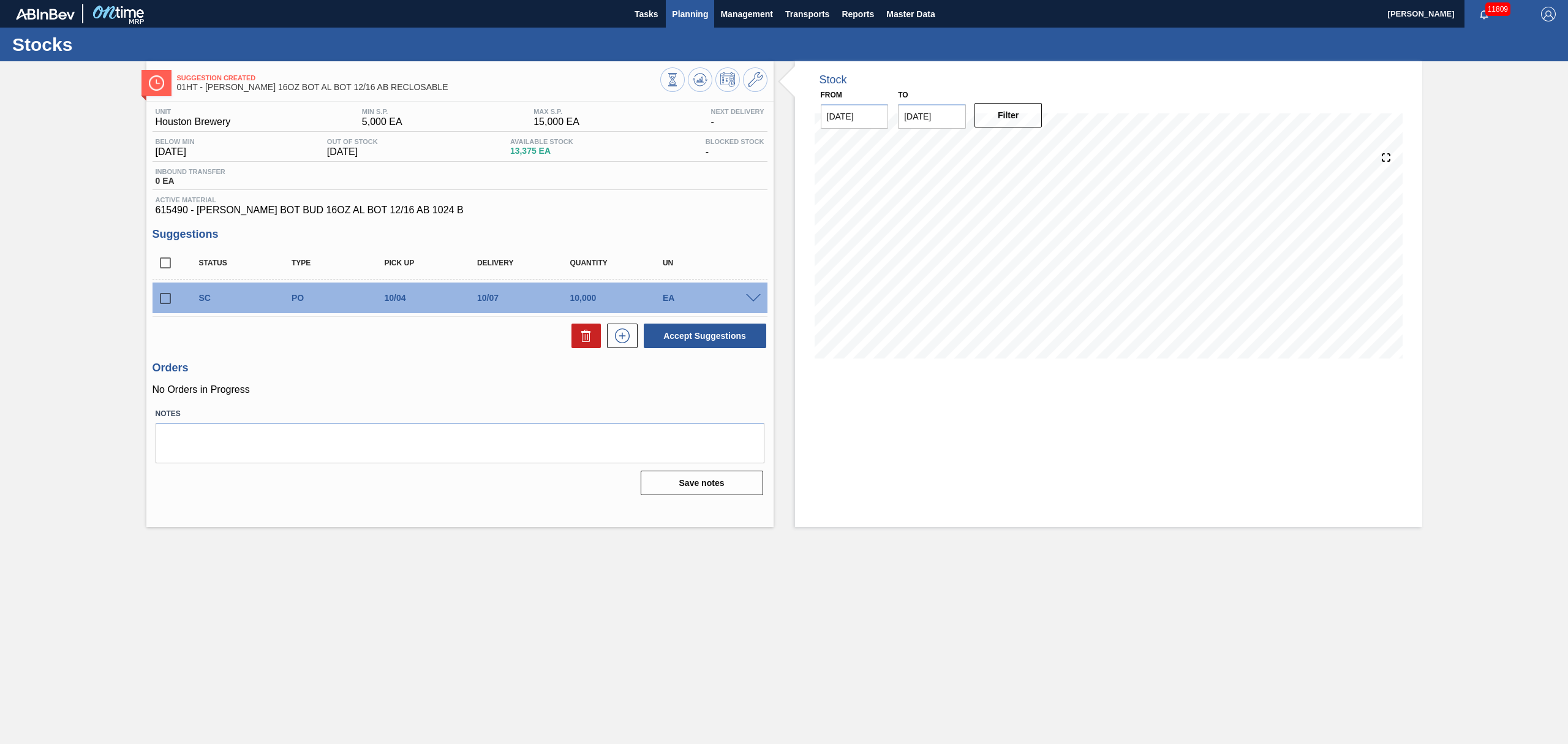
click at [697, 10] on span "Planning" at bounding box center [690, 14] width 36 height 15
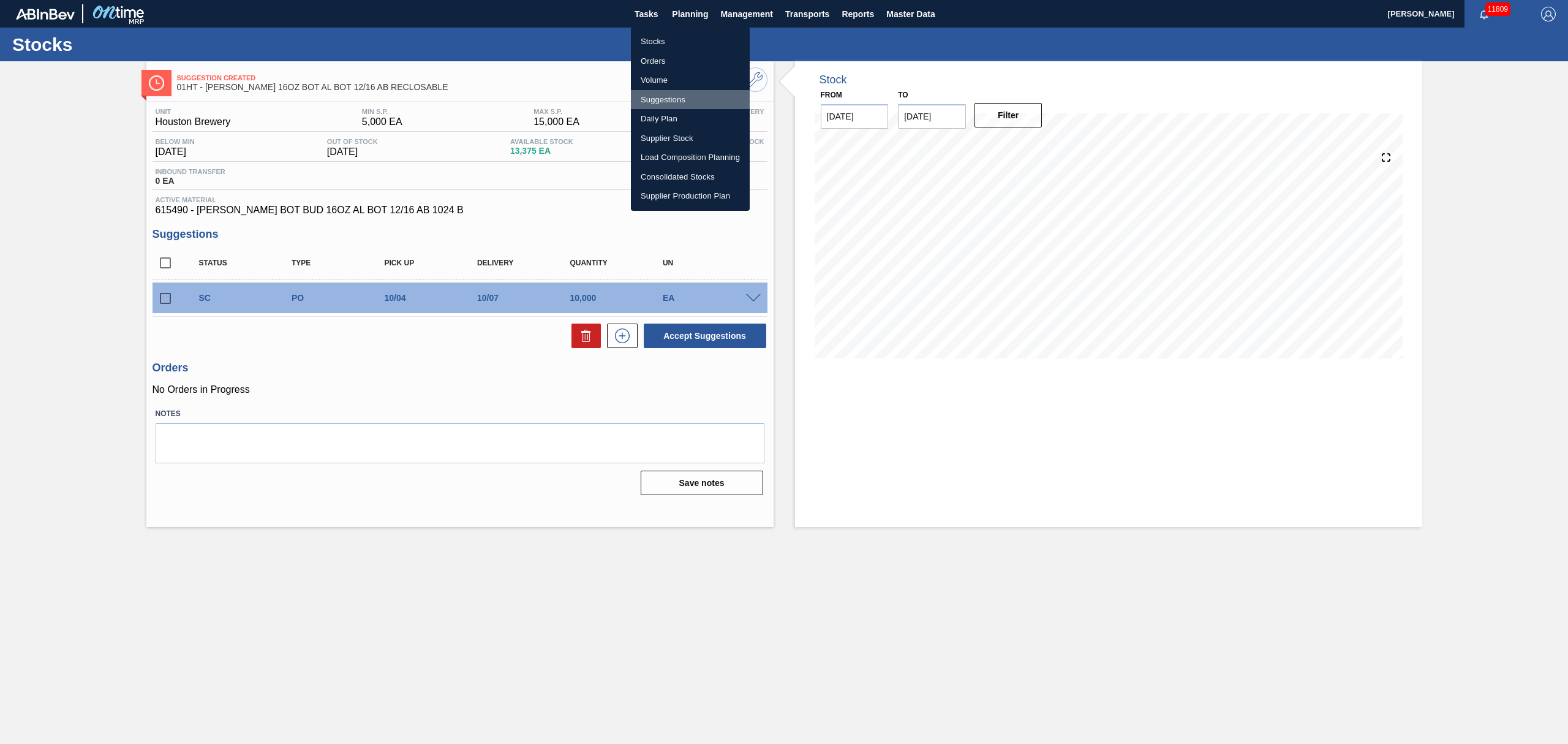
click at [674, 96] on li "Suggestions" at bounding box center [690, 99] width 119 height 19
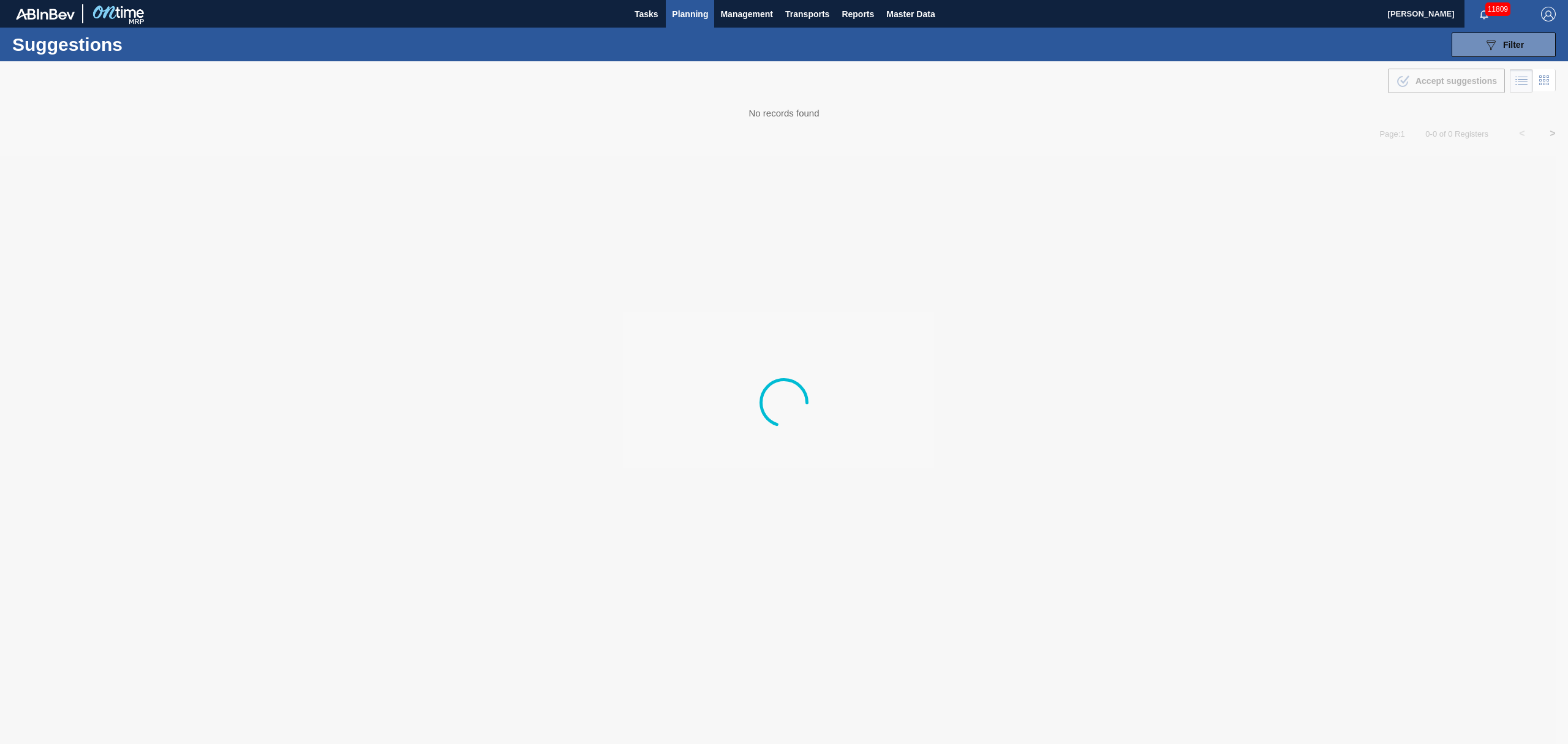
type from "[DATE]"
type to "[DATE]"
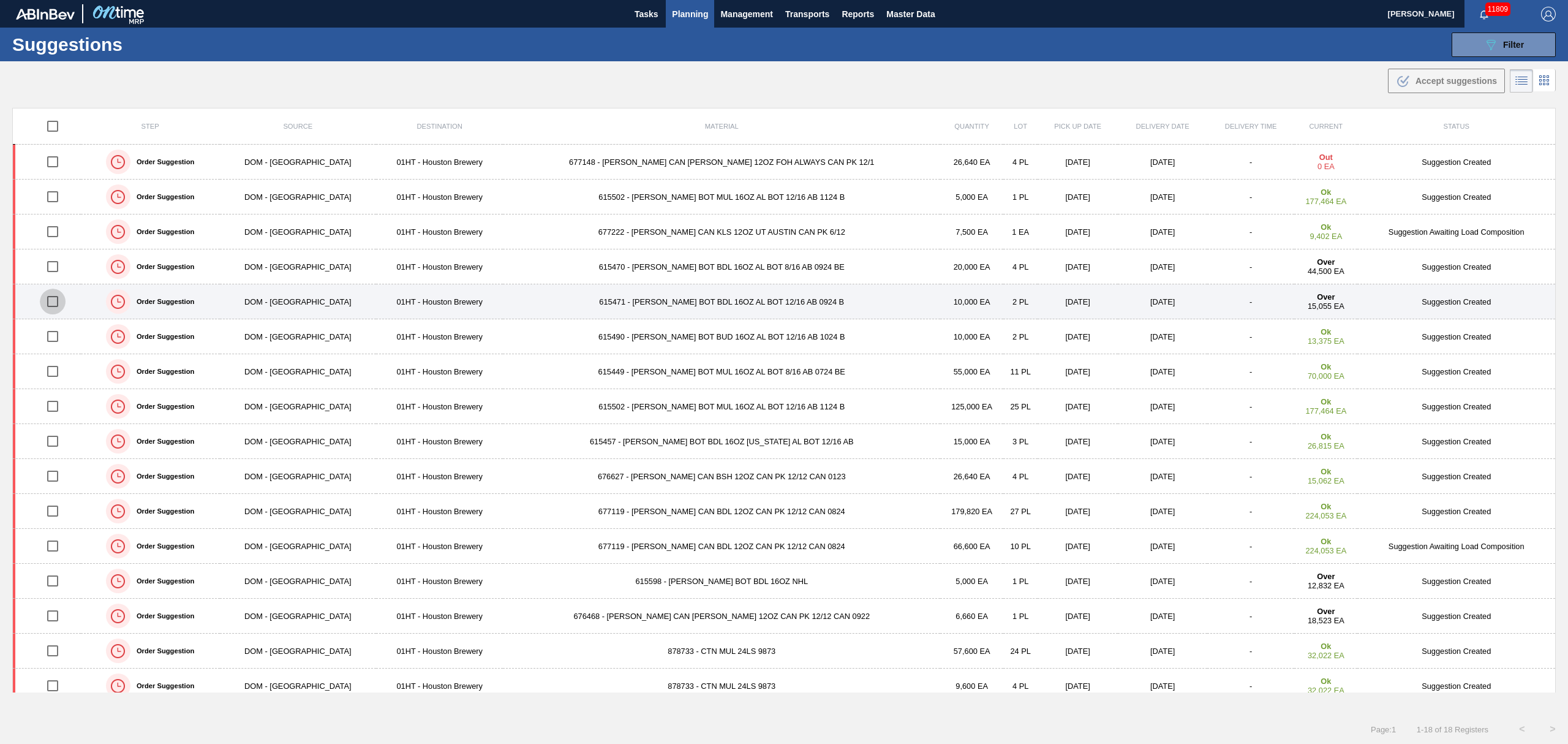
click at [60, 299] on input "checkbox" at bounding box center [52, 301] width 25 height 25
checkbox input "true"
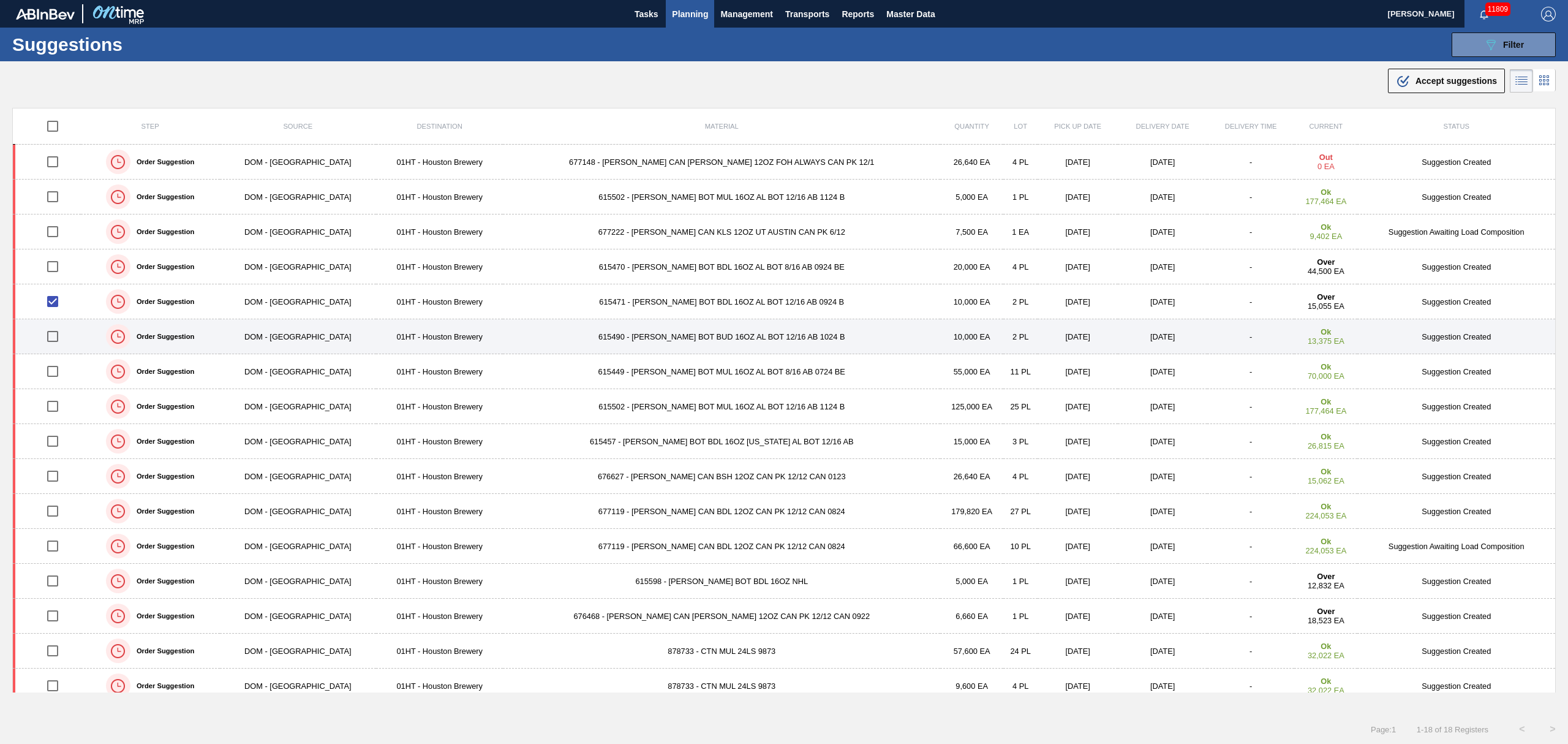
click at [62, 341] on input "checkbox" at bounding box center [52, 336] width 25 height 25
checkbox input "true"
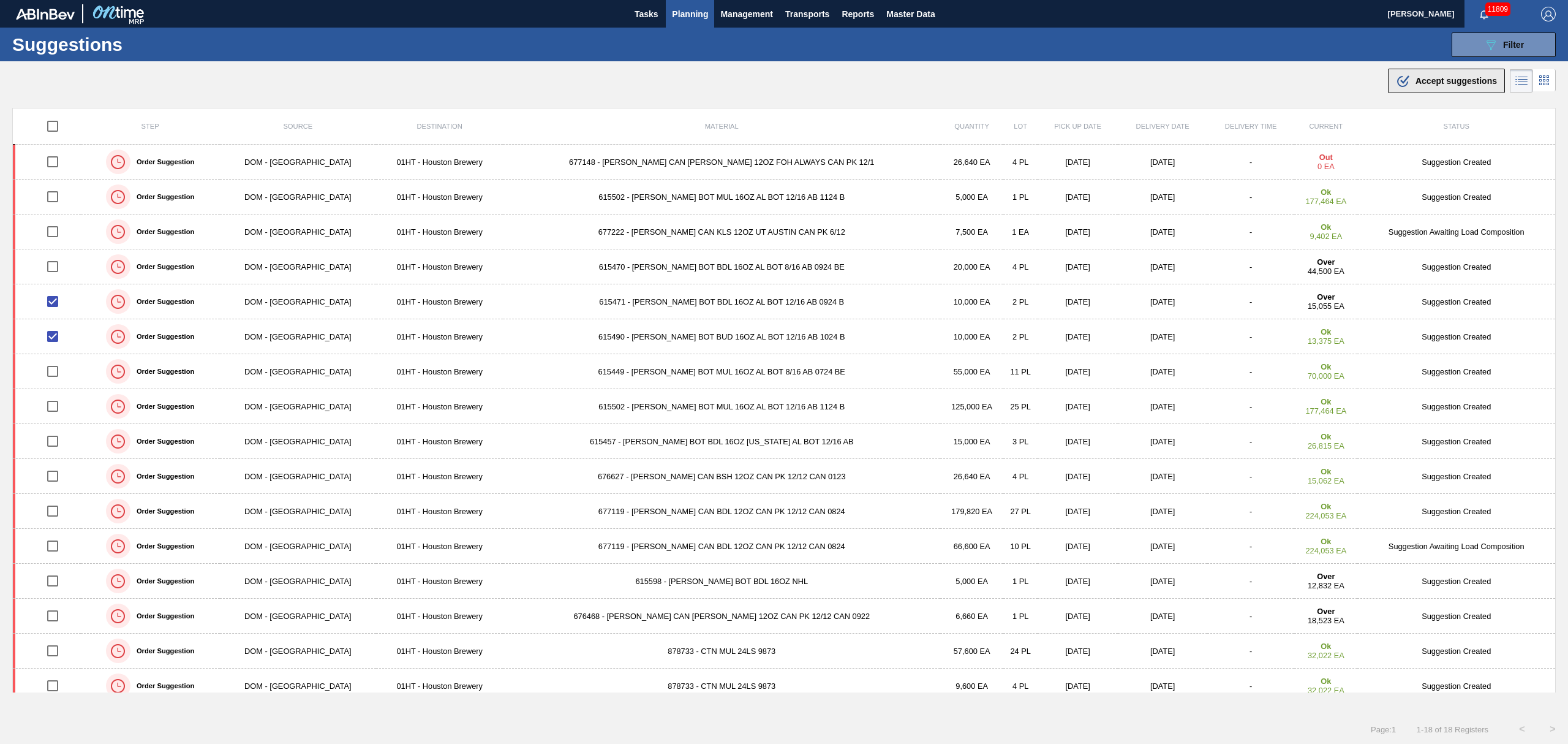
click at [1452, 83] on span "Accept suggestions" at bounding box center [1456, 80] width 82 height 10
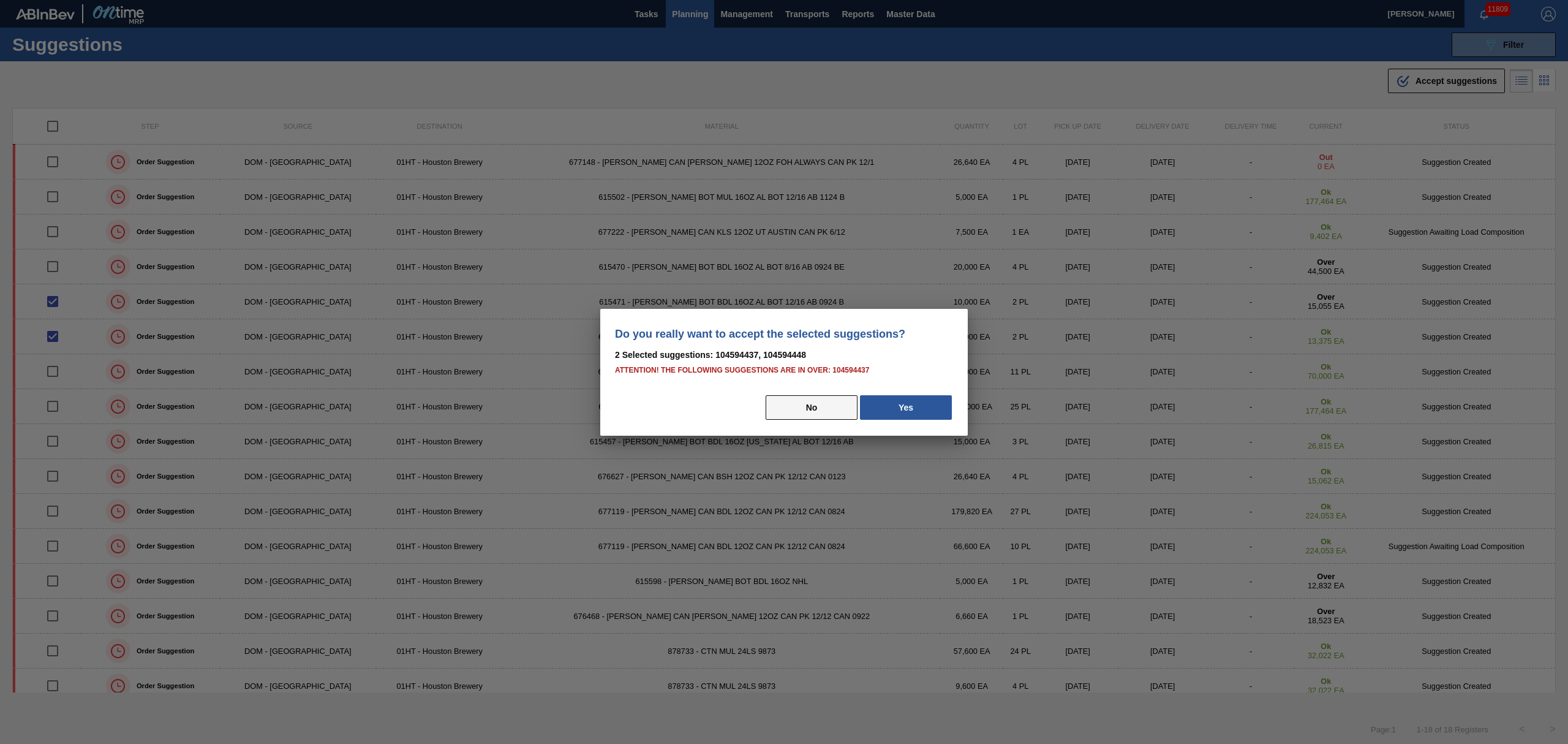
click at [799, 411] on button "No" at bounding box center [811, 407] width 92 height 25
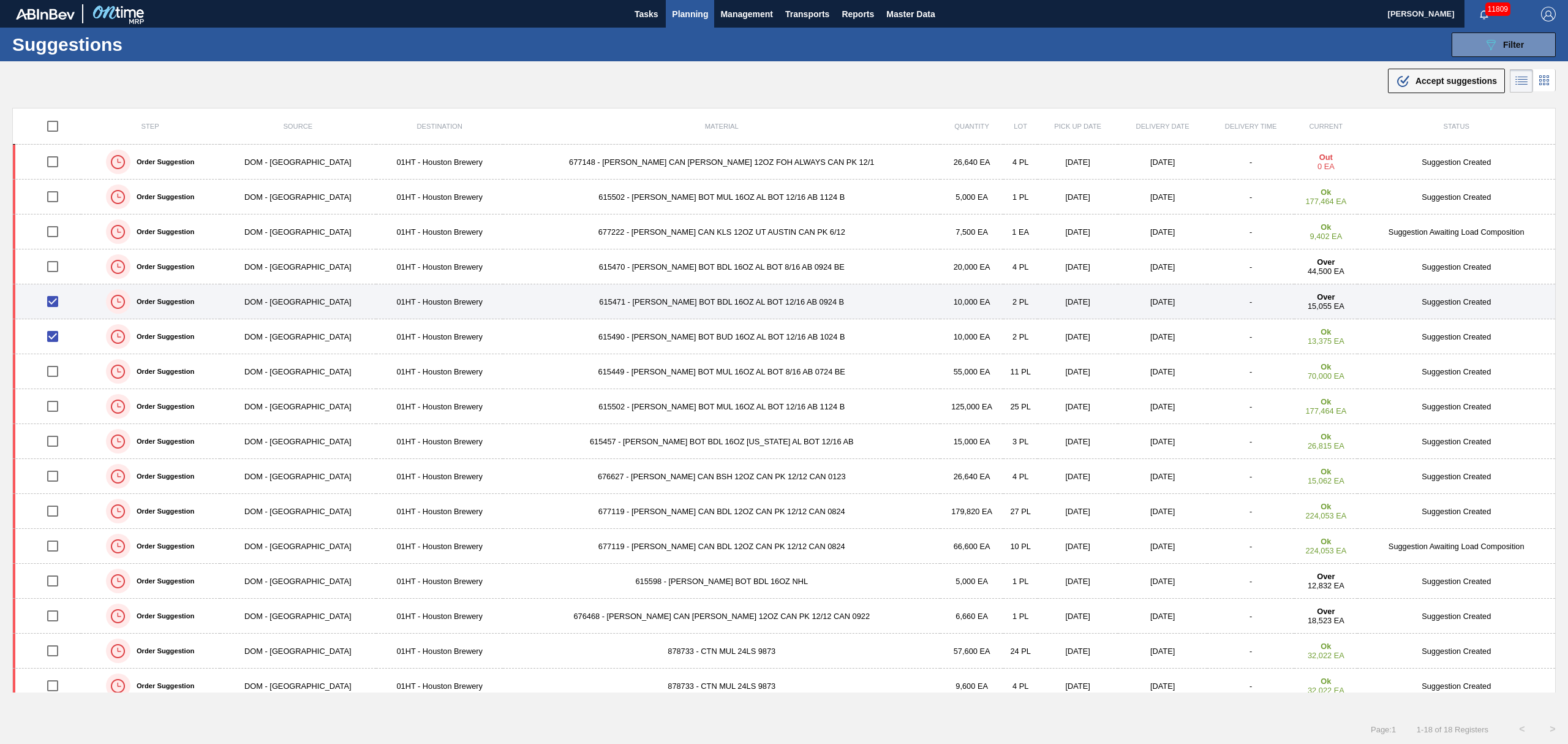
click at [641, 305] on td "615471 - [PERSON_NAME] BOT BDL 16OZ AL BOT 12/16 AB 0924 B" at bounding box center [721, 302] width 437 height 35
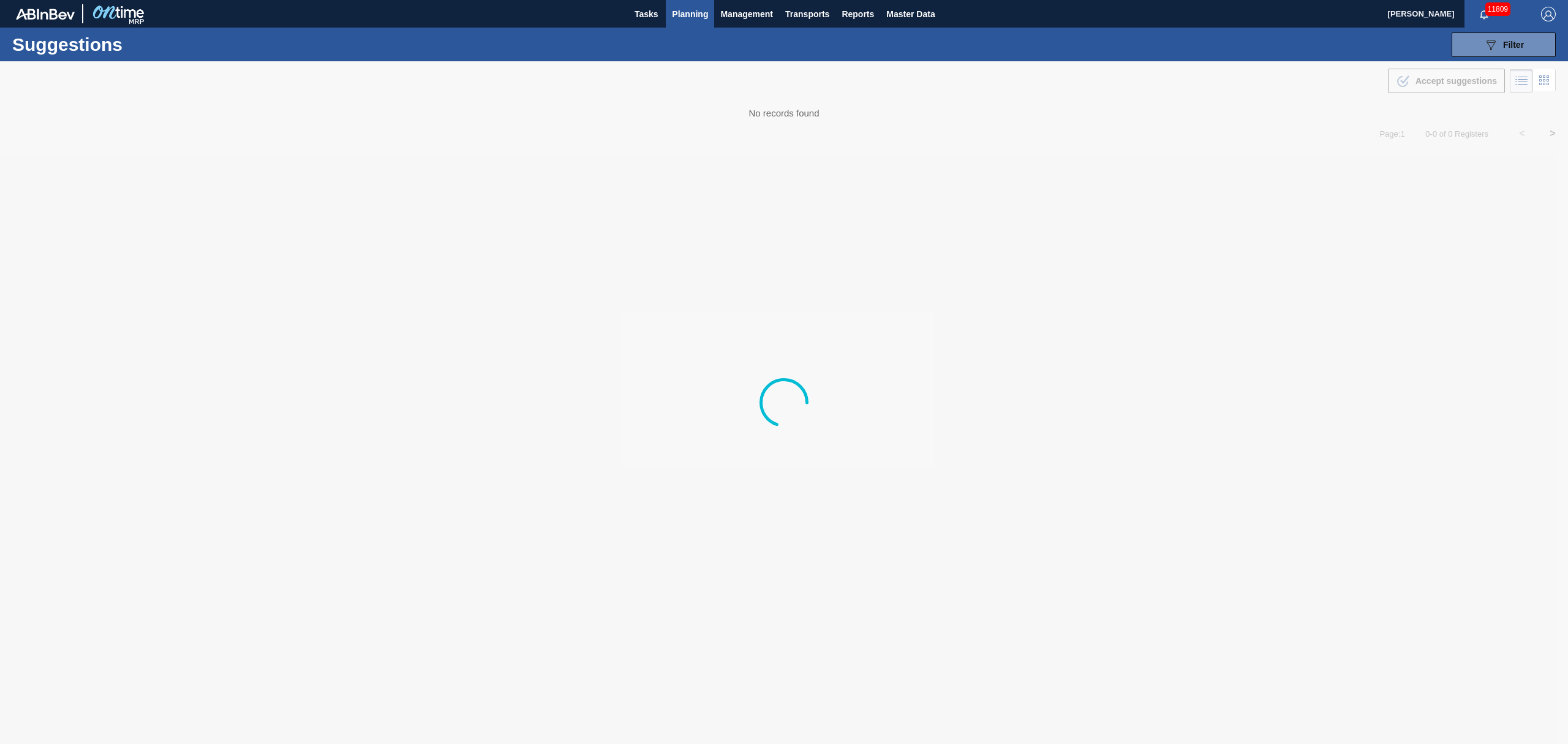
type from "[DATE]"
type to "[DATE]"
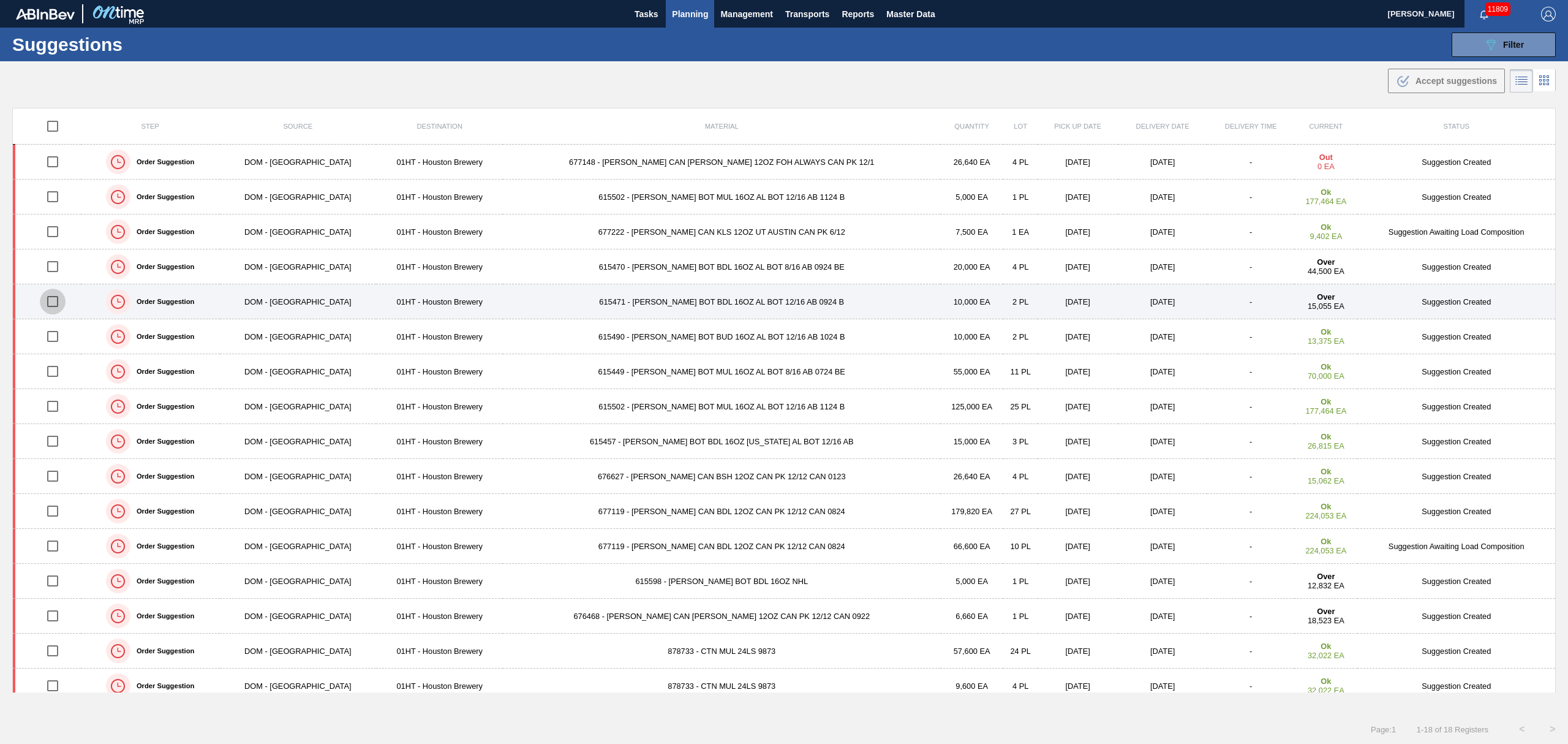
click at [57, 300] on input "checkbox" at bounding box center [52, 301] width 25 height 25
checkbox input "true"
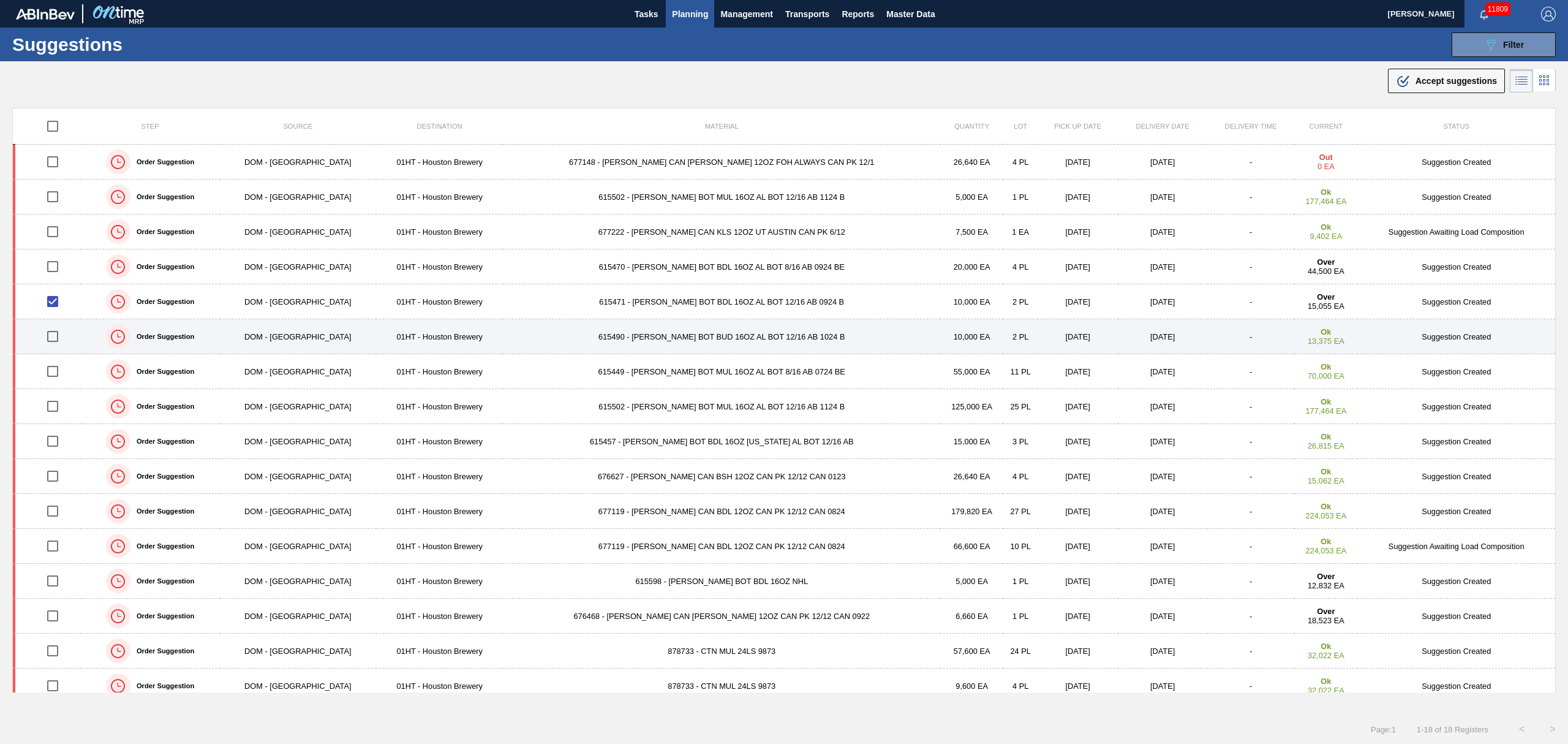
click at [57, 339] on input "checkbox" at bounding box center [52, 336] width 25 height 25
checkbox input "true"
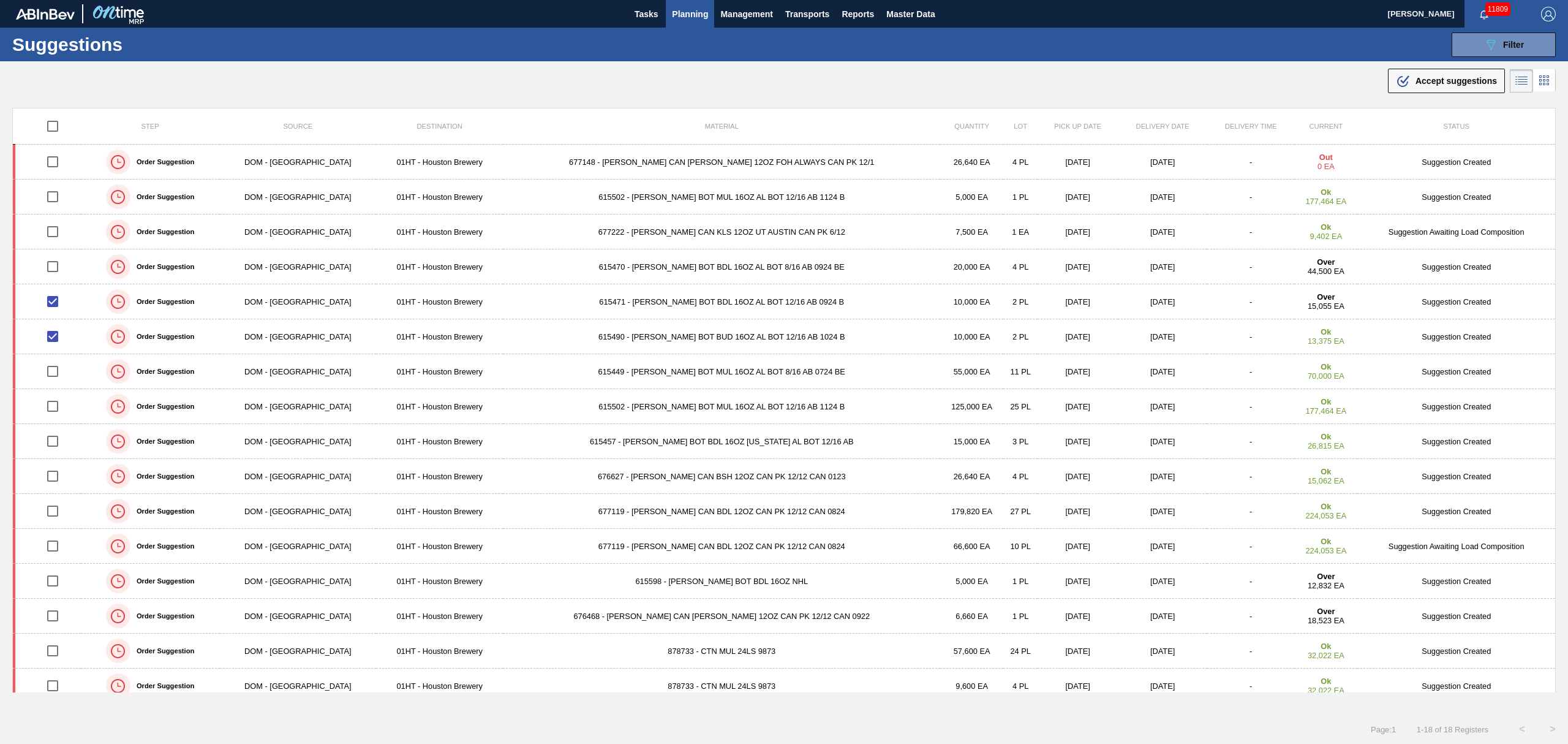
click at [630, 373] on td "615449 - [PERSON_NAME] BOT MUL 16OZ AL BOT 8/16 AB 0724 BE" at bounding box center [721, 372] width 437 height 35
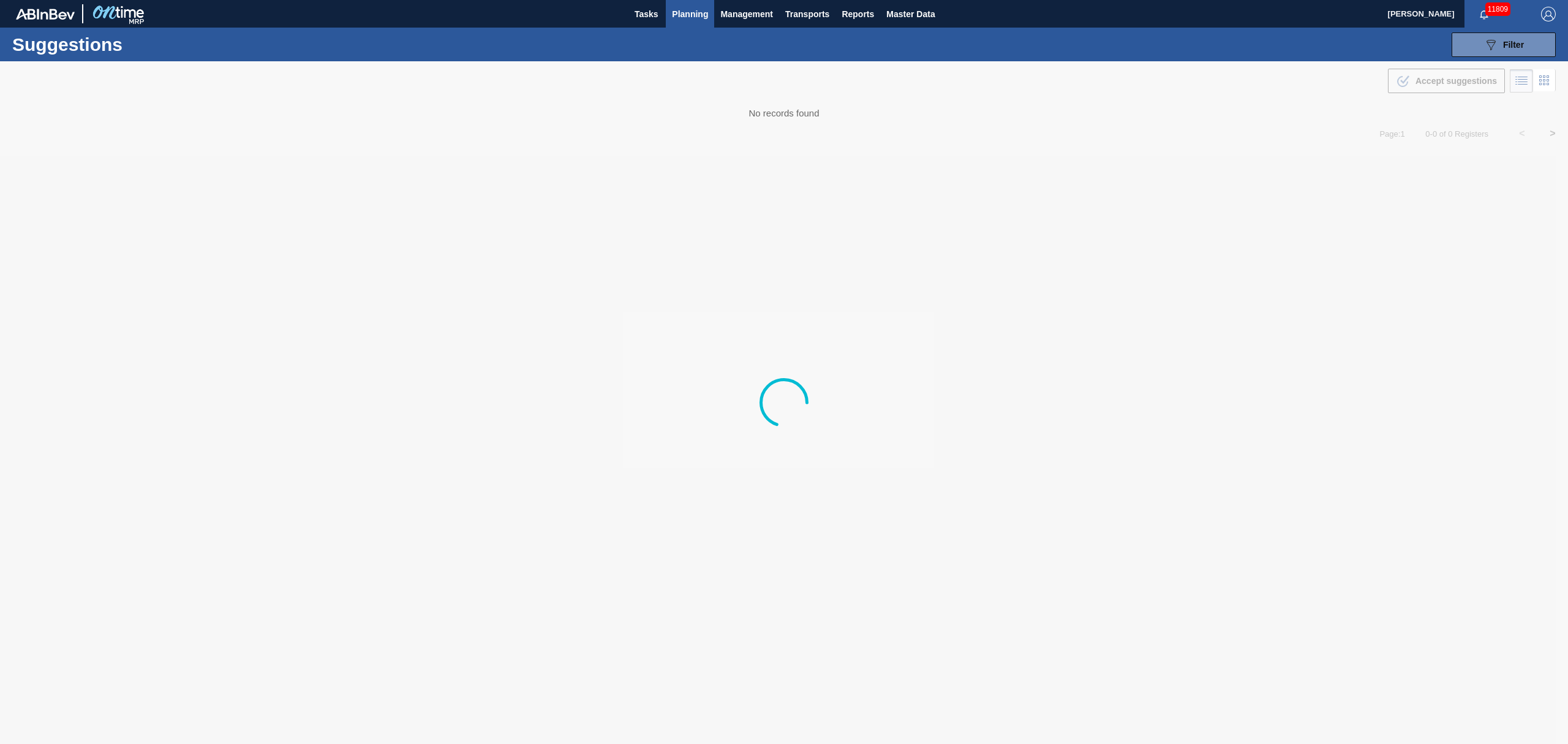
type from "[DATE]"
type to "[DATE]"
click at [684, 11] on span "Planning" at bounding box center [690, 14] width 36 height 15
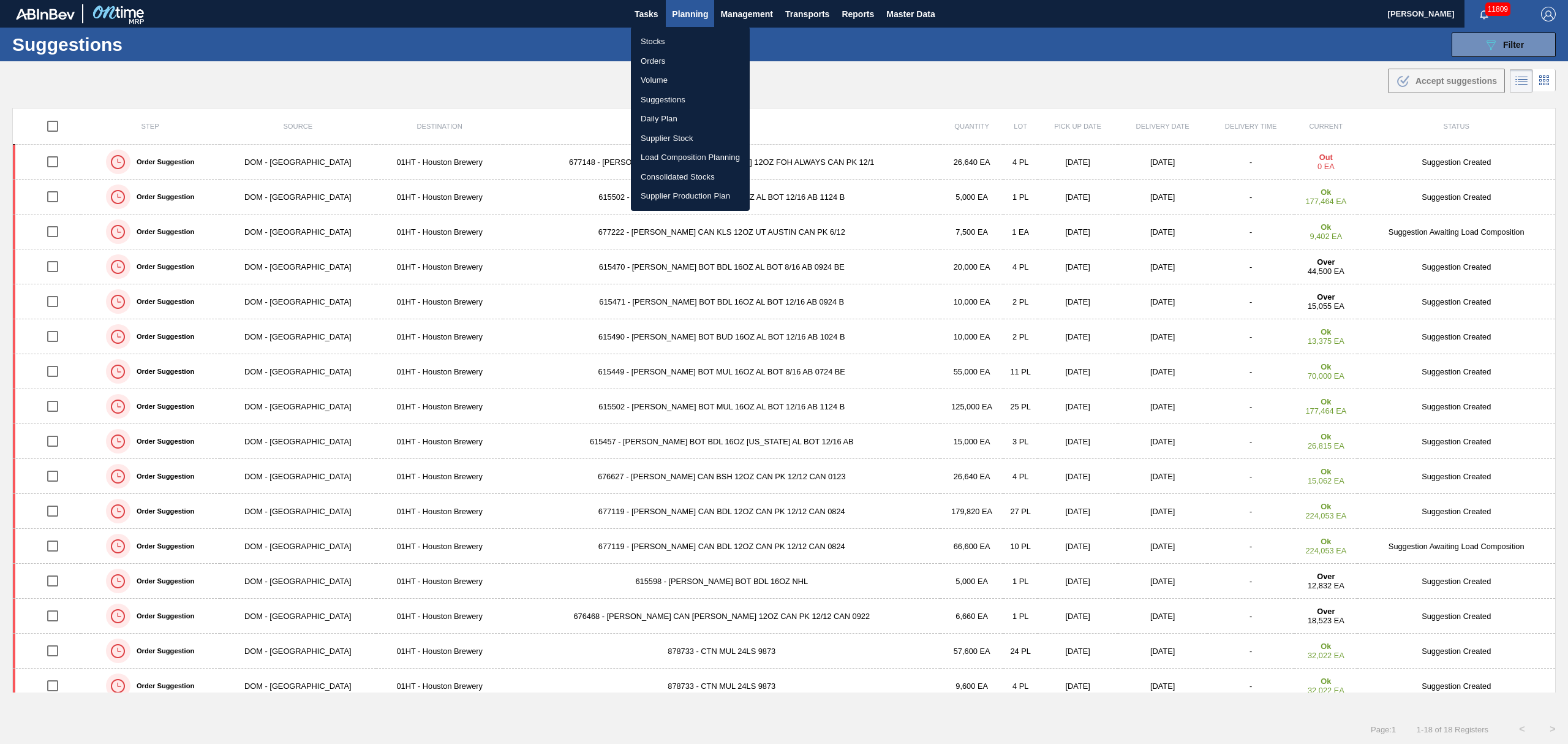
click at [509, 240] on div at bounding box center [784, 372] width 1568 height 744
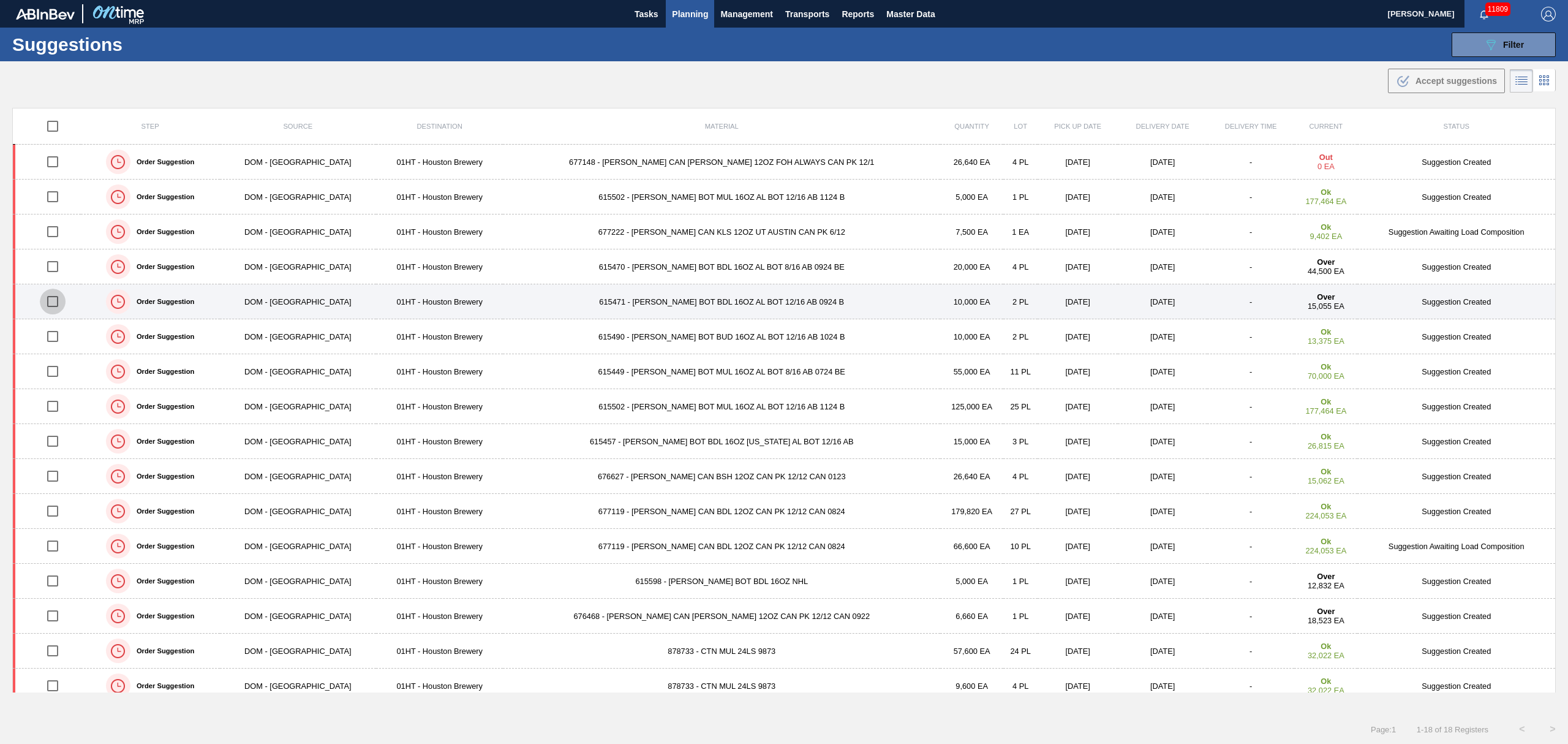
click at [60, 304] on input "checkbox" at bounding box center [52, 301] width 25 height 25
checkbox input "true"
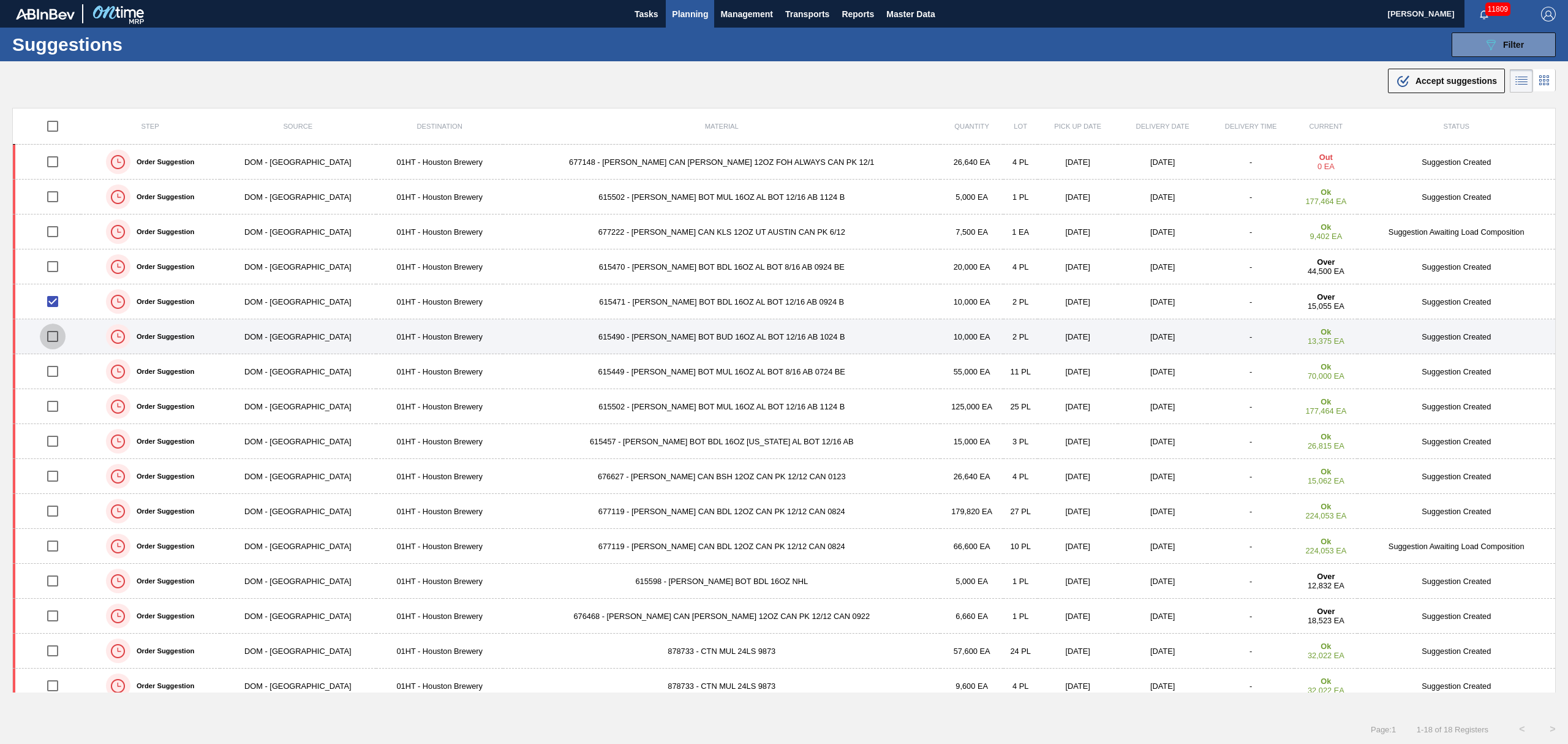
click at [61, 337] on input "checkbox" at bounding box center [52, 336] width 25 height 25
checkbox input "true"
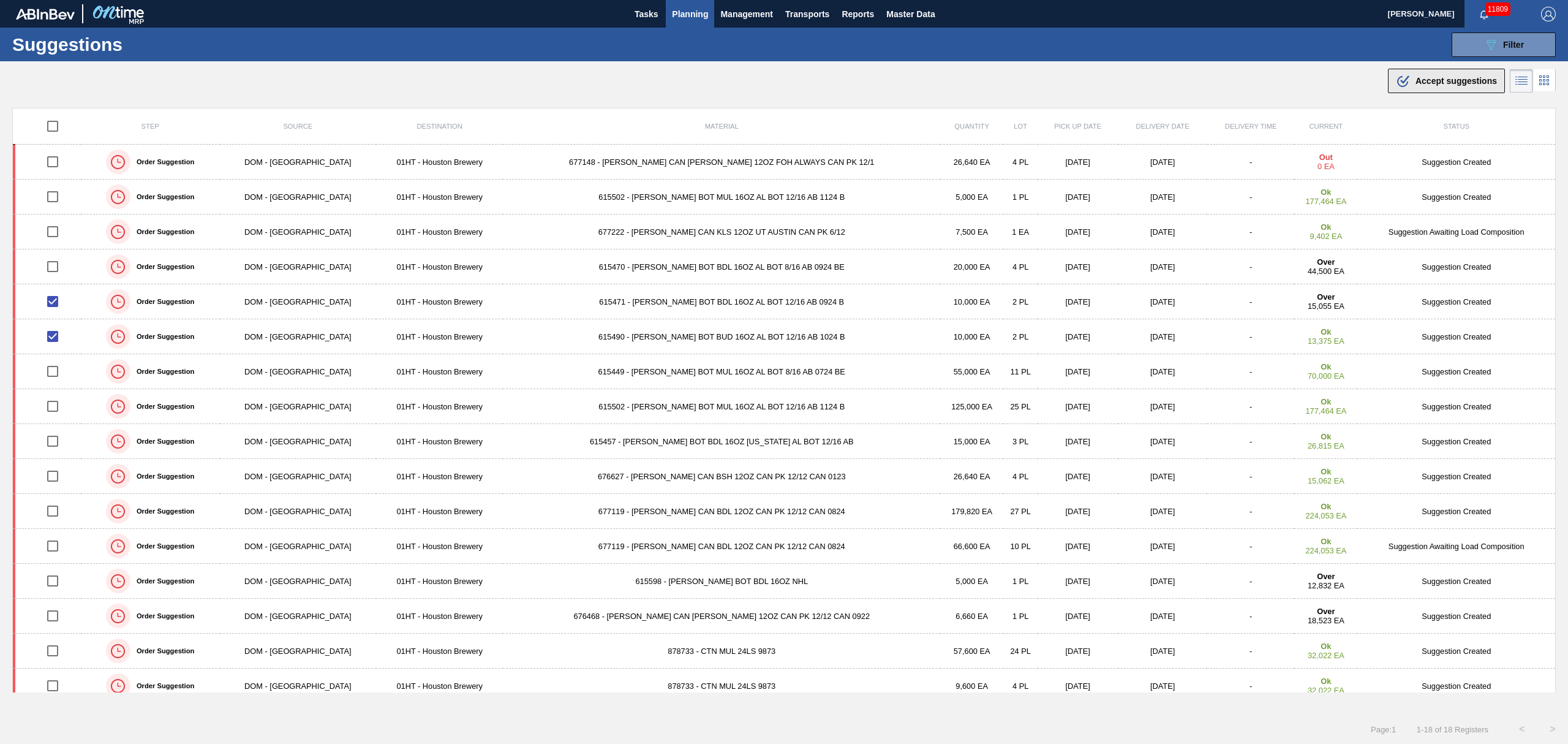
click at [1442, 84] on span "Accept suggestions" at bounding box center [1456, 80] width 82 height 10
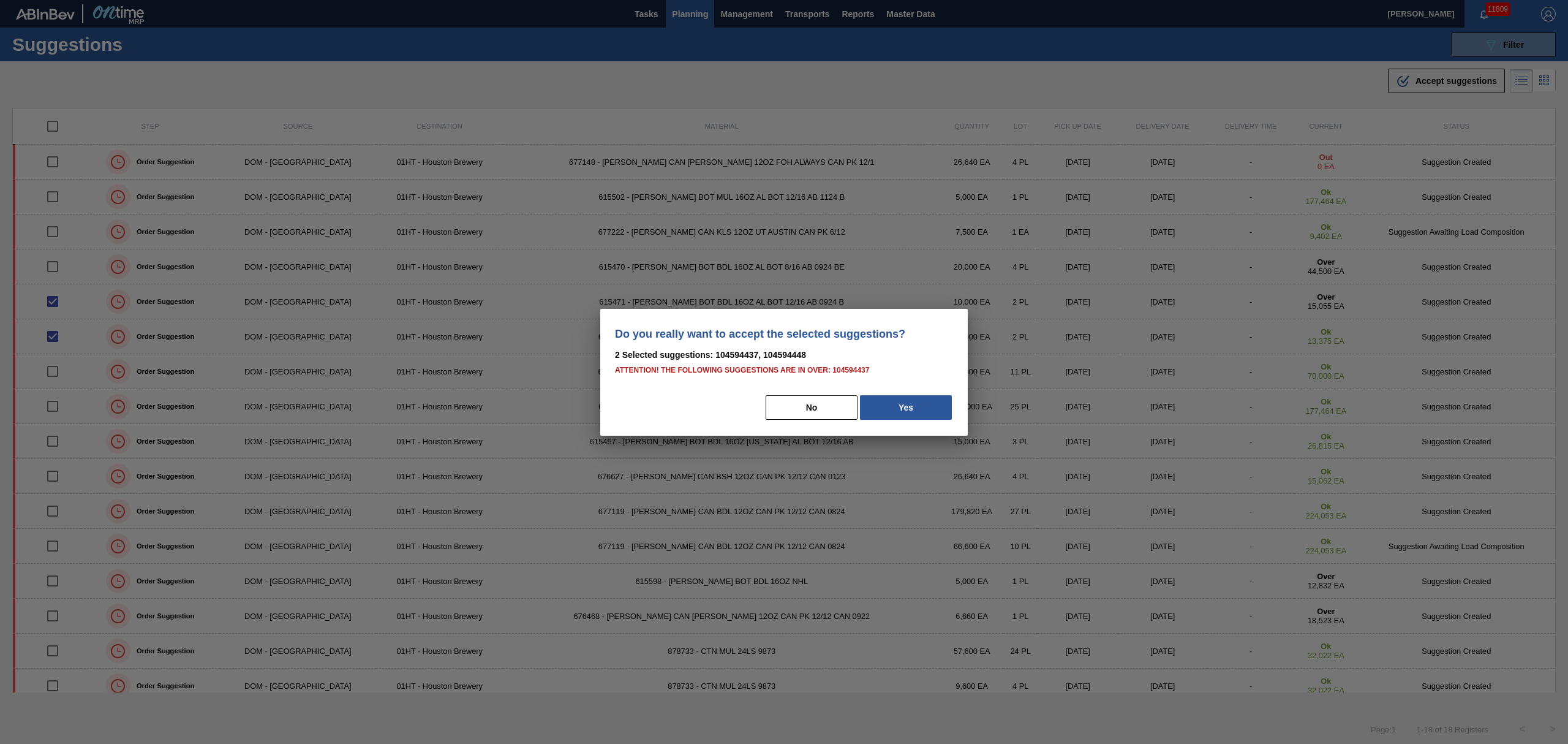
drag, startPoint x: 903, startPoint y: 408, endPoint x: 649, endPoint y: 320, distance: 268.8
click at [900, 402] on button "Yes" at bounding box center [906, 407] width 92 height 25
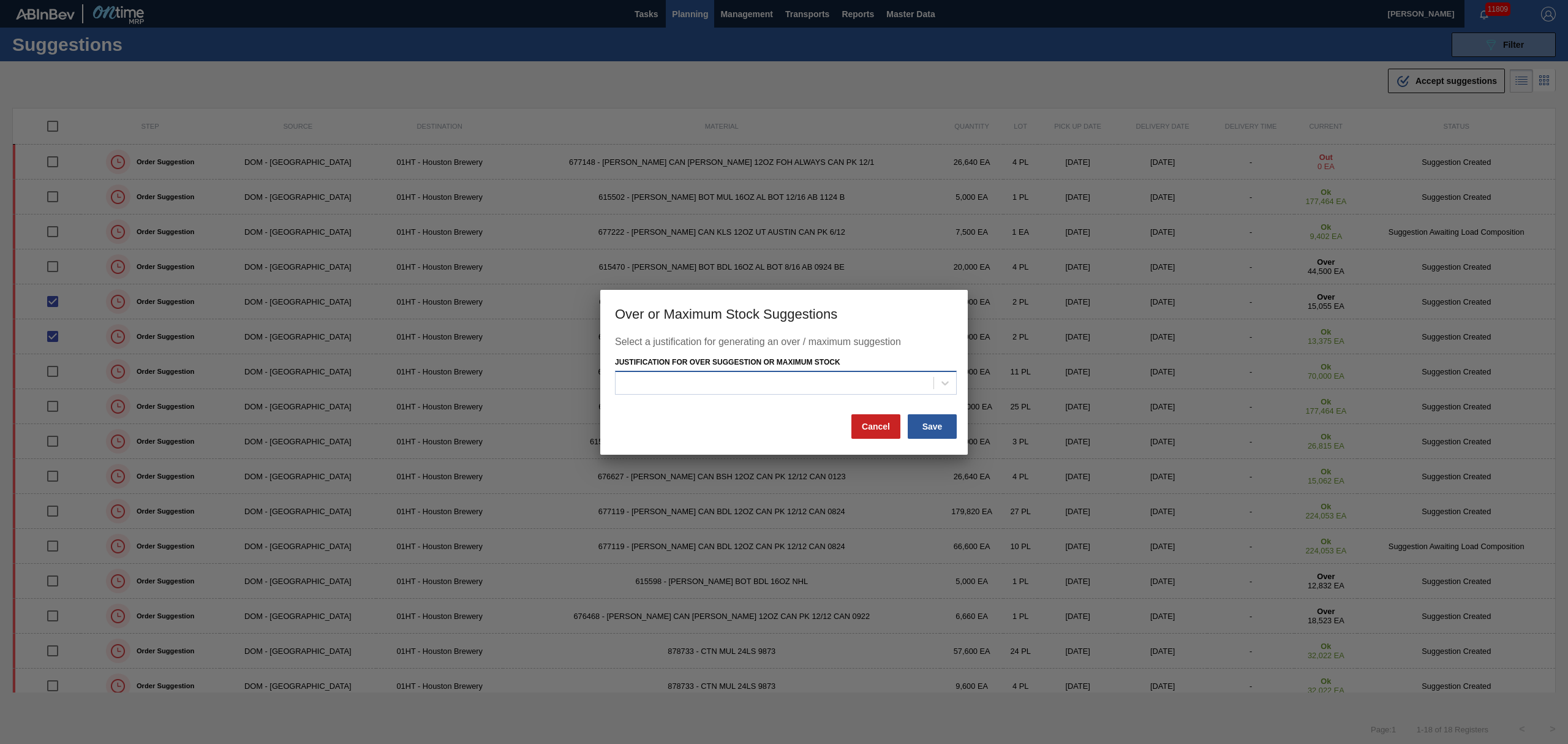
click at [892, 391] on div at bounding box center [775, 383] width 318 height 18
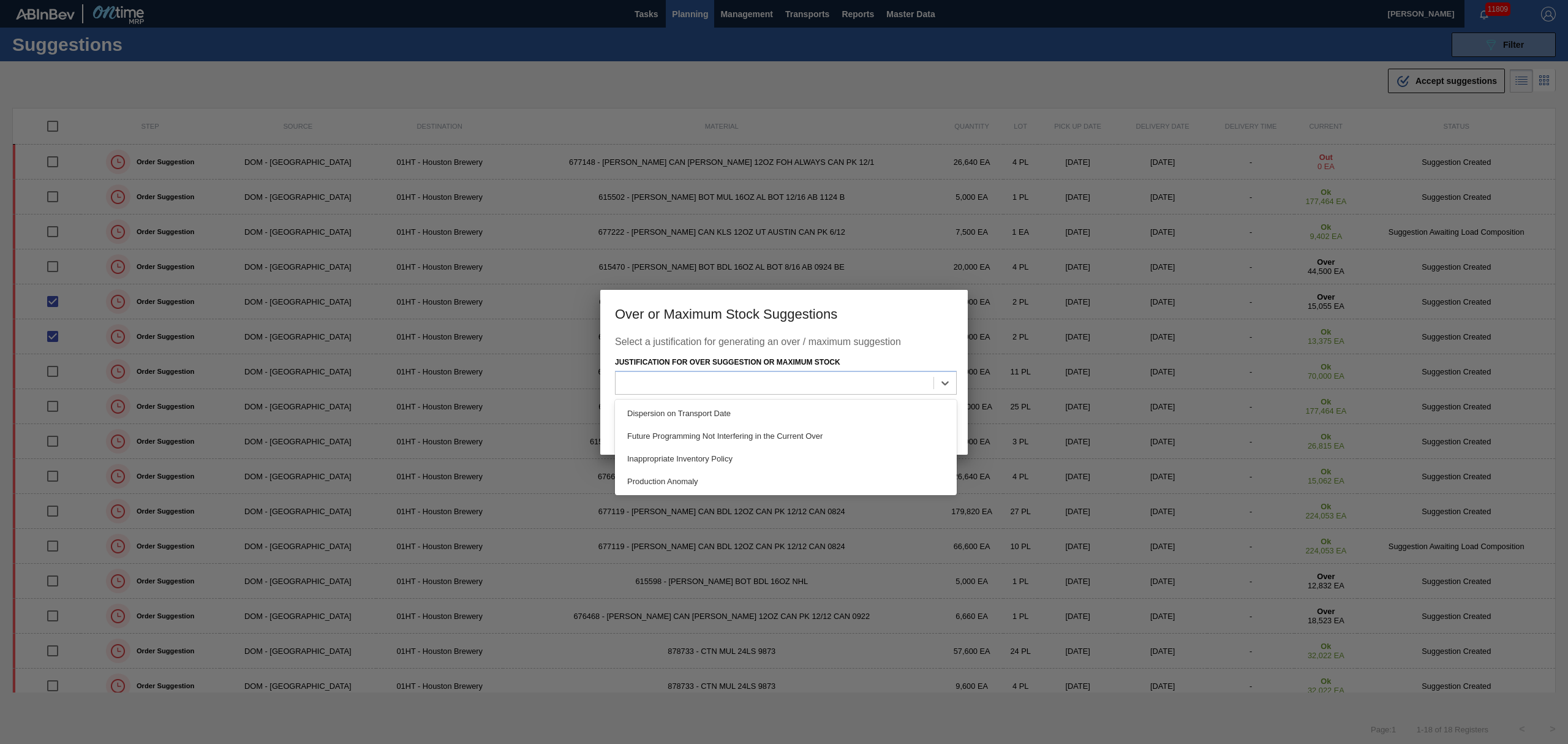
click at [826, 440] on div "Future Programming Not Interfering in the Current Over" at bounding box center [786, 436] width 342 height 23
click at [829, 383] on div "Future Programming Not Interfering in the Current Over" at bounding box center [734, 384] width 226 height 11
drag, startPoint x: 840, startPoint y: 435, endPoint x: 858, endPoint y: 439, distance: 18.4
click at [841, 435] on div "Future Programming Not Interfering in the Current Over" at bounding box center [786, 436] width 342 height 23
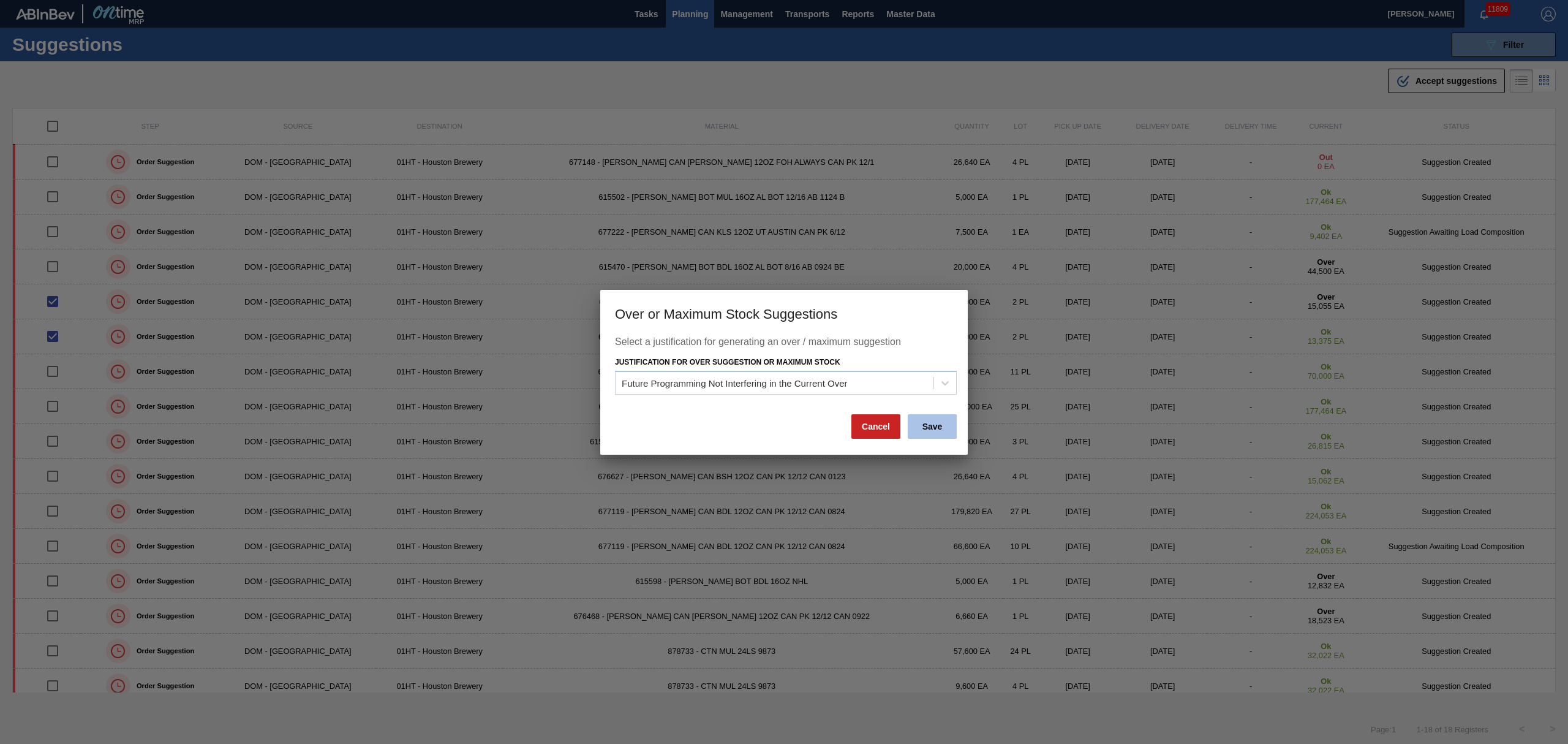
click at [939, 429] on button "Save" at bounding box center [932, 426] width 49 height 25
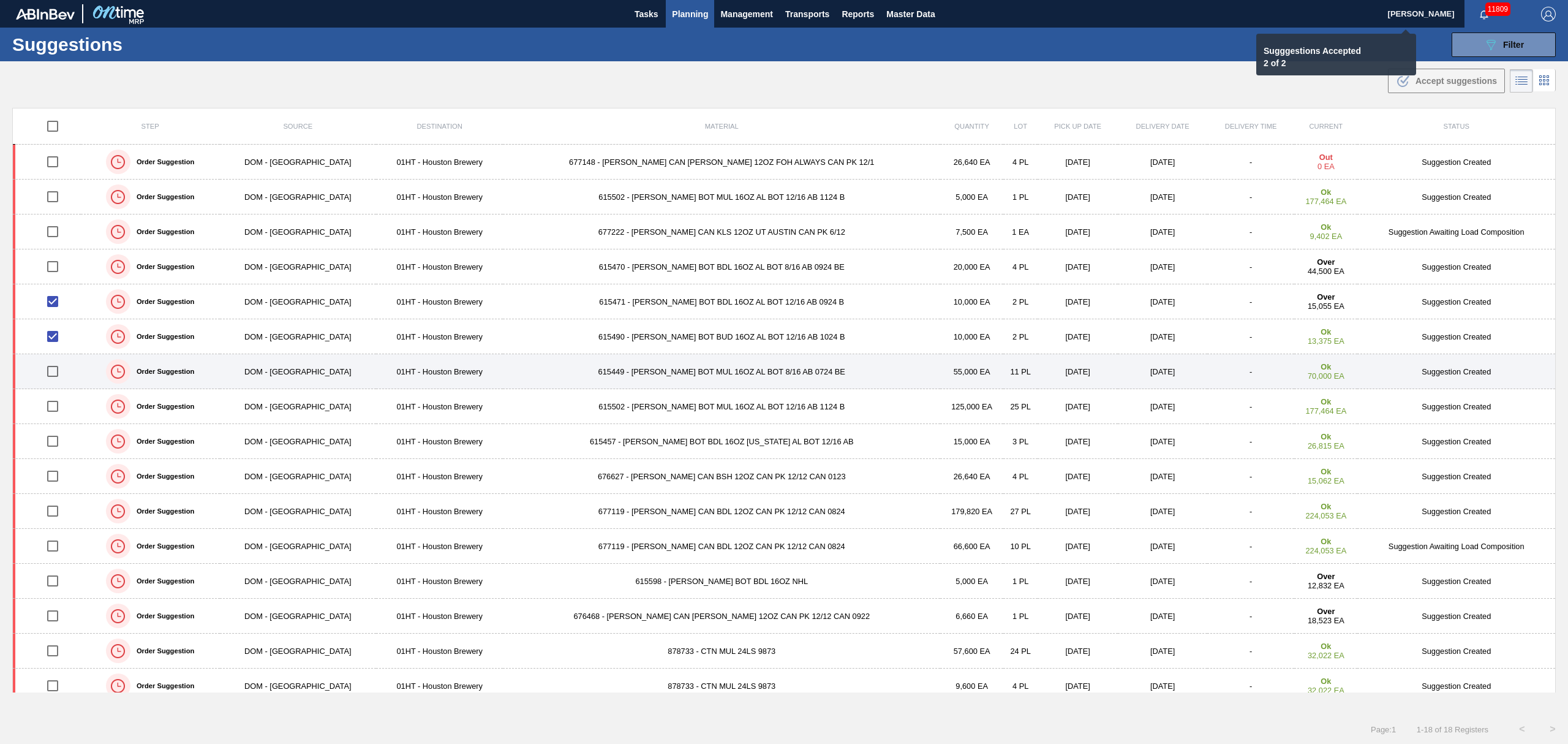
checkbox input "false"
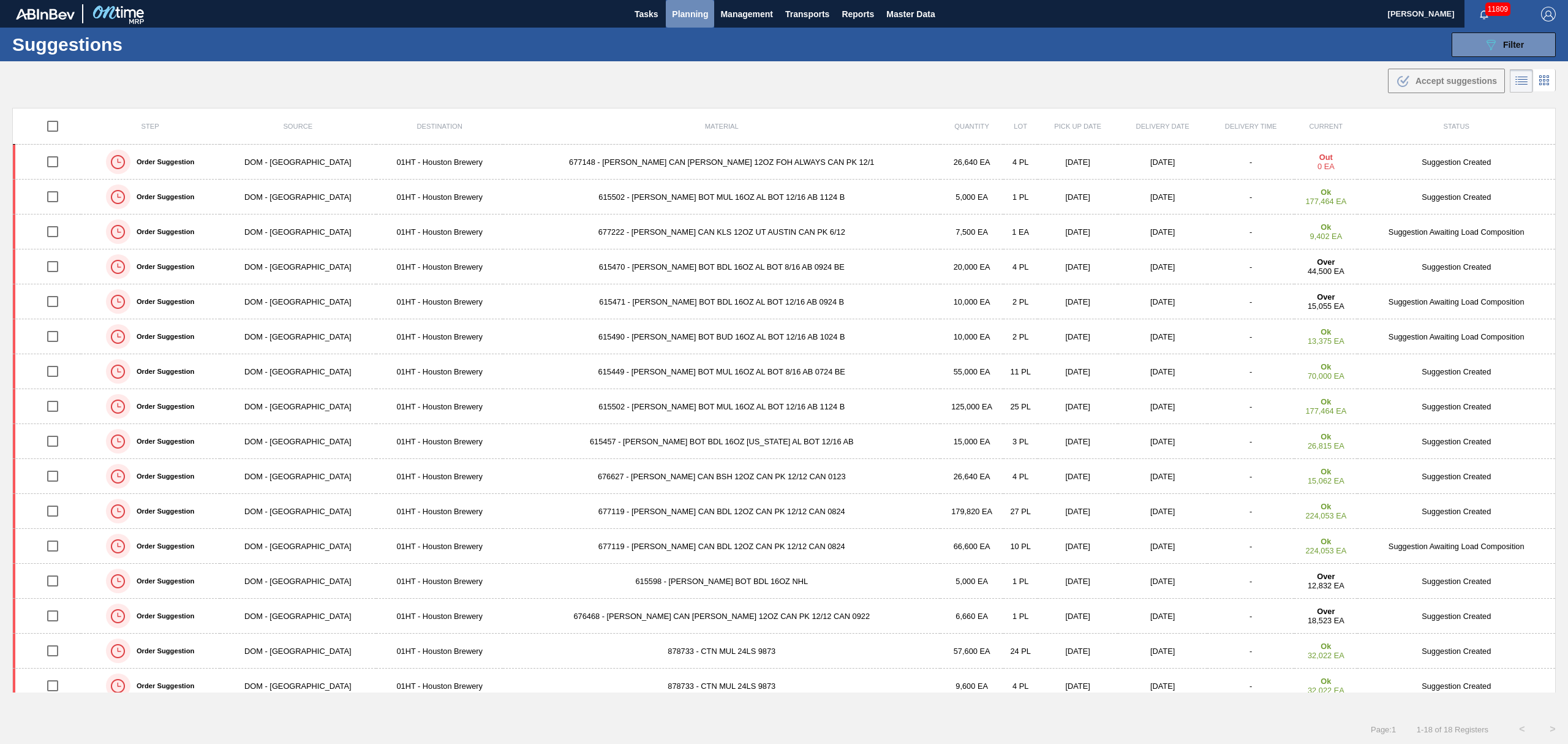
click at [687, 12] on span "Planning" at bounding box center [690, 14] width 36 height 15
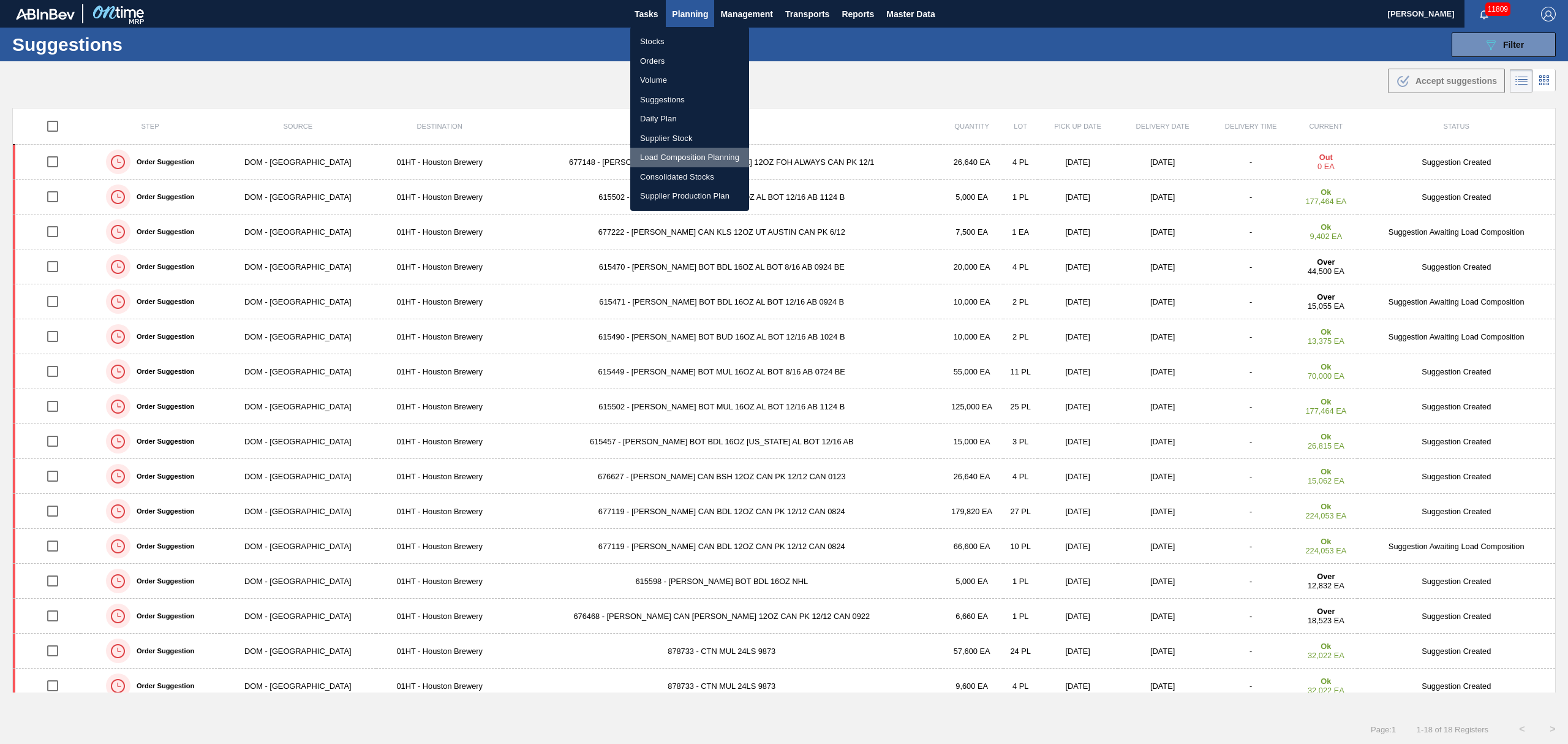
click at [676, 155] on li "Load Composition Planning" at bounding box center [689, 157] width 119 height 19
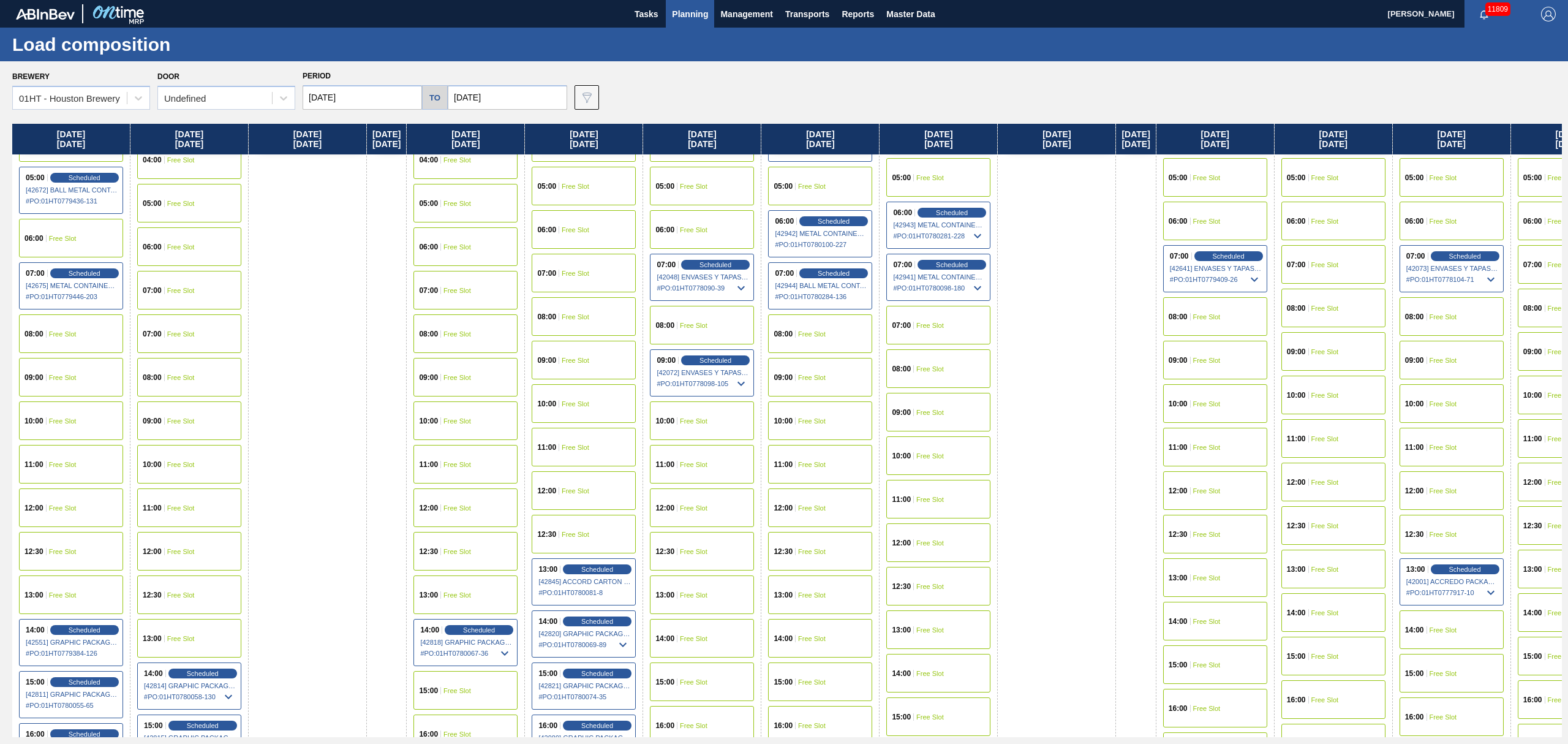
scroll to position [327, 0]
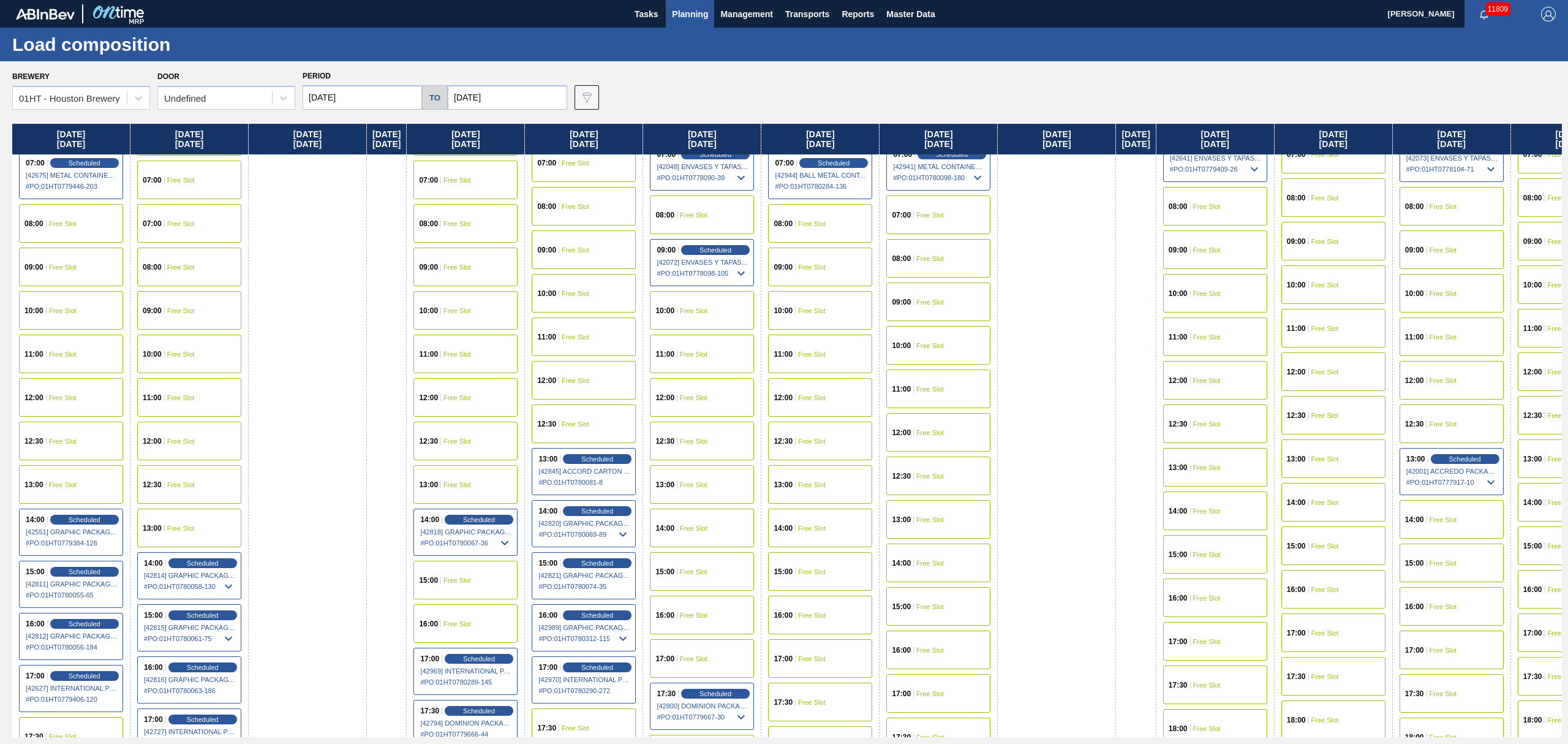
click at [826, 696] on div "17:30 Free Slot" at bounding box center [820, 702] width 104 height 39
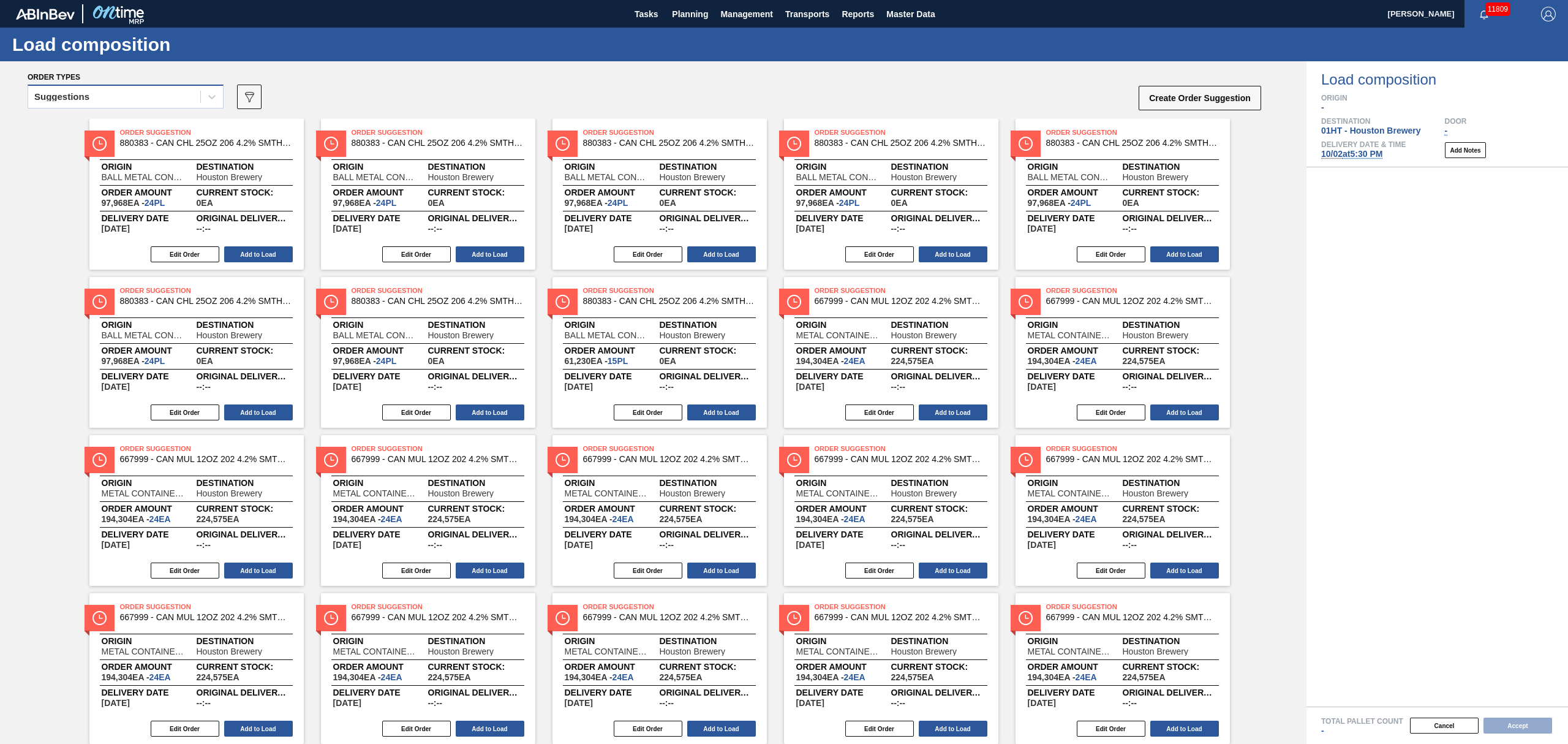
click at [198, 99] on div "Suggestions" at bounding box center [114, 97] width 172 height 18
click at [175, 126] on div "Awaiting load composition" at bounding box center [125, 127] width 196 height 23
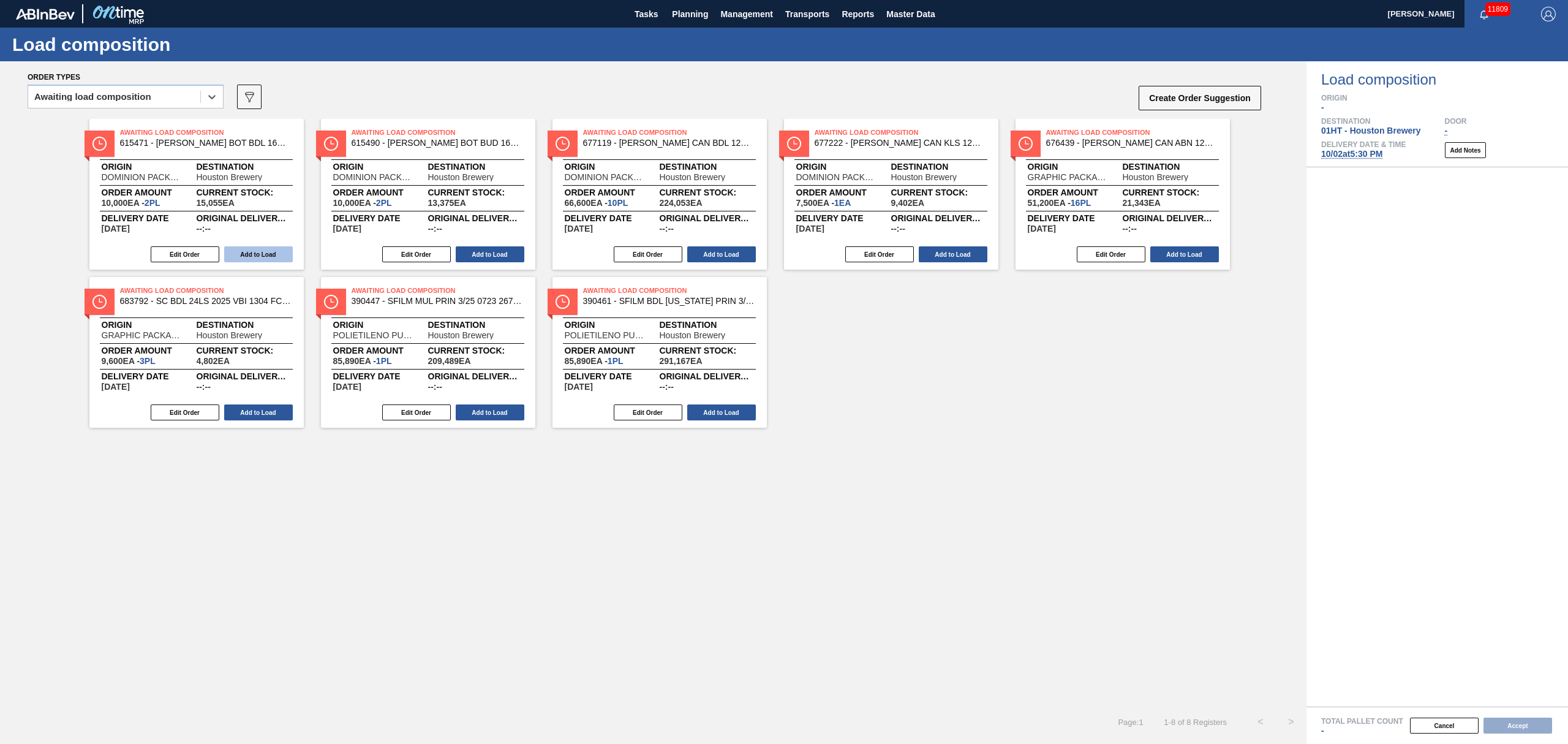
click at [240, 255] on button "Add to Load" at bounding box center [258, 254] width 68 height 16
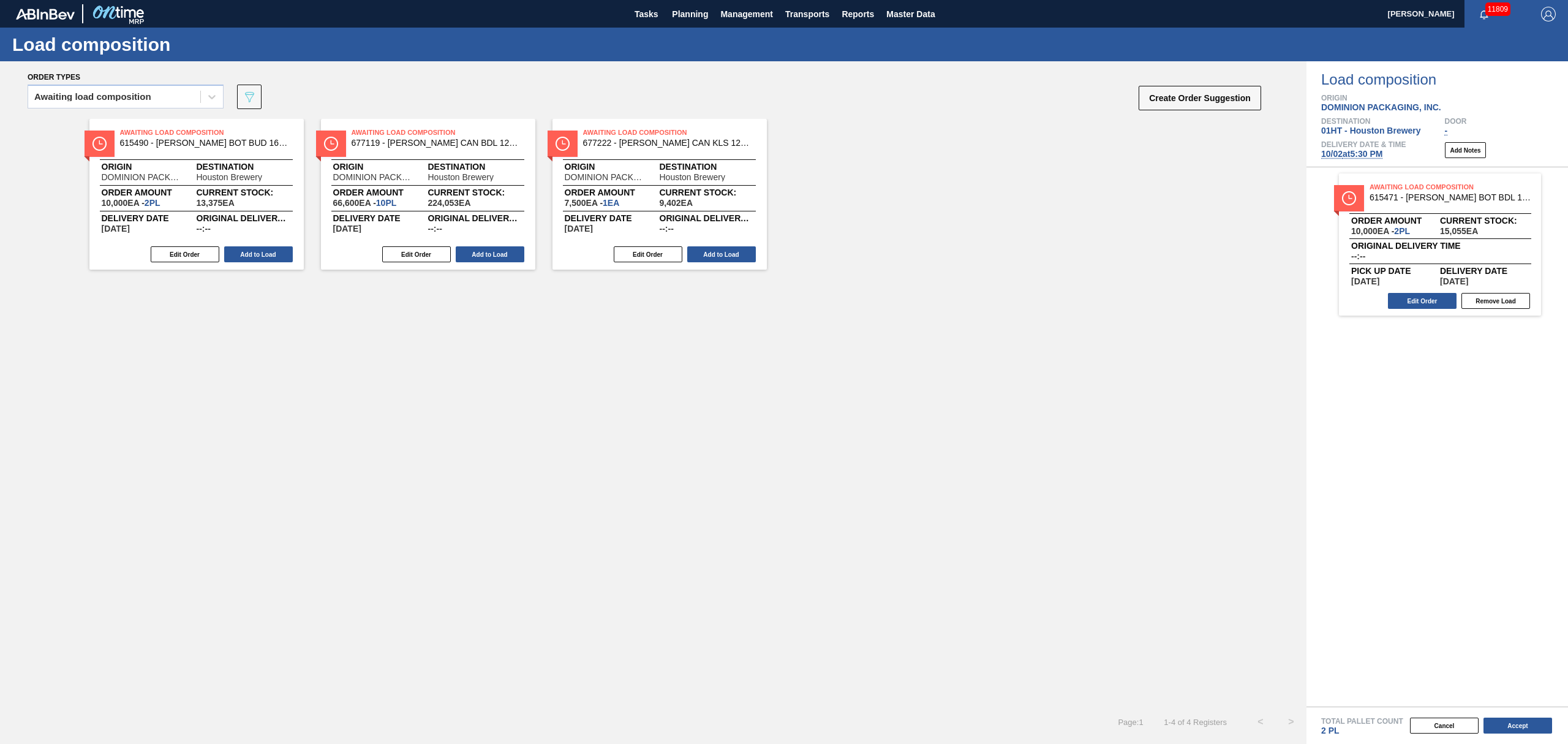
click at [241, 255] on button "Add to Load" at bounding box center [258, 254] width 68 height 16
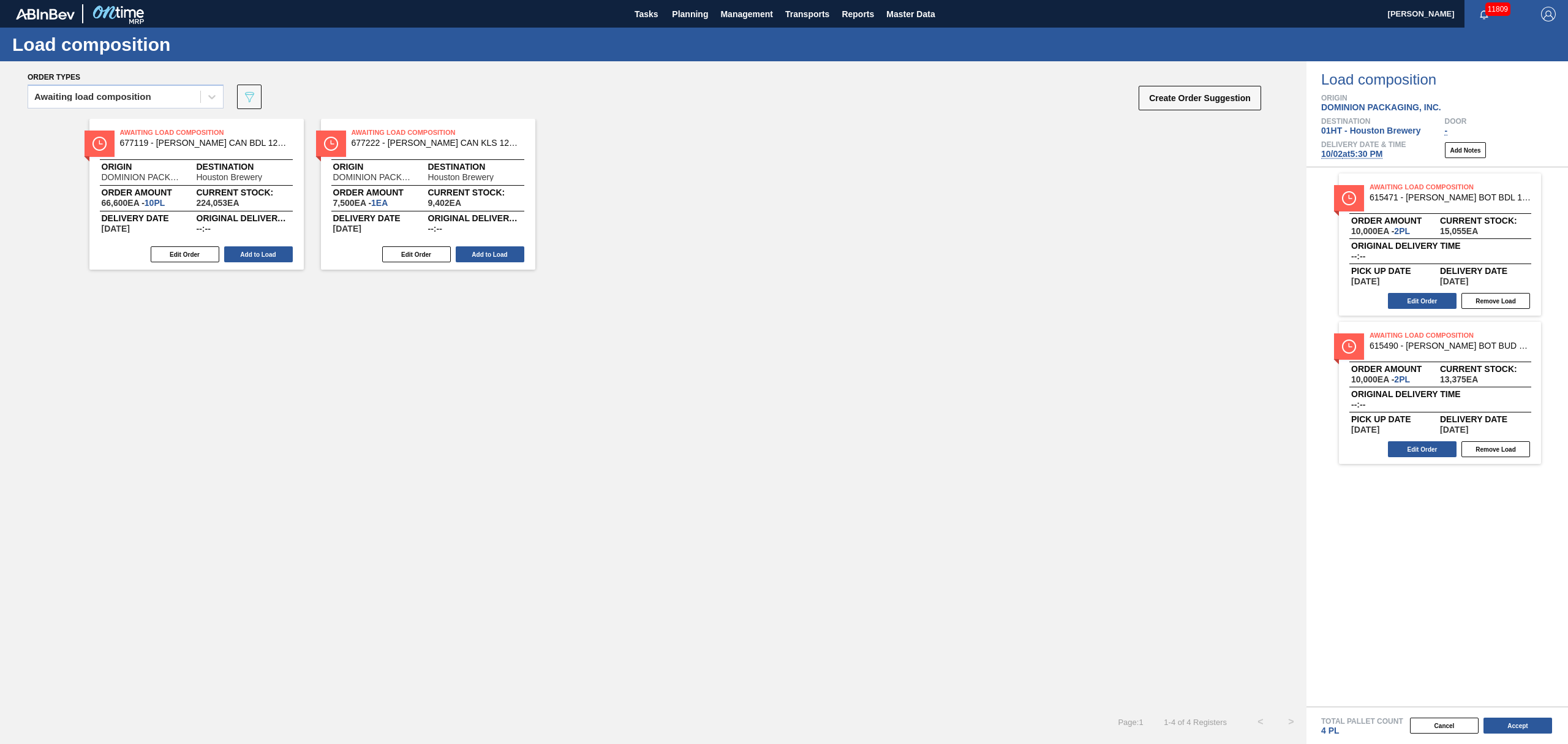
click at [241, 255] on button "Add to Load" at bounding box center [258, 254] width 68 height 16
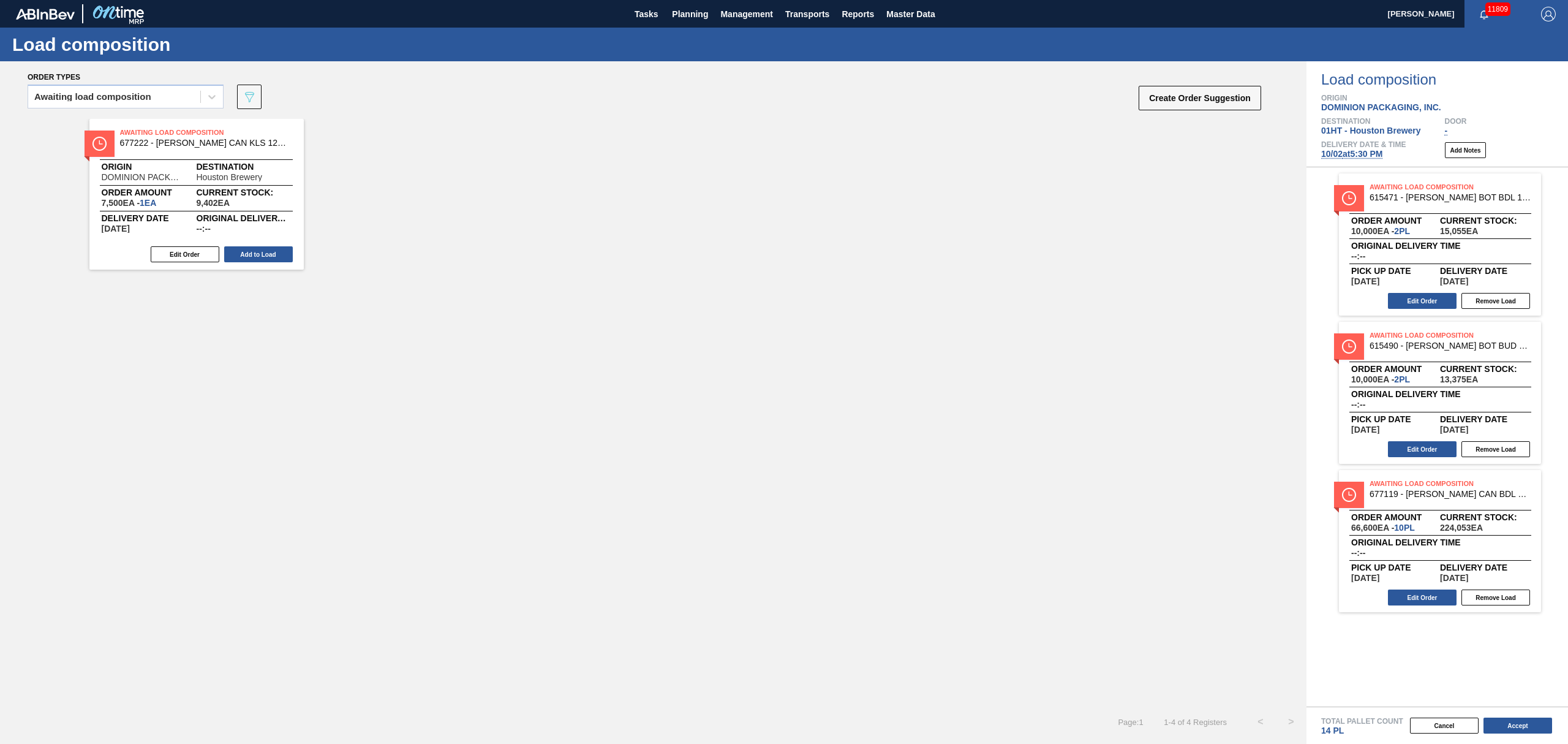
click at [241, 255] on button "Add to Load" at bounding box center [258, 254] width 68 height 16
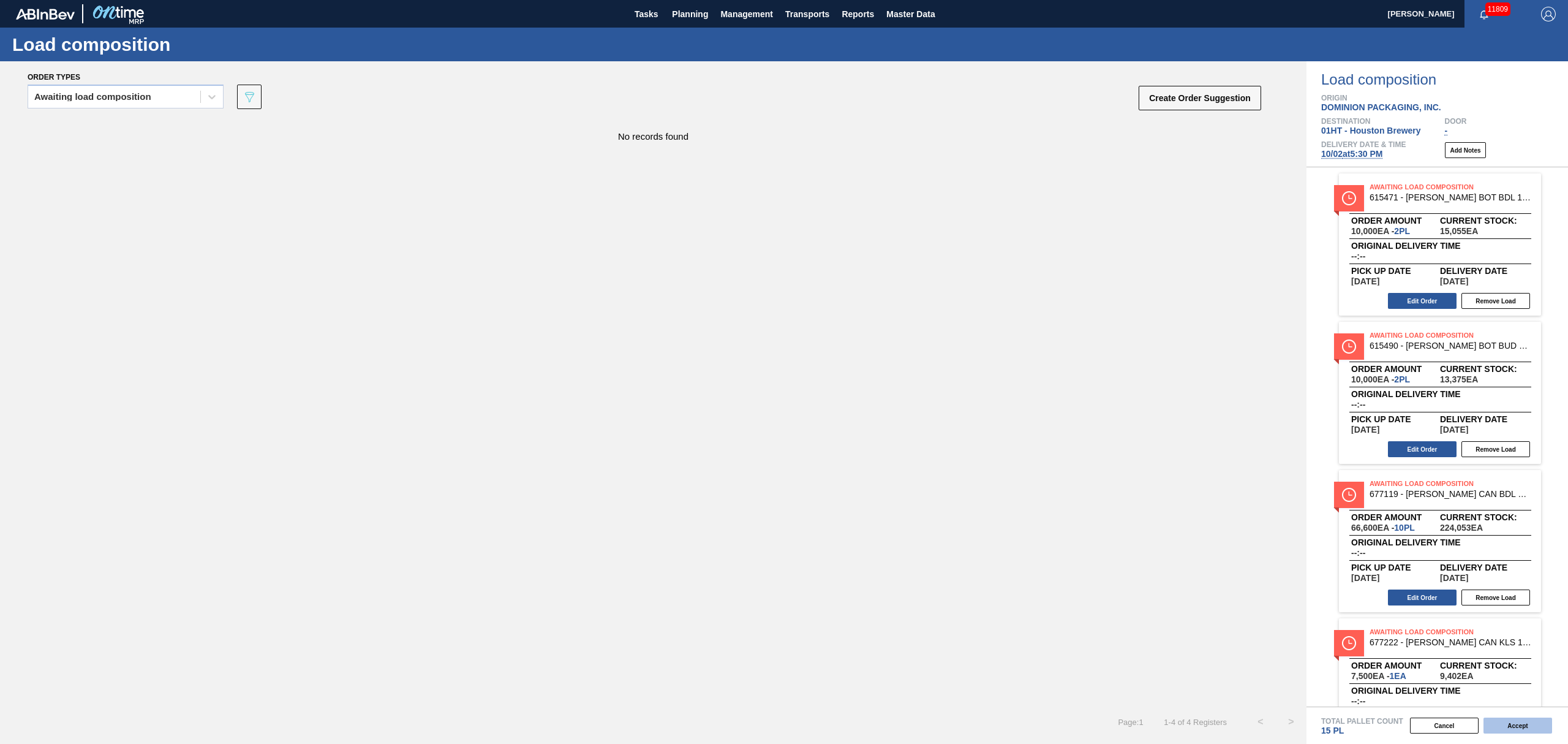
click at [1504, 719] on button "Accept" at bounding box center [1518, 725] width 68 height 16
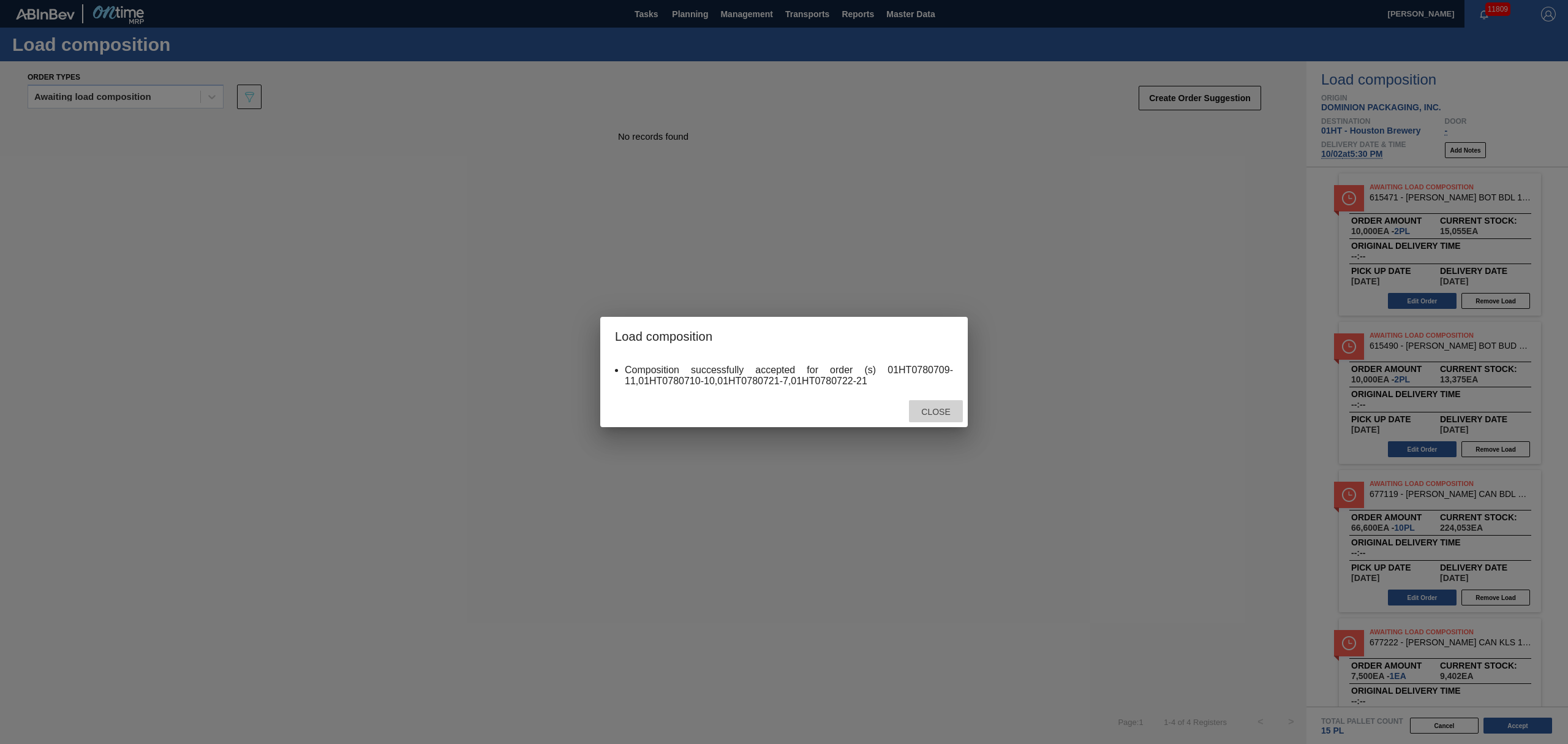
click at [929, 415] on span "Close" at bounding box center [935, 412] width 48 height 10
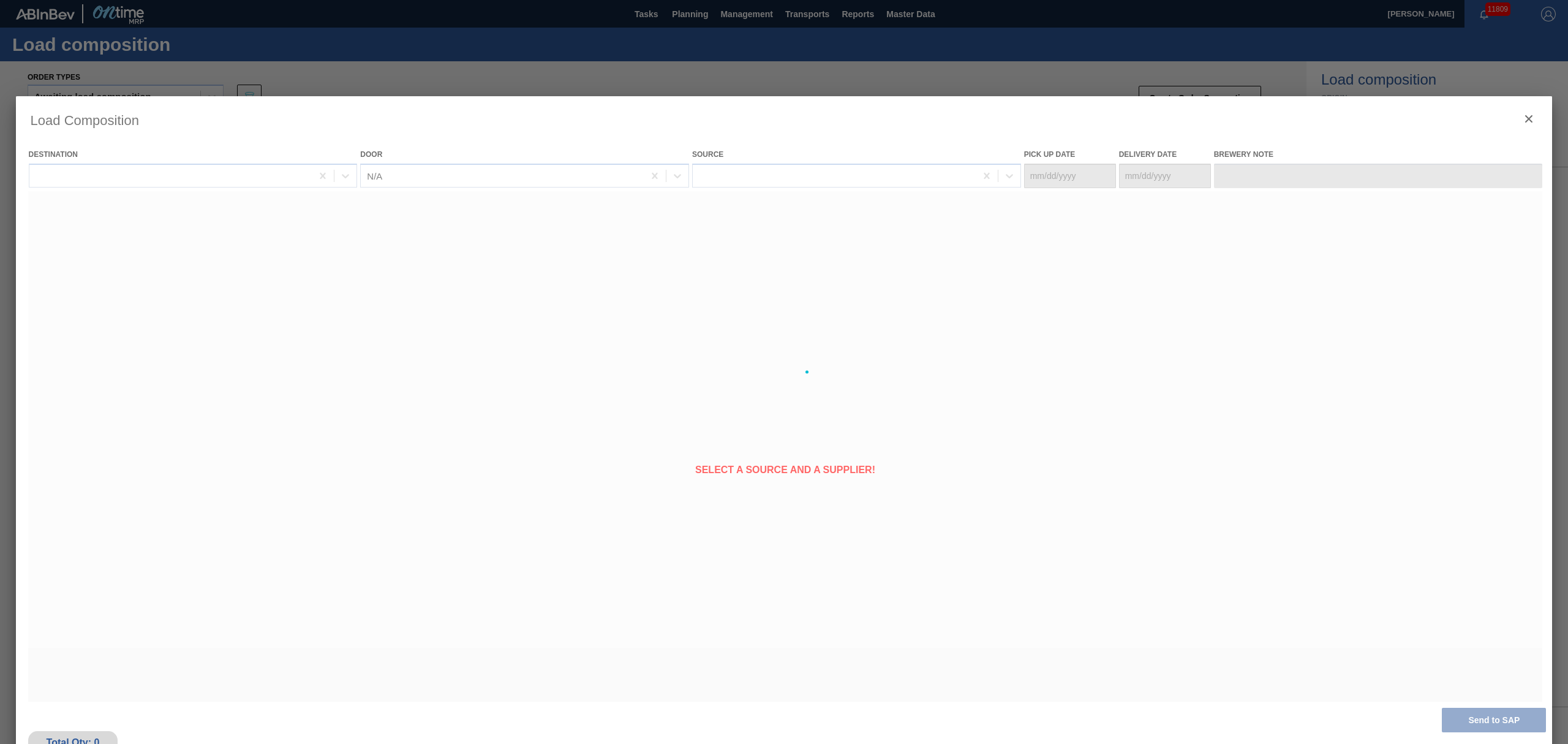
type Date "[DATE]"
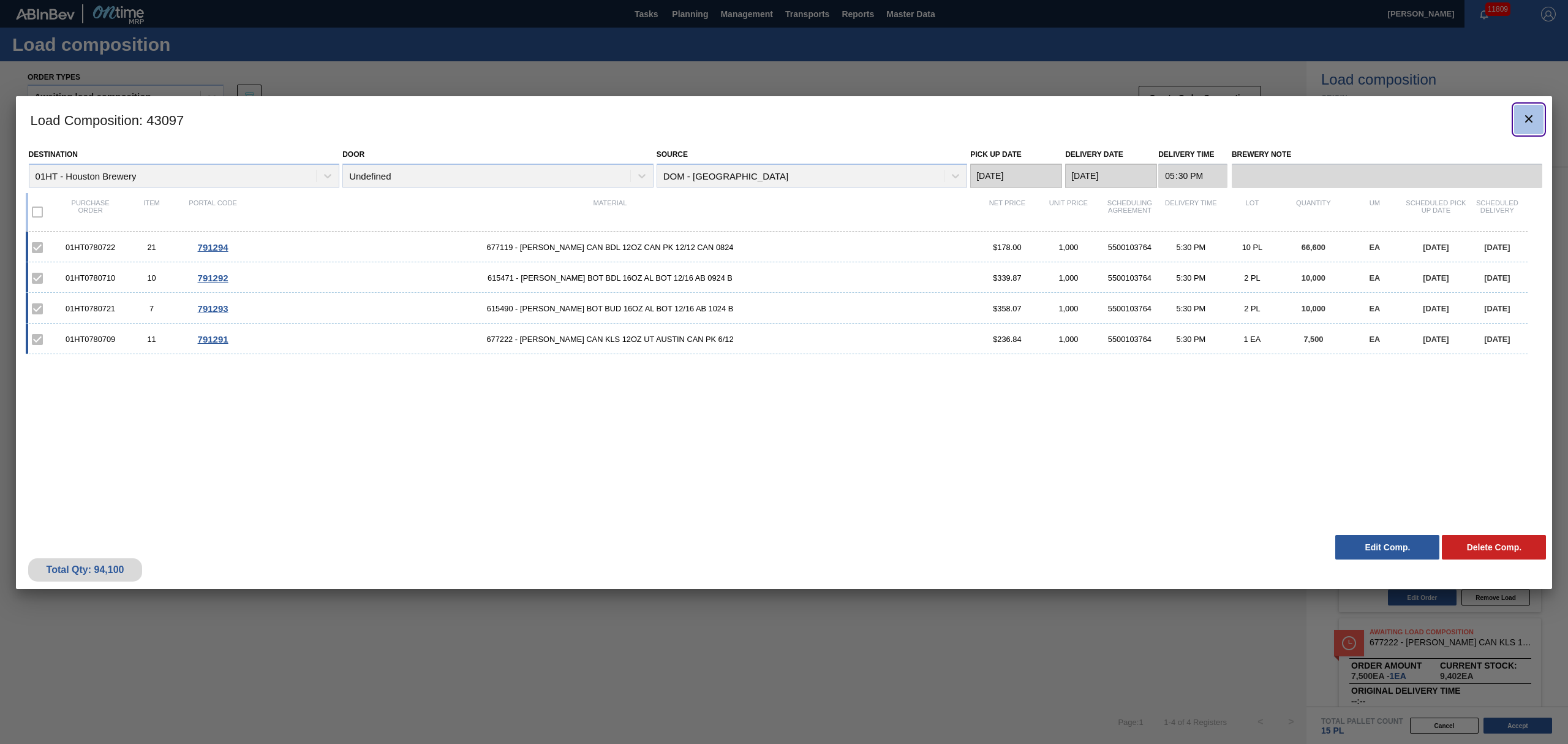
click at [1530, 117] on icon "botão de ícone" at bounding box center [1528, 119] width 7 height 7
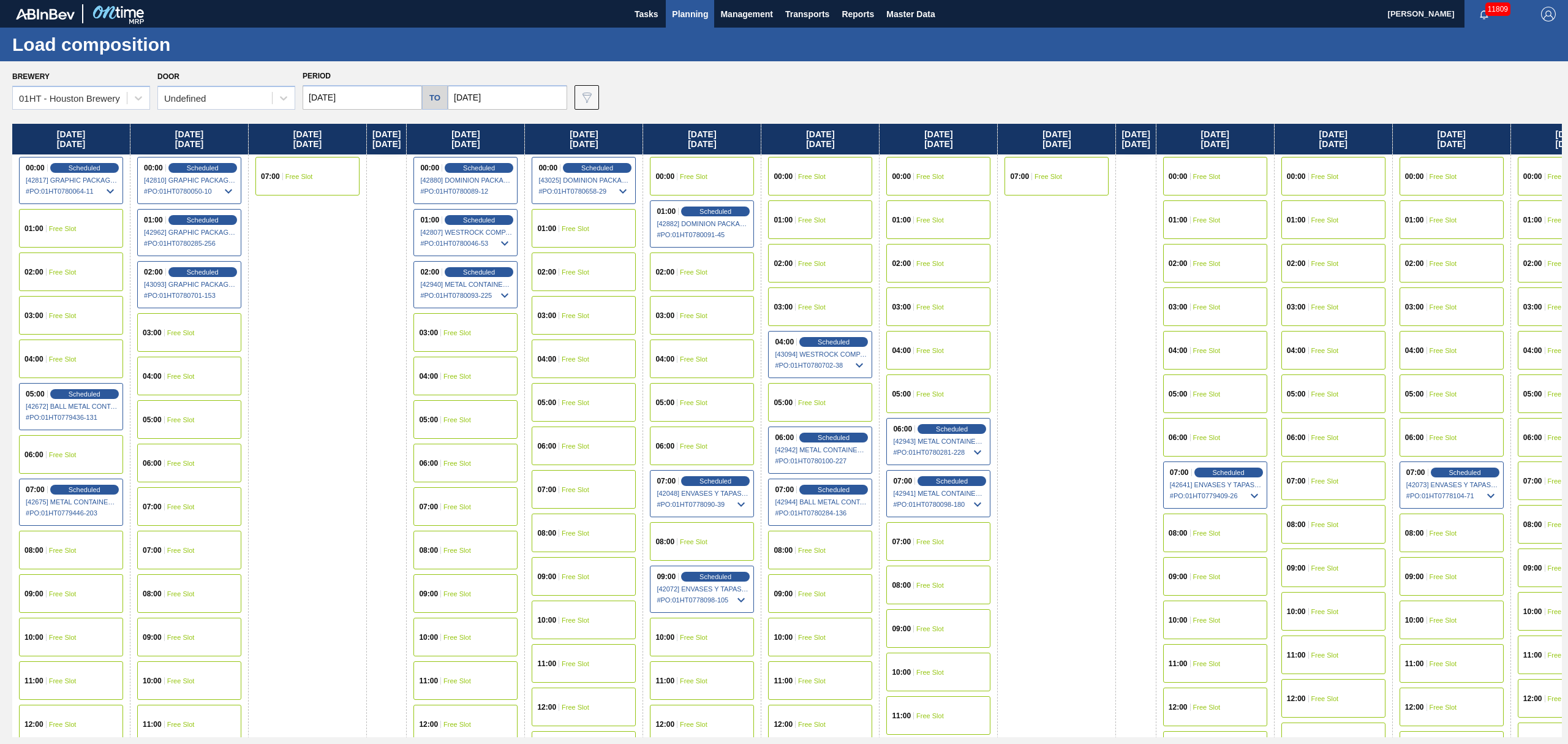
click at [686, 10] on span "Planning" at bounding box center [690, 14] width 36 height 15
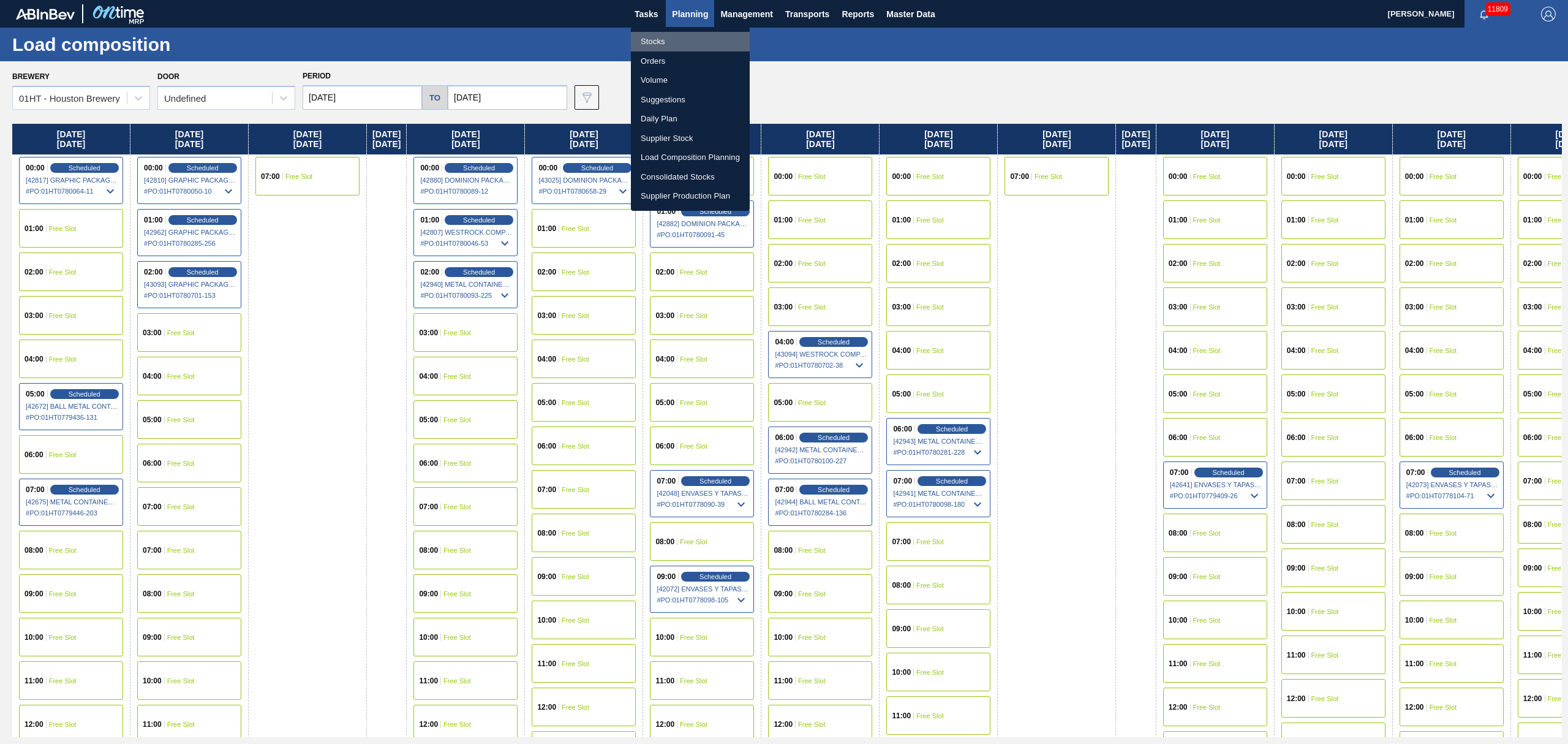
click at [650, 38] on li "Stocks" at bounding box center [690, 42] width 119 height 19
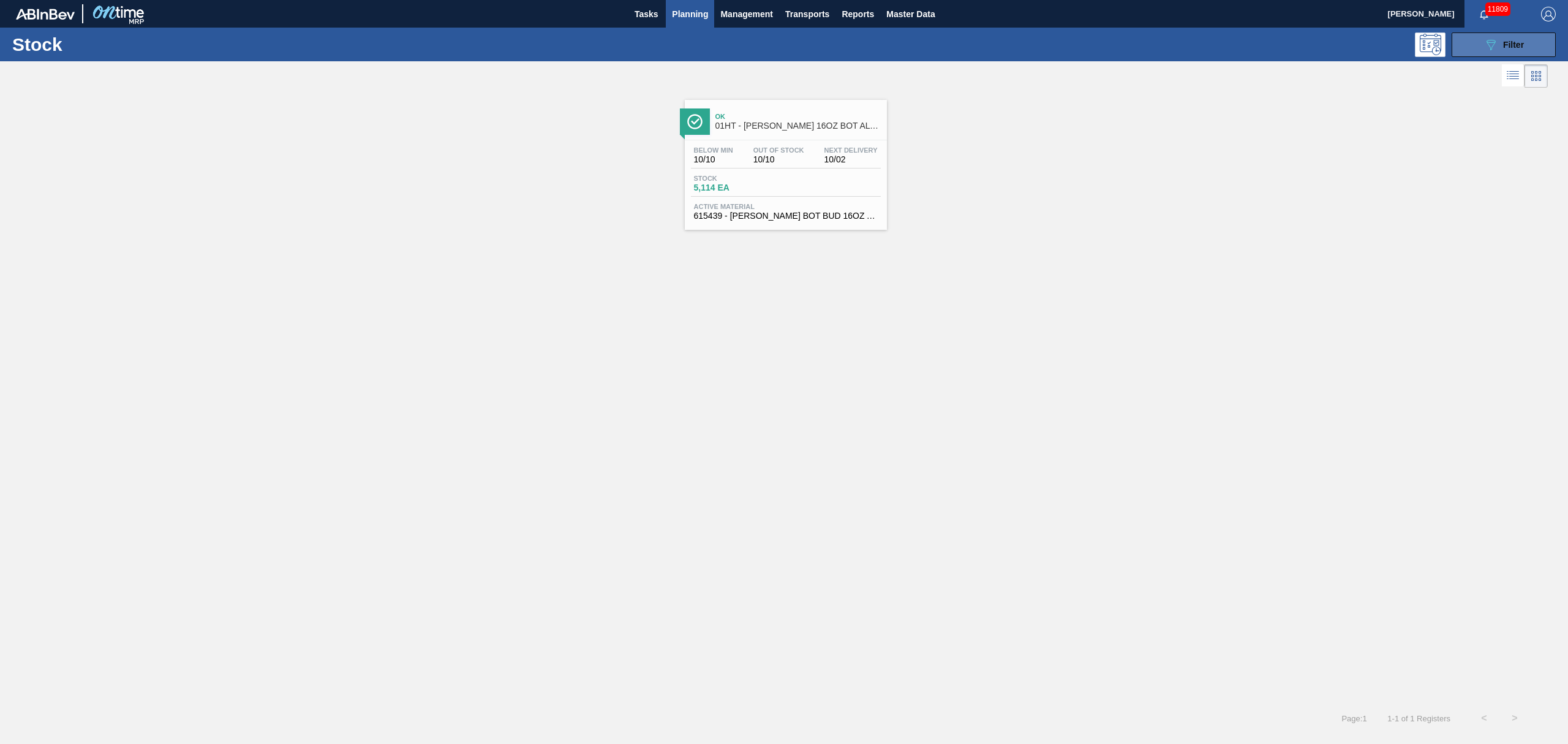
click at [1478, 49] on button "089F7B8B-B2A5-4AFE-B5C0-19BA573D28AC Filter" at bounding box center [1504, 44] width 104 height 25
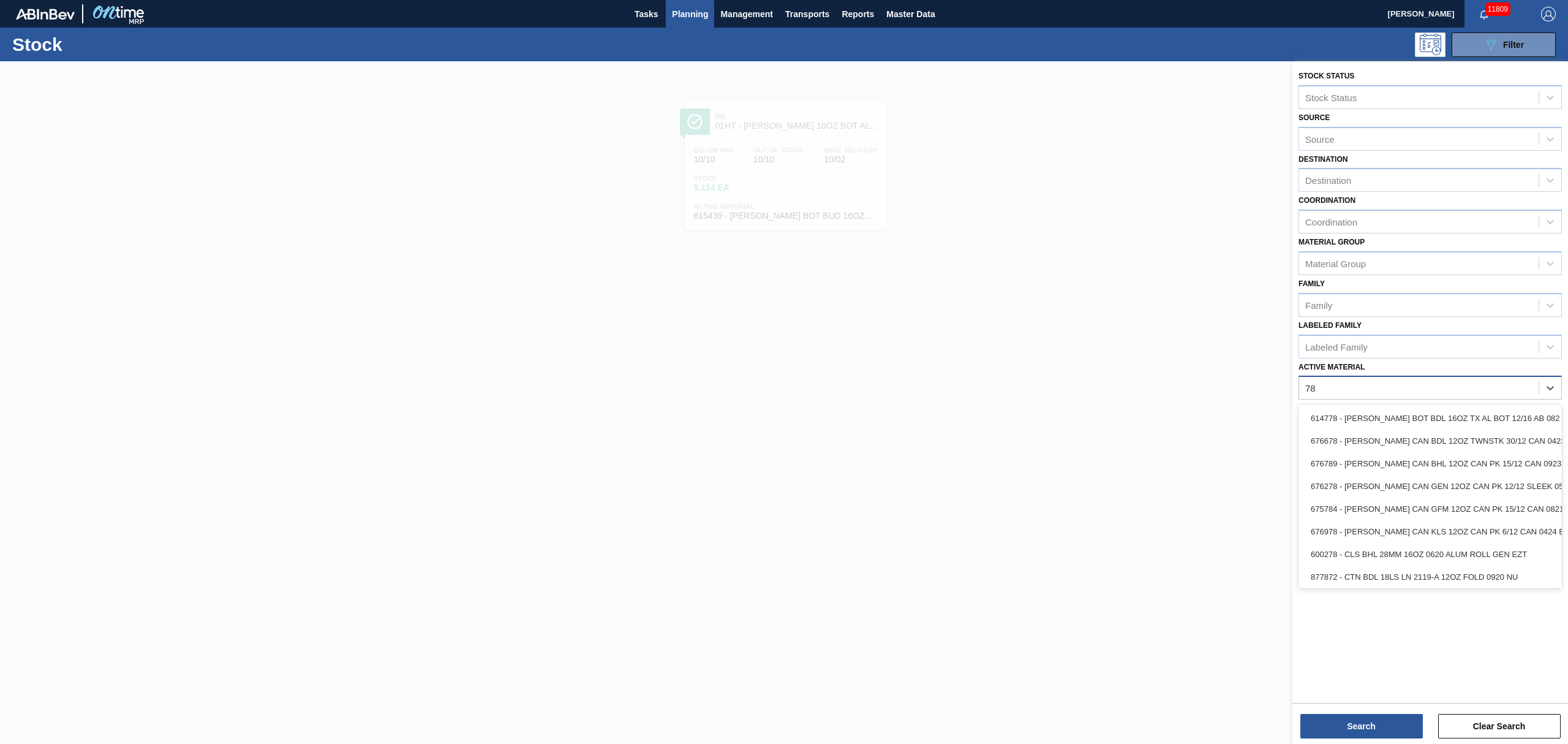
type Material "7"
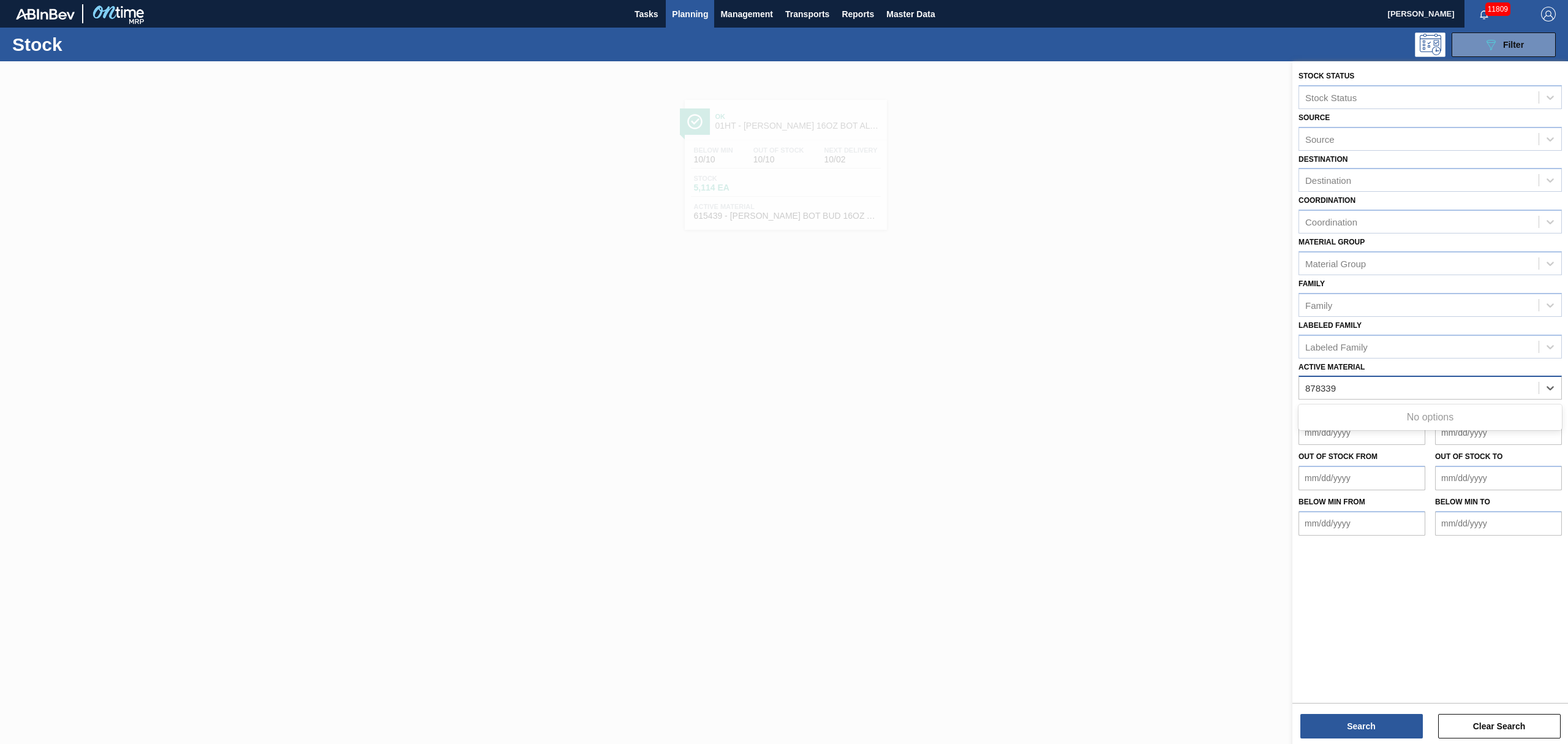
type Material "878339"
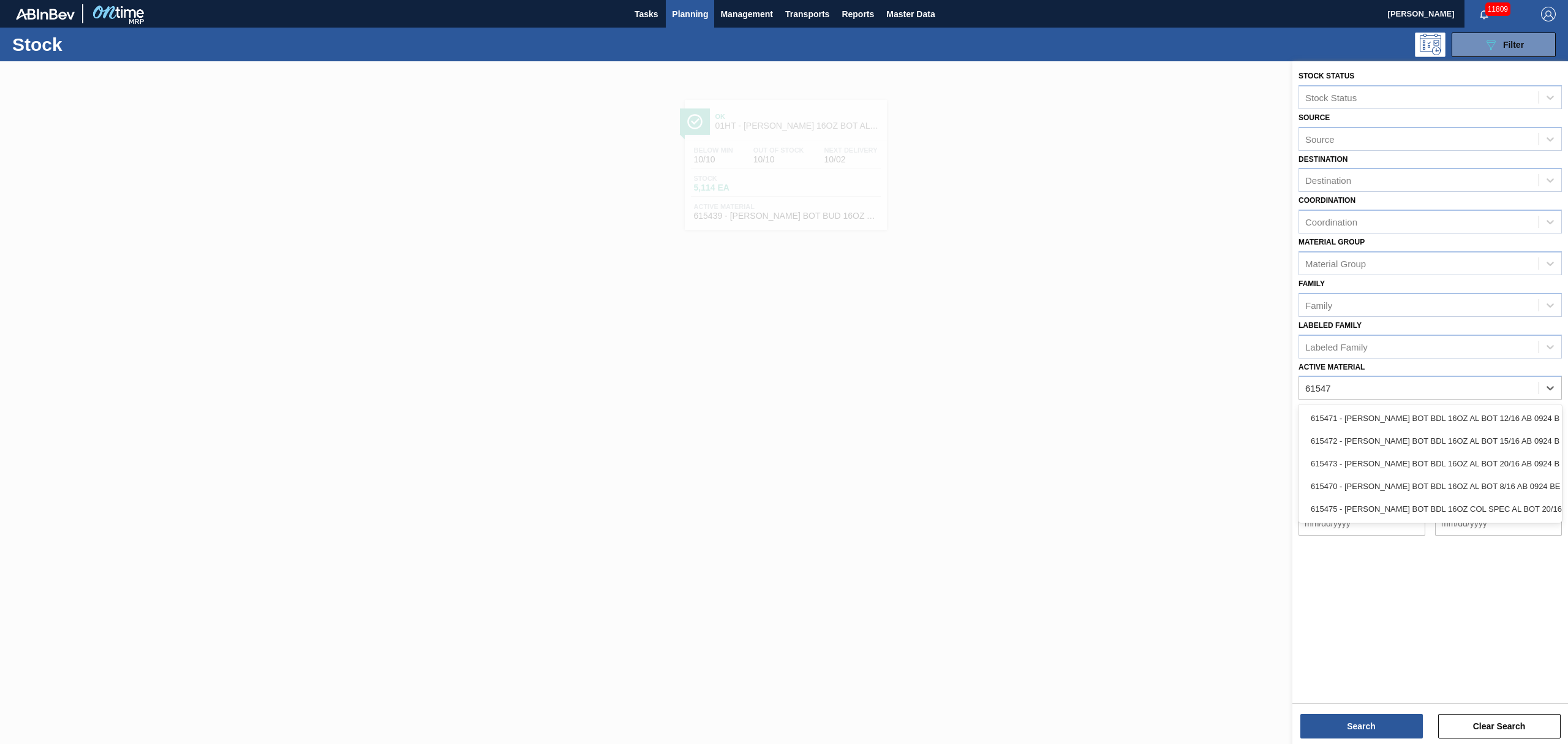
type Material "615471"
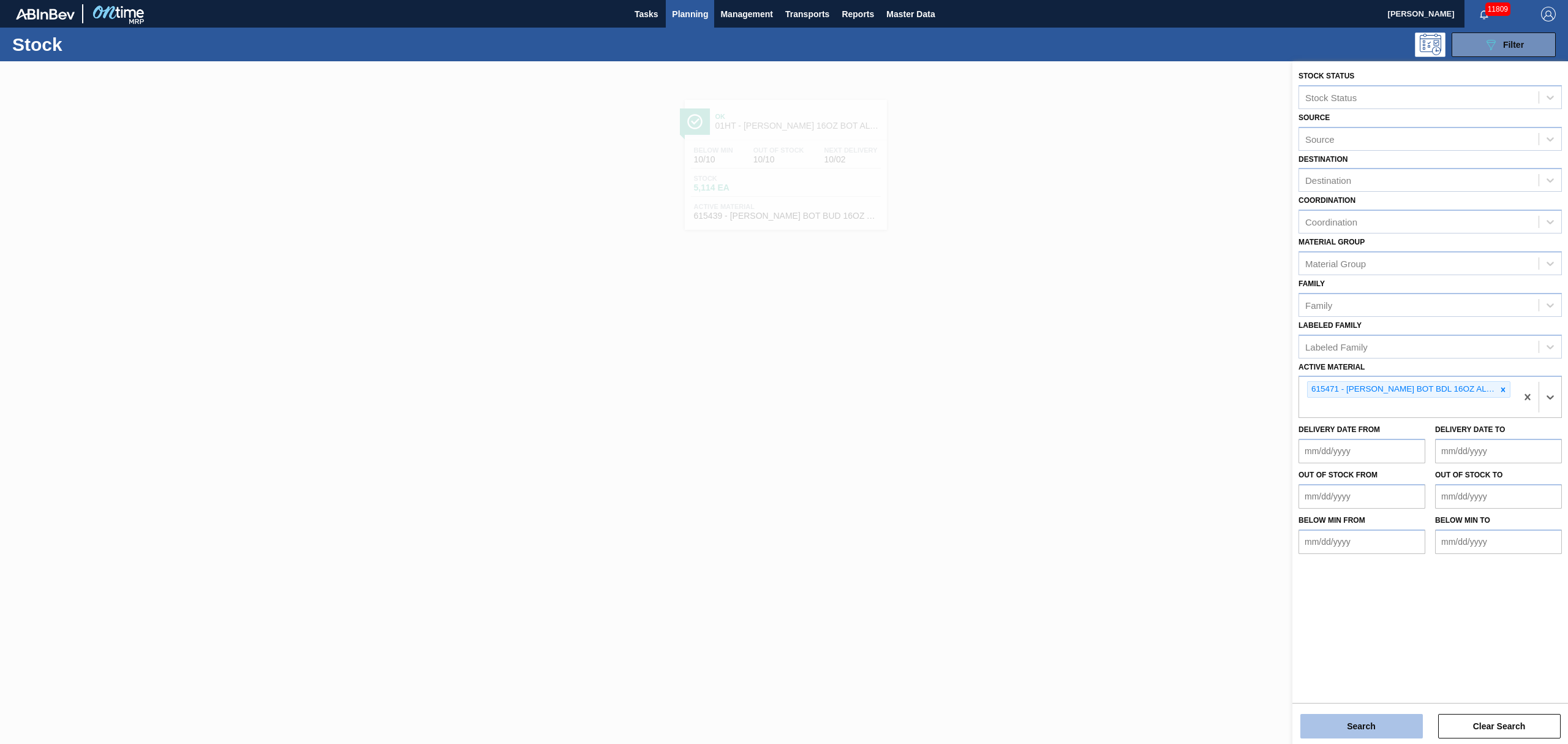
click at [1366, 717] on button "Search" at bounding box center [1361, 726] width 123 height 25
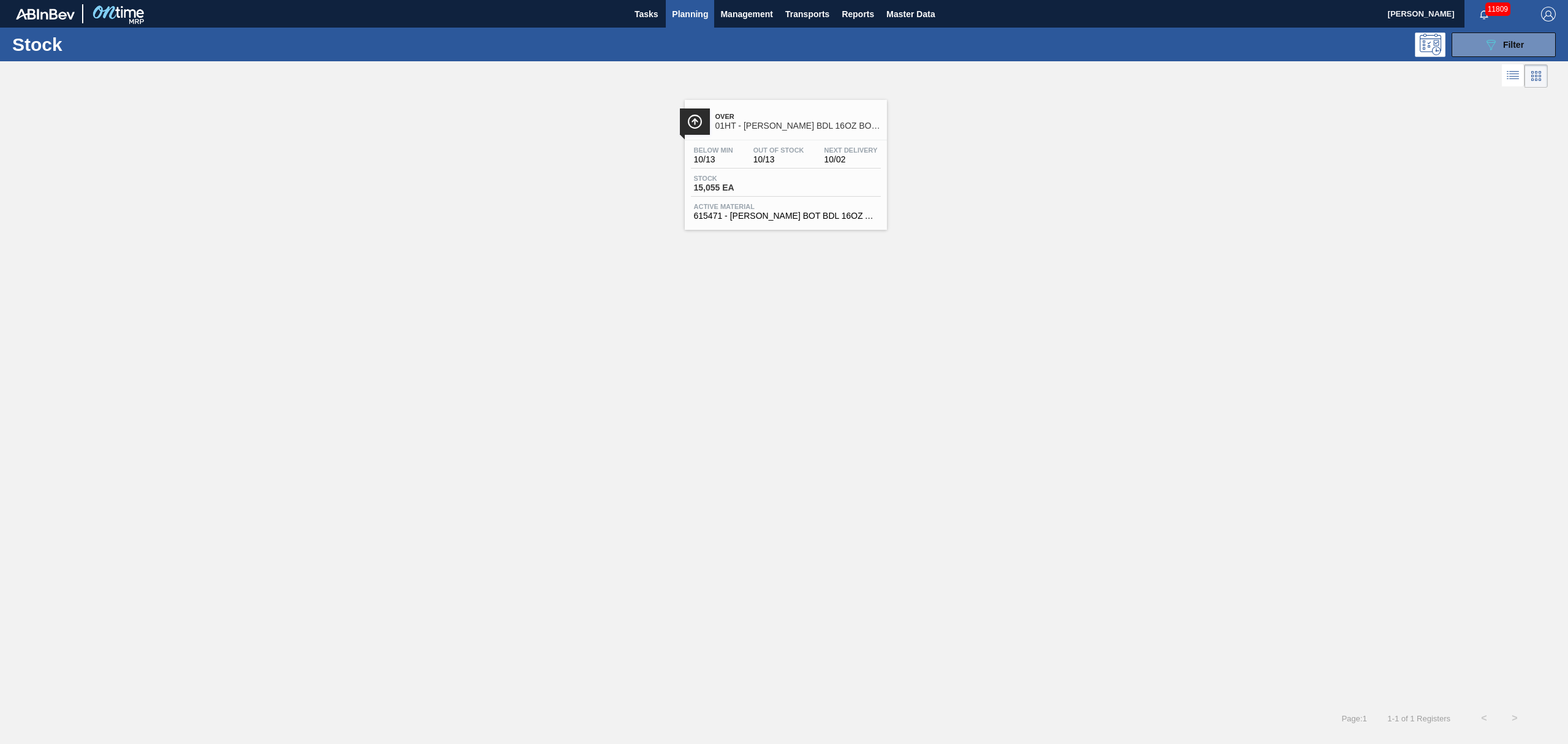
click at [724, 192] on span "15,055 EA" at bounding box center [737, 188] width 86 height 9
